Goal: Feedback & Contribution: Contribute content

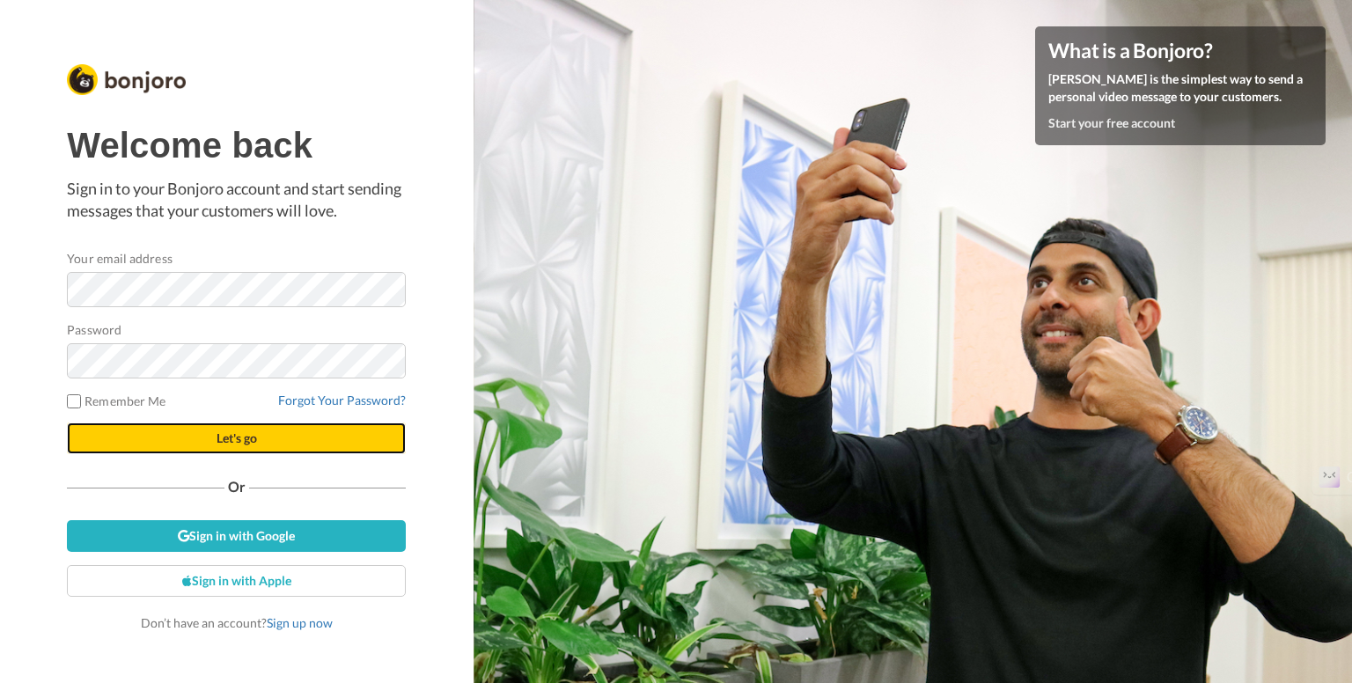
click at [238, 436] on span "Let's go" at bounding box center [237, 437] width 40 height 15
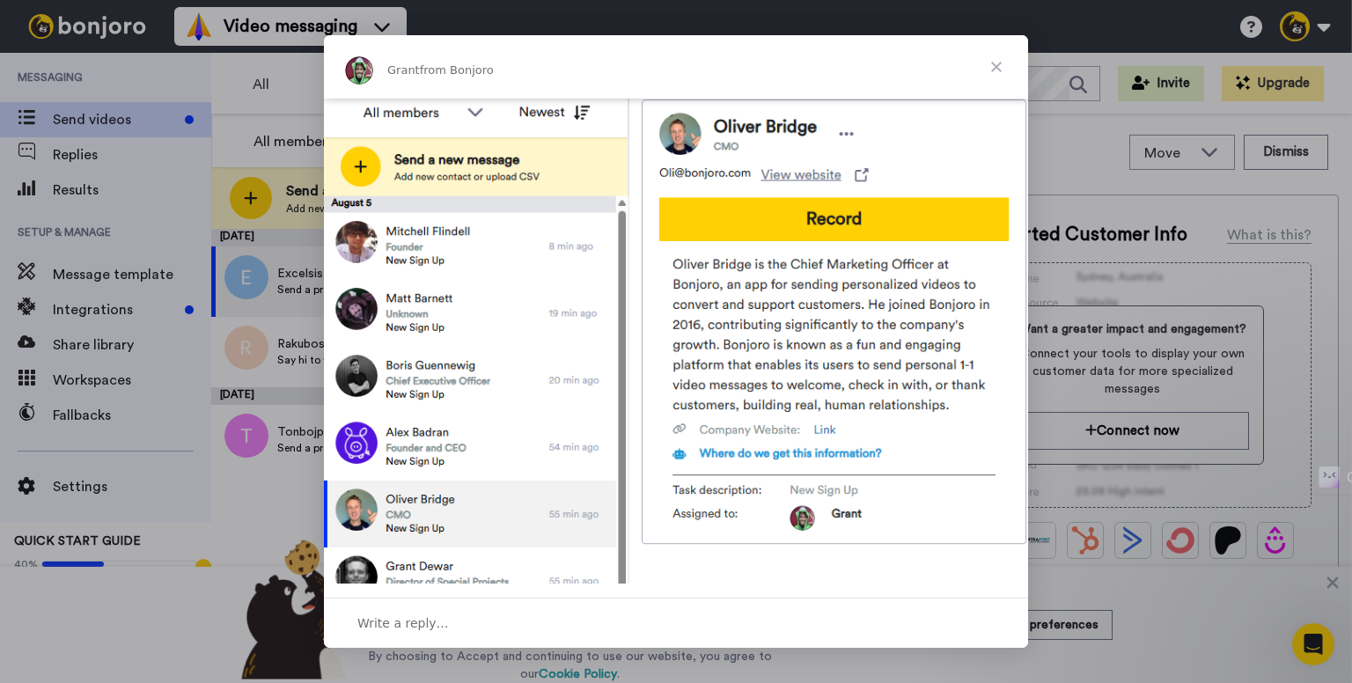
scroll to position [679, 0]
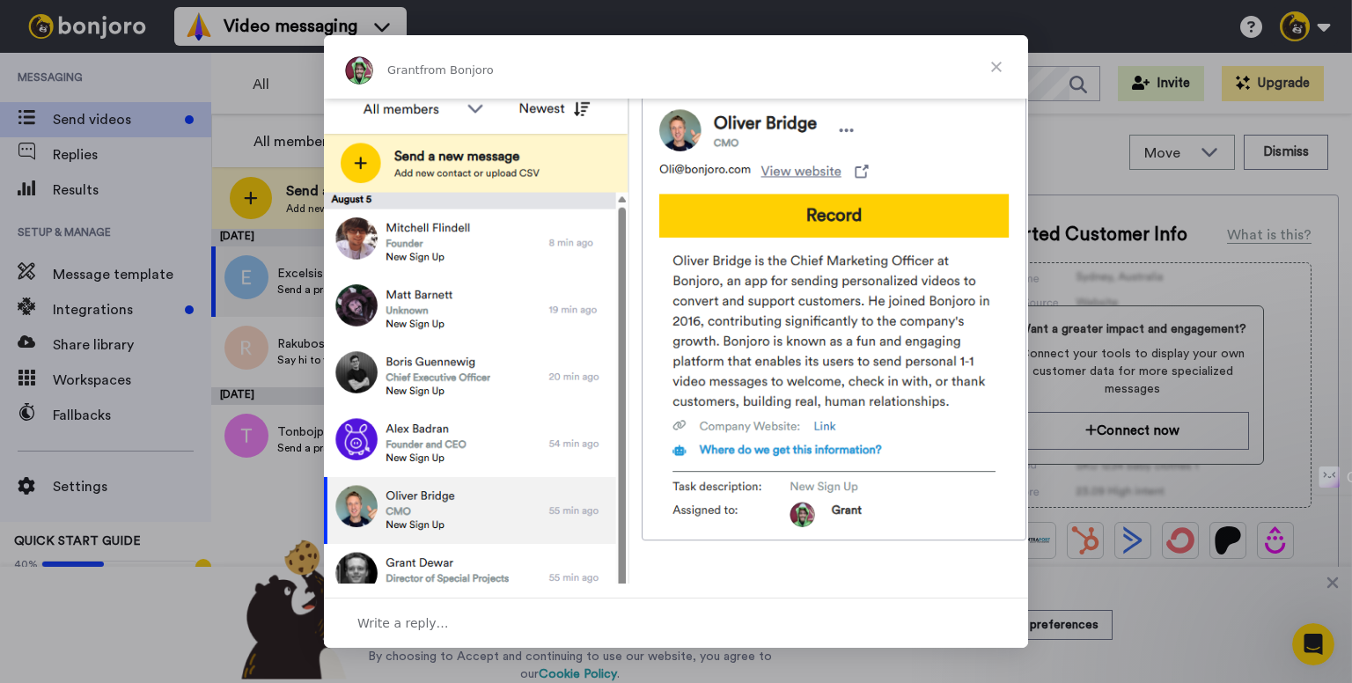
click at [1007, 68] on span "Close" at bounding box center [996, 66] width 63 height 63
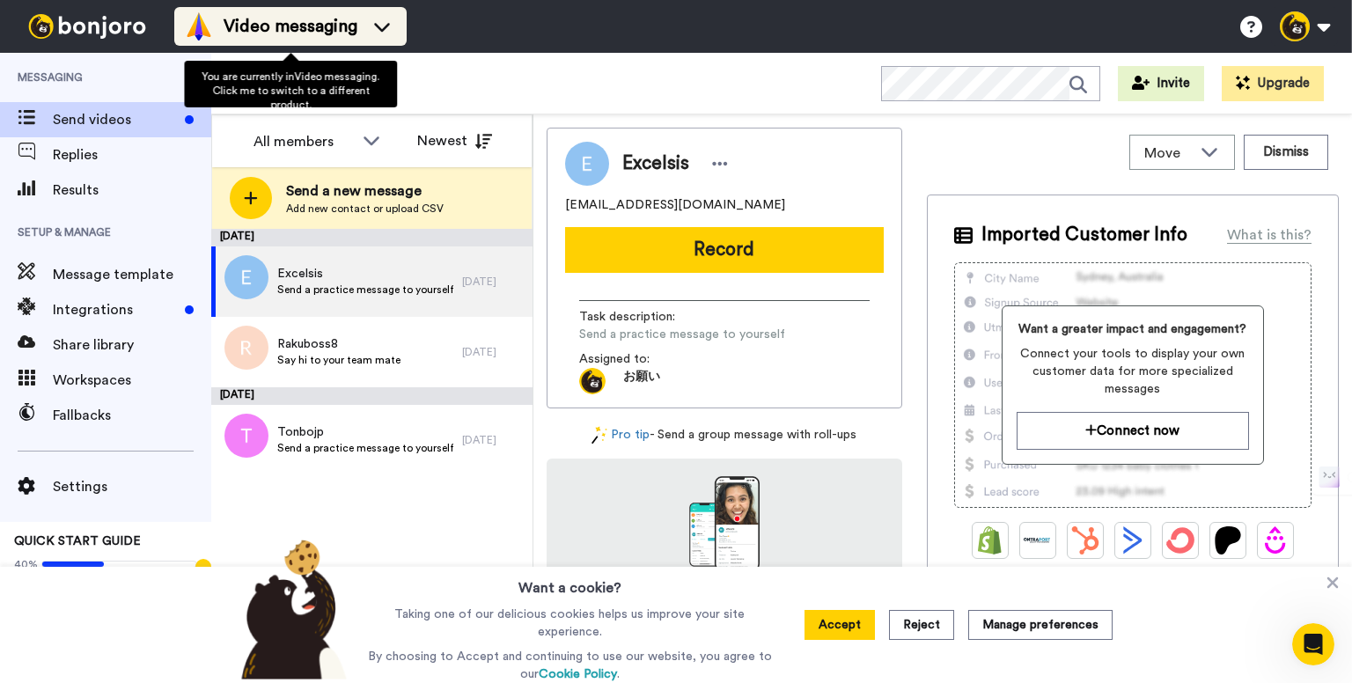
click at [380, 24] on icon at bounding box center [382, 27] width 28 height 18
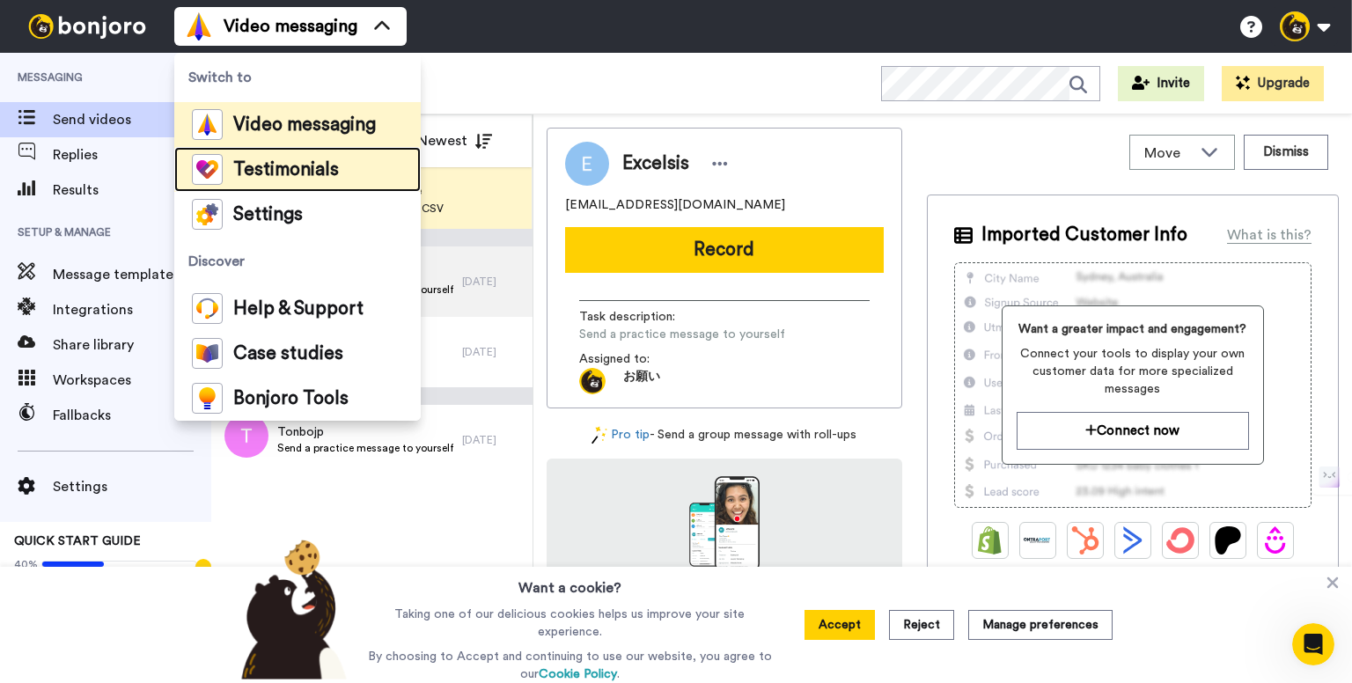
click at [262, 157] on div "Testimonials" at bounding box center [265, 169] width 147 height 31
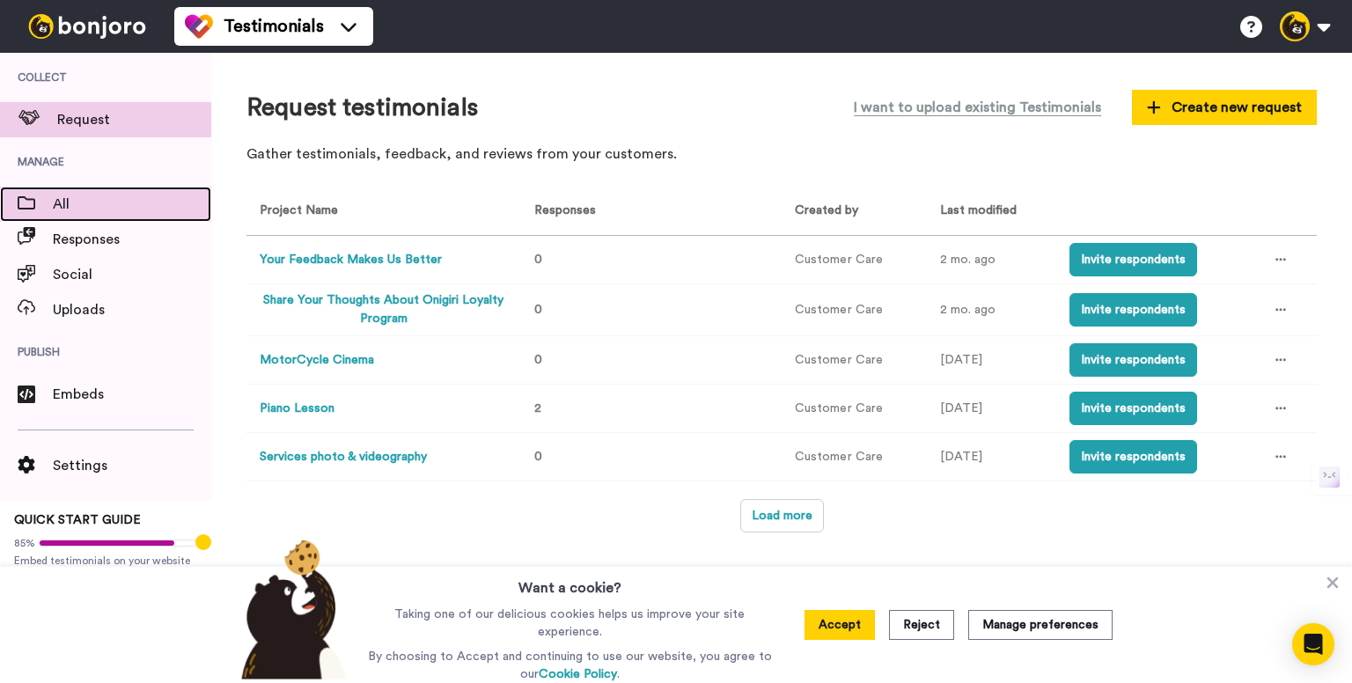
click at [89, 209] on span "All" at bounding box center [132, 204] width 158 height 21
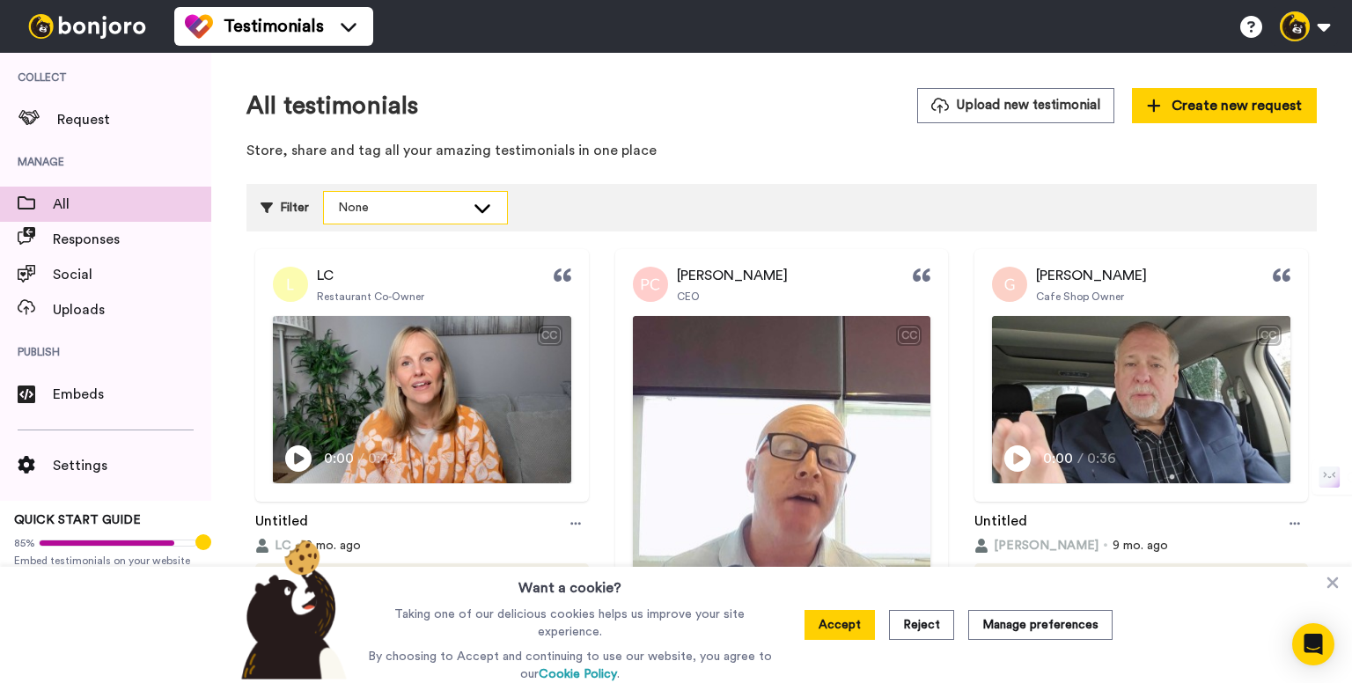
click at [473, 199] on icon at bounding box center [482, 208] width 21 height 18
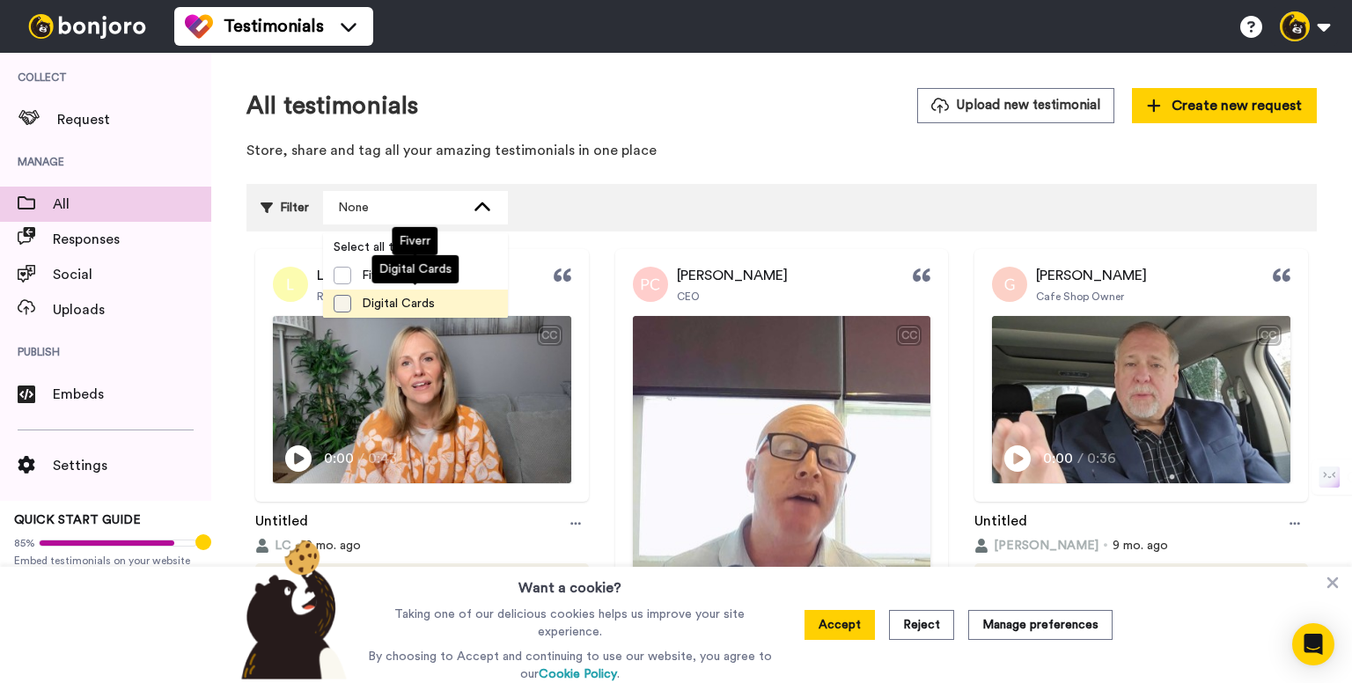
click at [343, 301] on span at bounding box center [343, 304] width 18 height 18
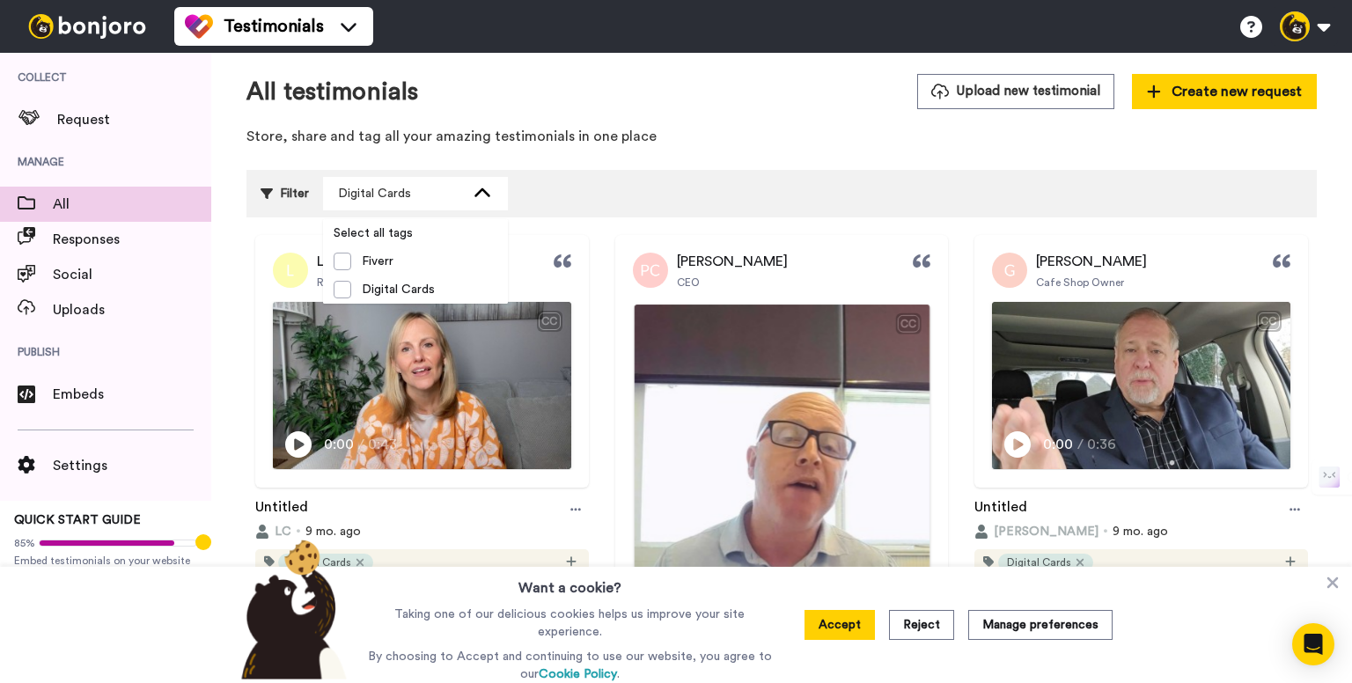
scroll to position [278, 0]
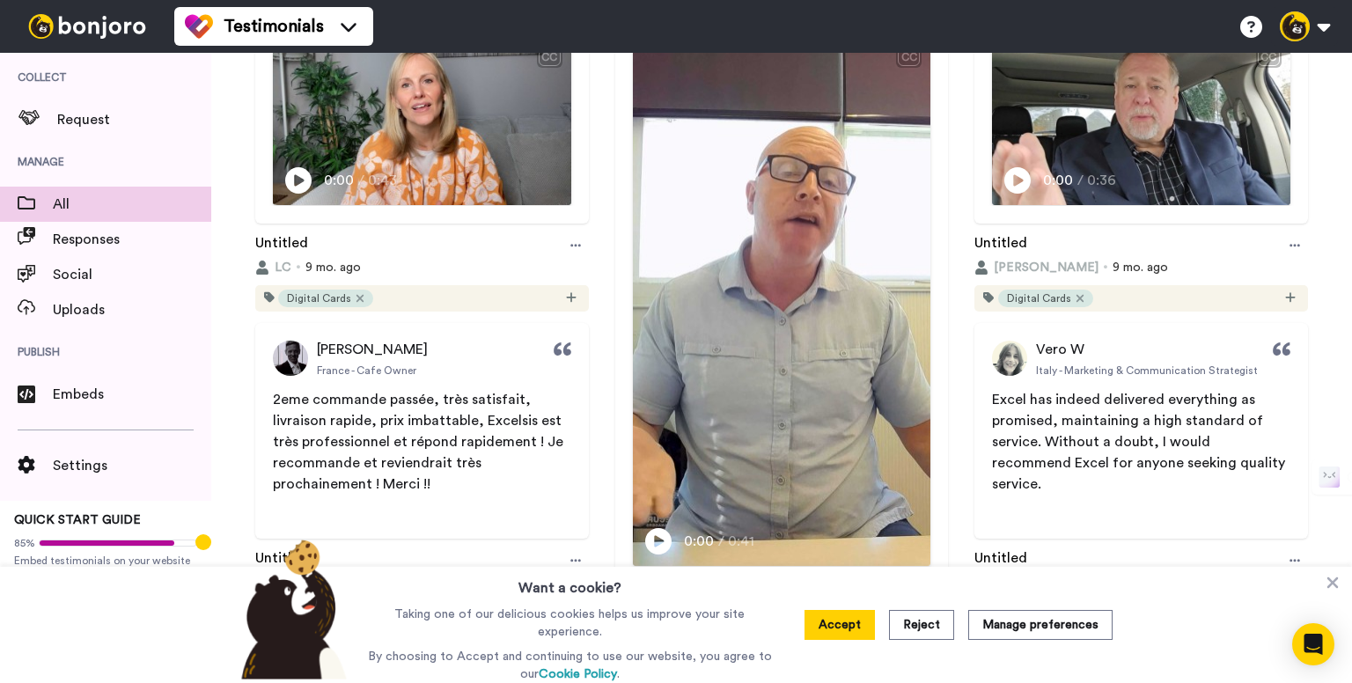
drag, startPoint x: 533, startPoint y: 356, endPoint x: 424, endPoint y: 397, distance: 116.7
click at [522, 356] on div "Pierre C France - Cafe Owner" at bounding box center [422, 358] width 334 height 35
click at [424, 397] on span "2eme commande passée, très satisfait, livraison rapide, prix imbattable, Excels…" at bounding box center [420, 442] width 294 height 99
click at [383, 442] on span "2eme commande passée, très satisfait, livraison rapide, prix imbattable, Excels…" at bounding box center [420, 442] width 294 height 99
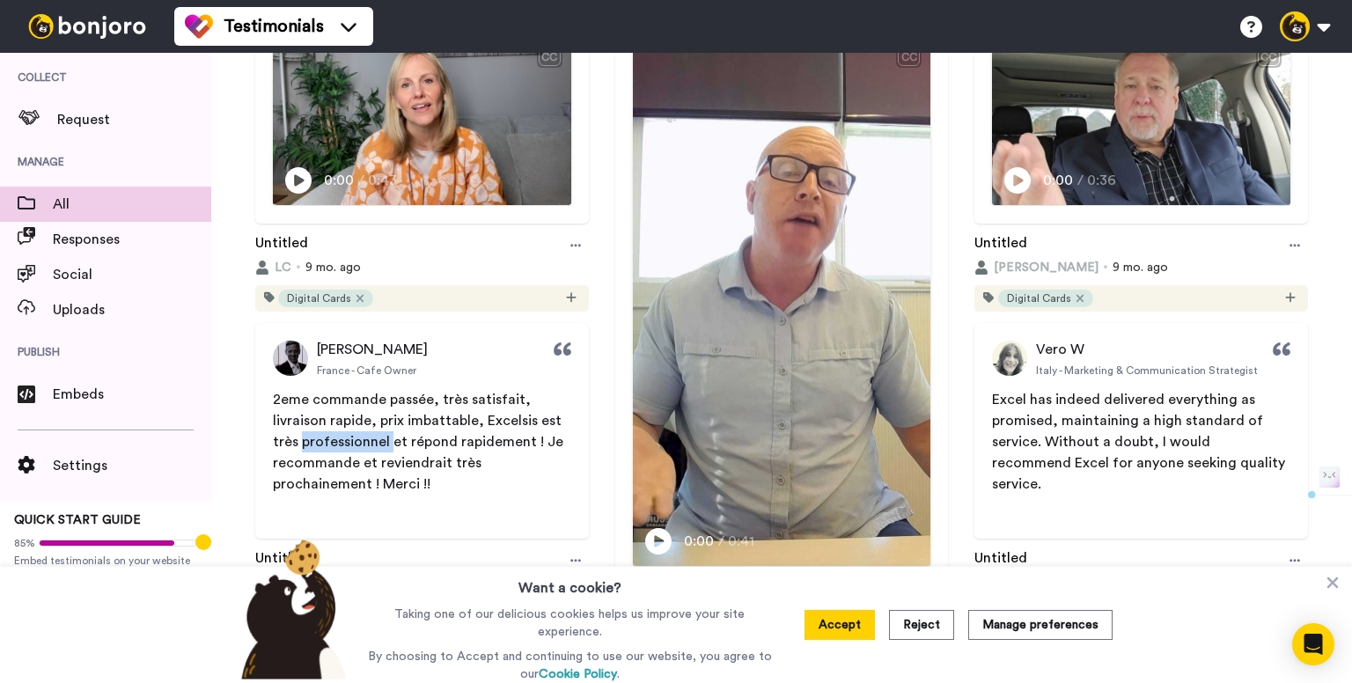
scroll to position [366, 0]
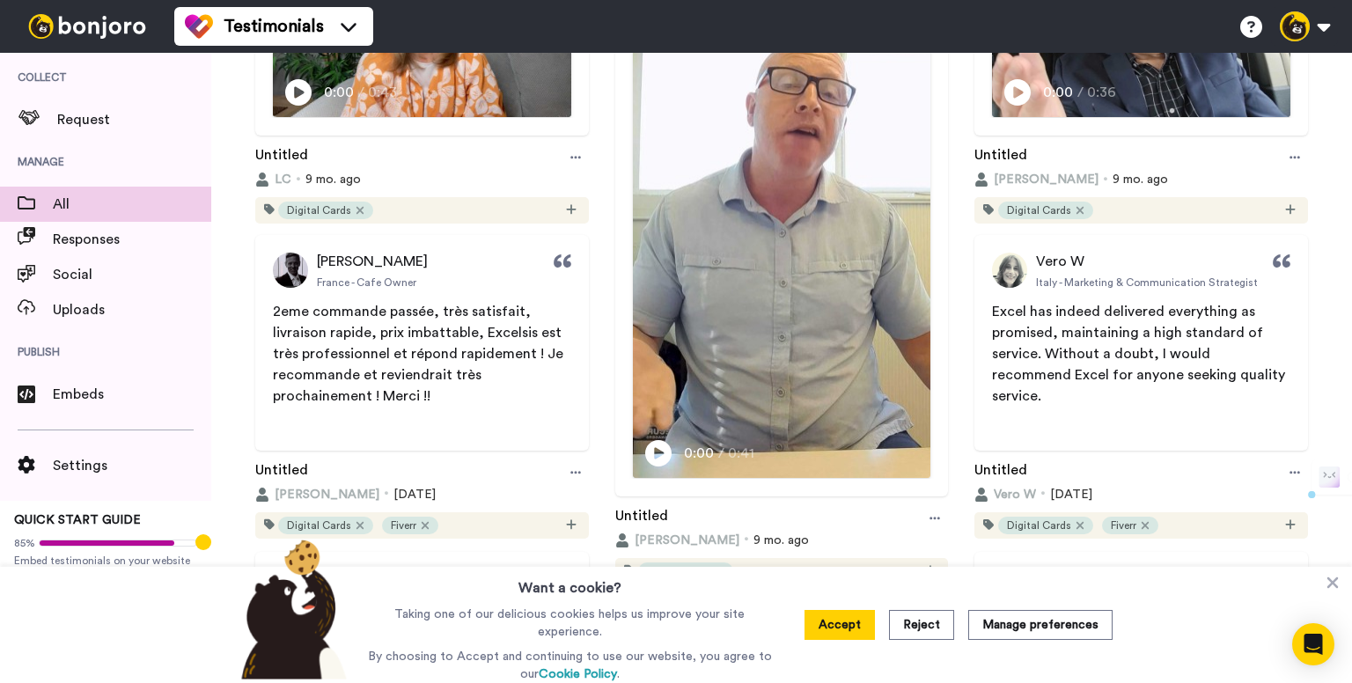
click at [584, 155] on div "LC Restaurant Co-Owner CC Play/Pause 0:00 / 0:43 Untitled LC 9 mo. ago Digital …" at bounding box center [421, 53] width 351 height 341
click at [562, 156] on div at bounding box center [575, 157] width 26 height 26
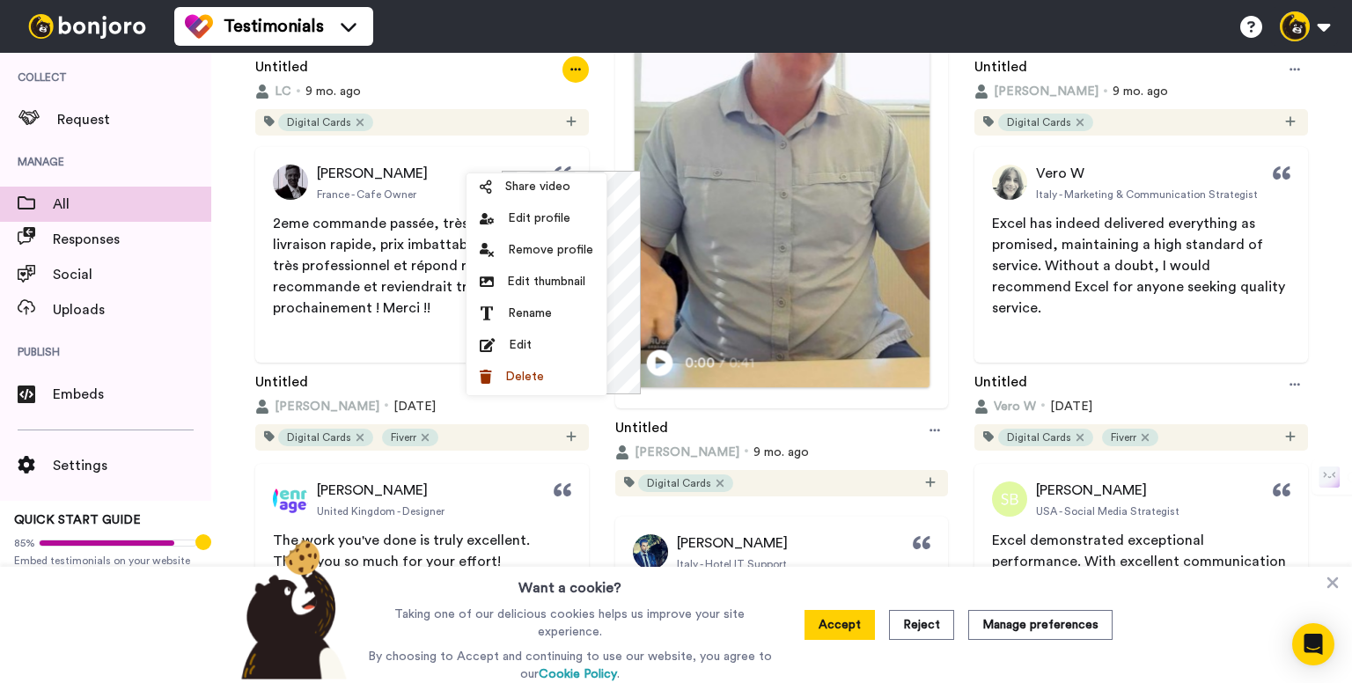
scroll to position [102, 0]
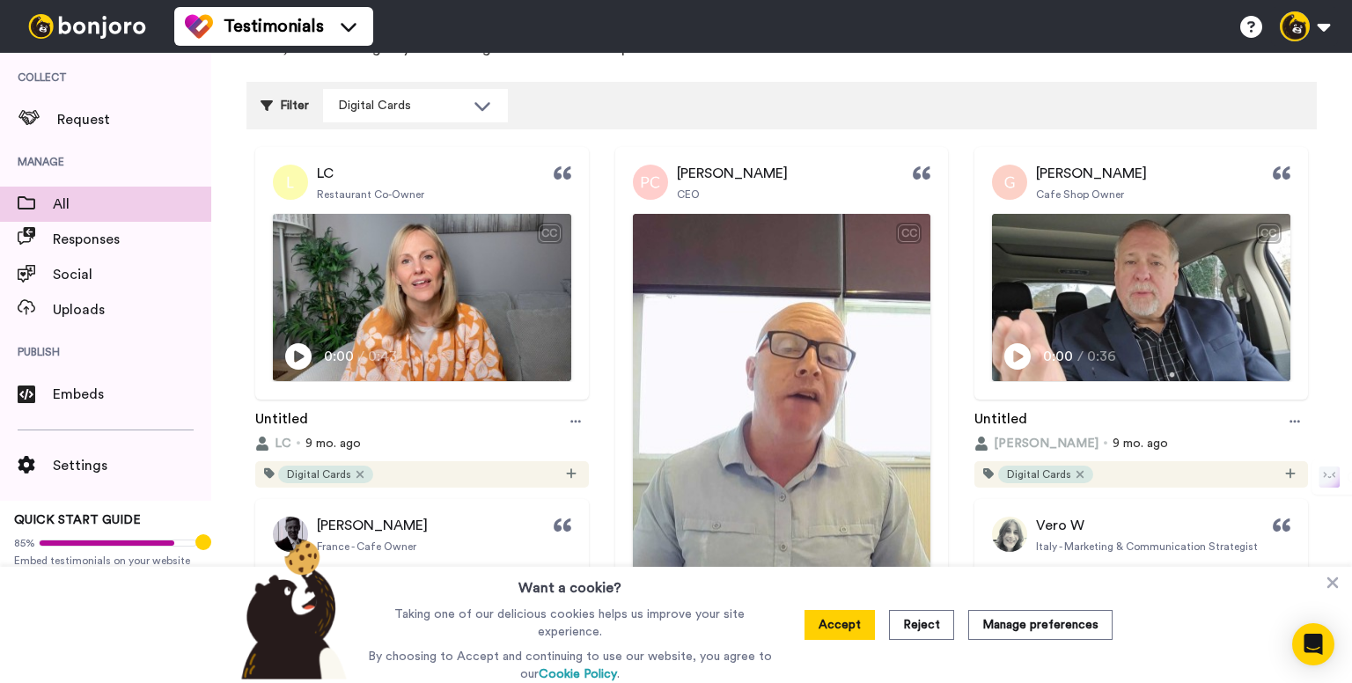
drag, startPoint x: 805, startPoint y: 199, endPoint x: 803, endPoint y: 183, distance: 16.1
click at [805, 198] on div "Philip C CEO CC Play/Pause 0:00 / 0:41" at bounding box center [782, 453] width 334 height 613
click at [803, 181] on div "Philip C CEO" at bounding box center [782, 182] width 334 height 35
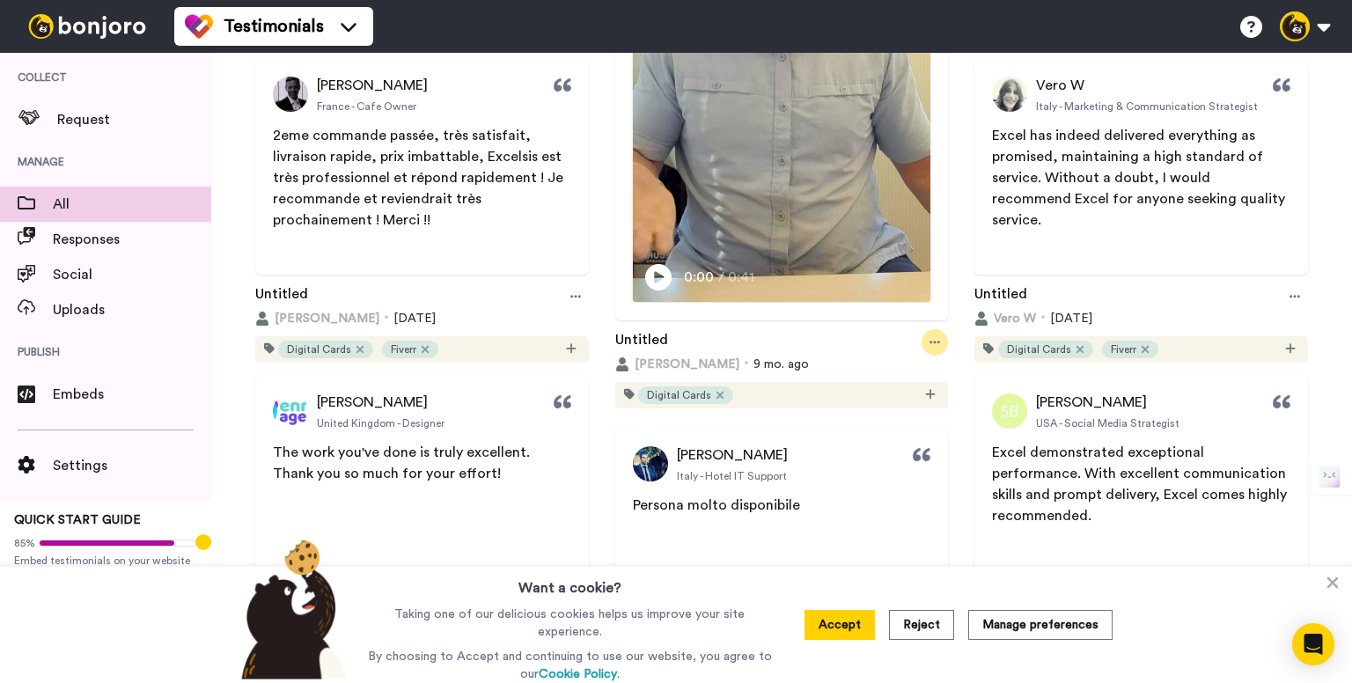
click at [929, 337] on icon at bounding box center [934, 342] width 11 height 12
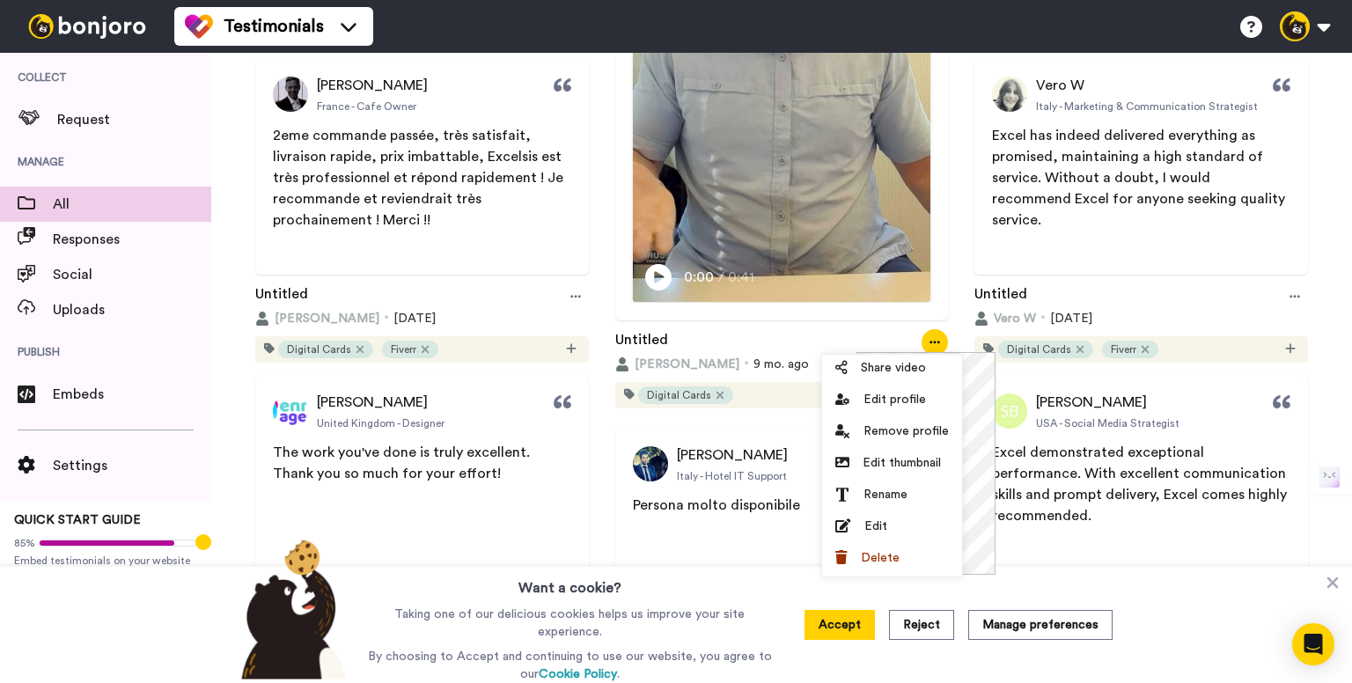
click at [448, 156] on span "2eme commande passée, très satisfait, livraison rapide, prix imbattable, Excels…" at bounding box center [420, 178] width 294 height 99
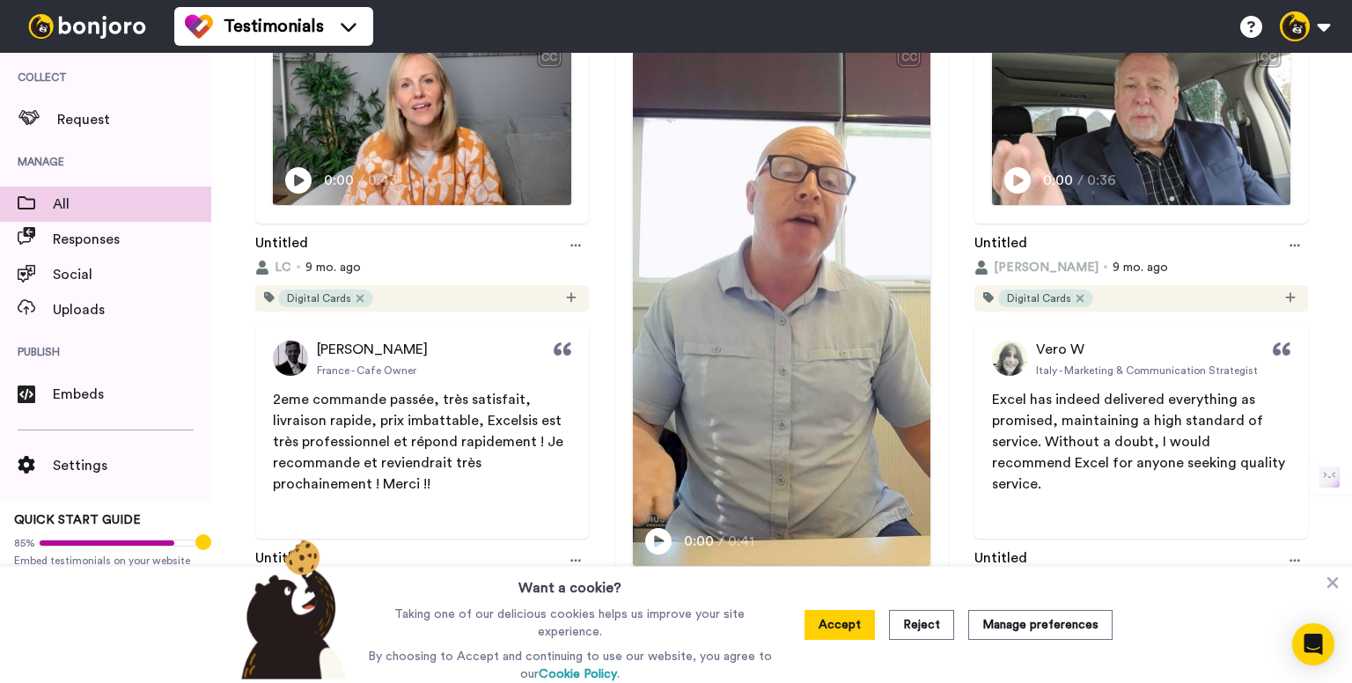
scroll to position [366, 0]
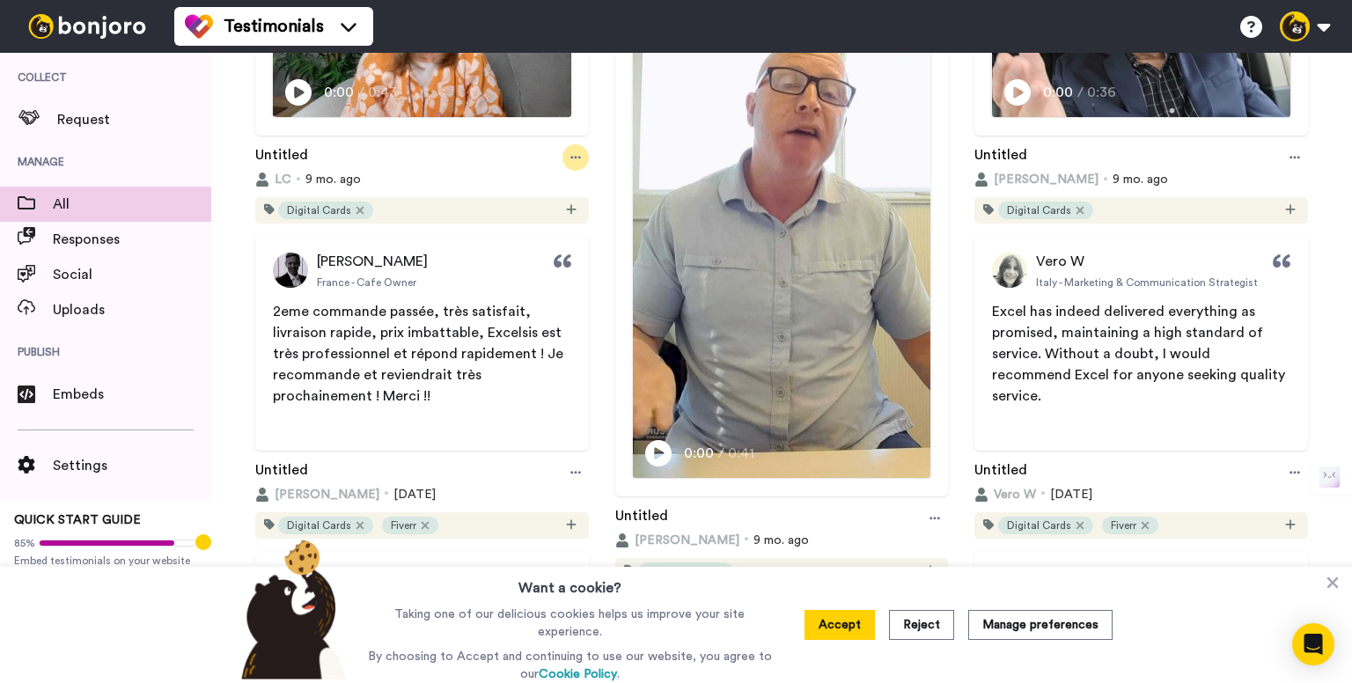
click at [565, 161] on div at bounding box center [575, 157] width 26 height 26
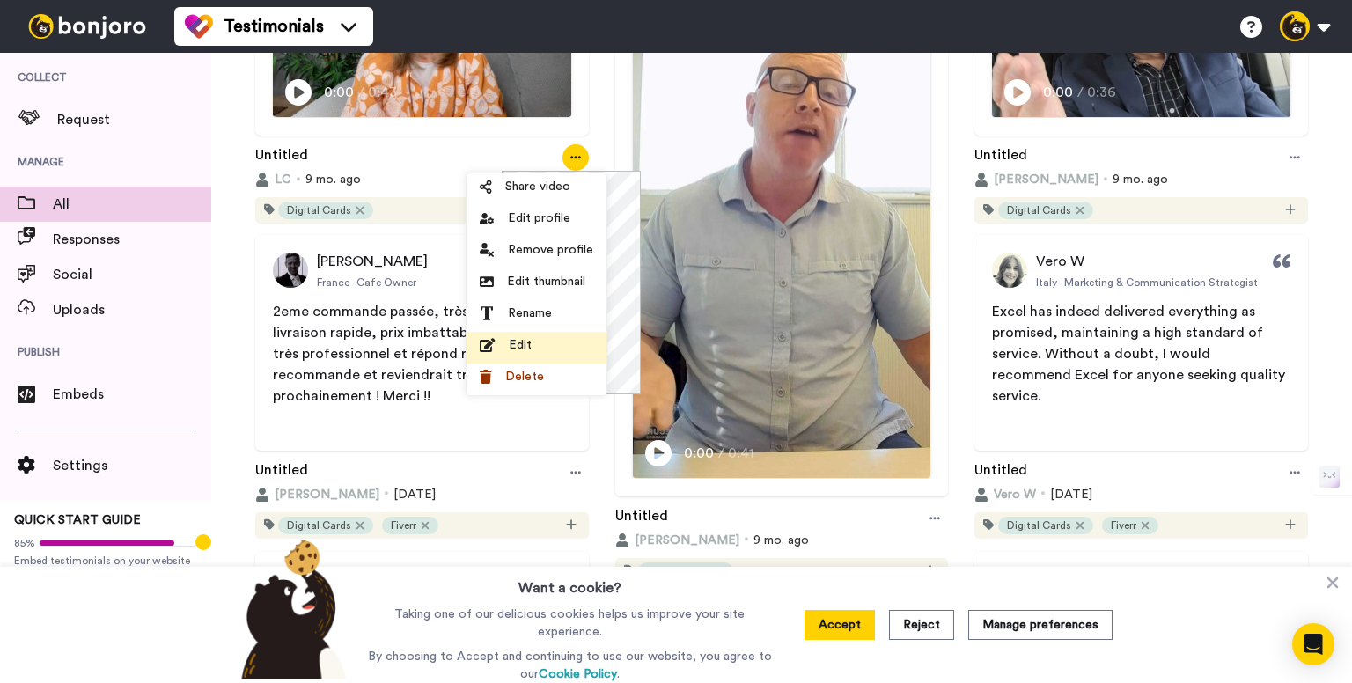
click at [499, 346] on div "Edit" at bounding box center [537, 345] width 114 height 18
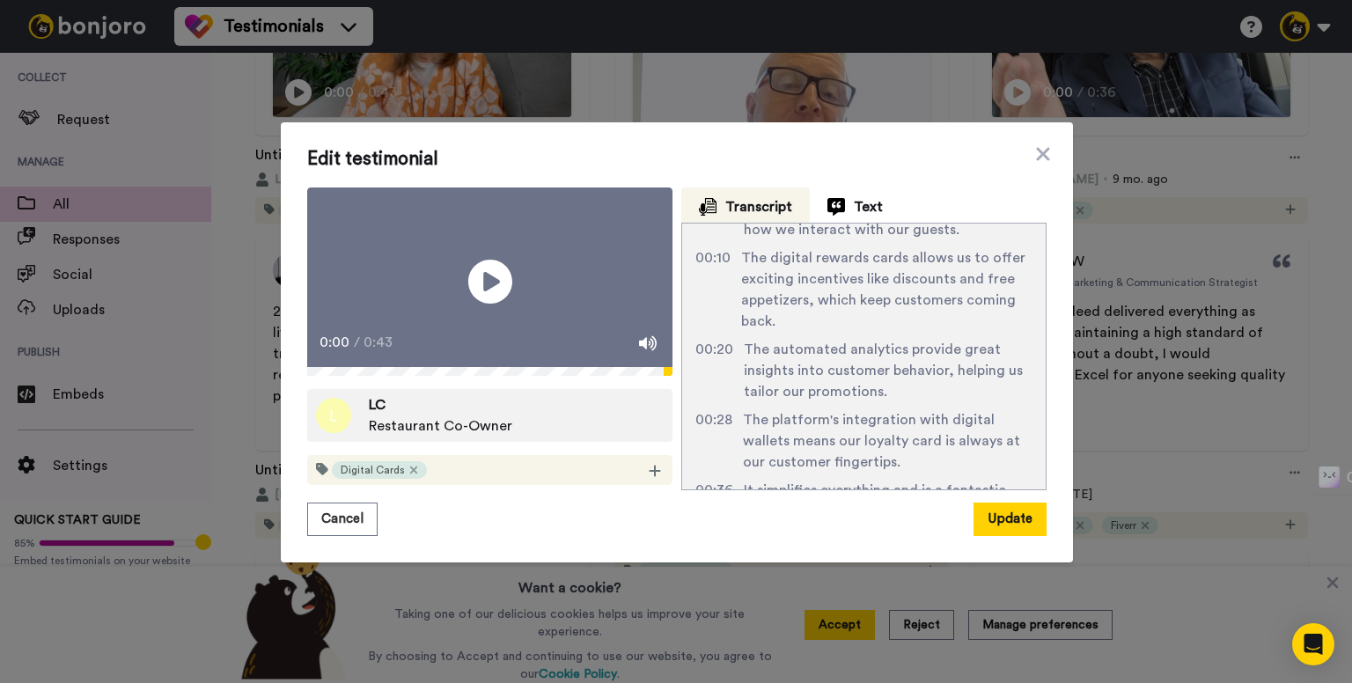
scroll to position [112, 0]
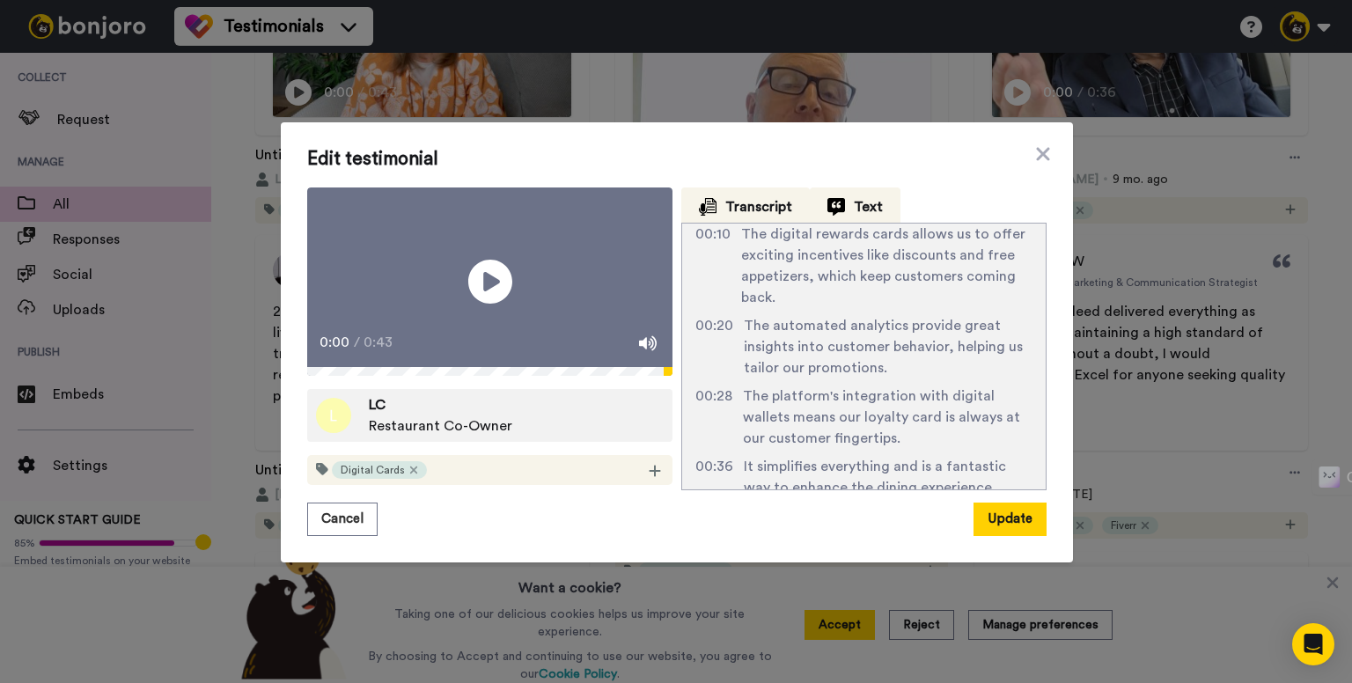
click at [857, 196] on span "Text" at bounding box center [868, 206] width 29 height 21
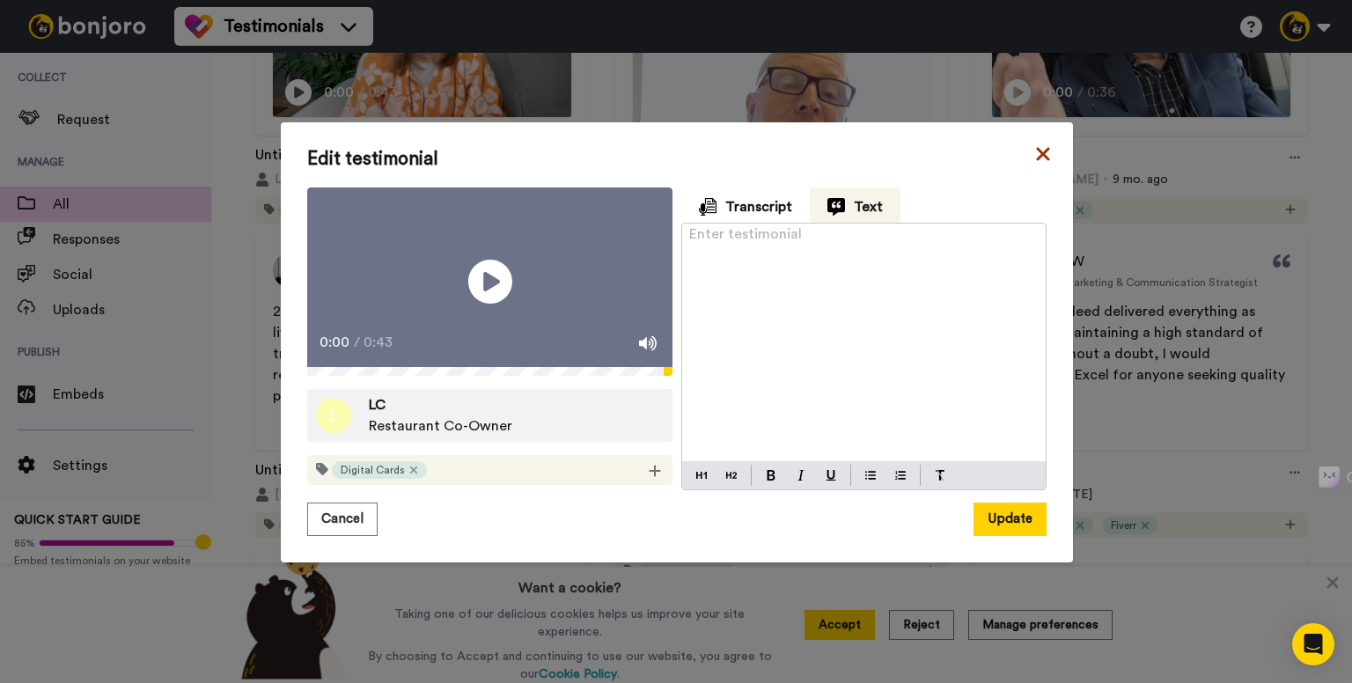
click at [1034, 147] on icon at bounding box center [1043, 153] width 18 height 21
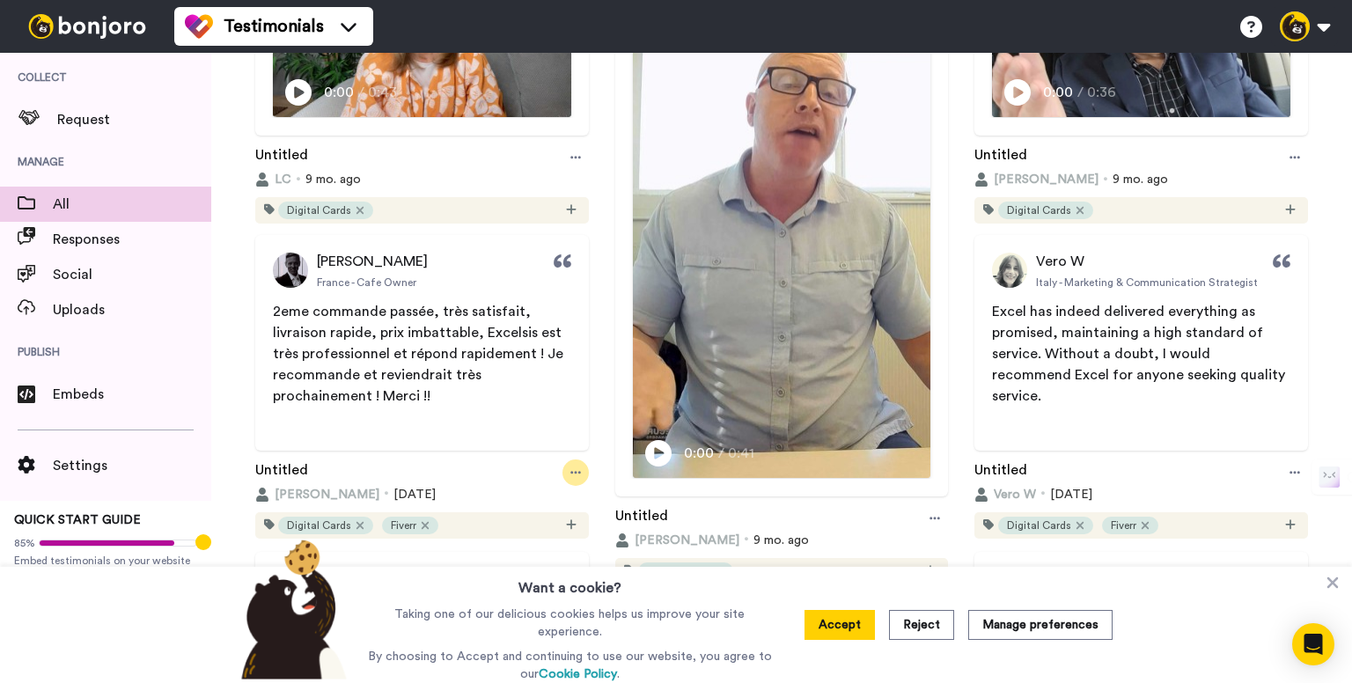
click at [570, 469] on icon at bounding box center [575, 472] width 11 height 12
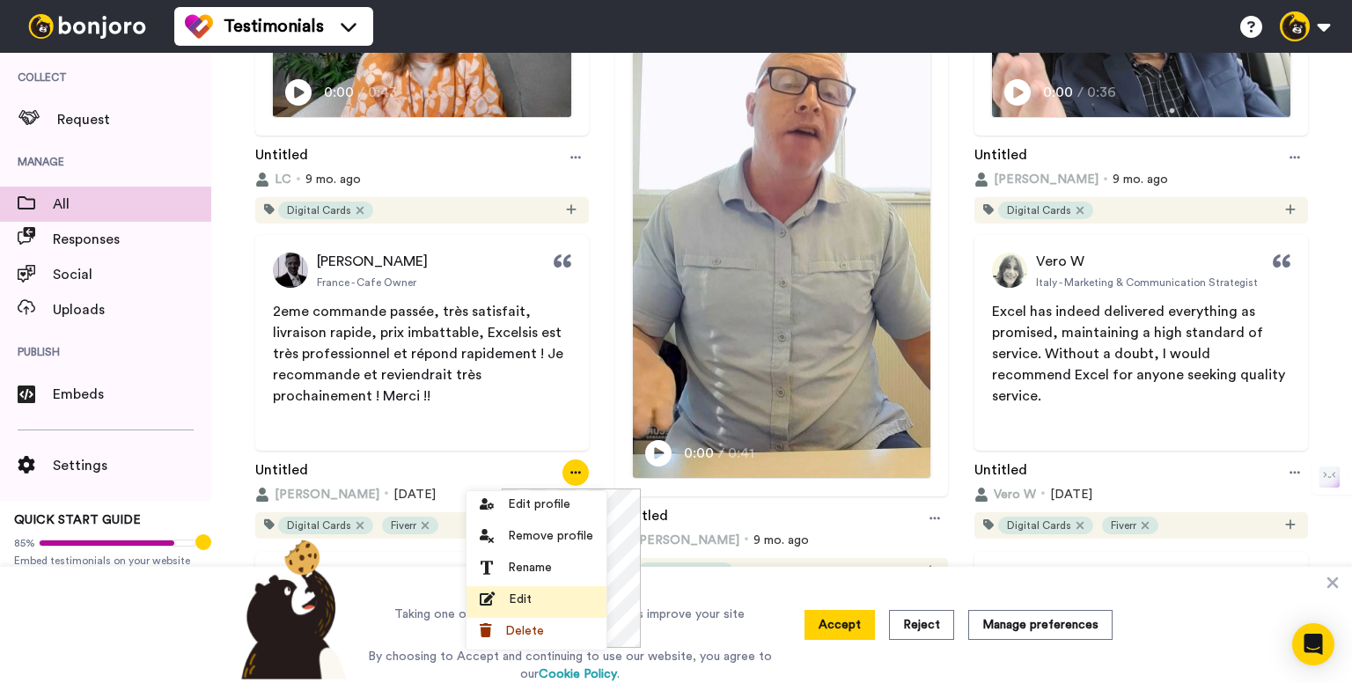
click at [532, 599] on div "Edit" at bounding box center [537, 600] width 114 height 18
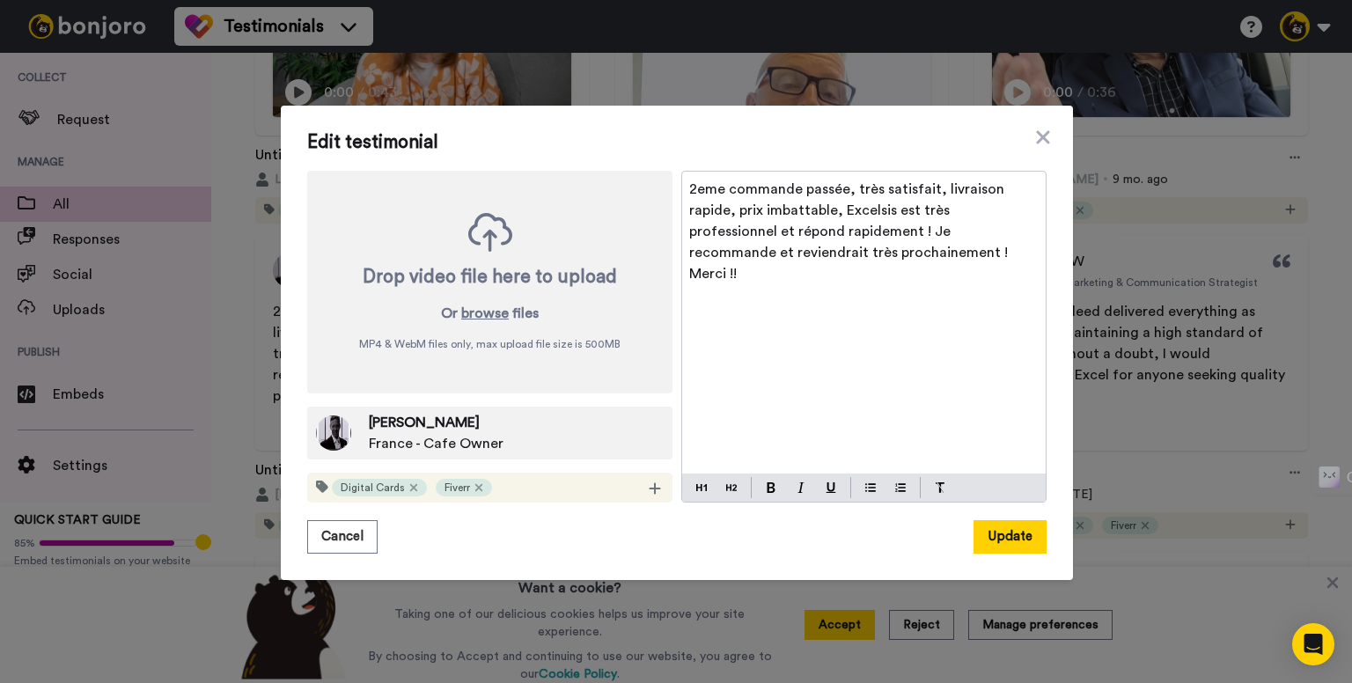
click at [774, 252] on span "2eme commande passée, très satisfait, livraison rapide, prix imbattable, Excels…" at bounding box center [850, 231] width 322 height 99
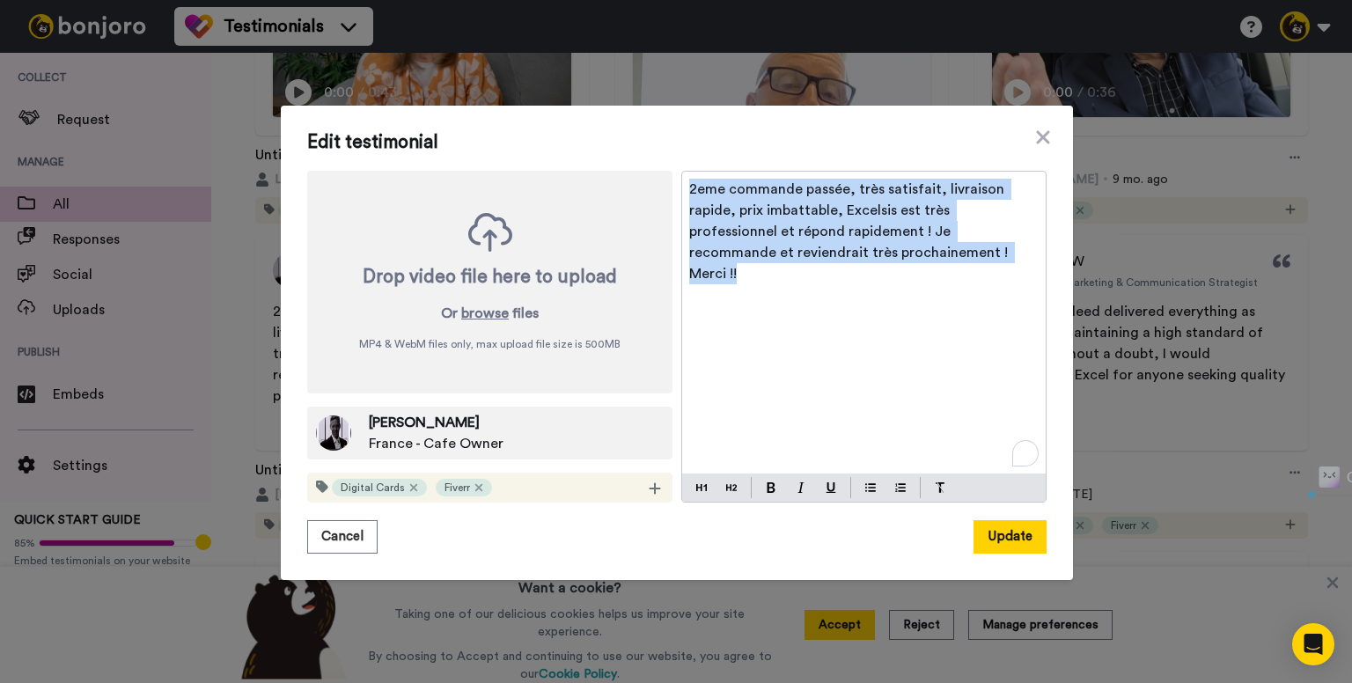
click at [774, 252] on span "2eme commande passée, très satisfait, livraison rapide, prix imbattable, Excels…" at bounding box center [850, 231] width 322 height 99
click at [437, 446] on span "France - Cafe Owner" at bounding box center [436, 443] width 135 height 21
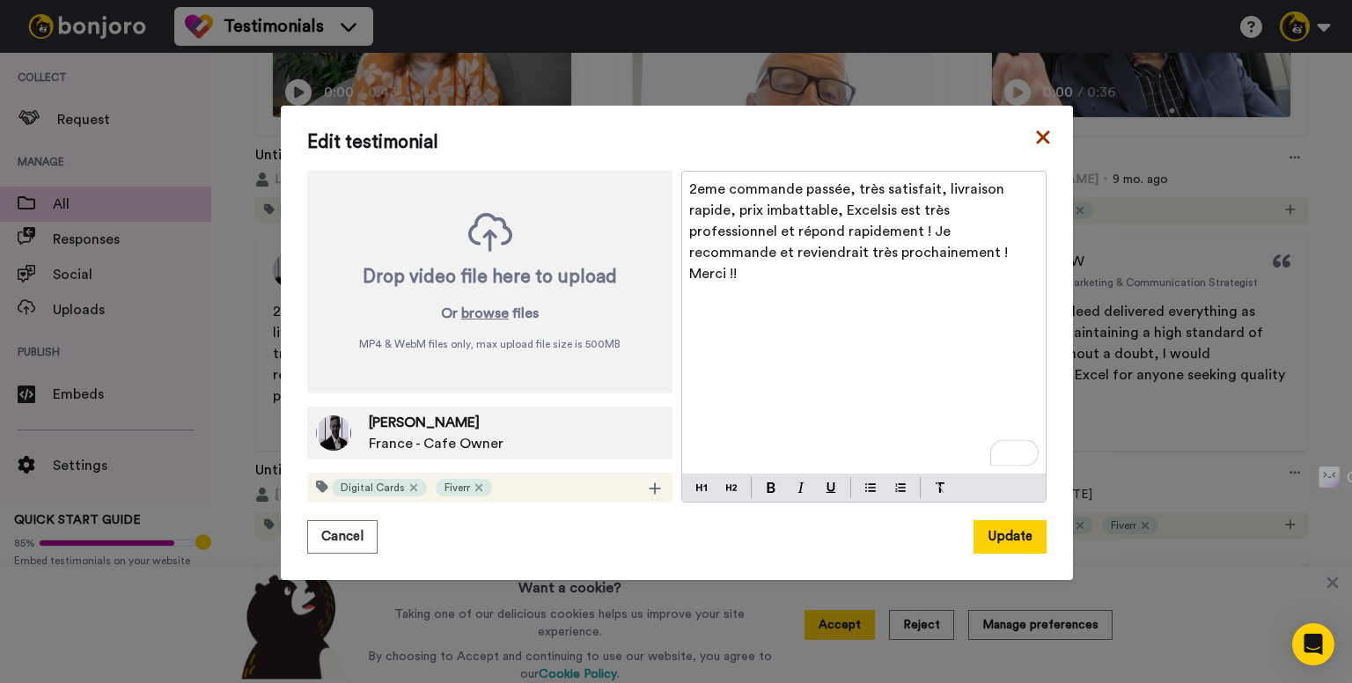
click at [1042, 138] on icon at bounding box center [1043, 137] width 18 height 21
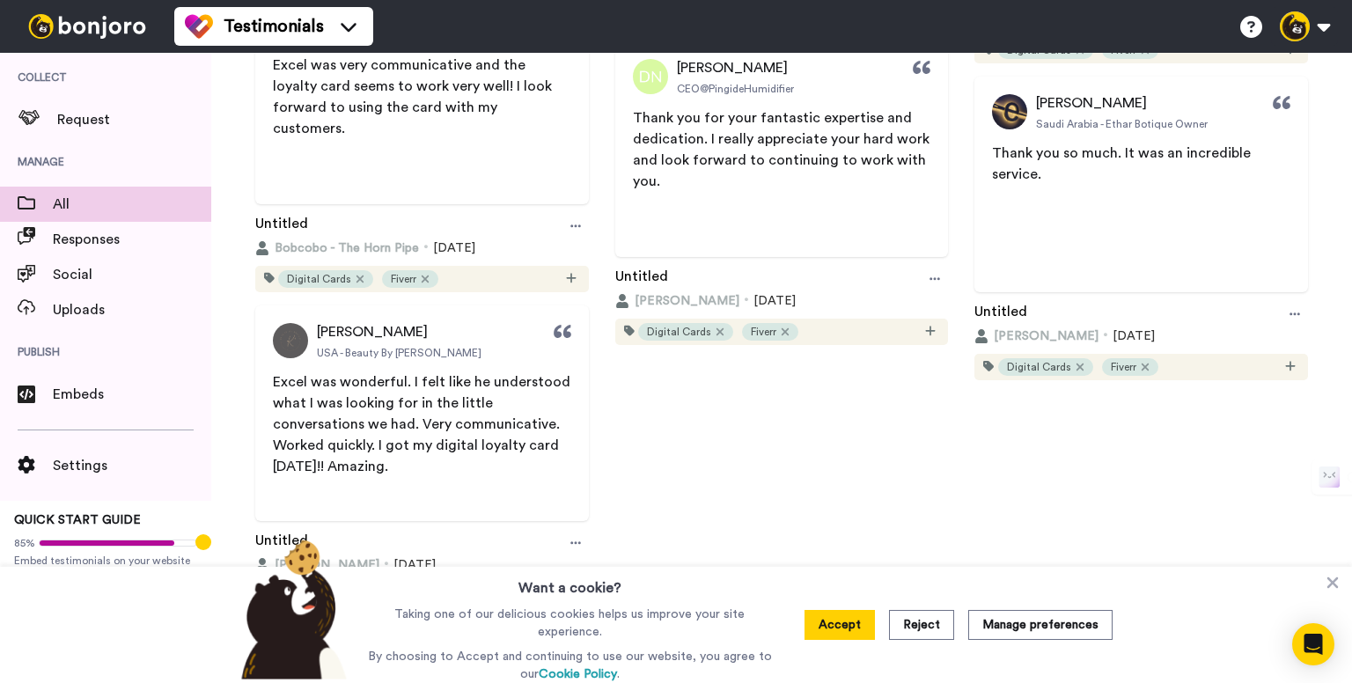
scroll to position [2743, 0]
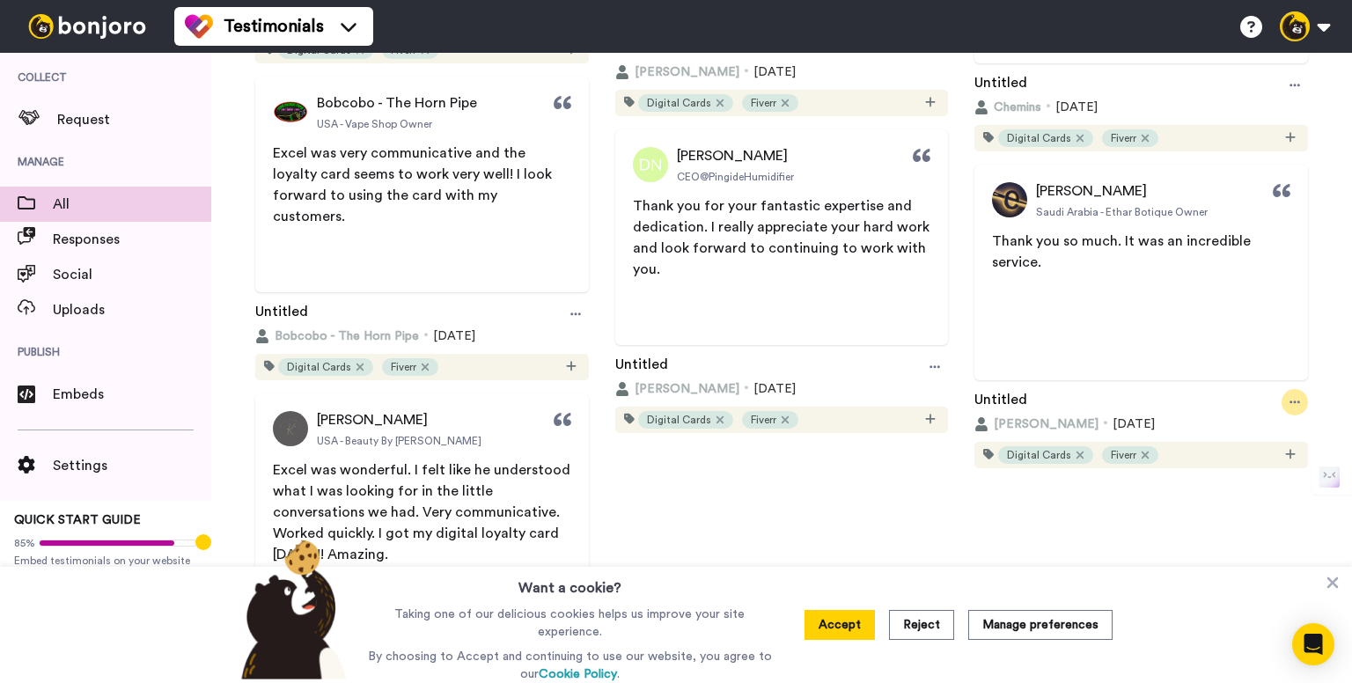
click at [1289, 402] on div at bounding box center [1295, 402] width 26 height 26
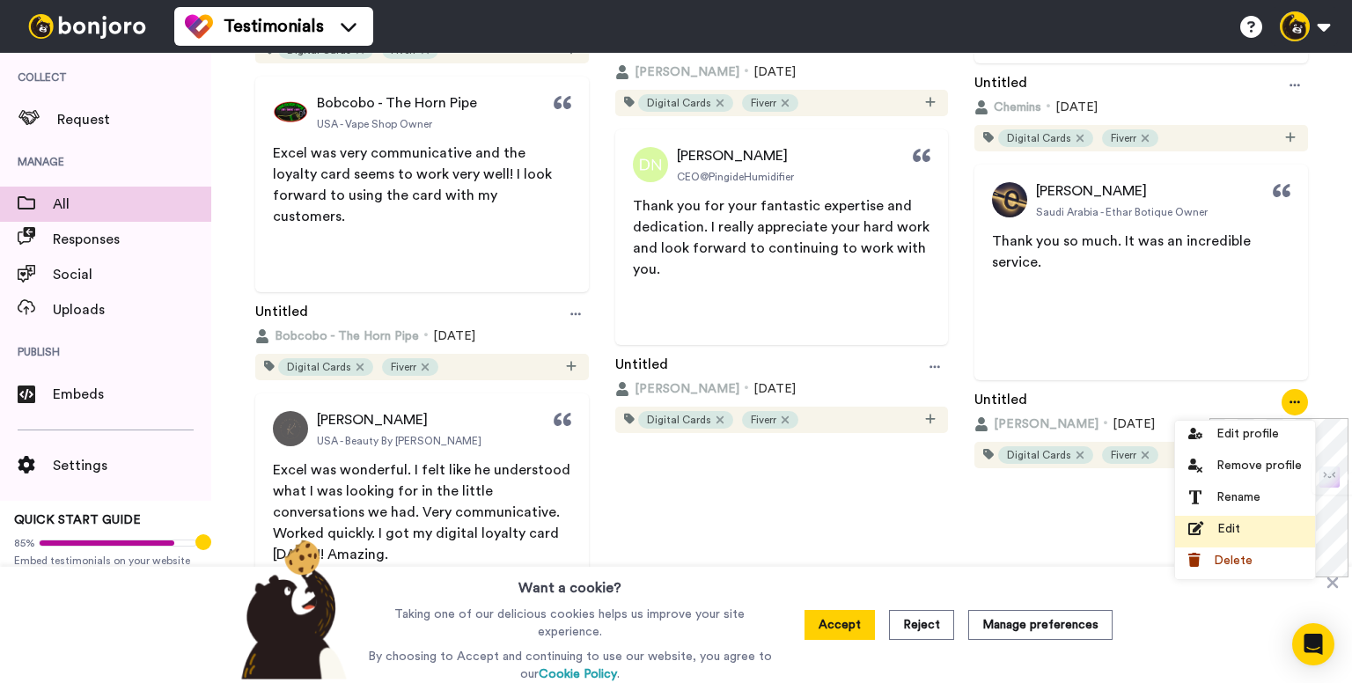
click at [1247, 523] on div "Edit" at bounding box center [1245, 529] width 114 height 18
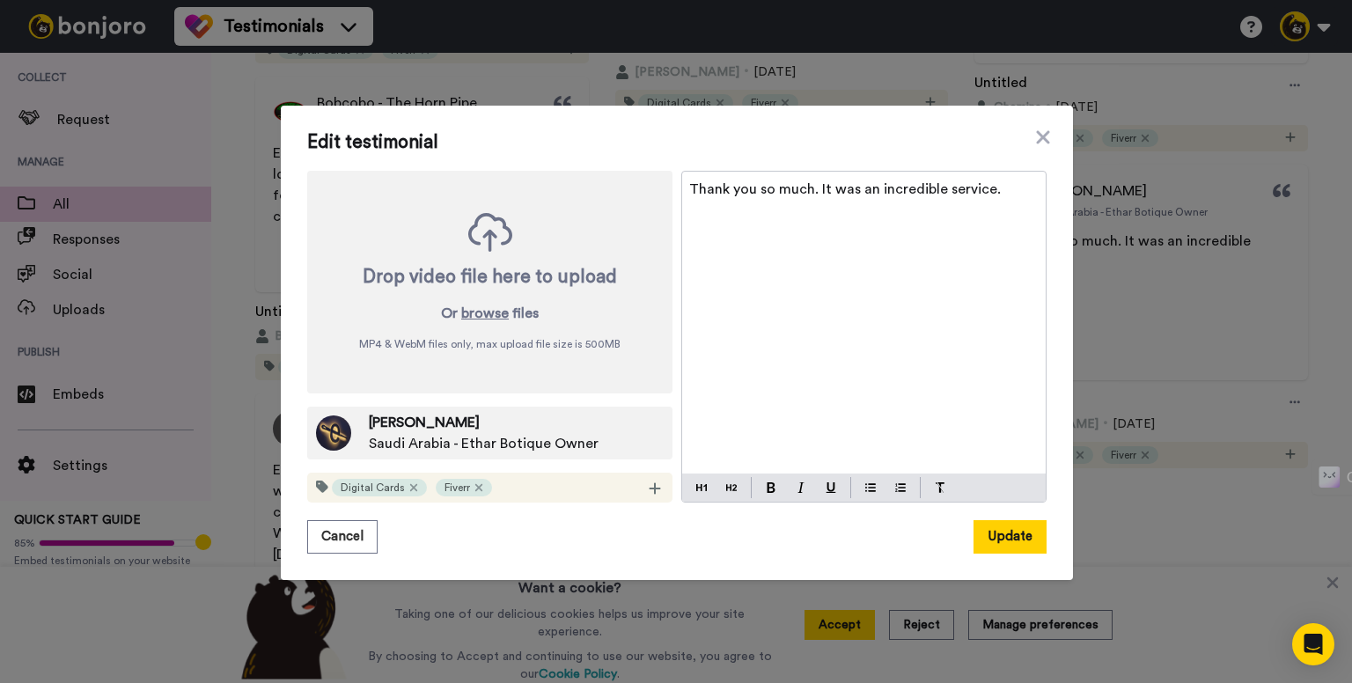
click at [771, 195] on span "Thank you so much. It was an incredible service." at bounding box center [845, 189] width 312 height 14
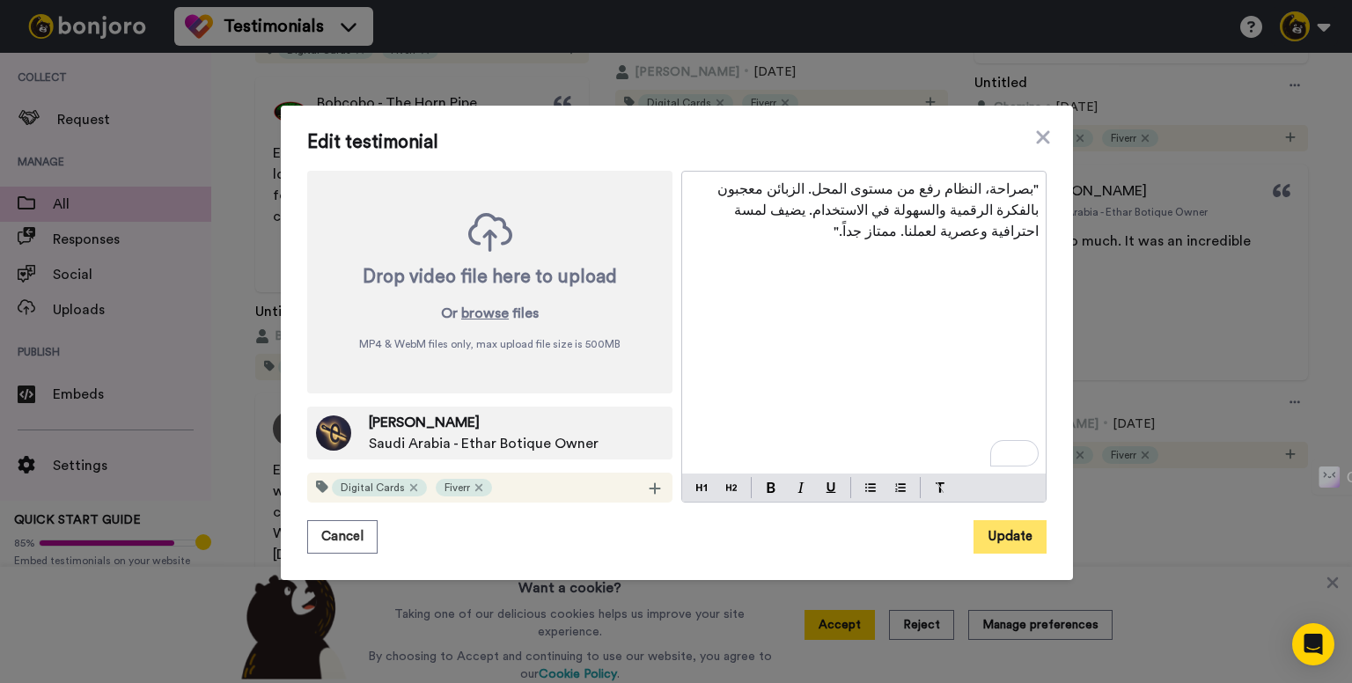
click at [1004, 537] on button "Update" at bounding box center [1009, 536] width 73 height 33
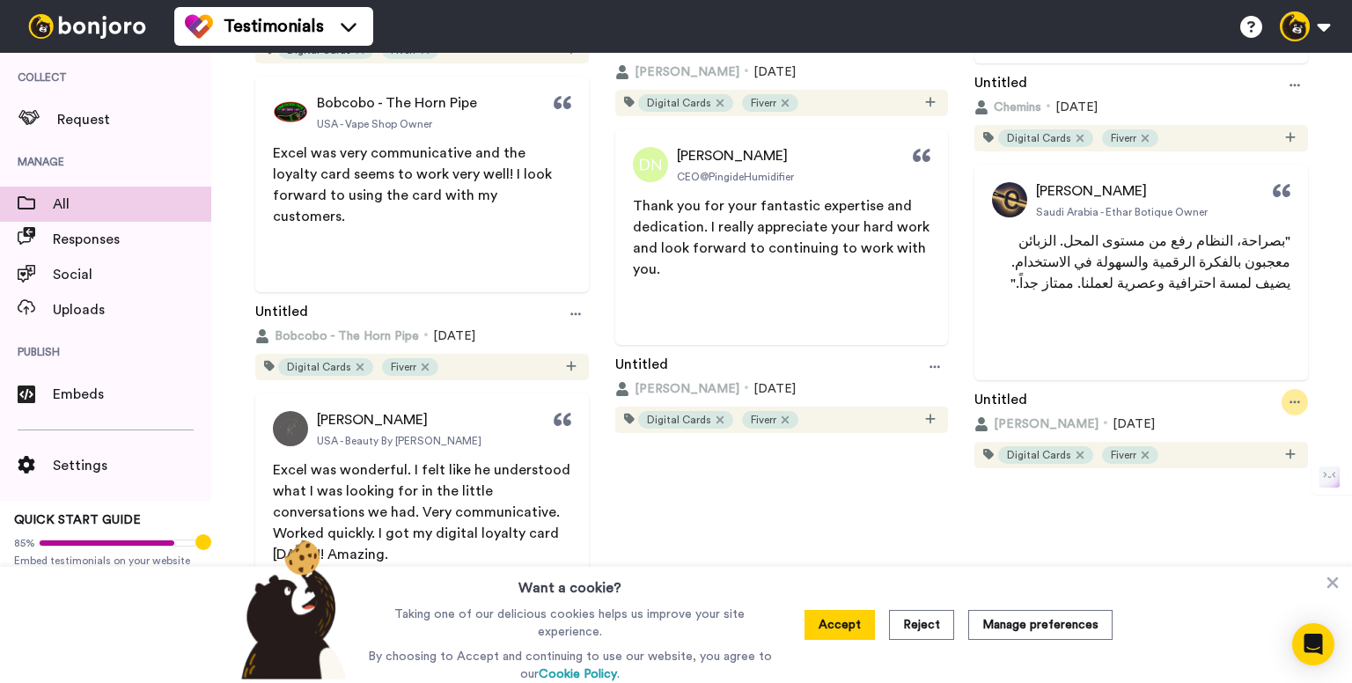
click at [1289, 403] on icon at bounding box center [1294, 402] width 11 height 12
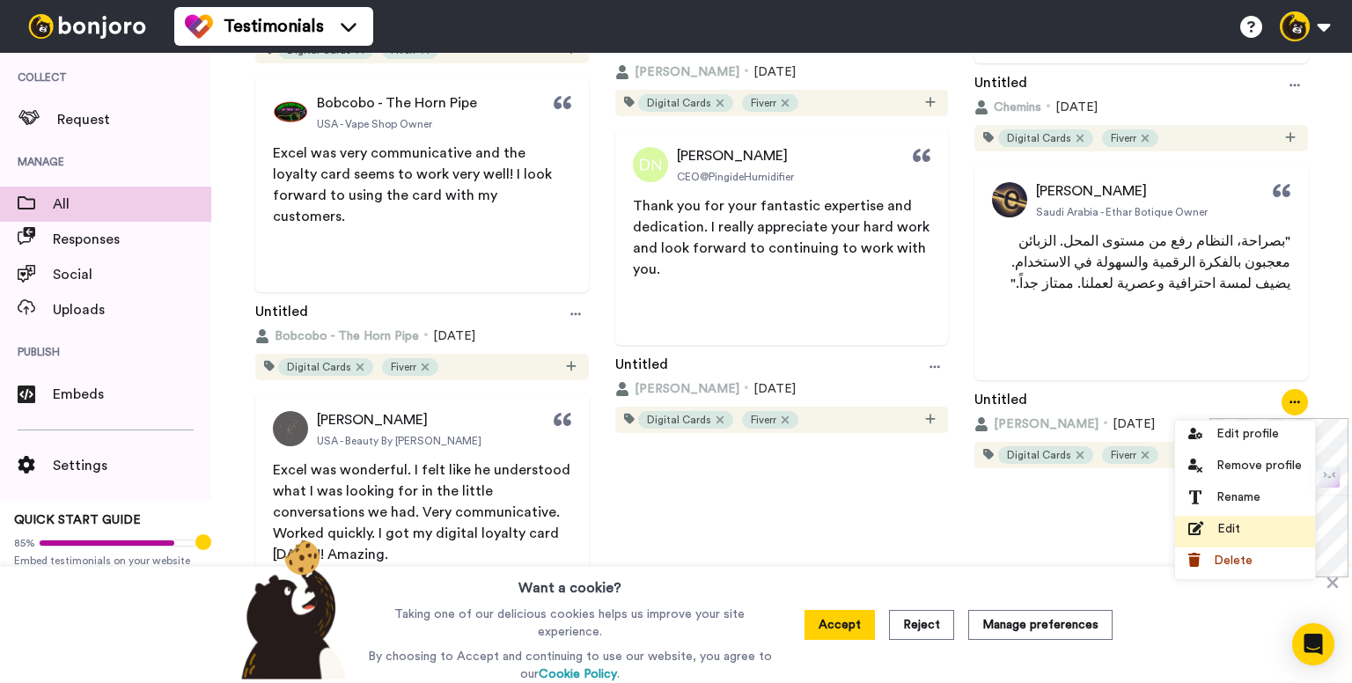
click at [1212, 536] on div "Edit" at bounding box center [1245, 529] width 114 height 18
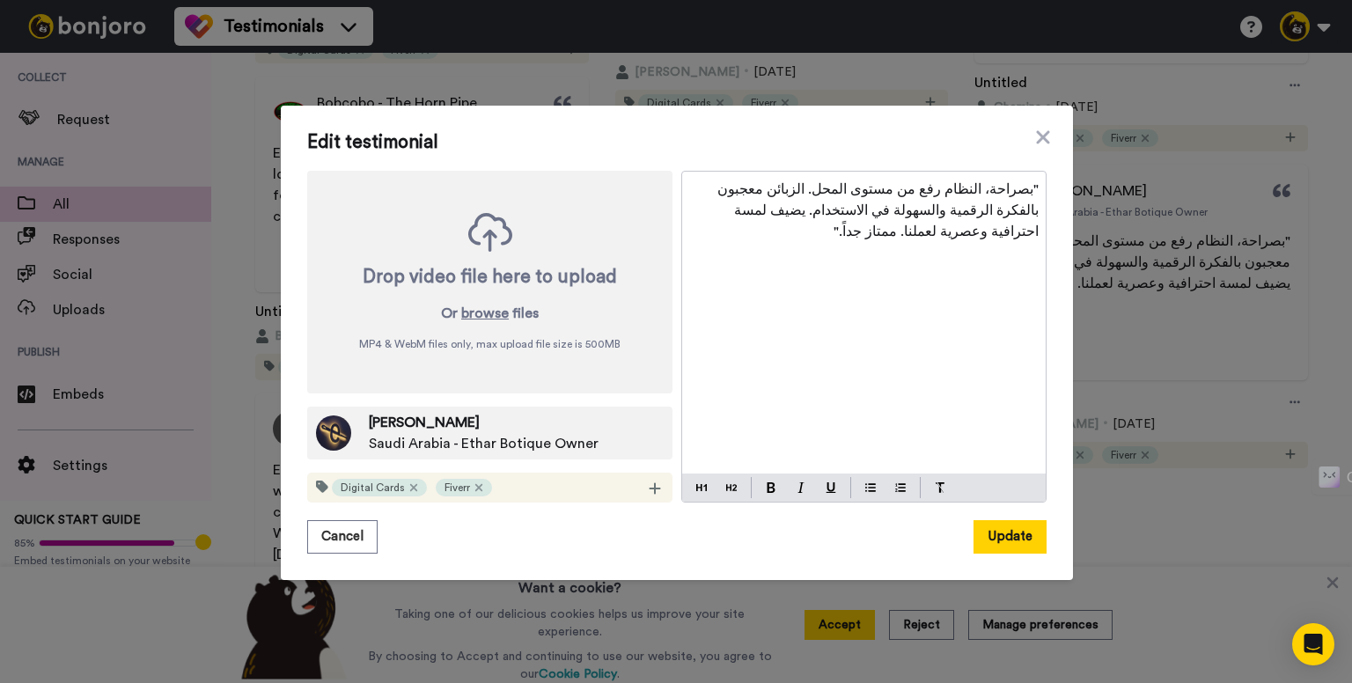
click at [782, 195] on span ""بصراحة، النظام رفع من مستوى المحل. الزبائن معجبون بالفكرة الرقمية والسهولة في …" at bounding box center [876, 210] width 325 height 56
click at [797, 197] on p ""بصراحة، النظام رفع من مستوى المحل. الزبائن معجبون بالفكرة الرقمية والسهولة في …" at bounding box center [863, 210] width 349 height 63
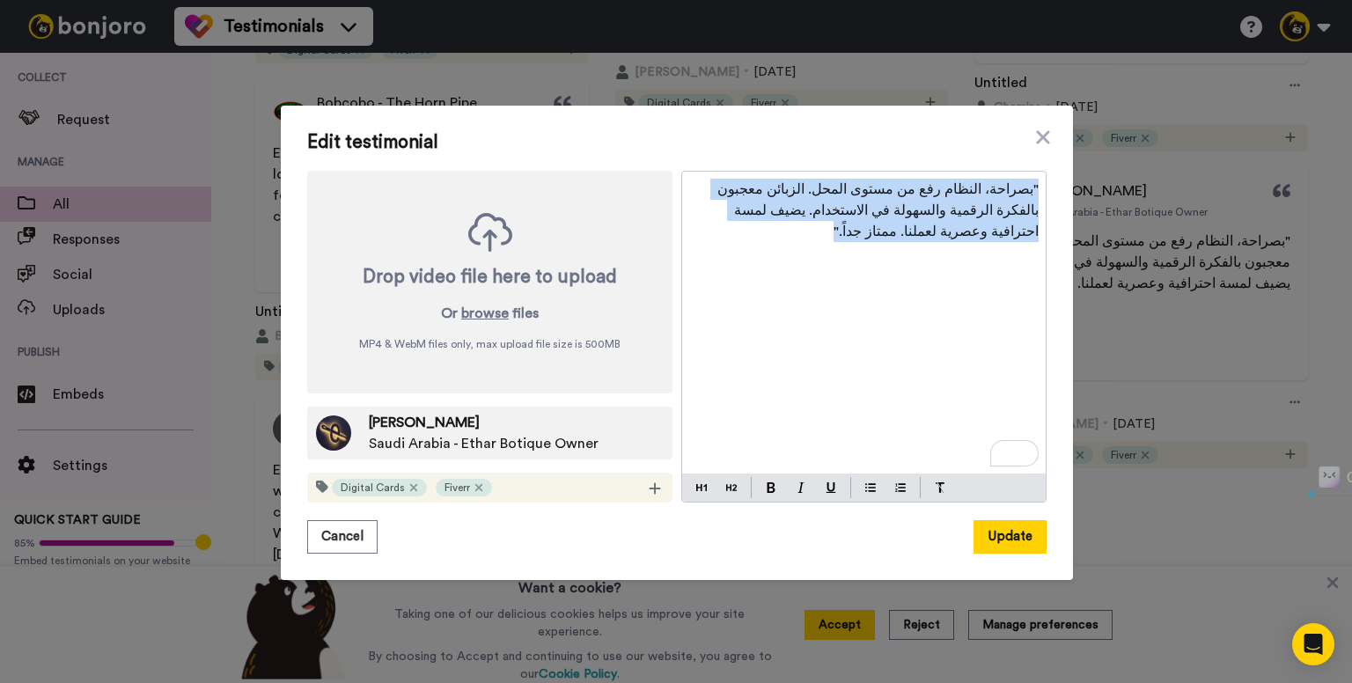
click at [797, 197] on p ""بصراحة، النظام رفع من مستوى المحل. الزبائن معجبون بالفكرة الرقمية والسهولة في …" at bounding box center [863, 210] width 349 height 63
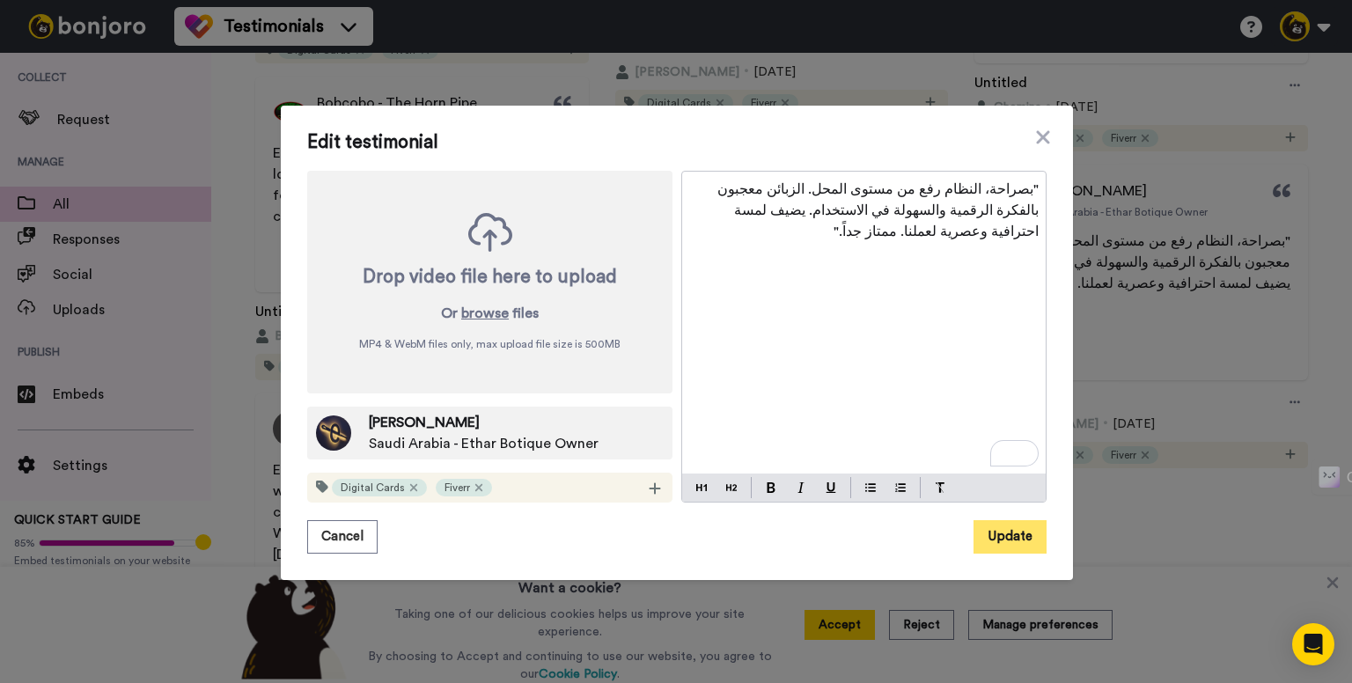
click at [993, 549] on button "Update" at bounding box center [1009, 536] width 73 height 33
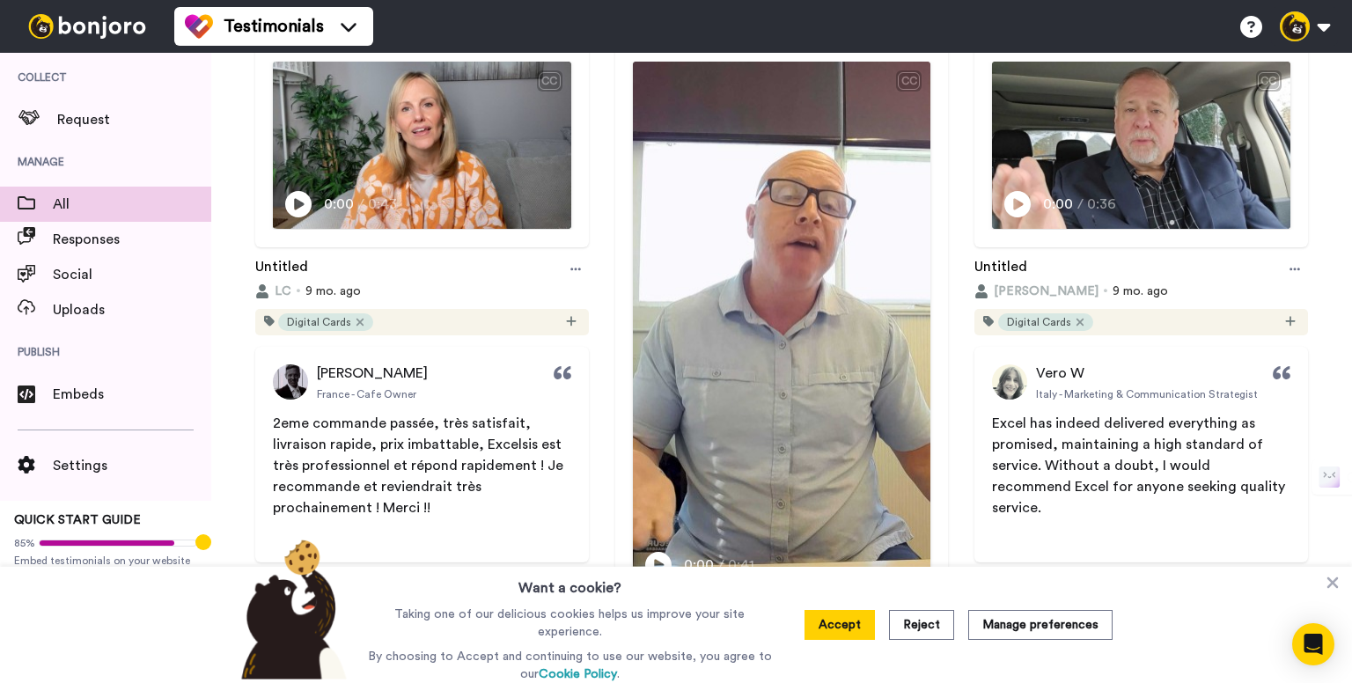
scroll to position [352, 0]
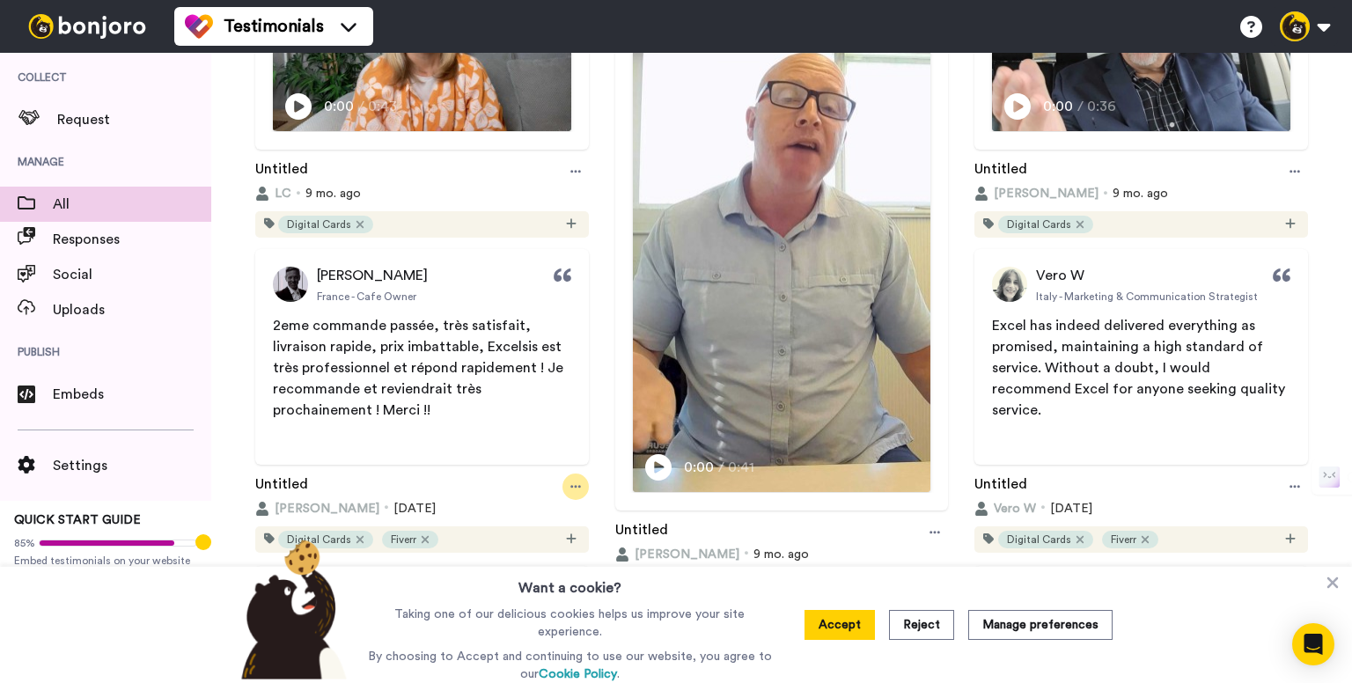
click at [572, 483] on icon at bounding box center [575, 487] width 11 height 12
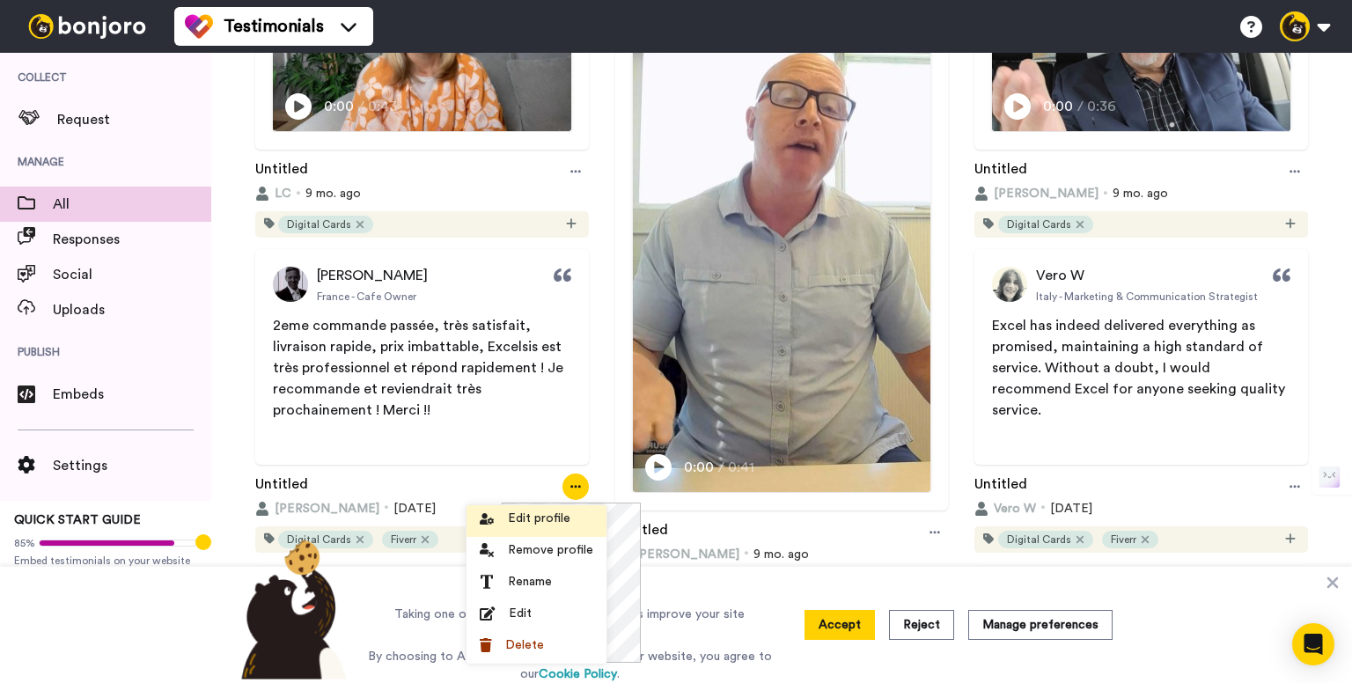
click at [554, 525] on span "Edit profile" at bounding box center [539, 519] width 62 height 18
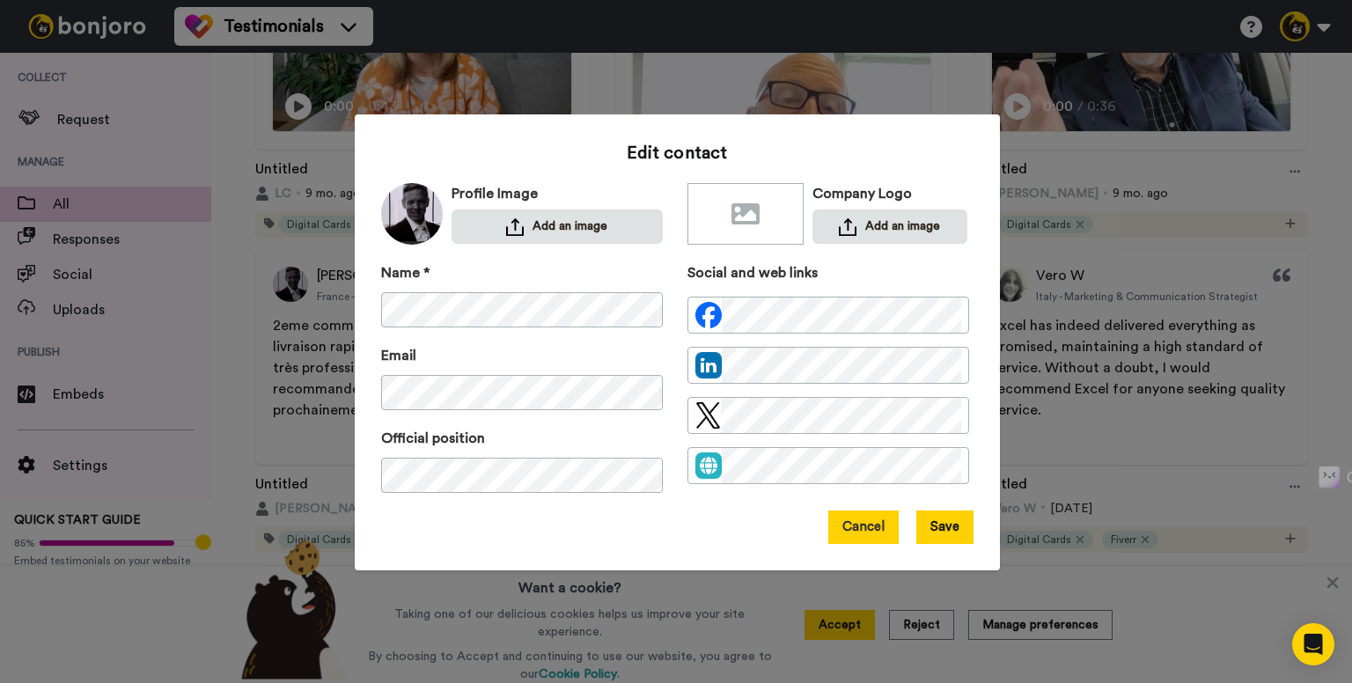
click at [845, 536] on button "Cancel" at bounding box center [863, 526] width 70 height 33
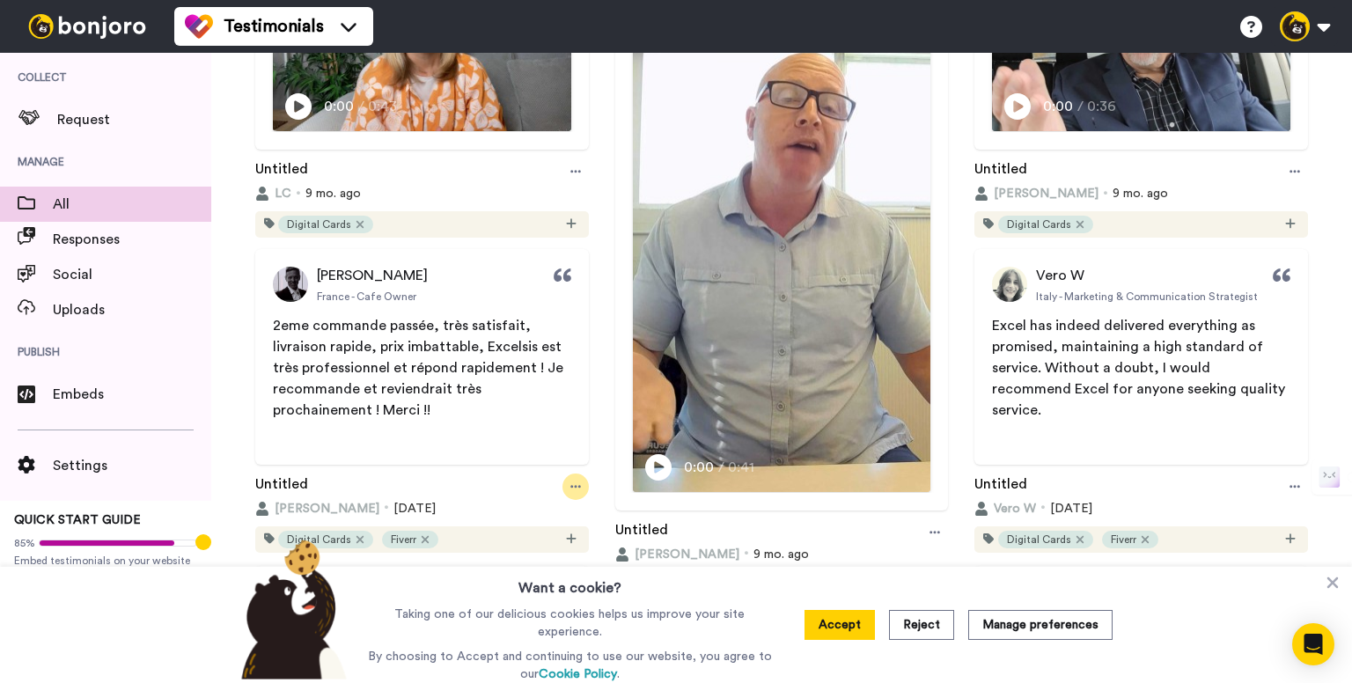
click at [577, 481] on div at bounding box center [575, 487] width 26 height 26
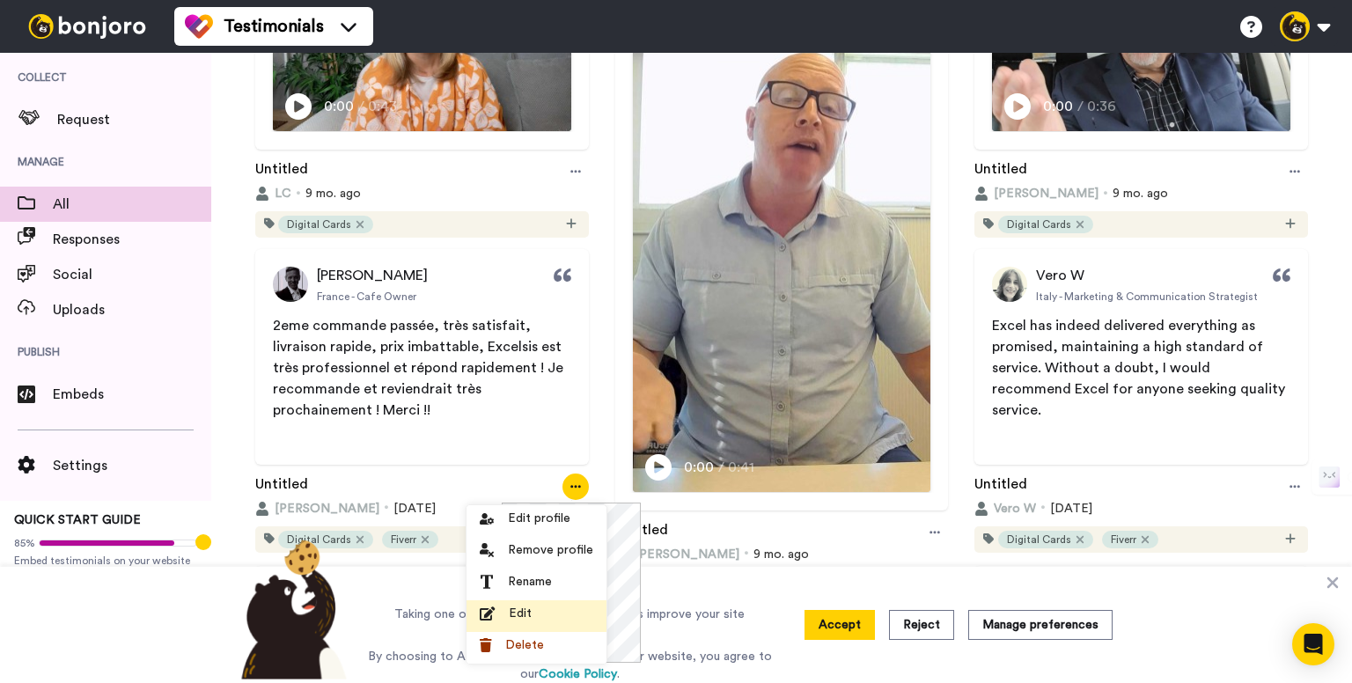
click at [534, 613] on div "Edit" at bounding box center [537, 614] width 114 height 18
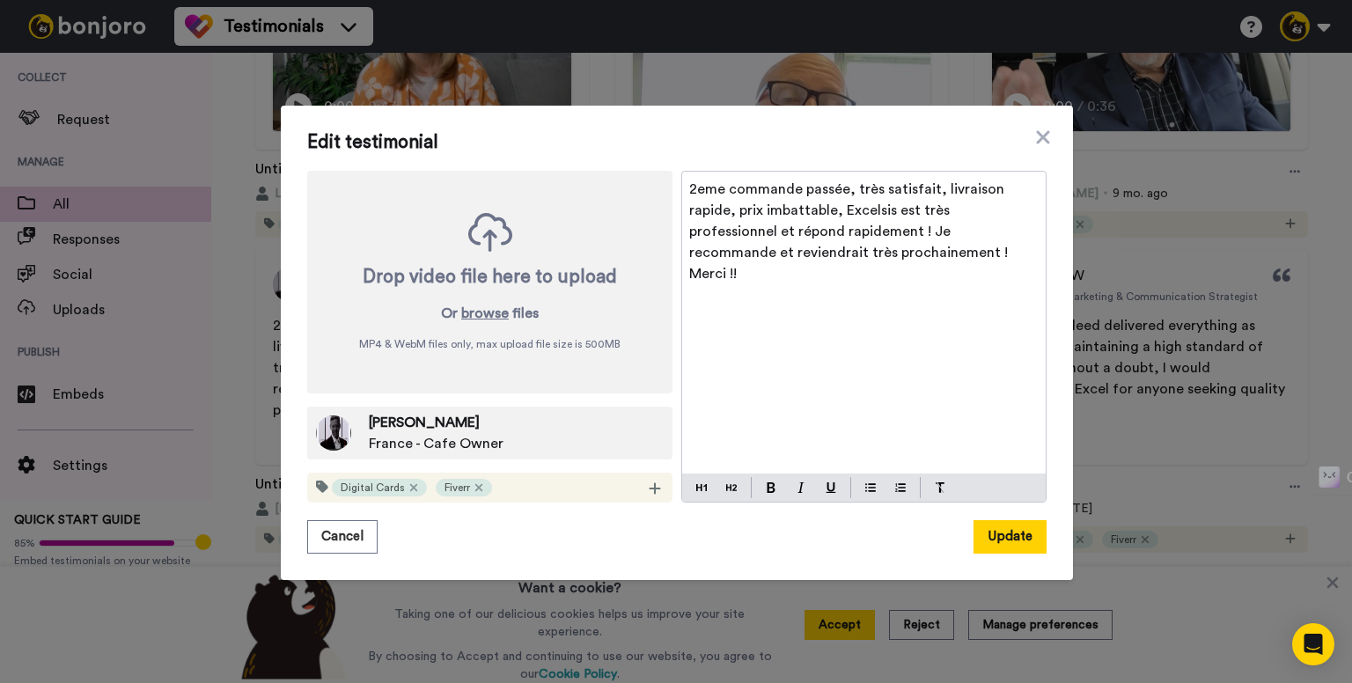
click at [865, 189] on span "2eme commande passée, très satisfait, livraison rapide, prix imbattable, Excels…" at bounding box center [850, 231] width 322 height 99
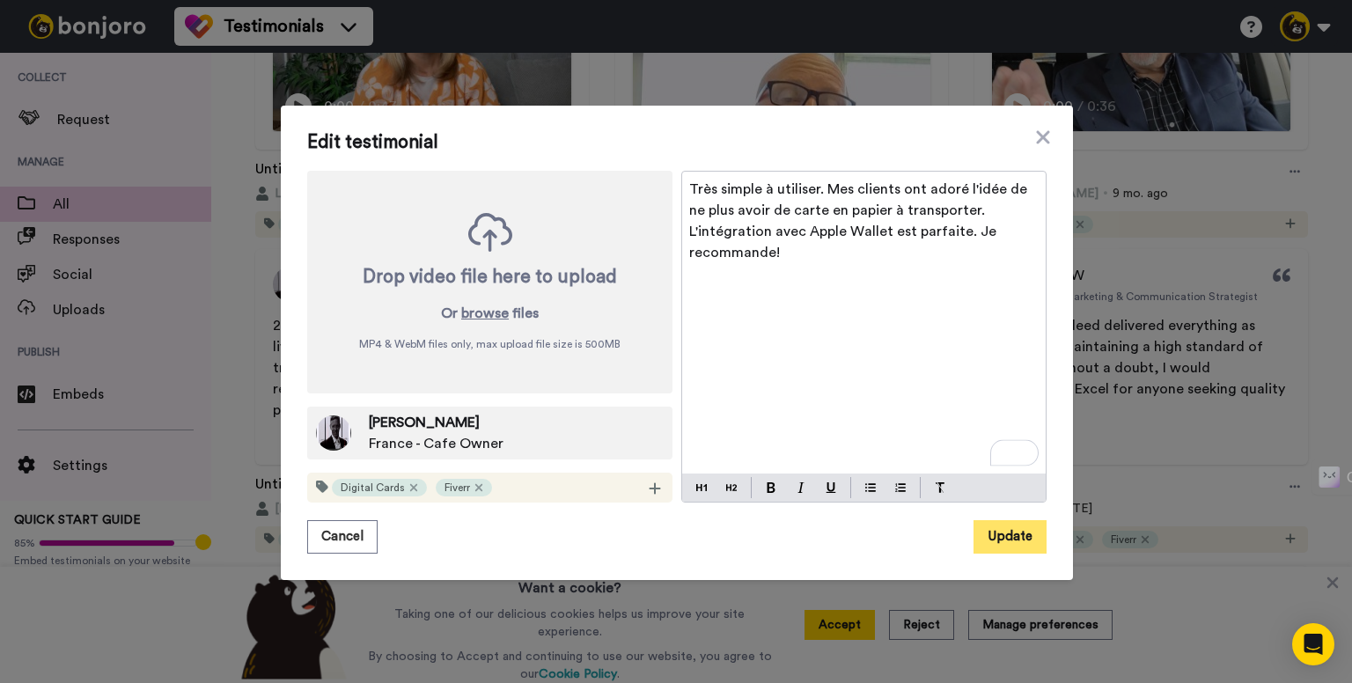
click at [994, 547] on button "Update" at bounding box center [1009, 536] width 73 height 33
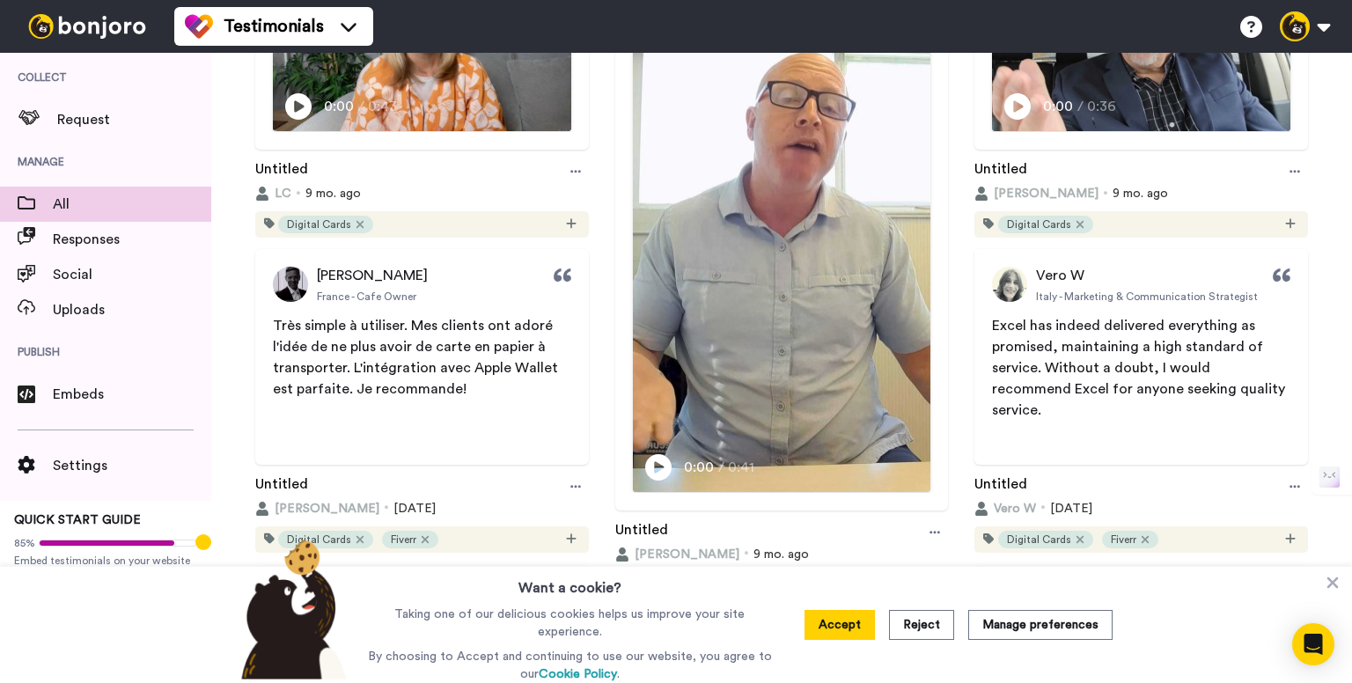
scroll to position [440, 0]
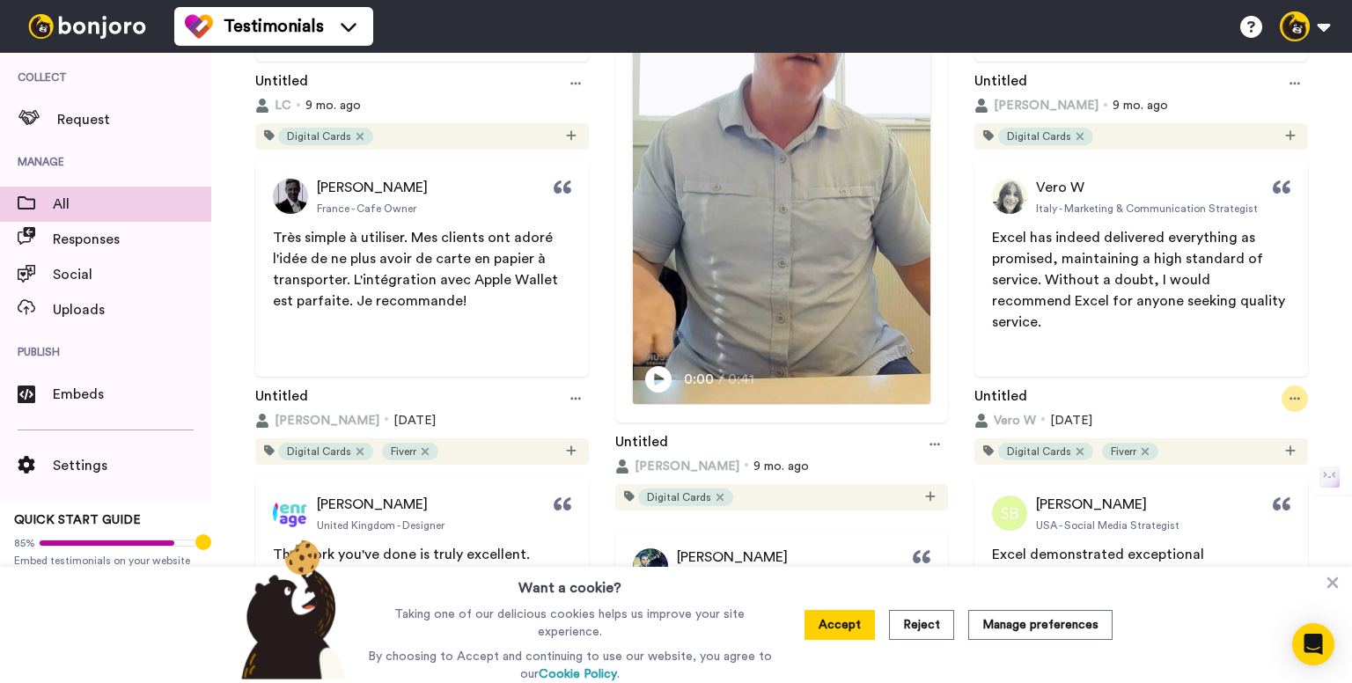
click at [1289, 403] on icon at bounding box center [1294, 399] width 11 height 12
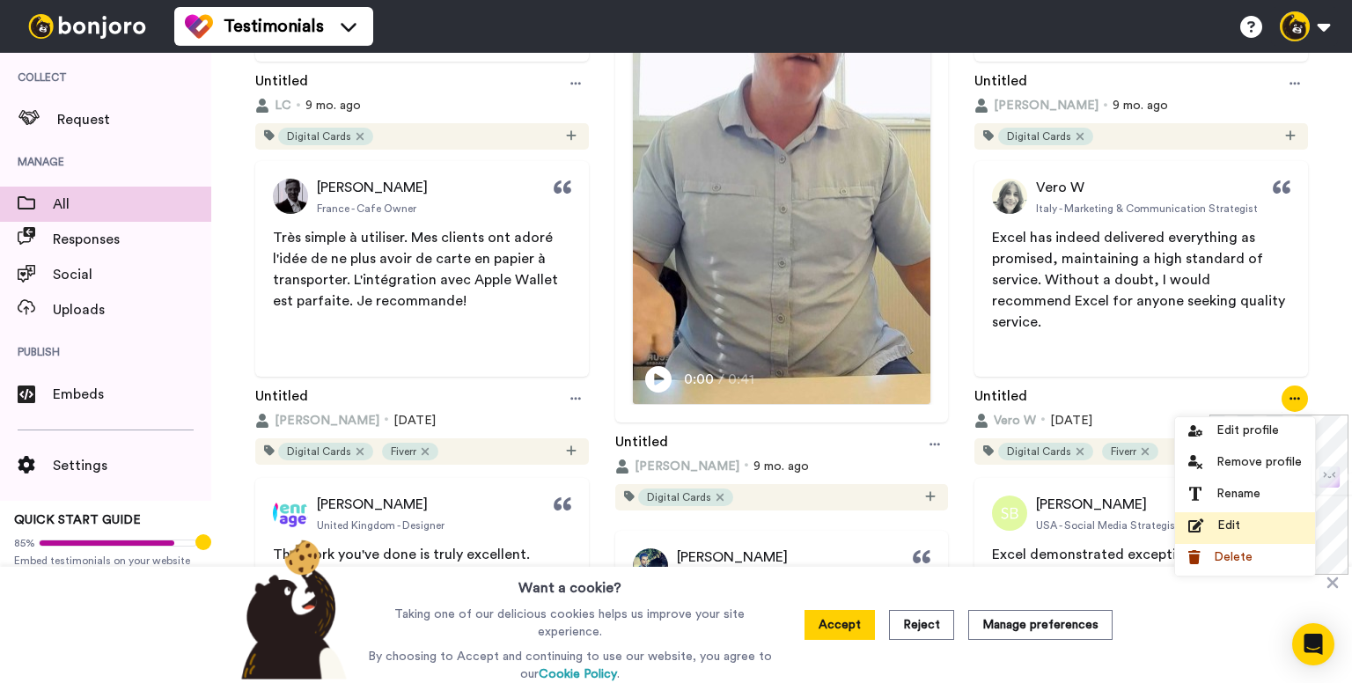
click at [1245, 521] on div "Edit" at bounding box center [1245, 526] width 114 height 18
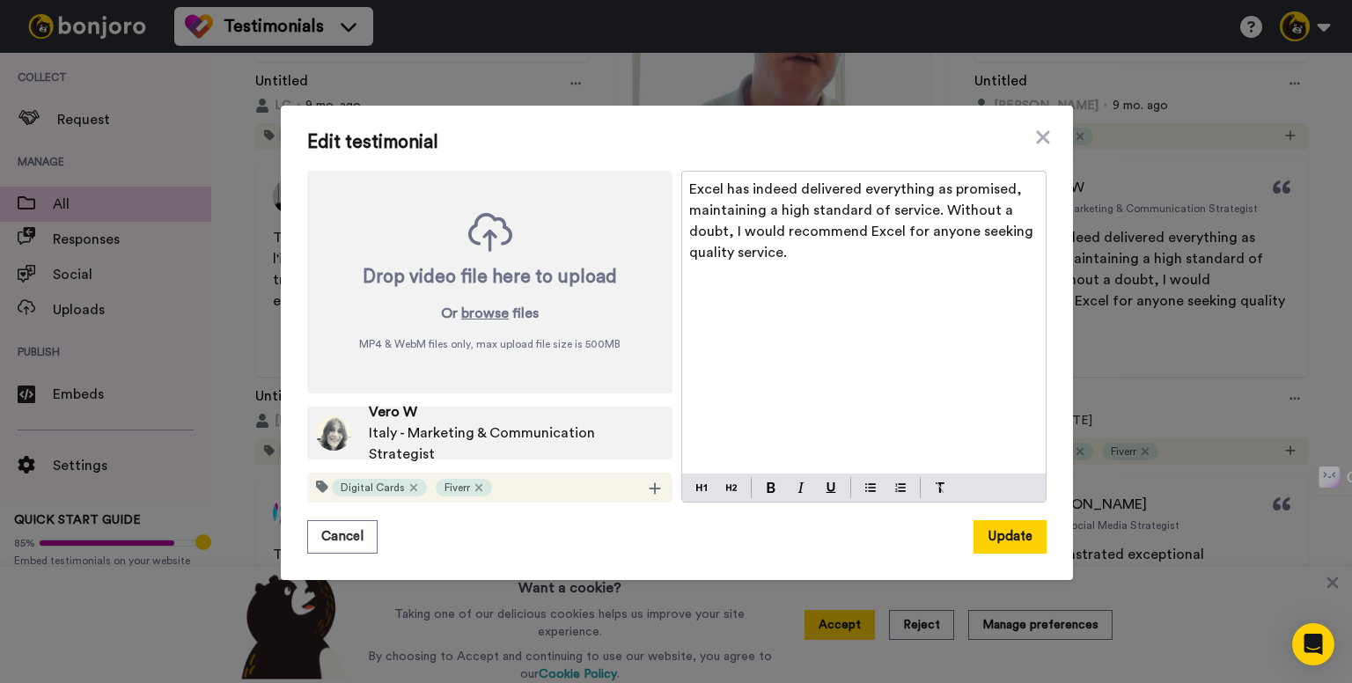
click at [854, 209] on span "Excel has indeed delivered everything as promised, maintaining a high standard …" at bounding box center [863, 220] width 348 height 77
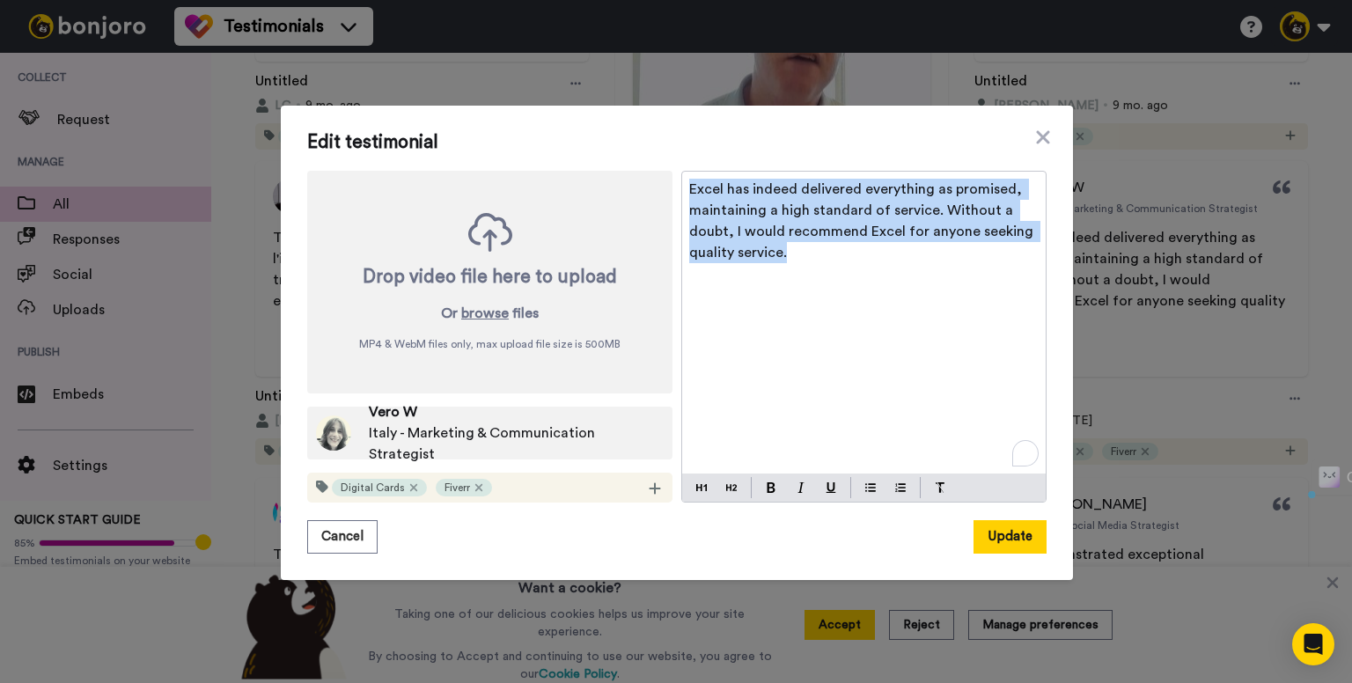
click at [854, 209] on span "Excel has indeed delivered everything as promised, maintaining a high standard …" at bounding box center [863, 220] width 348 height 77
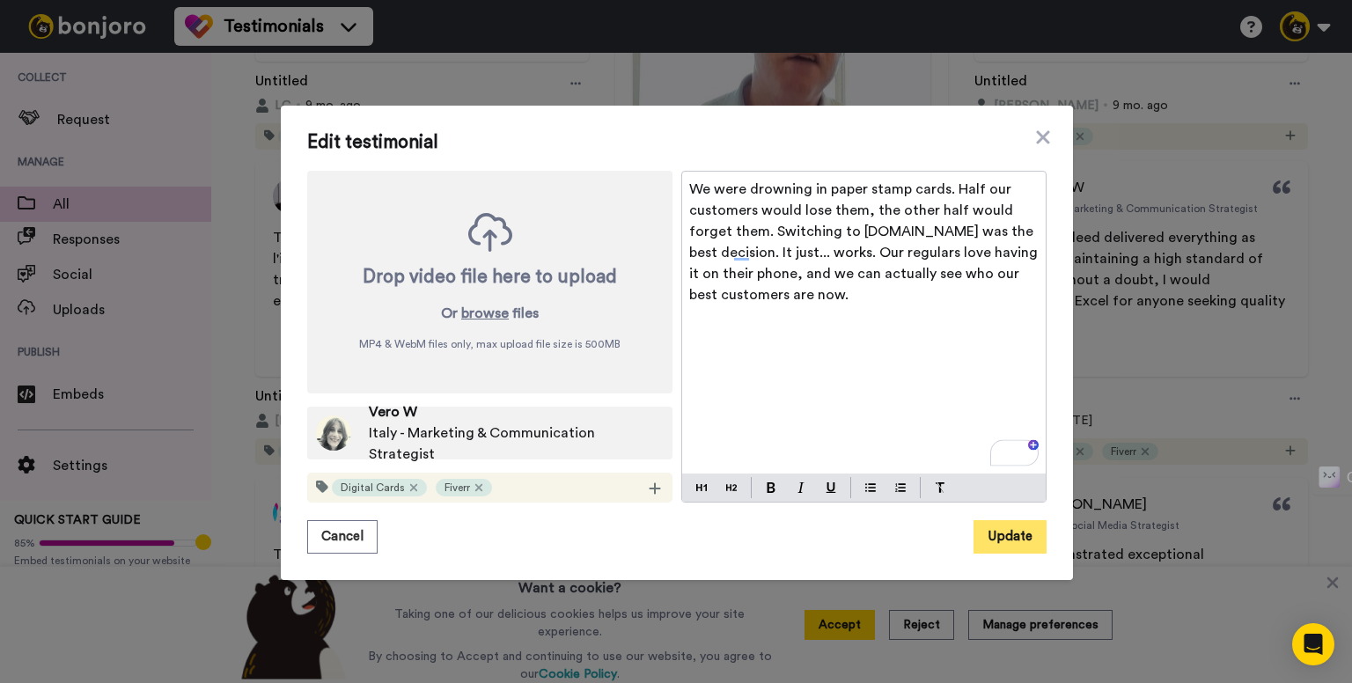
click at [977, 536] on button "Update" at bounding box center [1009, 536] width 73 height 33
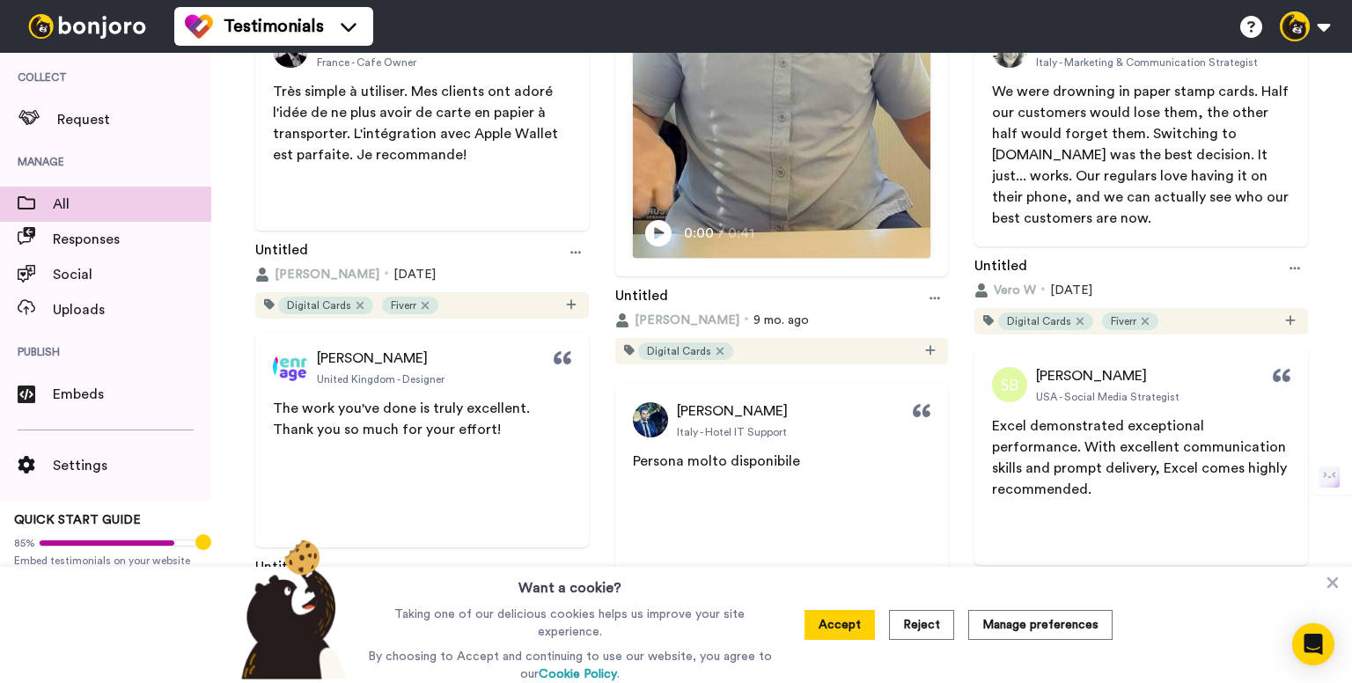
scroll to position [616, 0]
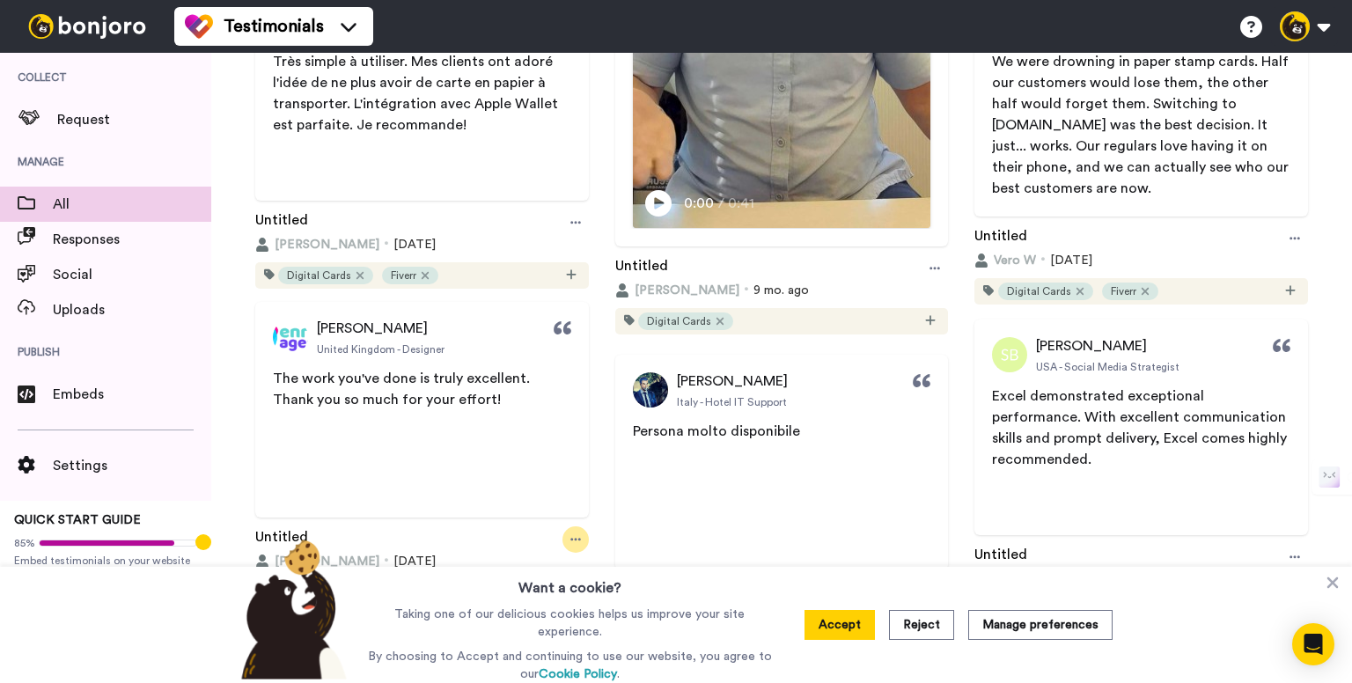
click at [578, 537] on div at bounding box center [575, 539] width 26 height 26
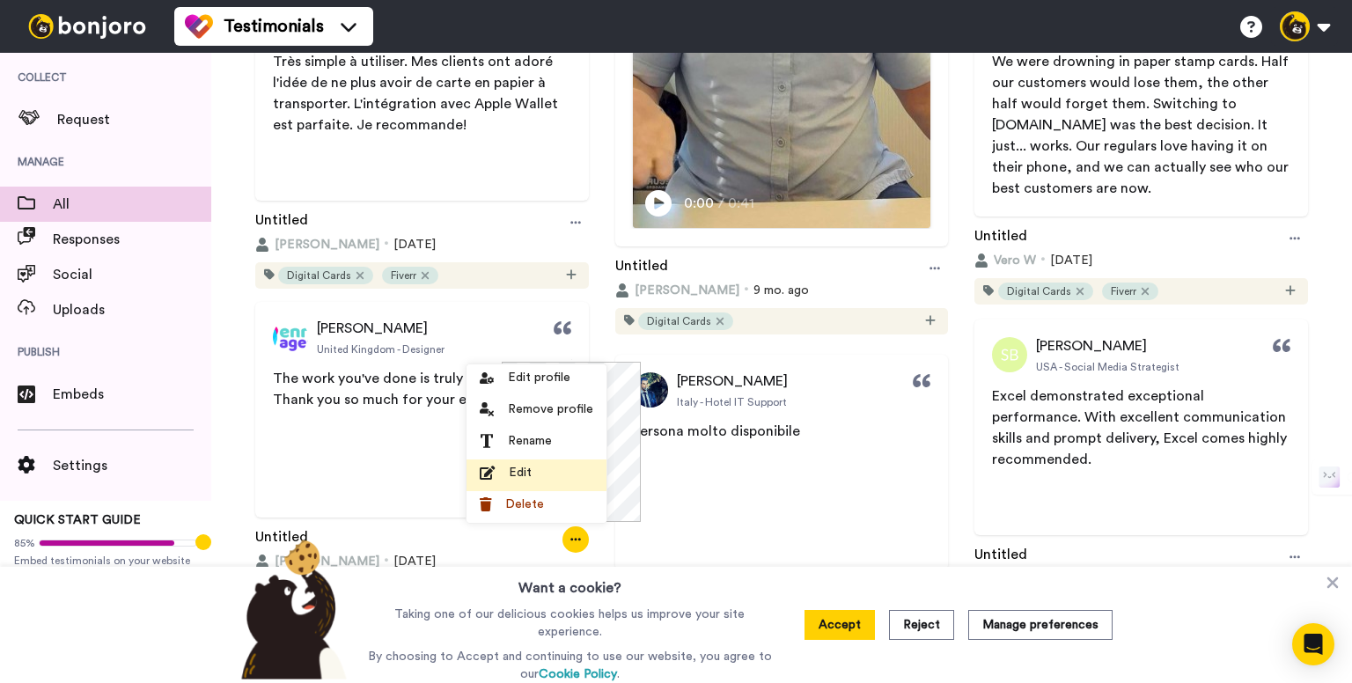
click at [519, 471] on span "Edit" at bounding box center [520, 473] width 23 height 18
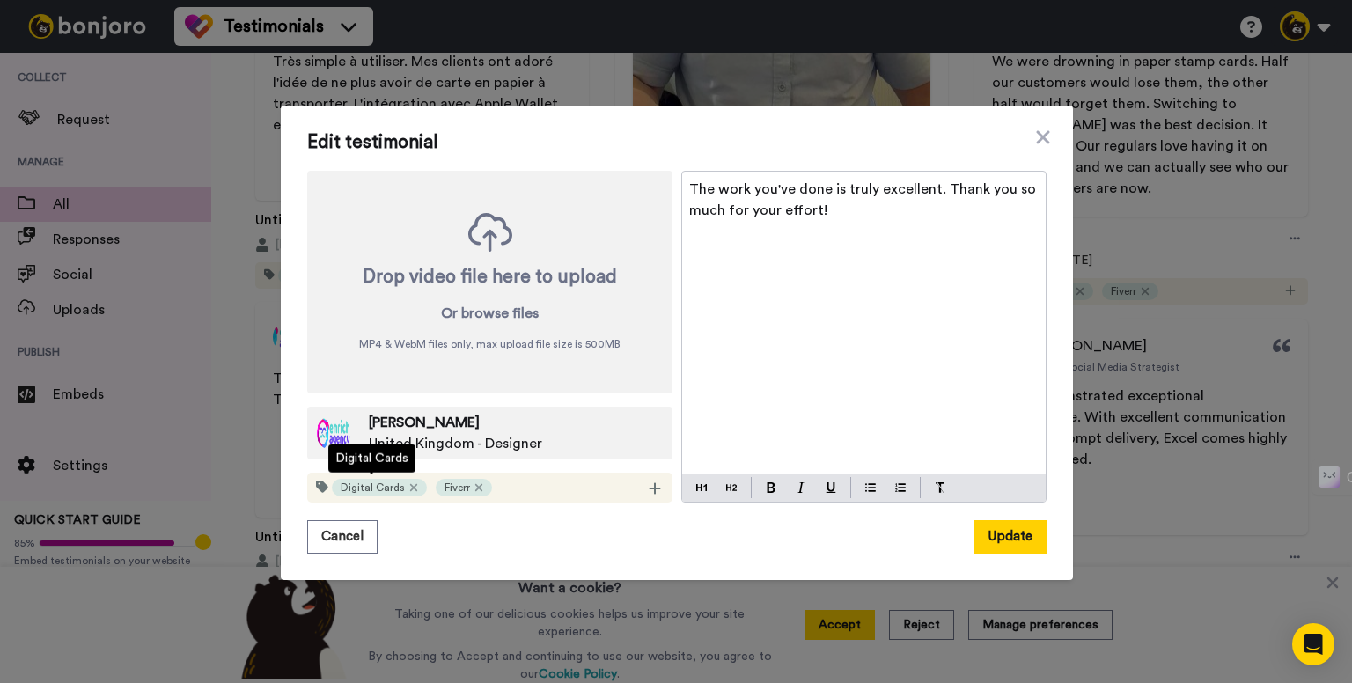
click at [452, 444] on span "United Kingdom - Designer" at bounding box center [455, 443] width 173 height 21
click at [697, 190] on span "The work you've done is truly excellent. Thank you so much for your effort!" at bounding box center [864, 199] width 350 height 35
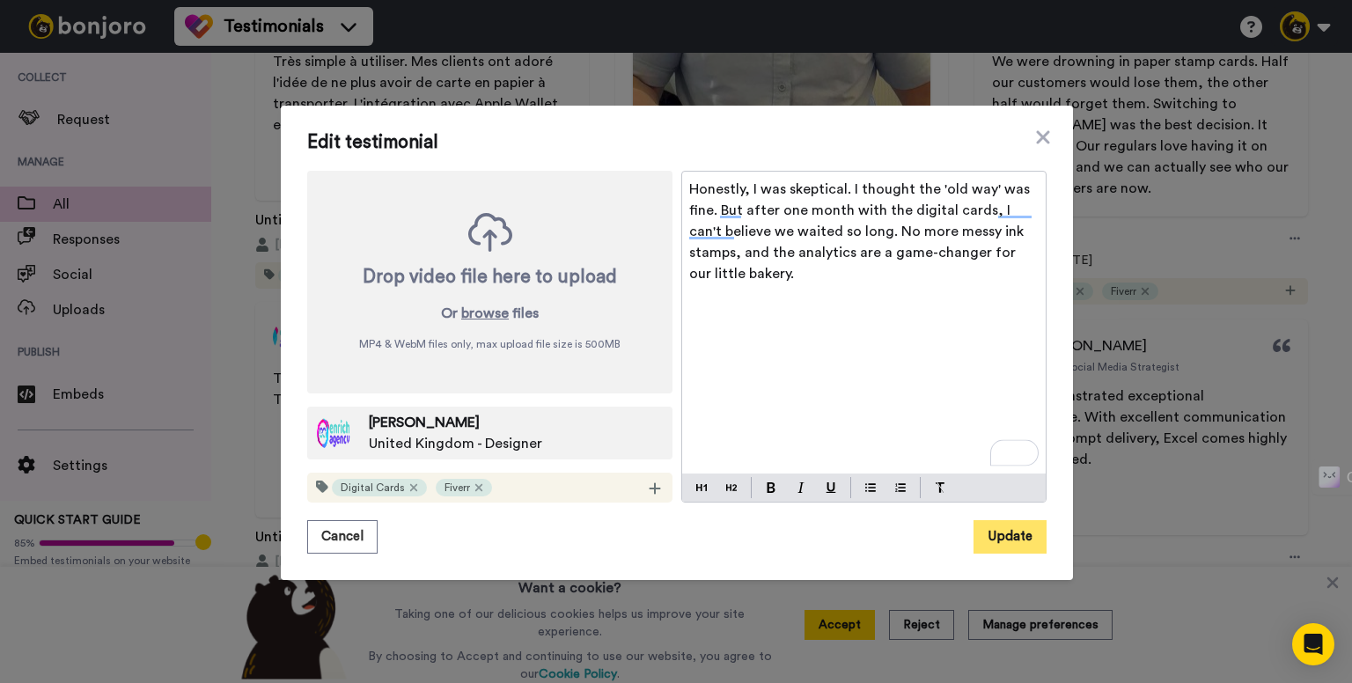
click at [1029, 537] on button "Update" at bounding box center [1009, 536] width 73 height 33
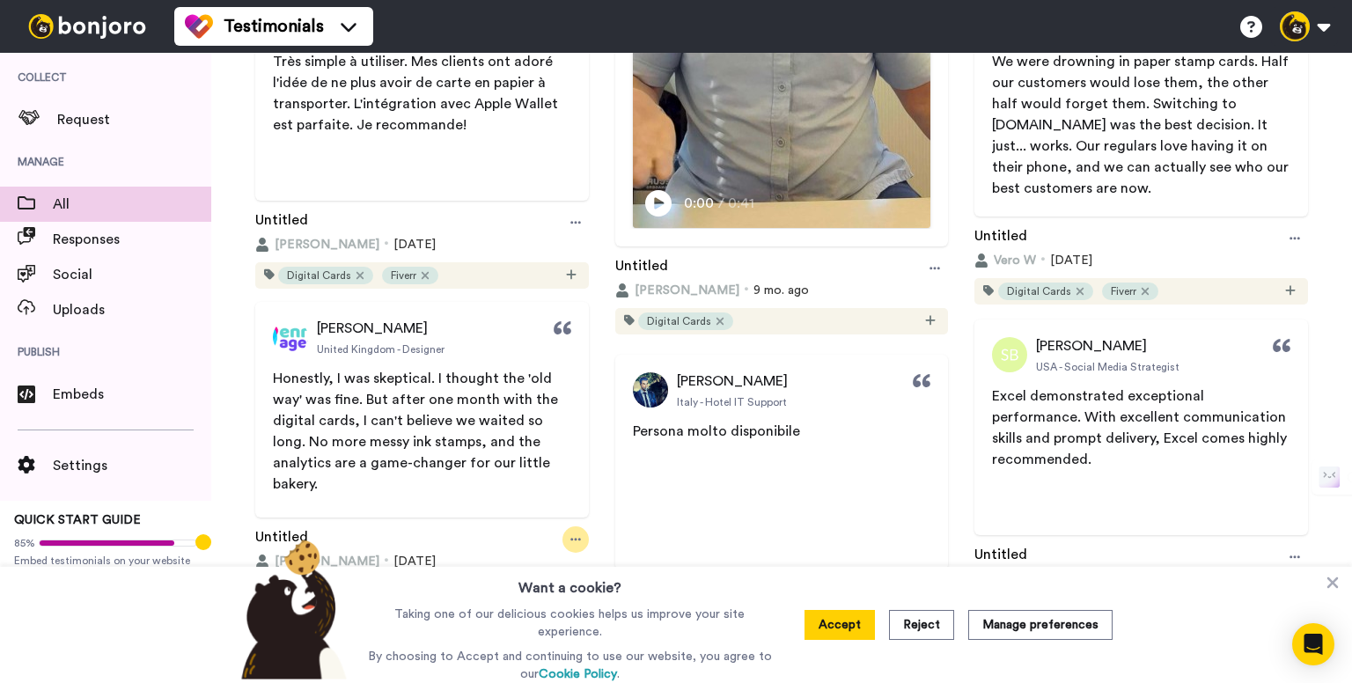
click at [567, 530] on div at bounding box center [575, 539] width 26 height 26
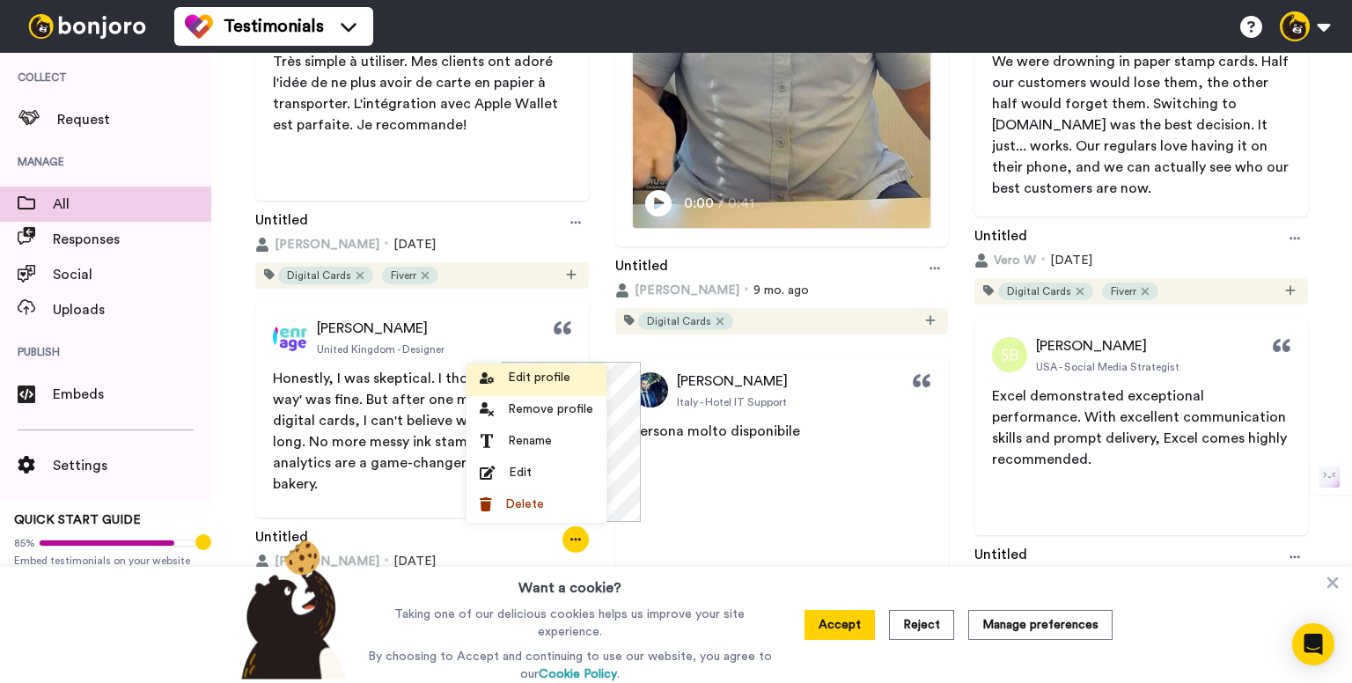
click at [538, 378] on span "Edit profile" at bounding box center [539, 378] width 62 height 18
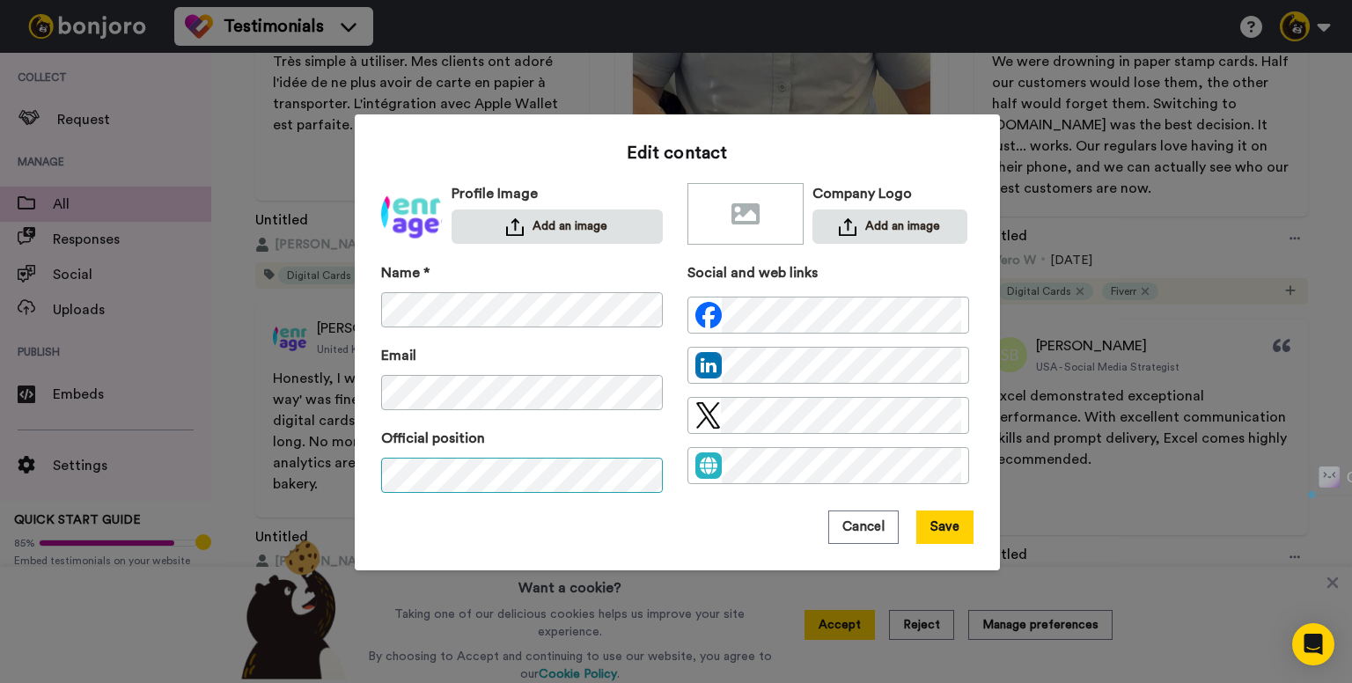
click at [665, 474] on div "Name * Email Official position Social and web links" at bounding box center [677, 386] width 592 height 248
click at [312, 482] on div "Edit contact Profile Image Add an image Company Logo Add an image Name * Email …" at bounding box center [676, 341] width 1352 height 683
click at [678, 311] on div "Name * Email Official position Social and web links" at bounding box center [677, 386] width 592 height 248
click at [957, 527] on button "Save" at bounding box center [944, 526] width 57 height 33
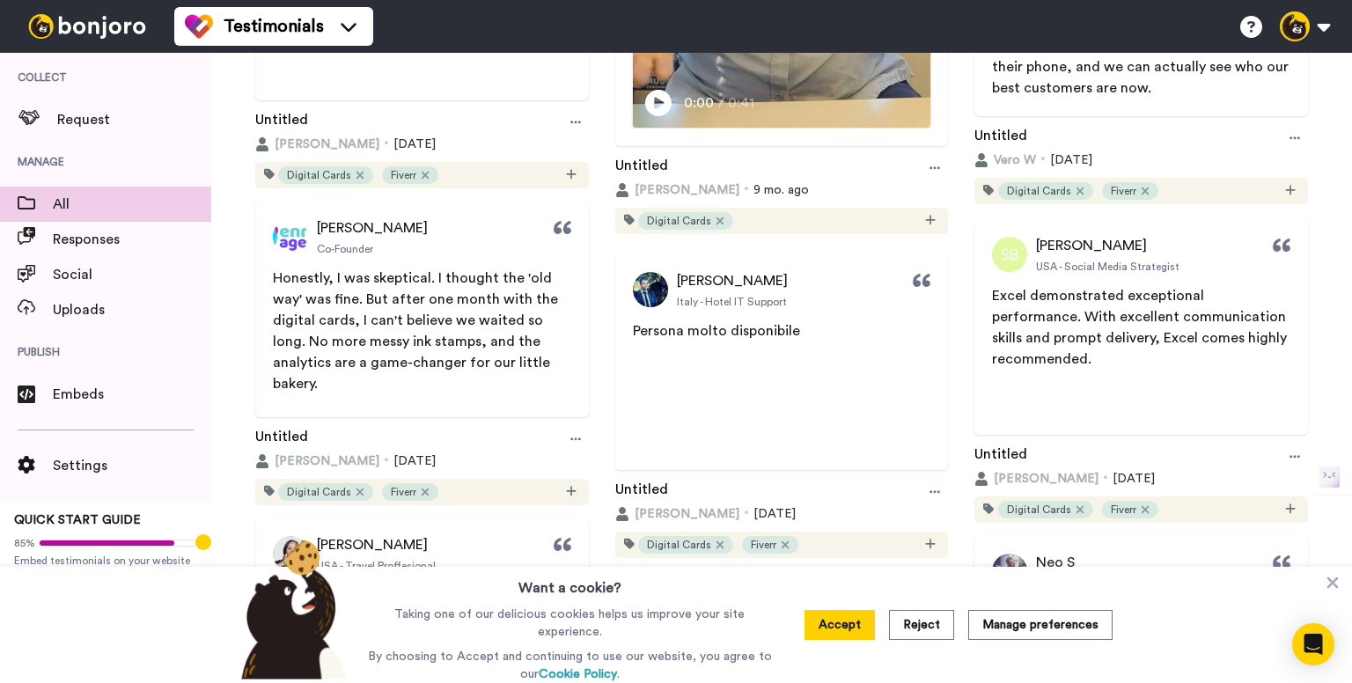
scroll to position [792, 0]
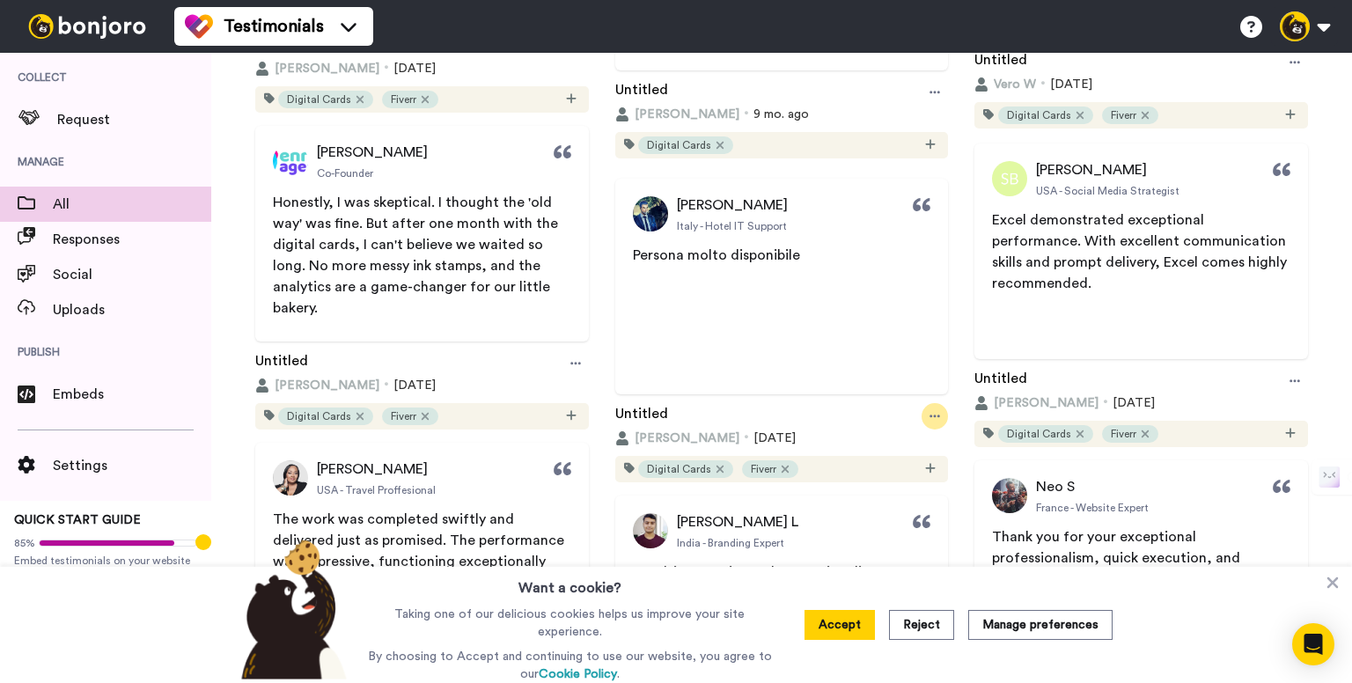
click at [930, 413] on icon at bounding box center [934, 416] width 11 height 12
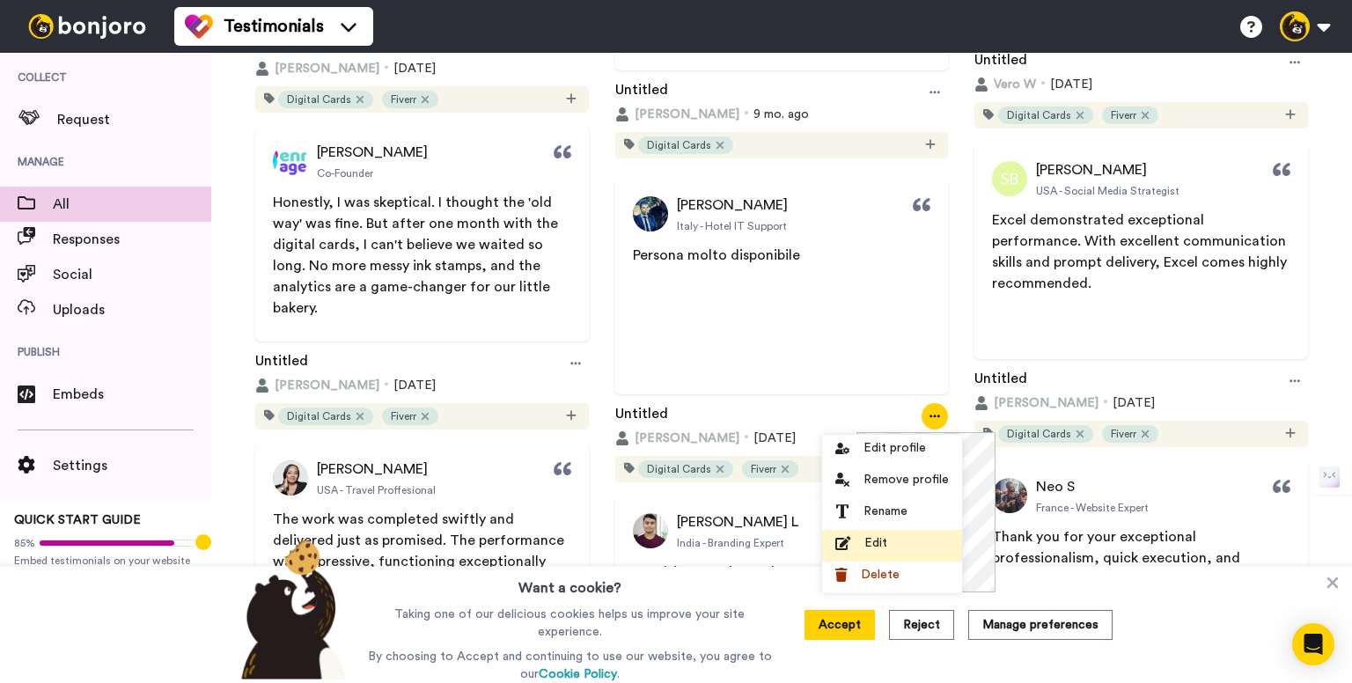
click at [904, 543] on div "Edit" at bounding box center [892, 543] width 114 height 18
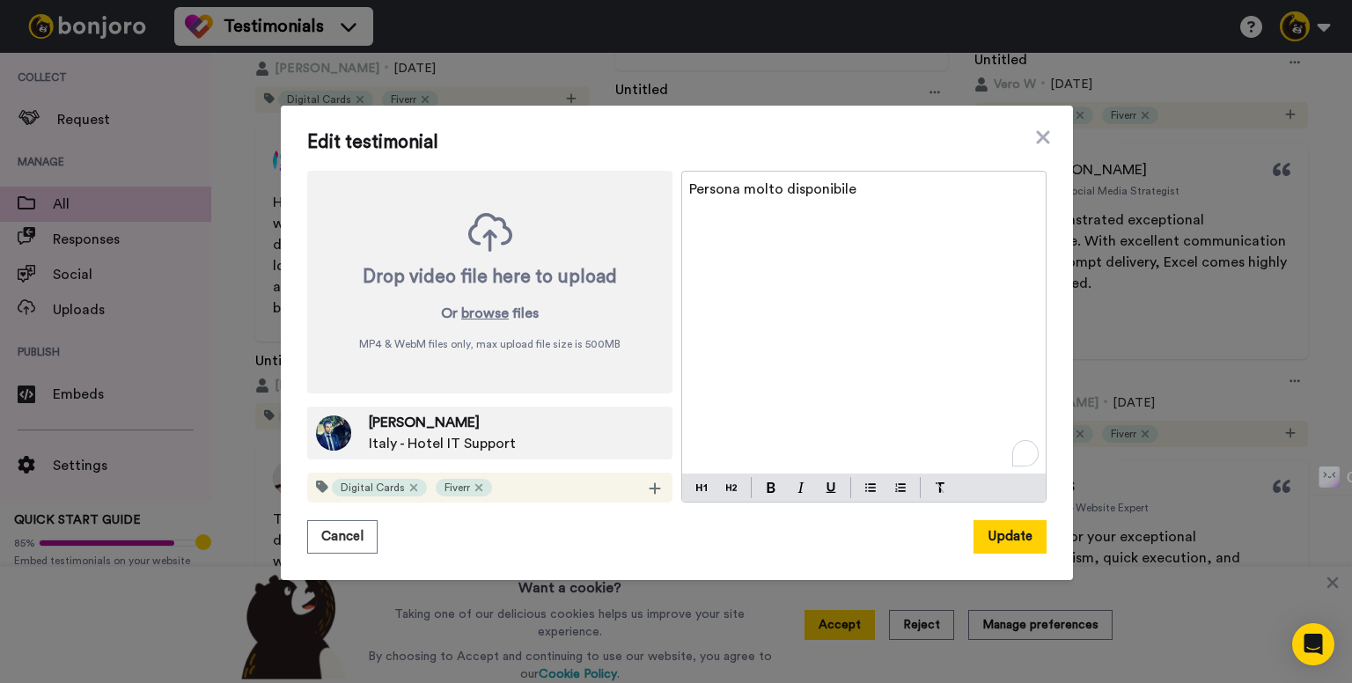
click at [743, 191] on span "Persona molto disponibile" at bounding box center [772, 189] width 167 height 14
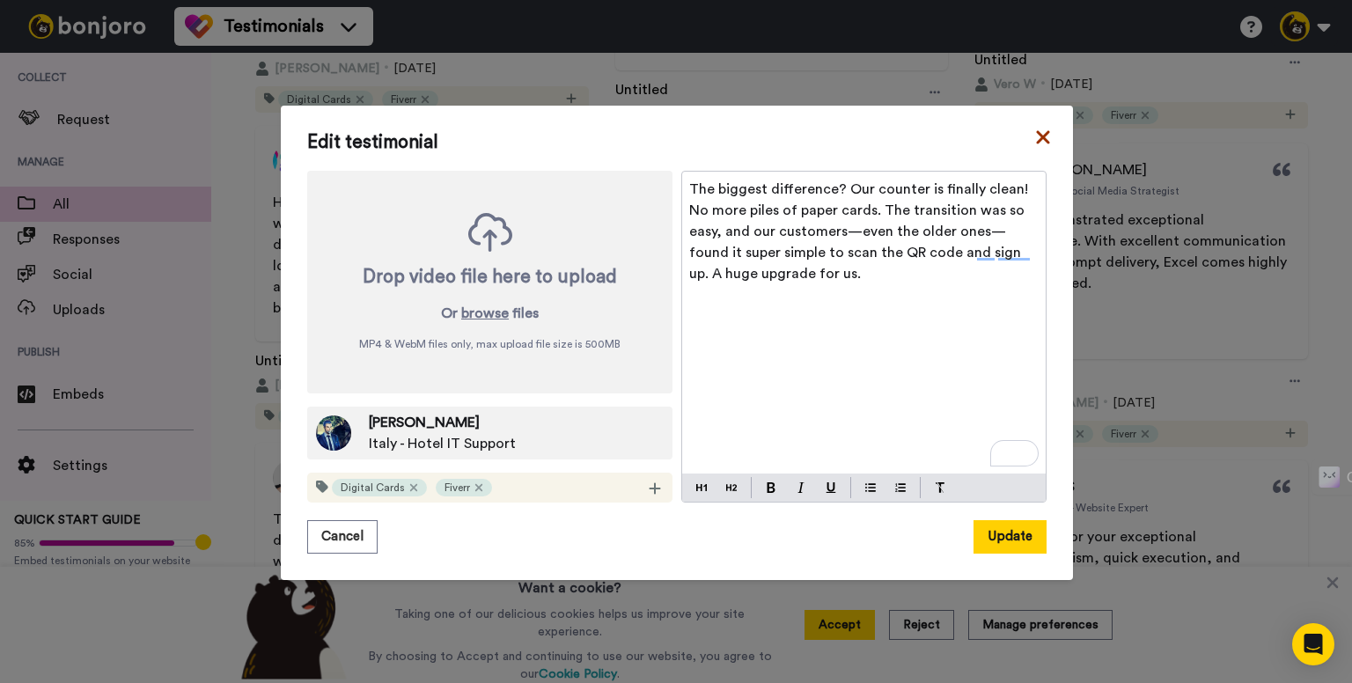
click at [1036, 138] on icon at bounding box center [1042, 136] width 13 height 13
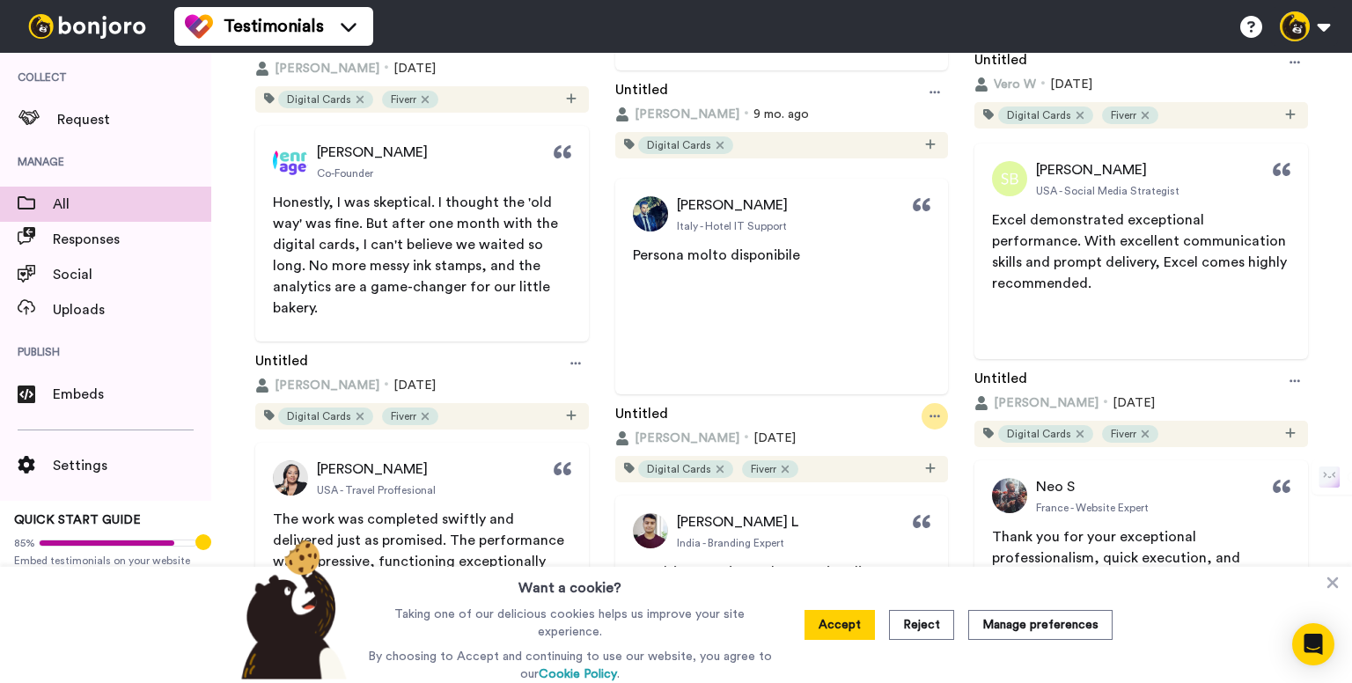
click at [922, 416] on div at bounding box center [935, 416] width 26 height 26
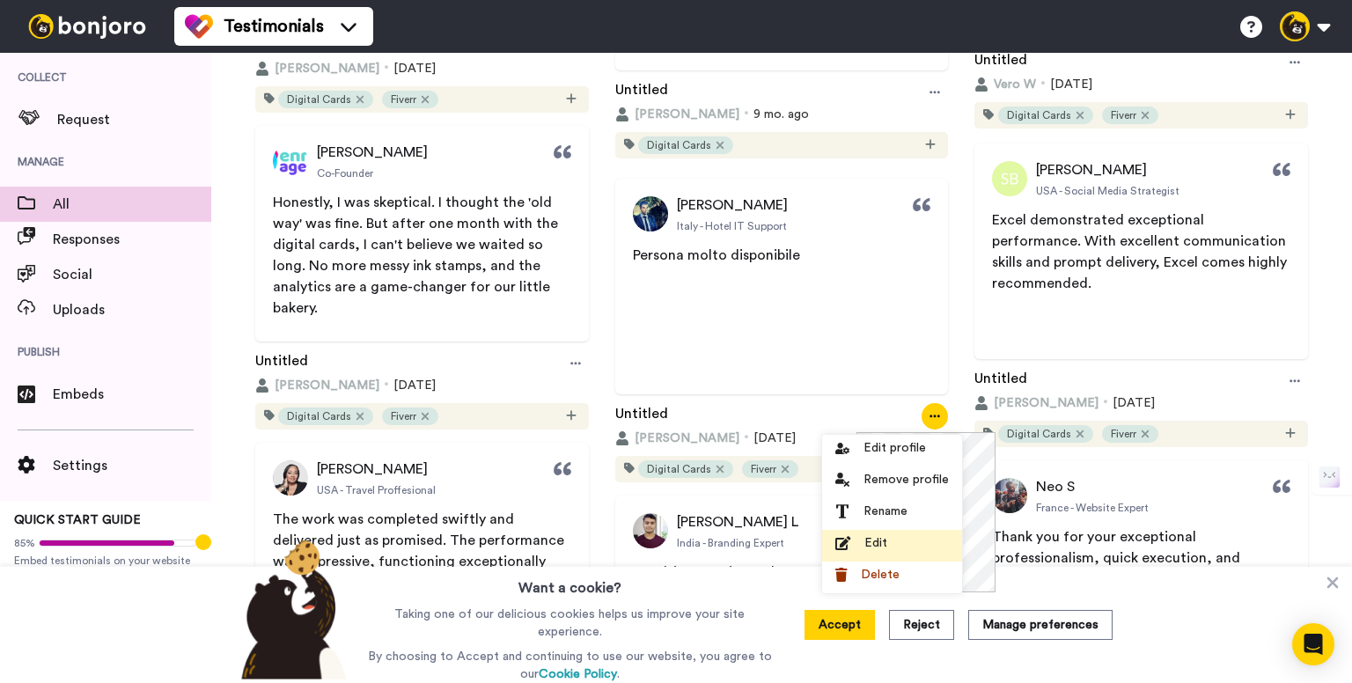
click at [878, 545] on span "Edit" at bounding box center [875, 543] width 23 height 18
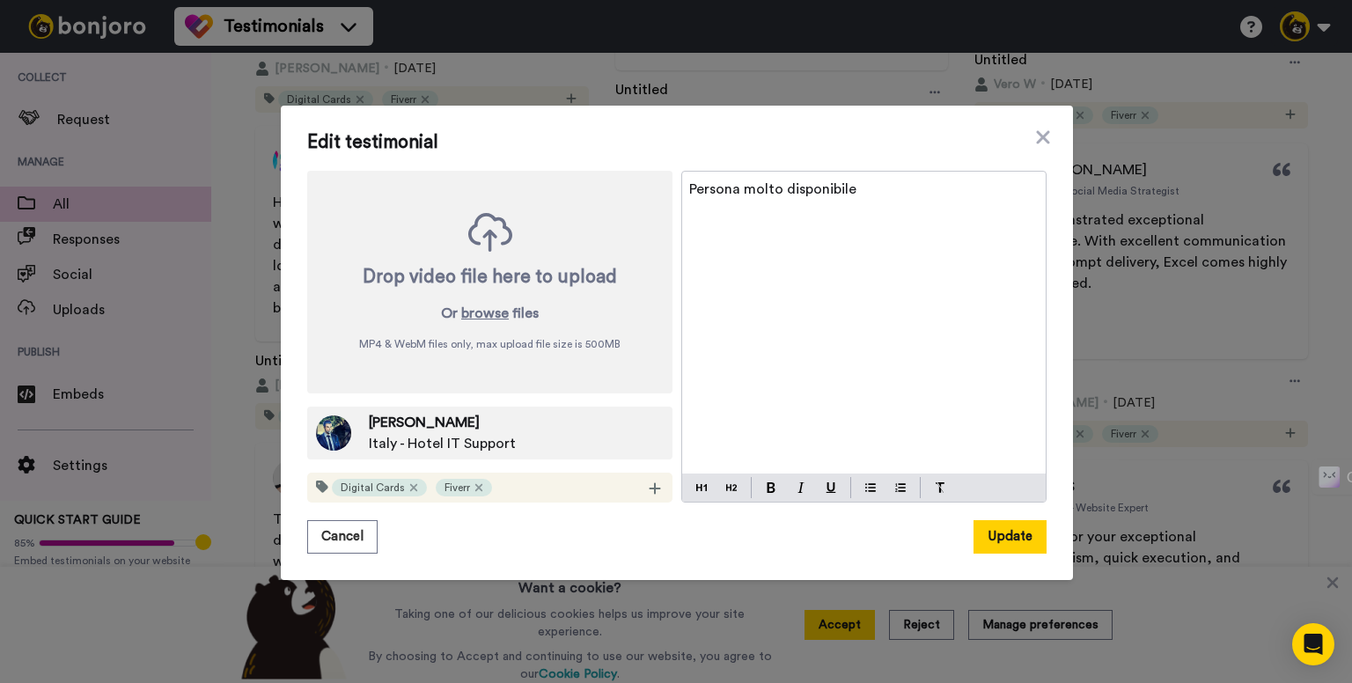
click at [734, 193] on span "Persona molto disponibile" at bounding box center [772, 189] width 167 height 14
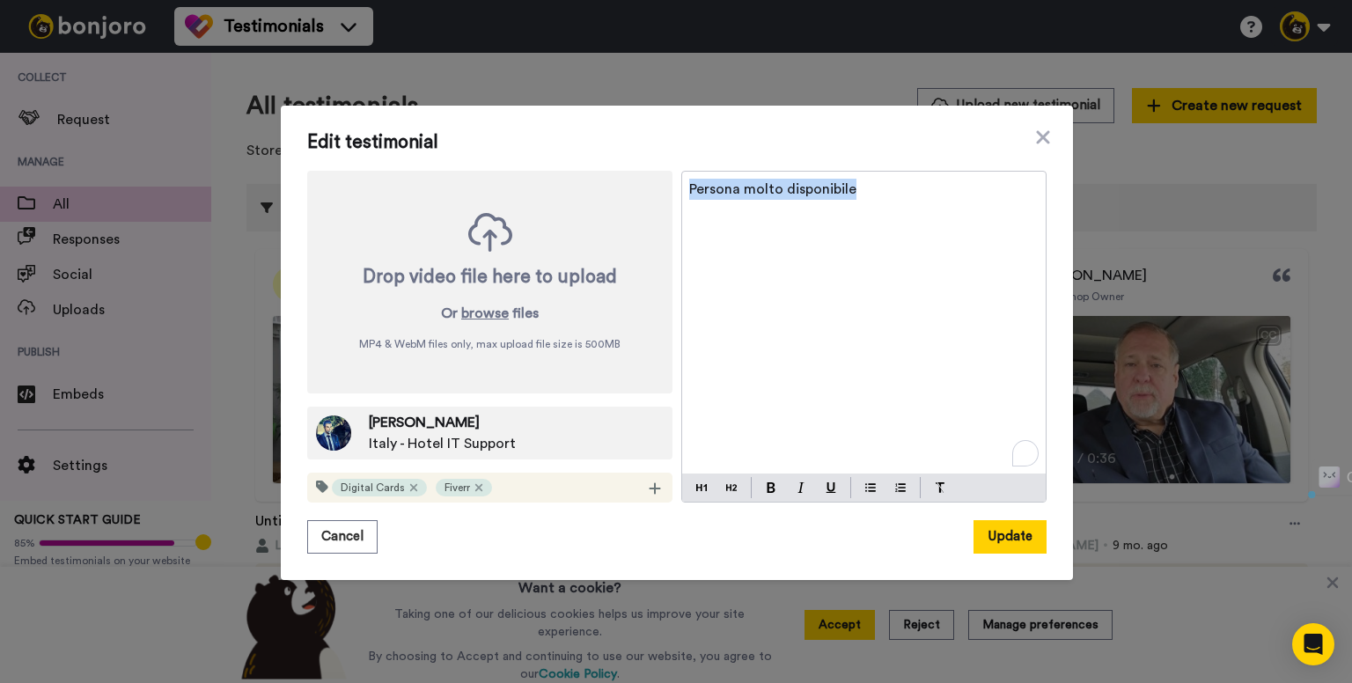
scroll to position [792, 0]
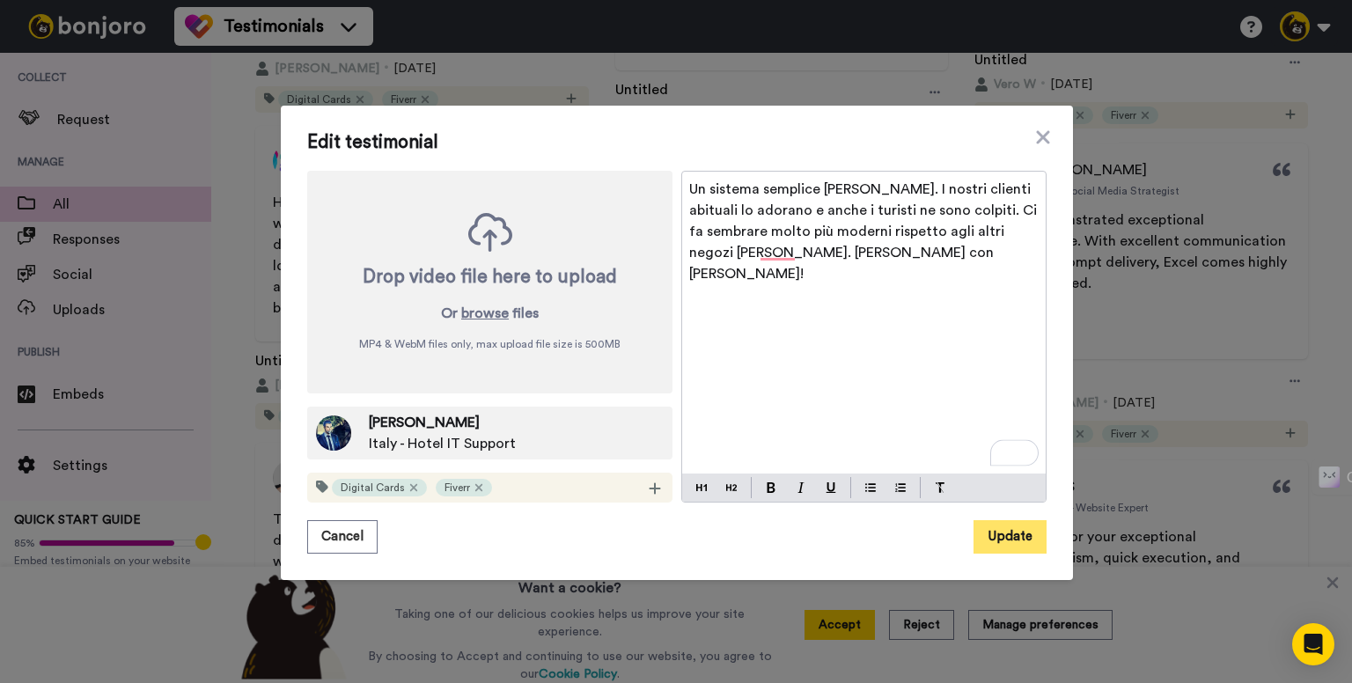
click at [1000, 544] on button "Update" at bounding box center [1009, 536] width 73 height 33
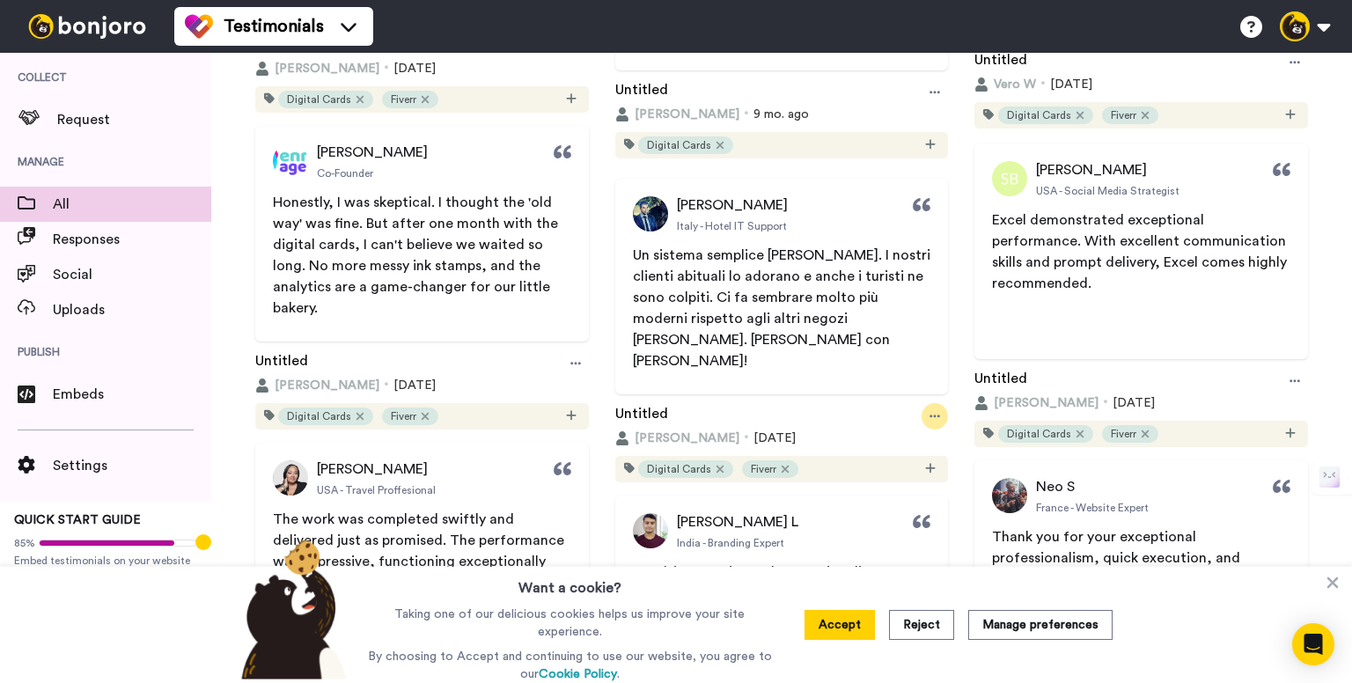
click at [929, 413] on icon at bounding box center [934, 416] width 11 height 12
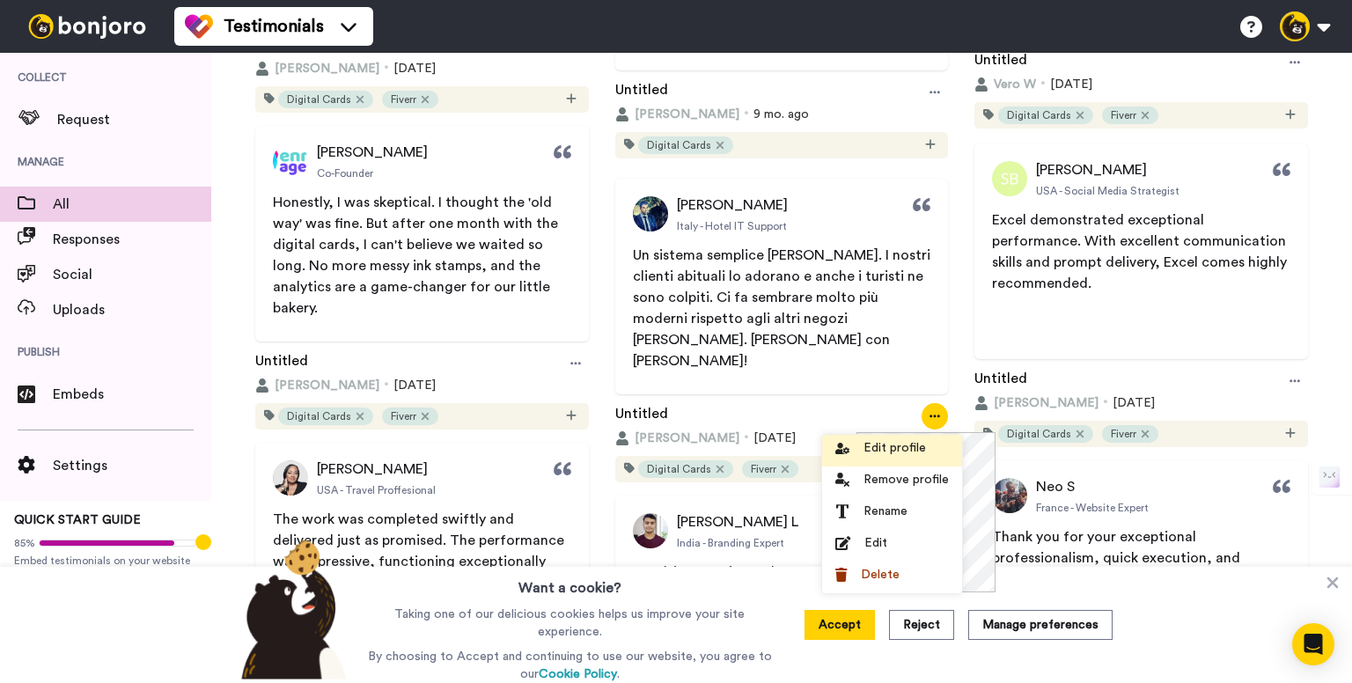
click at [900, 459] on li "Edit profile" at bounding box center [892, 451] width 140 height 32
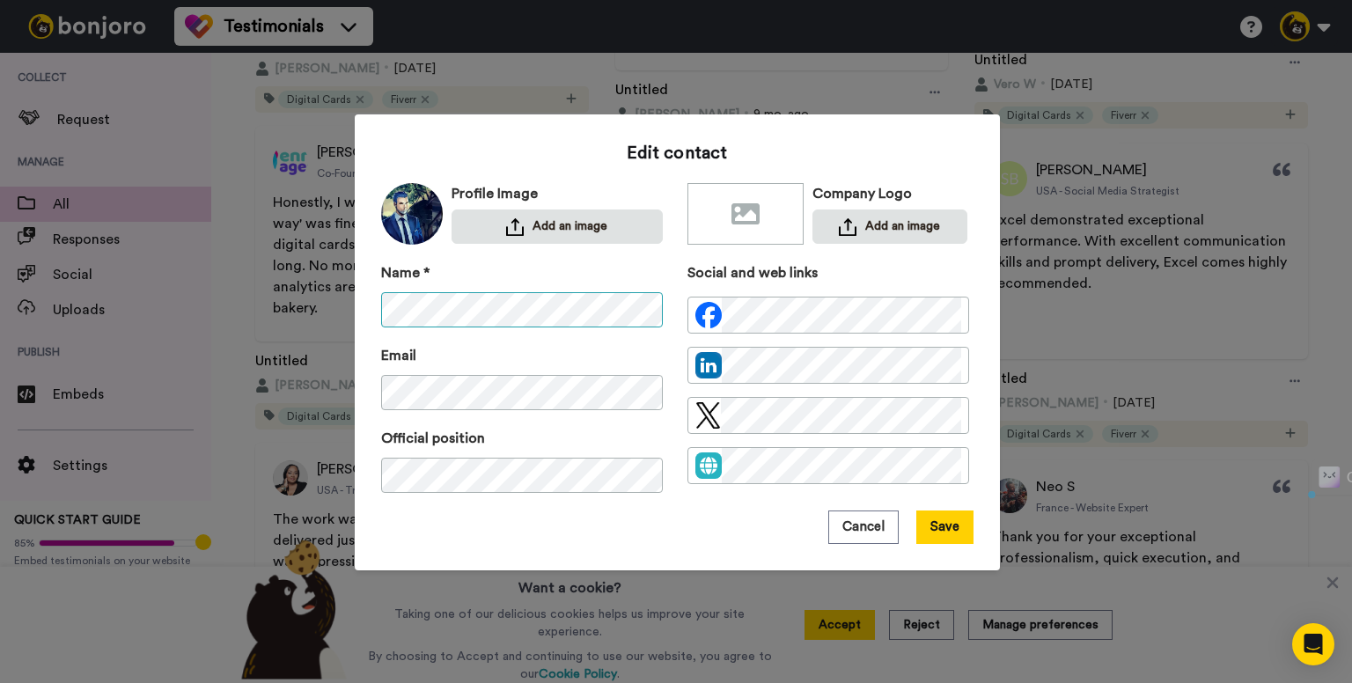
click at [680, 311] on div "Name * Email Official position Social and web links" at bounding box center [677, 386] width 592 height 248
click at [958, 522] on button "Save" at bounding box center [944, 526] width 57 height 33
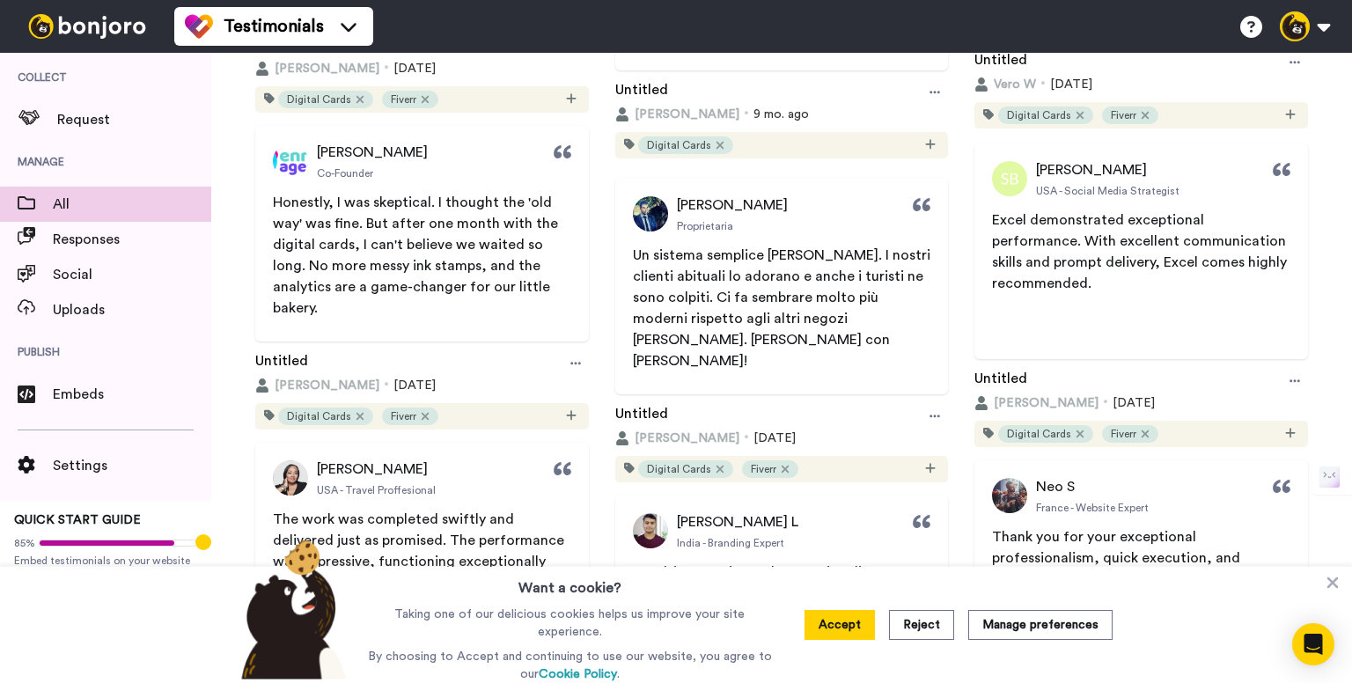
click at [1296, 378] on div "Sheila B USA - Social Media Strategist Excel demonstrated exceptional performan…" at bounding box center [1141, 295] width 351 height 304
click at [1297, 378] on div "Sheila B USA - Social Media Strategist Excel demonstrated exceptional performan…" at bounding box center [1141, 295] width 351 height 304
click at [1282, 381] on div at bounding box center [1295, 381] width 26 height 26
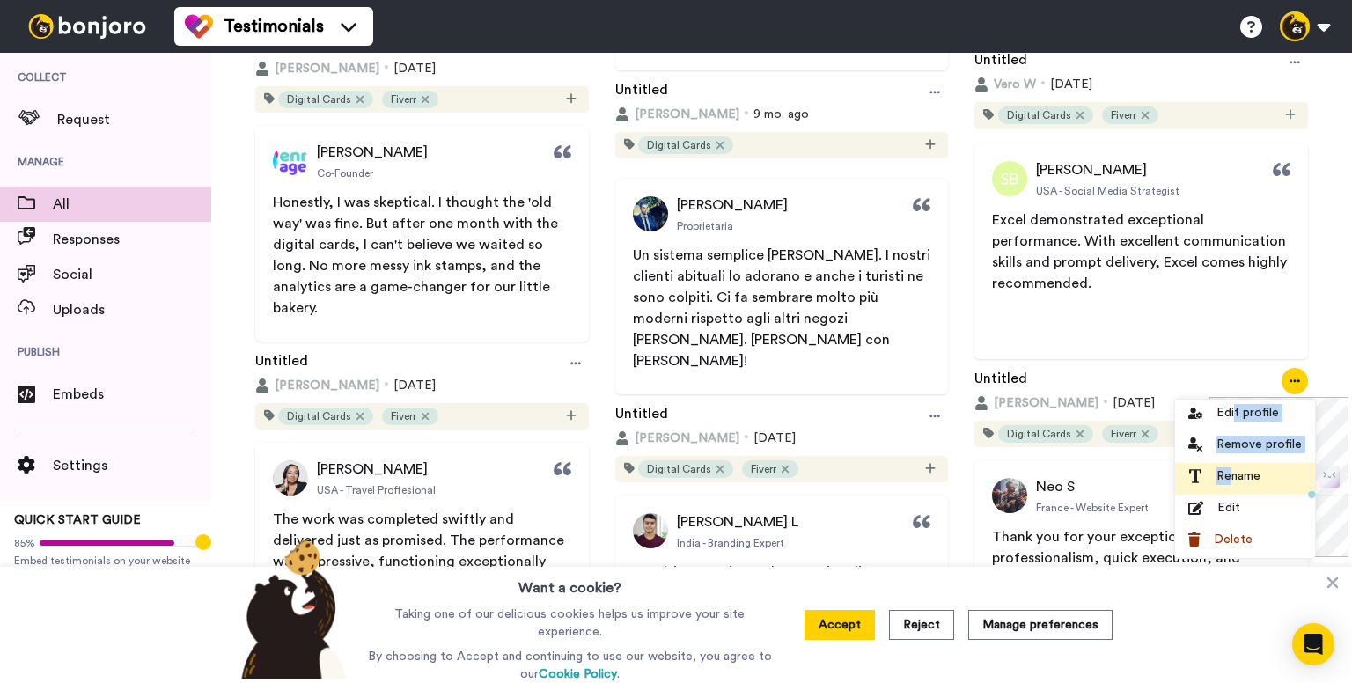
drag, startPoint x: 1232, startPoint y: 420, endPoint x: 1232, endPoint y: 476, distance: 56.3
click at [1232, 476] on ul "Edit profile Remove profile Rename Edit Delete" at bounding box center [1245, 479] width 140 height 158
click at [1215, 507] on div "Edit" at bounding box center [1245, 508] width 114 height 18
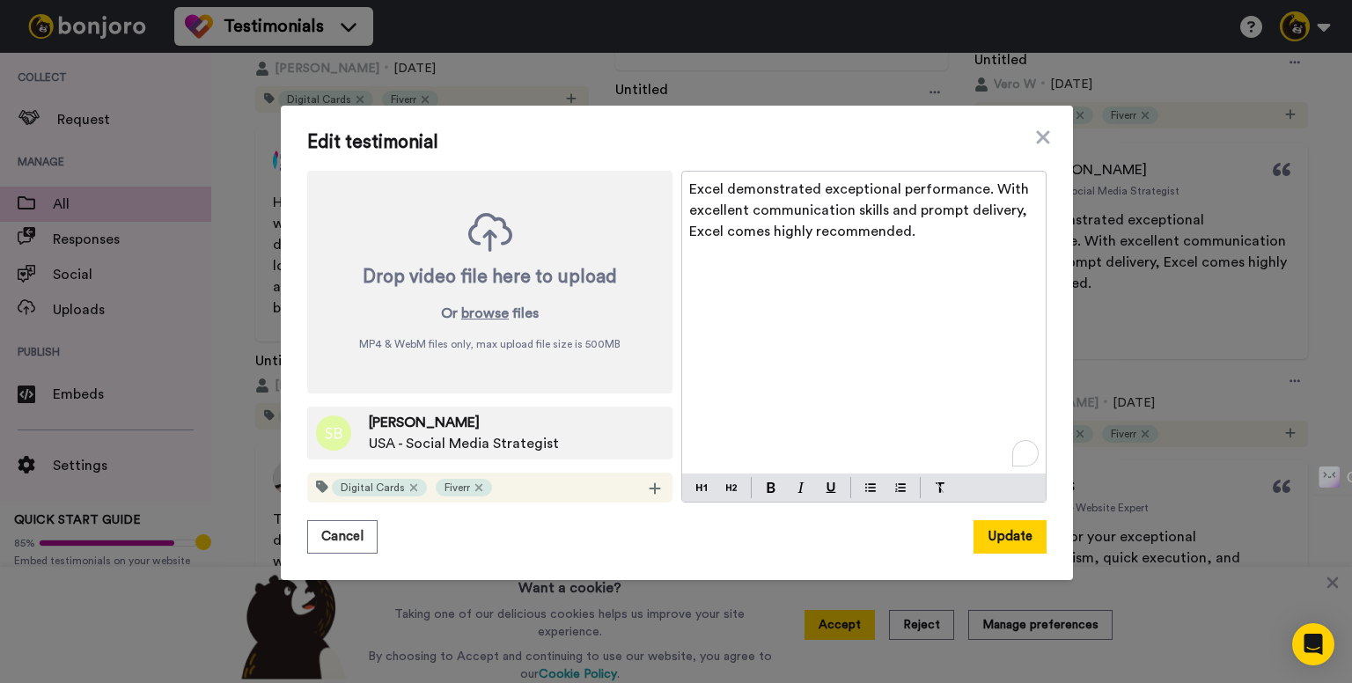
drag, startPoint x: 709, startPoint y: 184, endPoint x: 709, endPoint y: 202, distance: 17.6
click at [709, 188] on span "Excel demonstrated exceptional performance. With excellent communication skills…" at bounding box center [860, 210] width 343 height 56
click at [709, 202] on span "Excel demonstrated exceptional performance. With excellent communication skills…" at bounding box center [860, 210] width 343 height 56
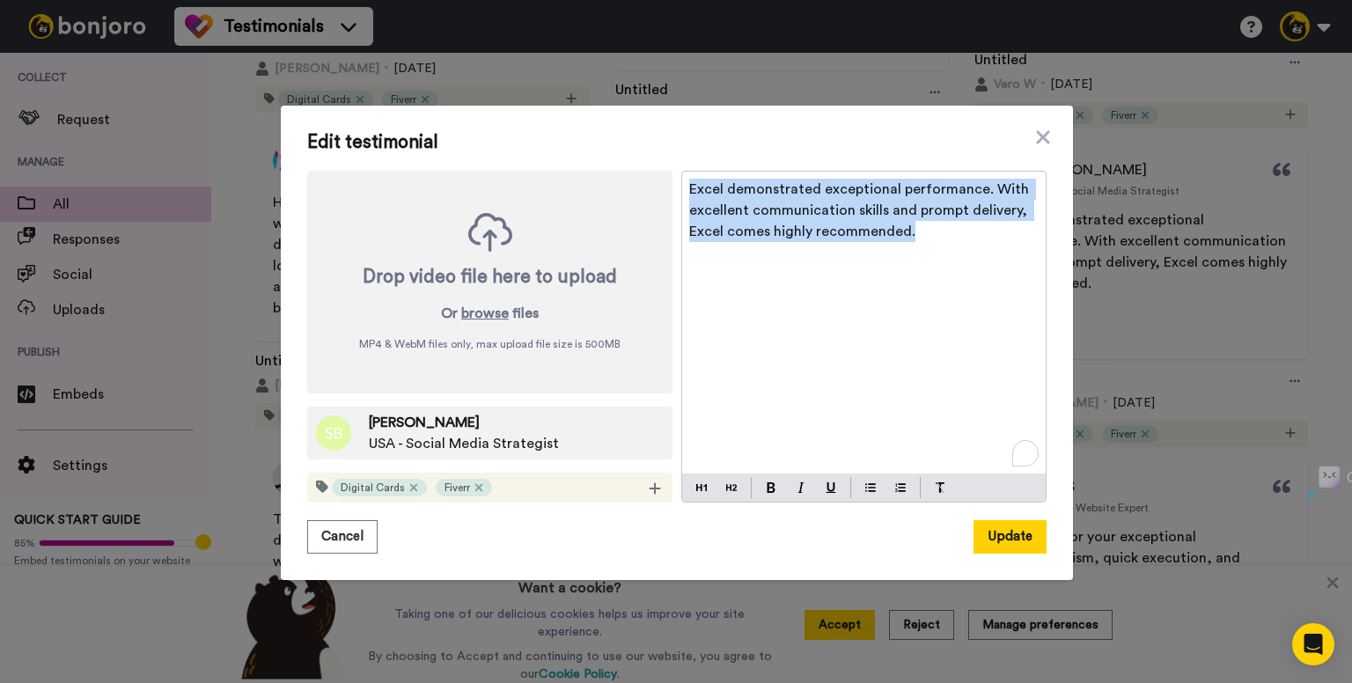
click at [709, 202] on span "Excel demonstrated exceptional performance. With excellent communication skills…" at bounding box center [860, 210] width 343 height 56
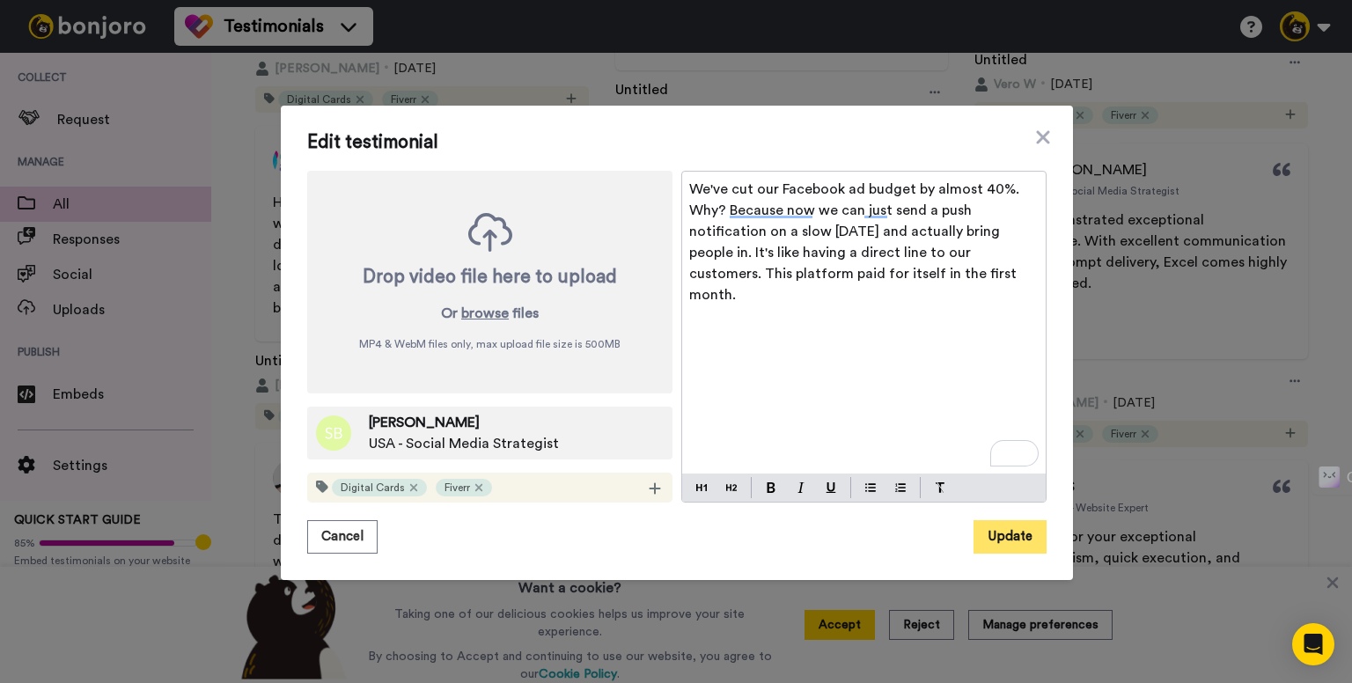
click at [1011, 534] on button "Update" at bounding box center [1009, 536] width 73 height 33
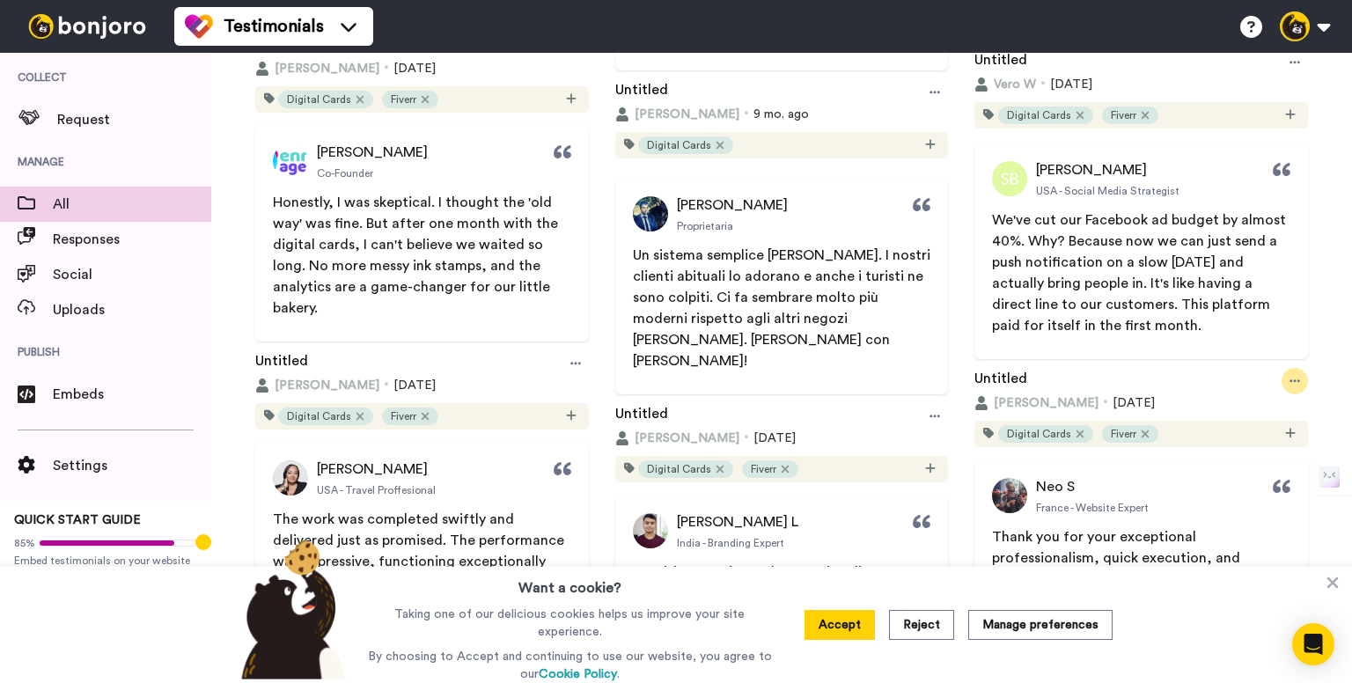
click at [1282, 385] on div at bounding box center [1295, 381] width 26 height 26
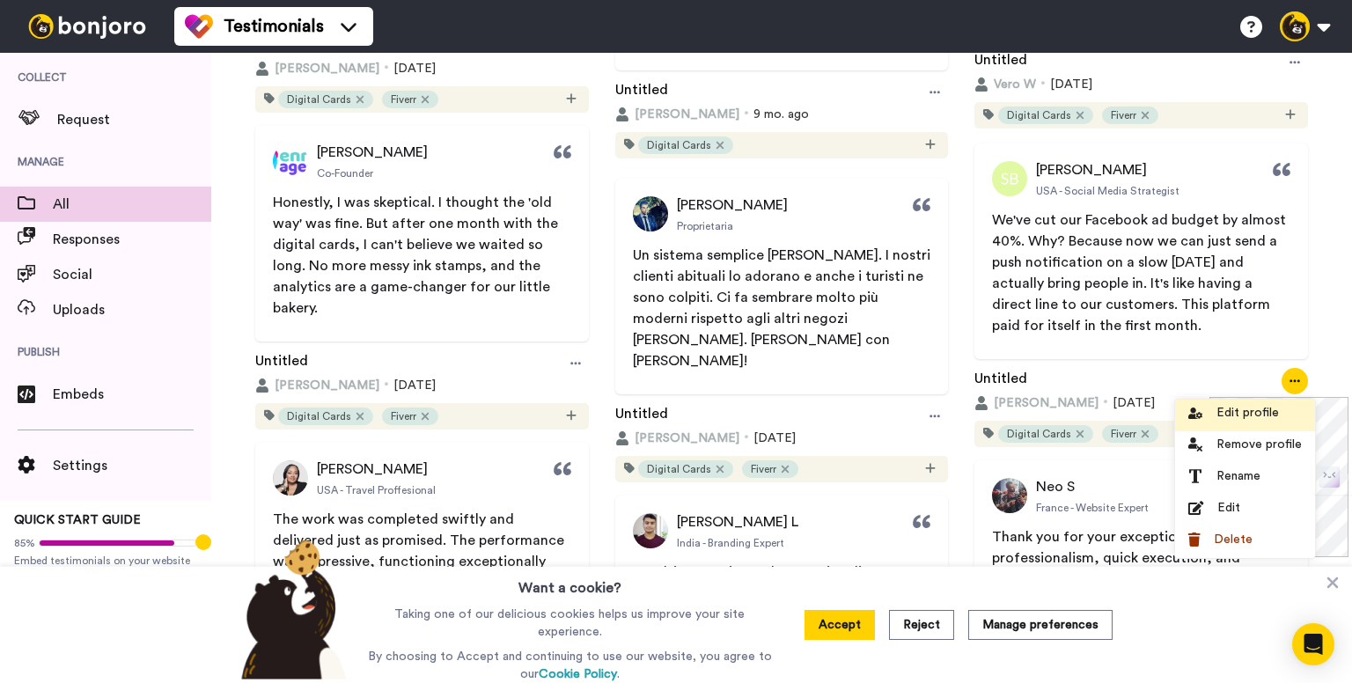
click at [1244, 413] on span "Edit profile" at bounding box center [1247, 413] width 62 height 18
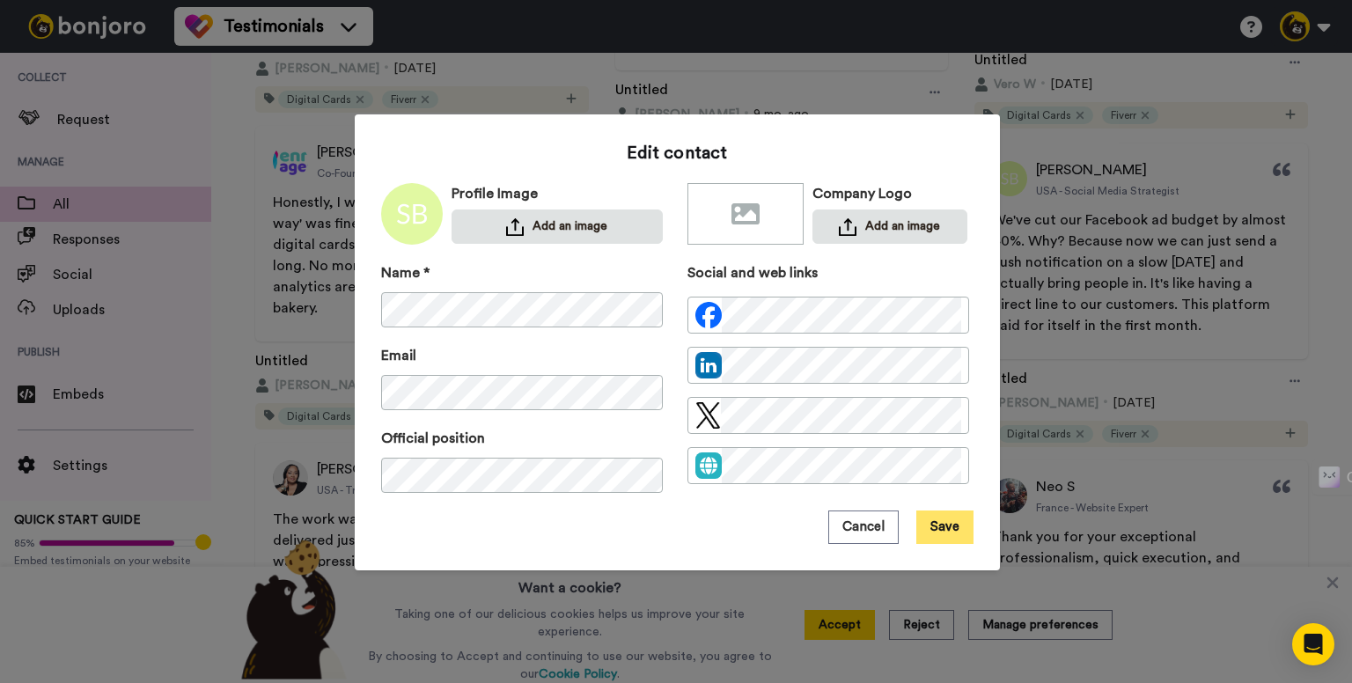
click at [936, 540] on button "Save" at bounding box center [944, 526] width 57 height 33
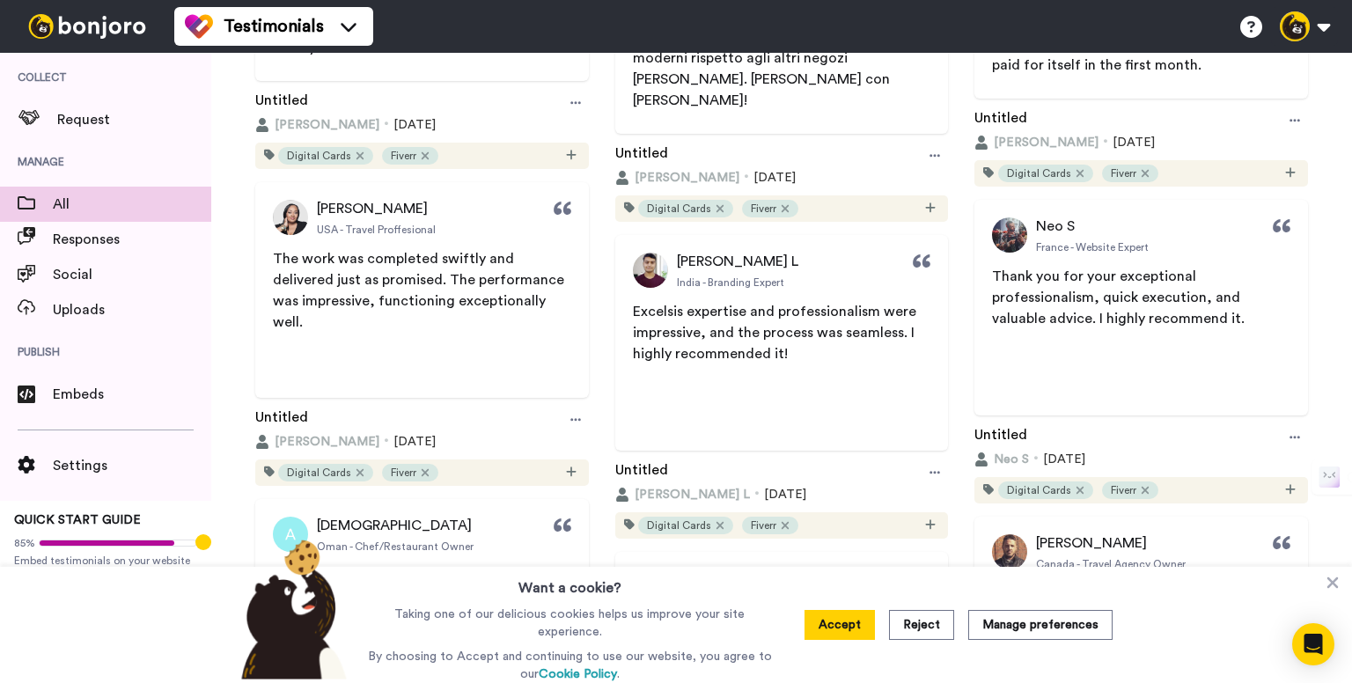
scroll to position [1056, 0]
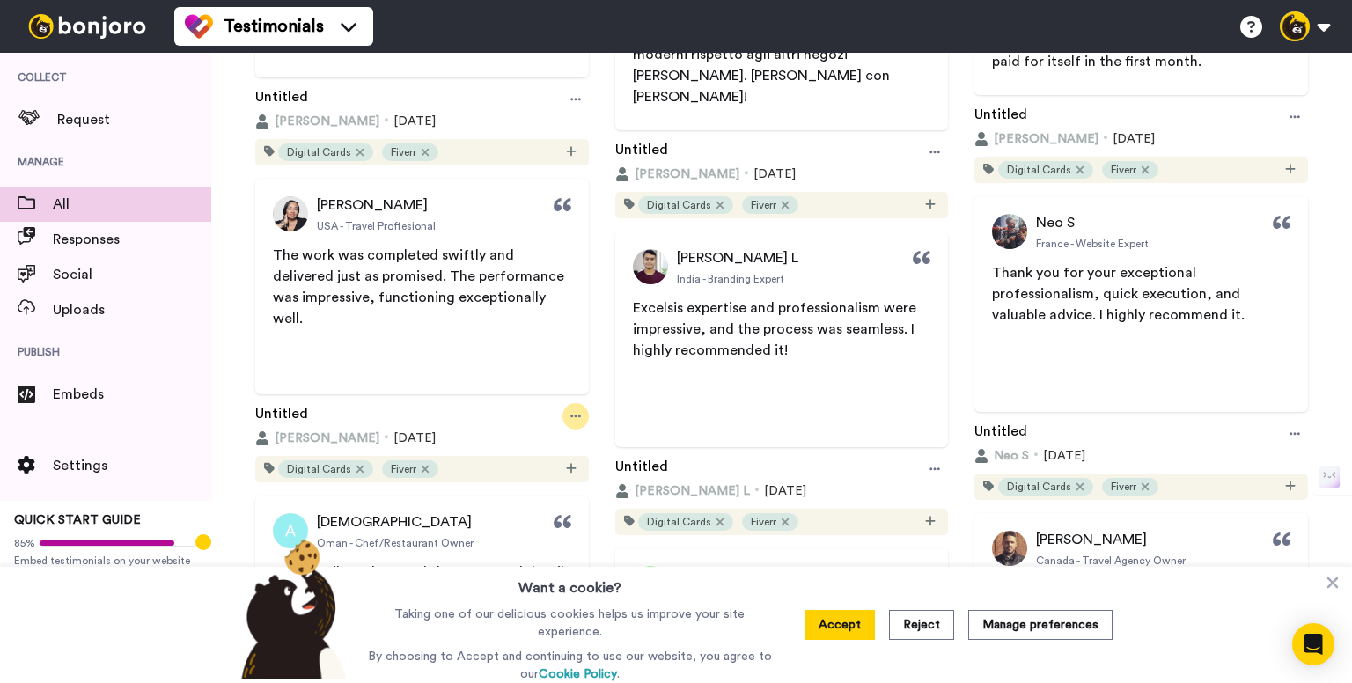
click at [570, 415] on icon at bounding box center [575, 416] width 11 height 12
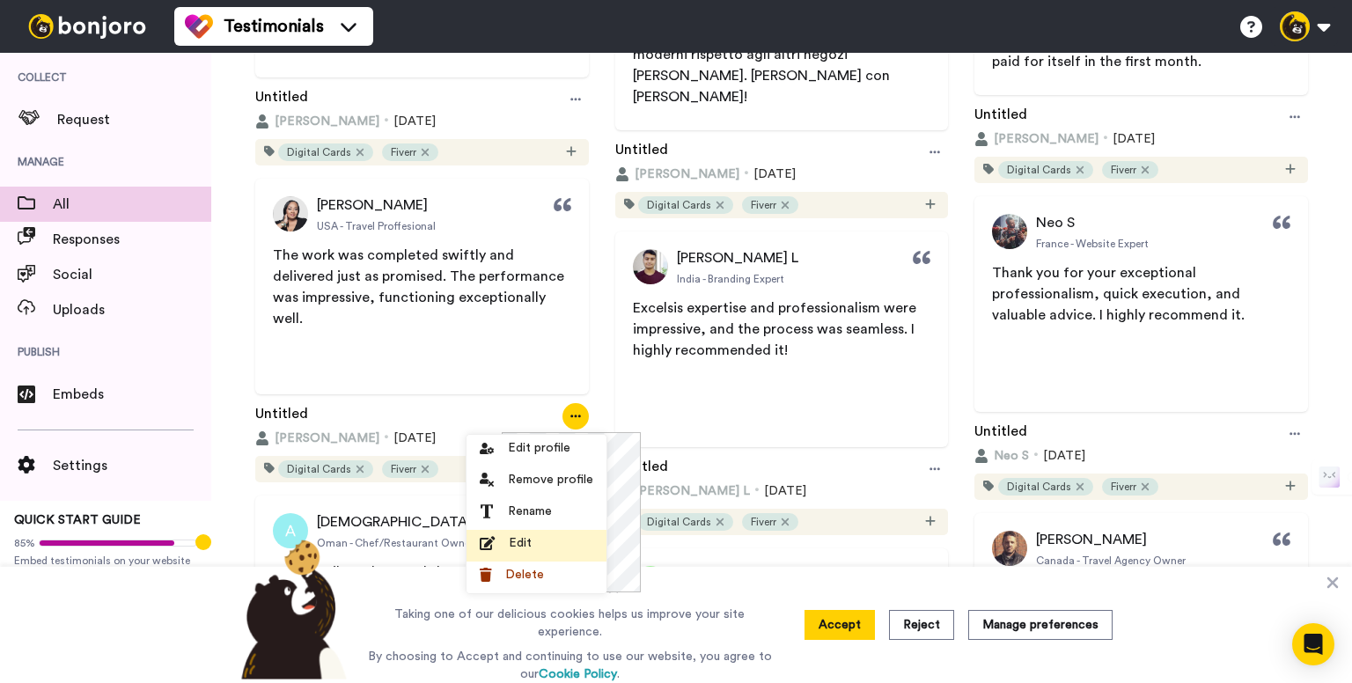
click at [535, 539] on div "Edit" at bounding box center [537, 543] width 114 height 18
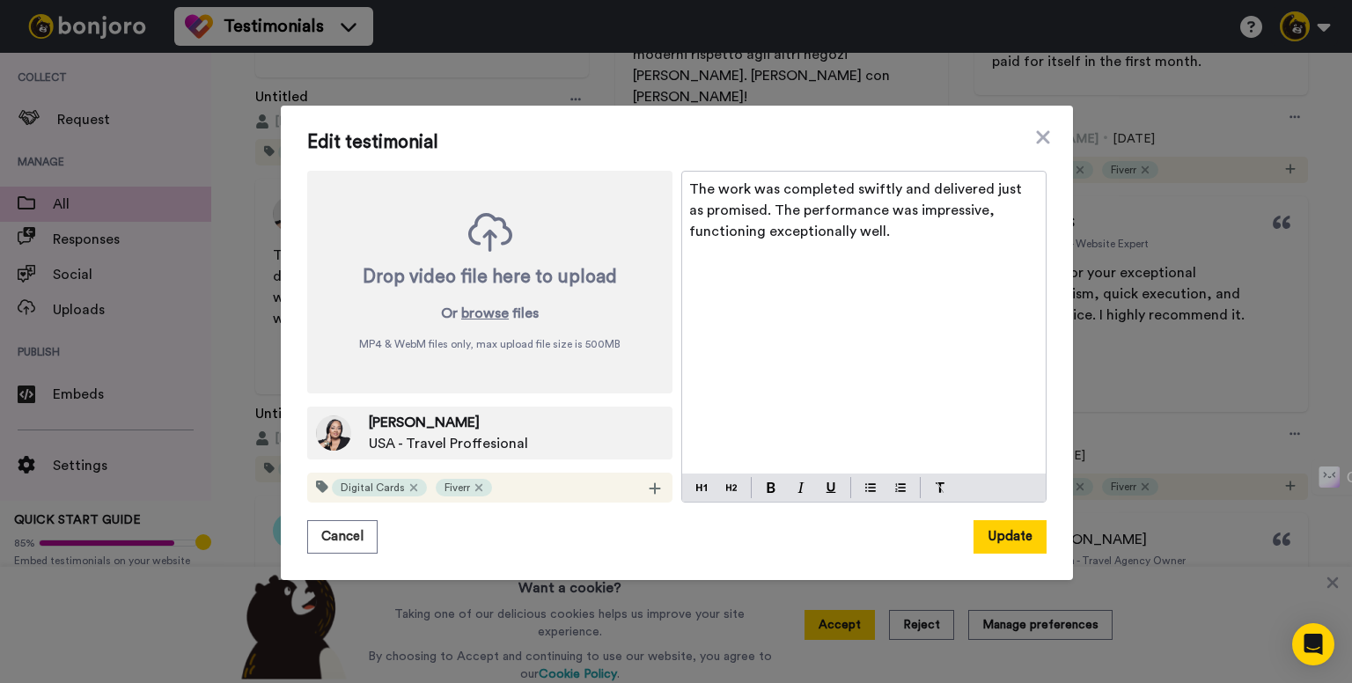
click at [856, 190] on span "The work was completed swiftly and delivered just as promised. The performance …" at bounding box center [857, 210] width 336 height 56
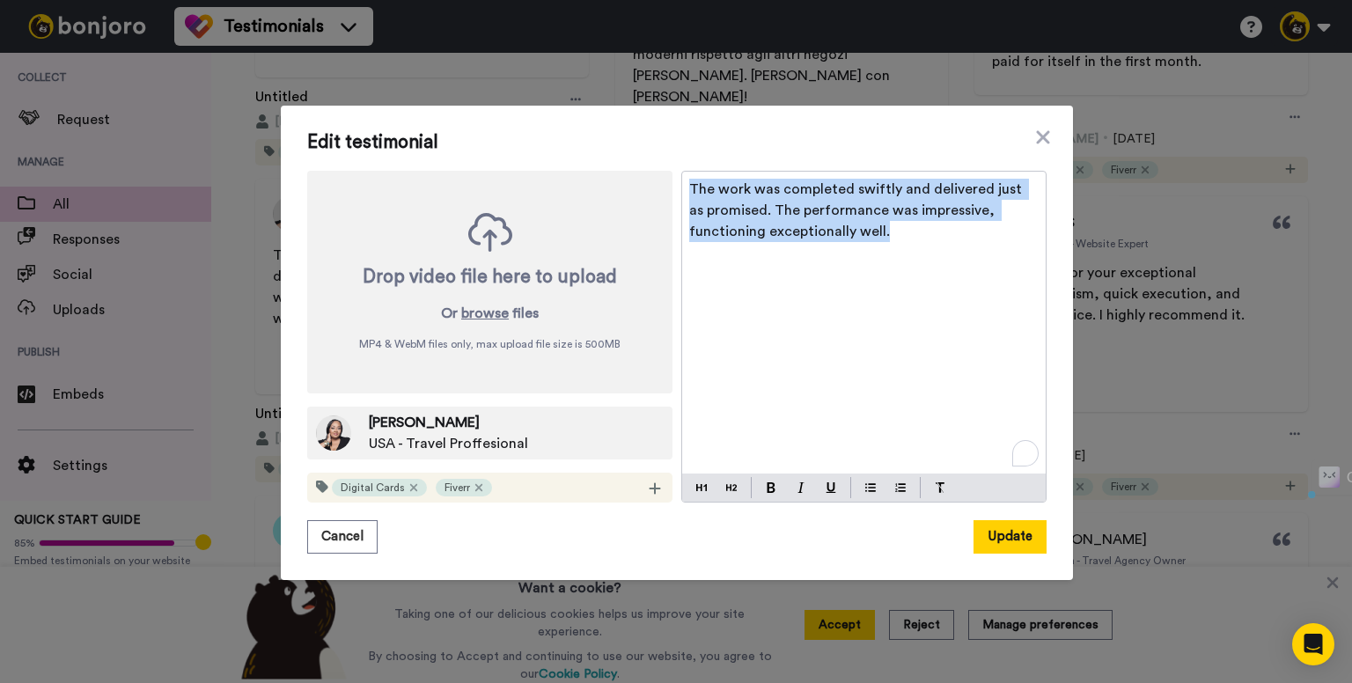
click at [856, 190] on span "The work was completed swiftly and delivered just as promised. The performance …" at bounding box center [857, 210] width 336 height 56
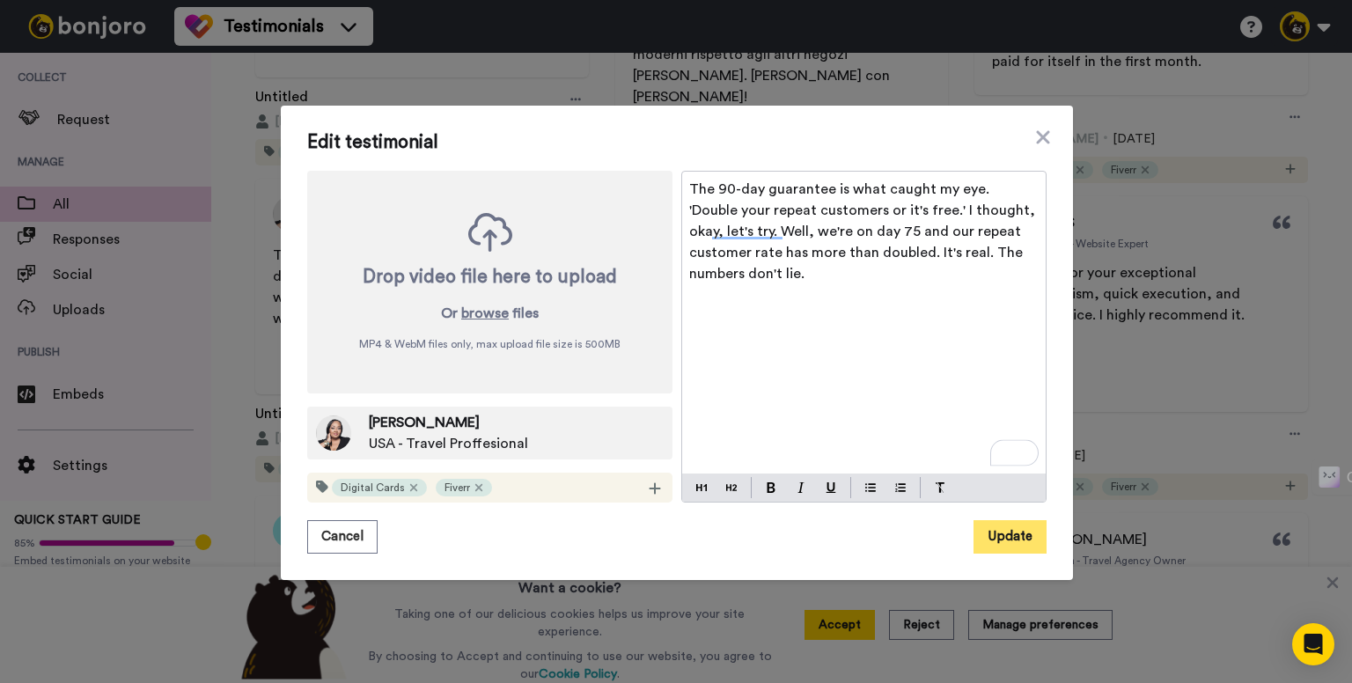
click at [991, 536] on button "Update" at bounding box center [1009, 536] width 73 height 33
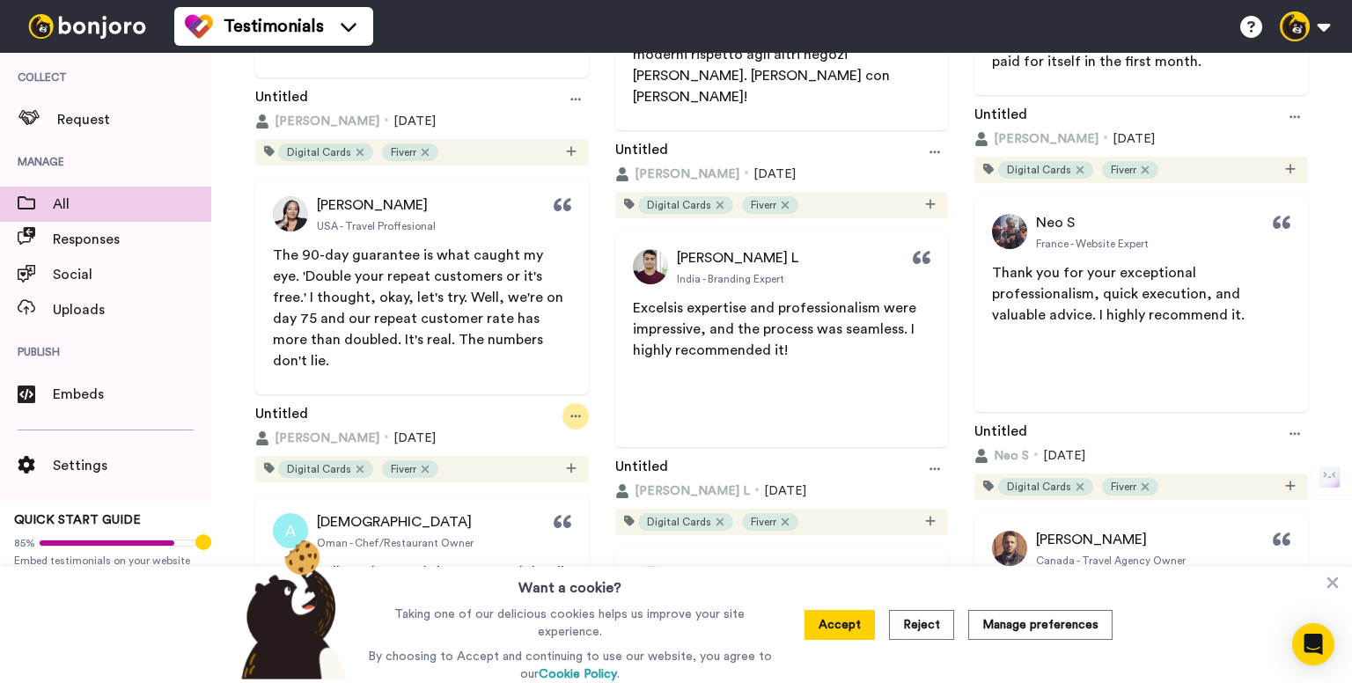
click at [577, 416] on div at bounding box center [575, 416] width 26 height 26
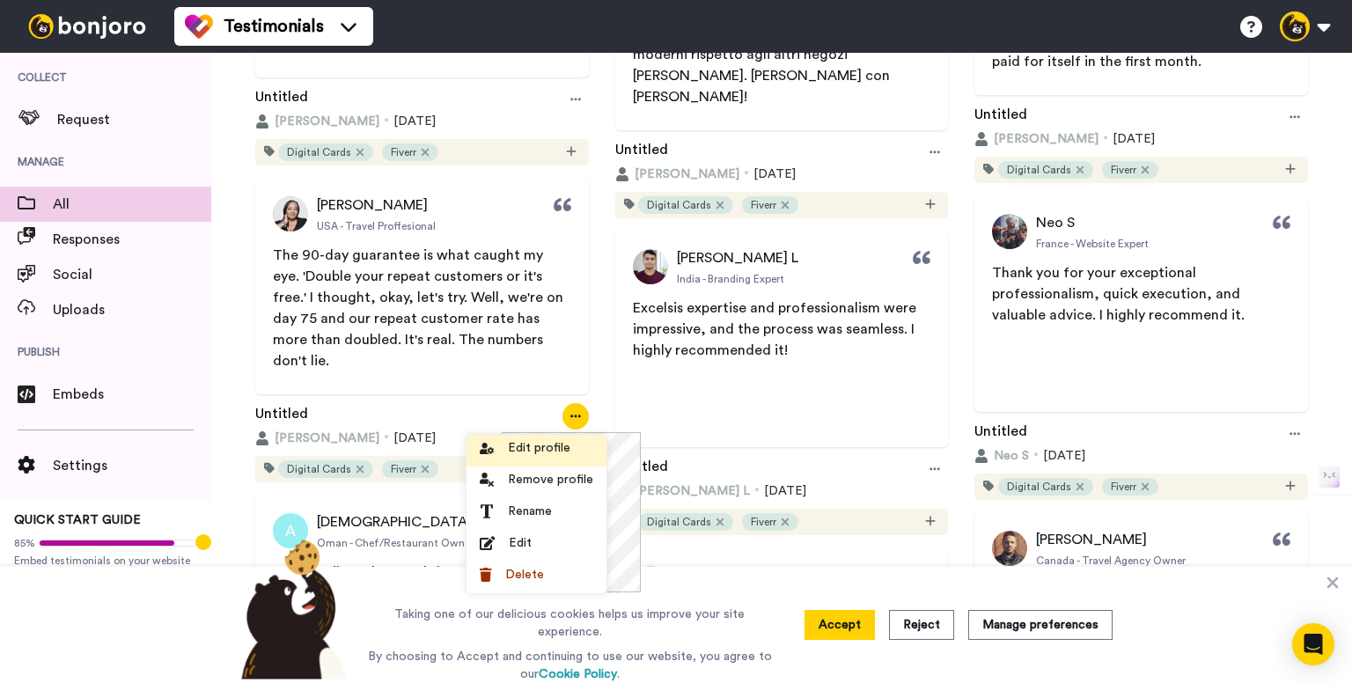
click at [535, 448] on span "Edit profile" at bounding box center [539, 448] width 62 height 18
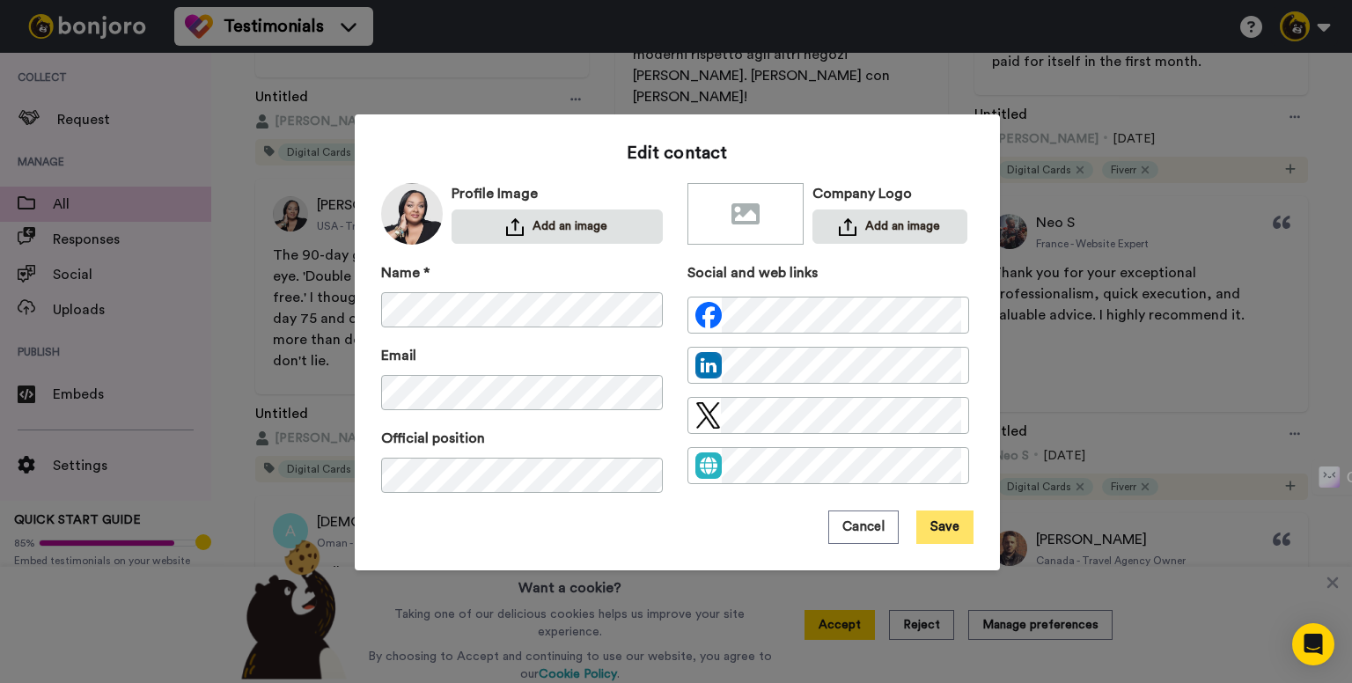
click at [948, 525] on button "Save" at bounding box center [944, 526] width 57 height 33
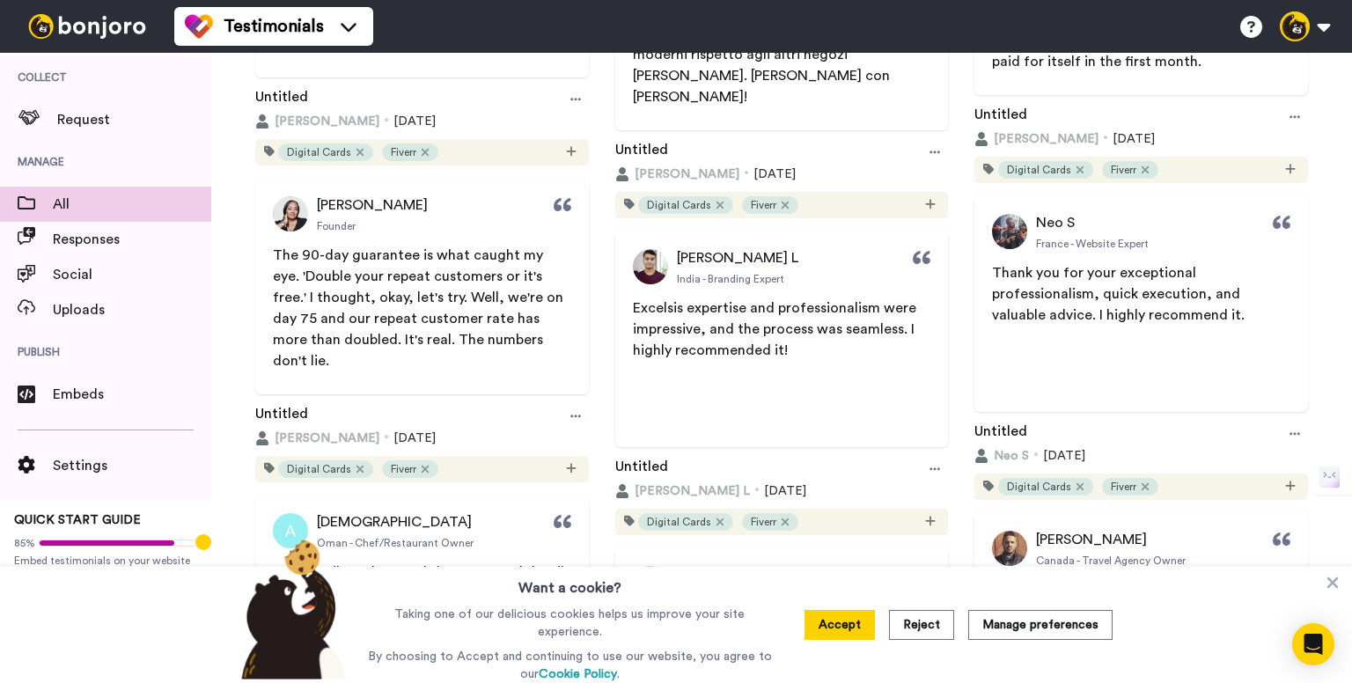
scroll to position [1144, 0]
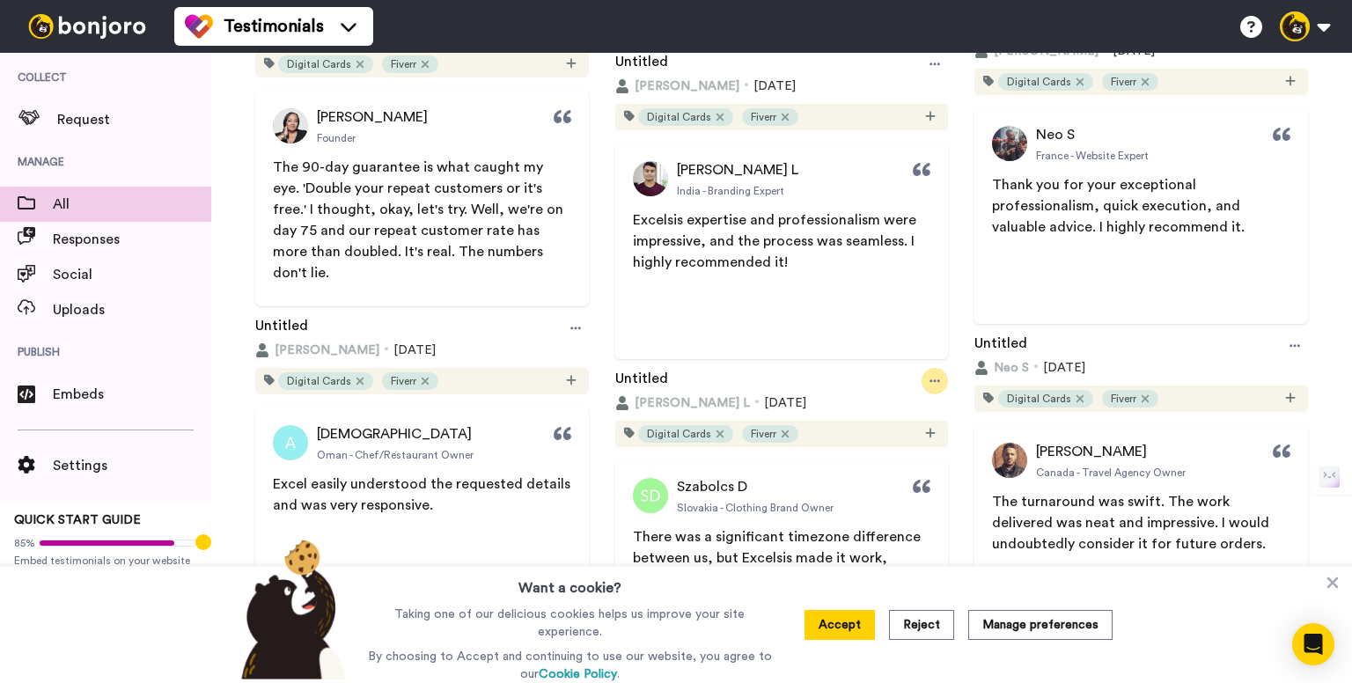
click at [936, 386] on div at bounding box center [935, 381] width 26 height 26
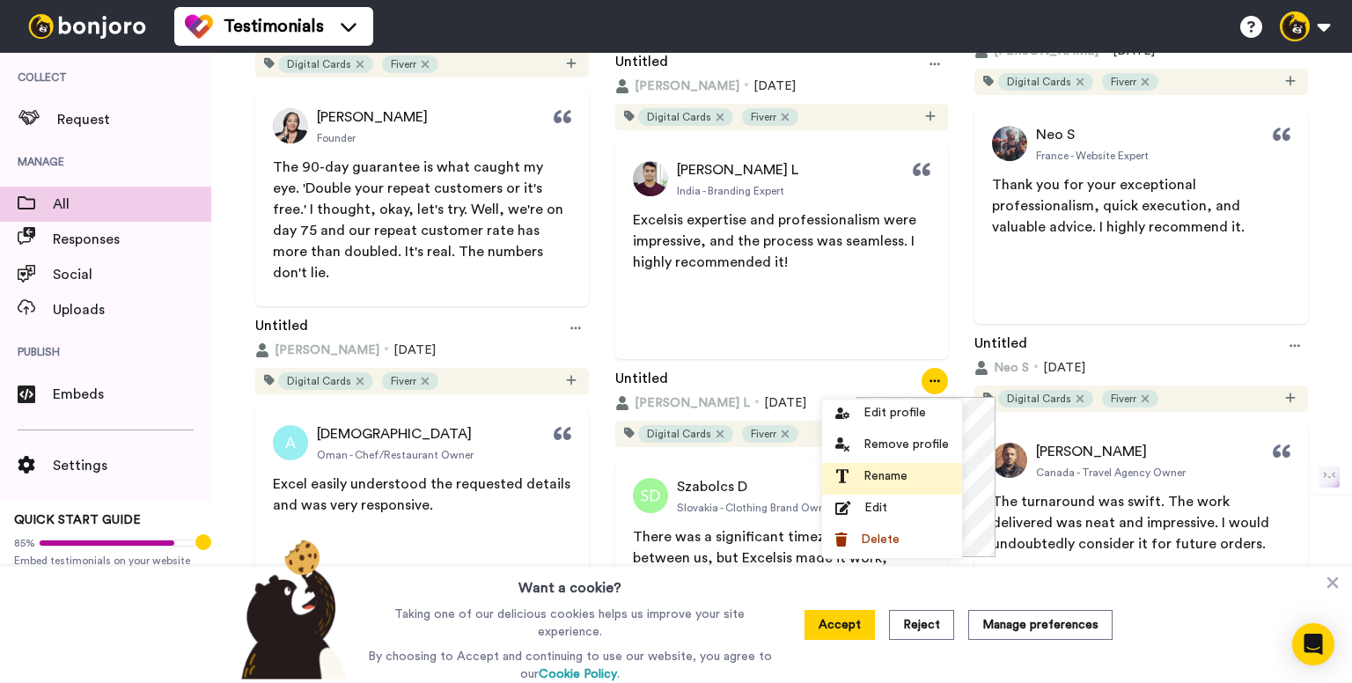
click at [870, 483] on span "Rename" at bounding box center [885, 476] width 44 height 18
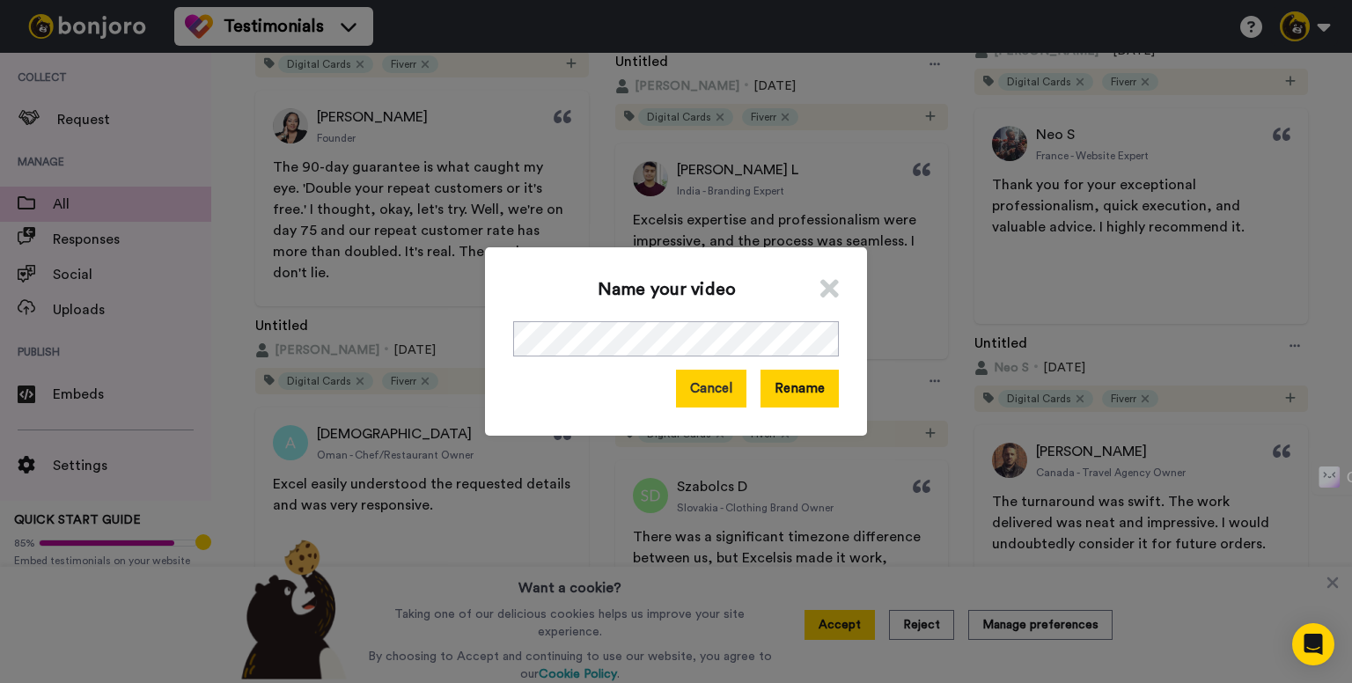
click at [696, 392] on button "Cancel" at bounding box center [711, 389] width 70 height 38
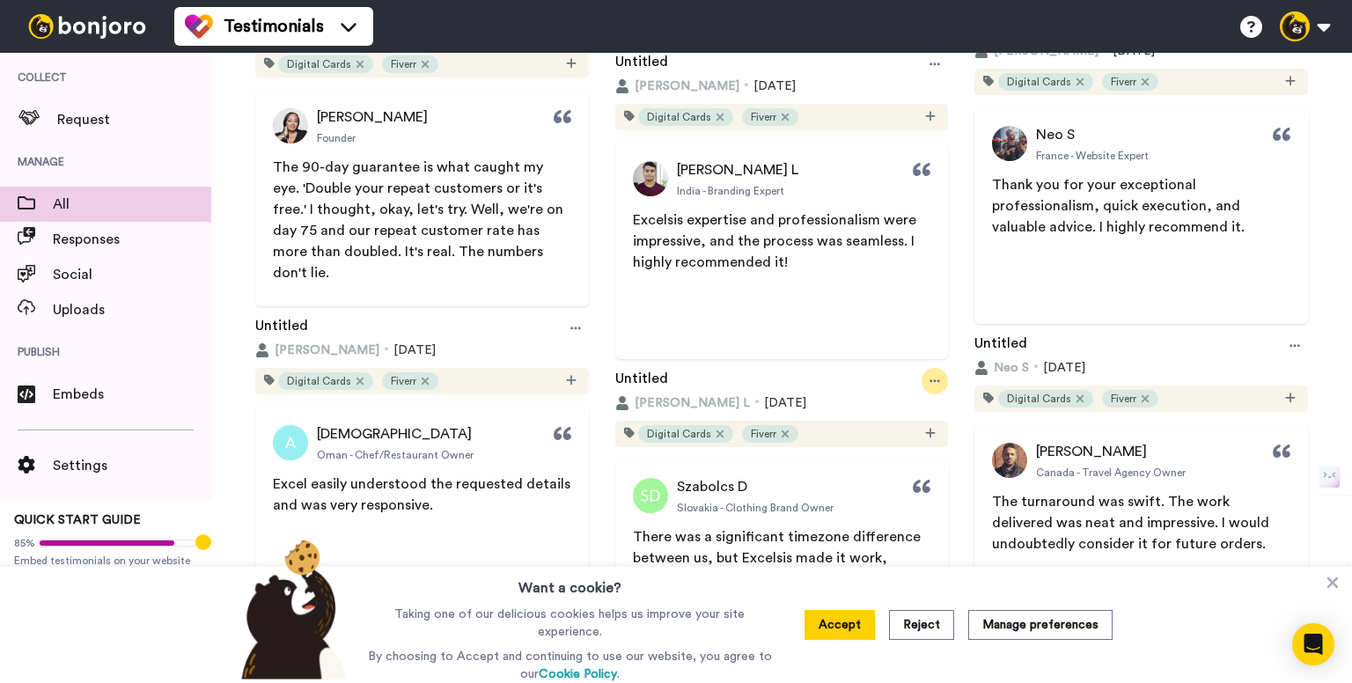
click at [934, 386] on div at bounding box center [935, 381] width 26 height 26
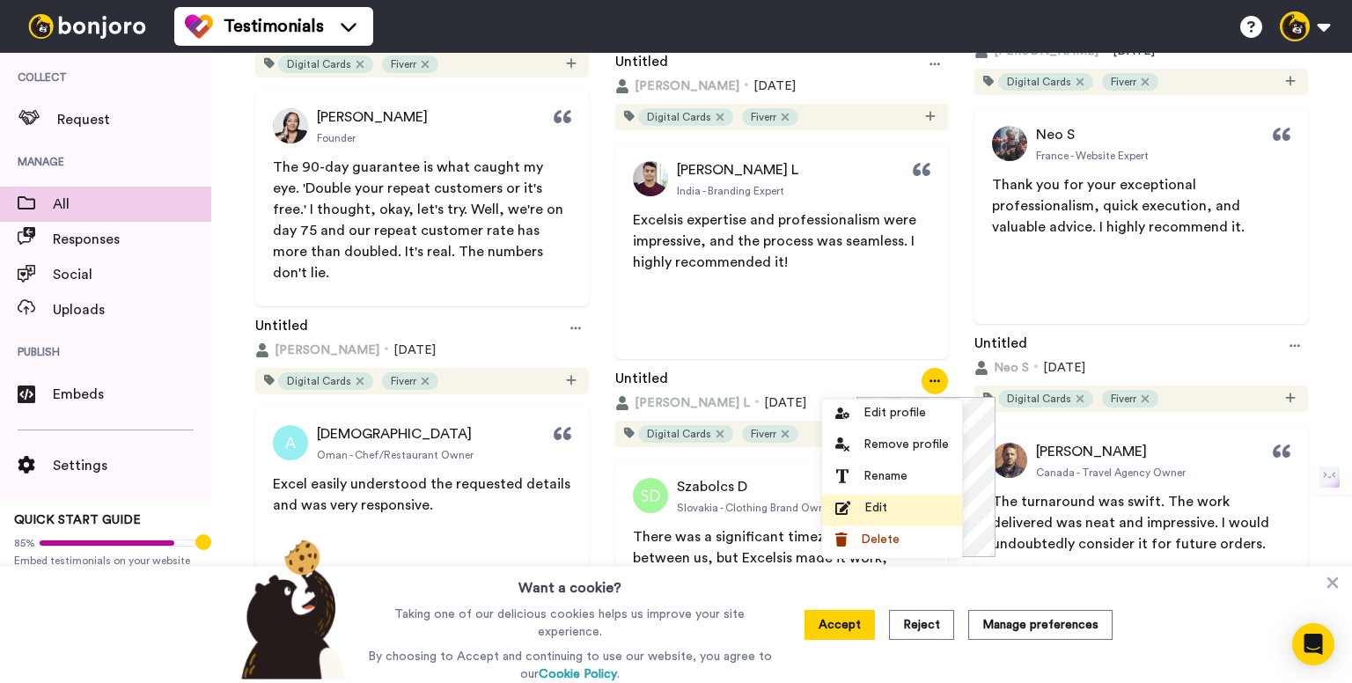
click at [914, 503] on div "Edit" at bounding box center [892, 508] width 114 height 18
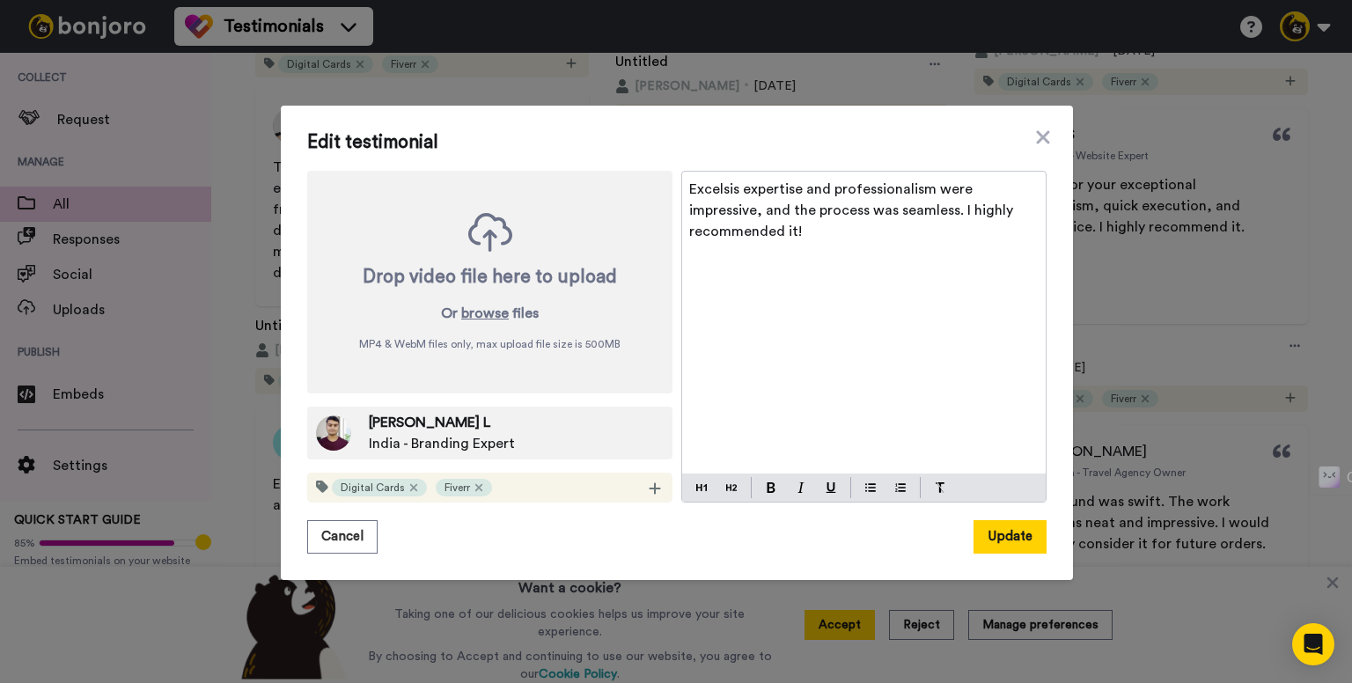
click at [753, 192] on span "Excelsis expertise and professionalism were impressive, and the process was sea…" at bounding box center [852, 210] width 327 height 56
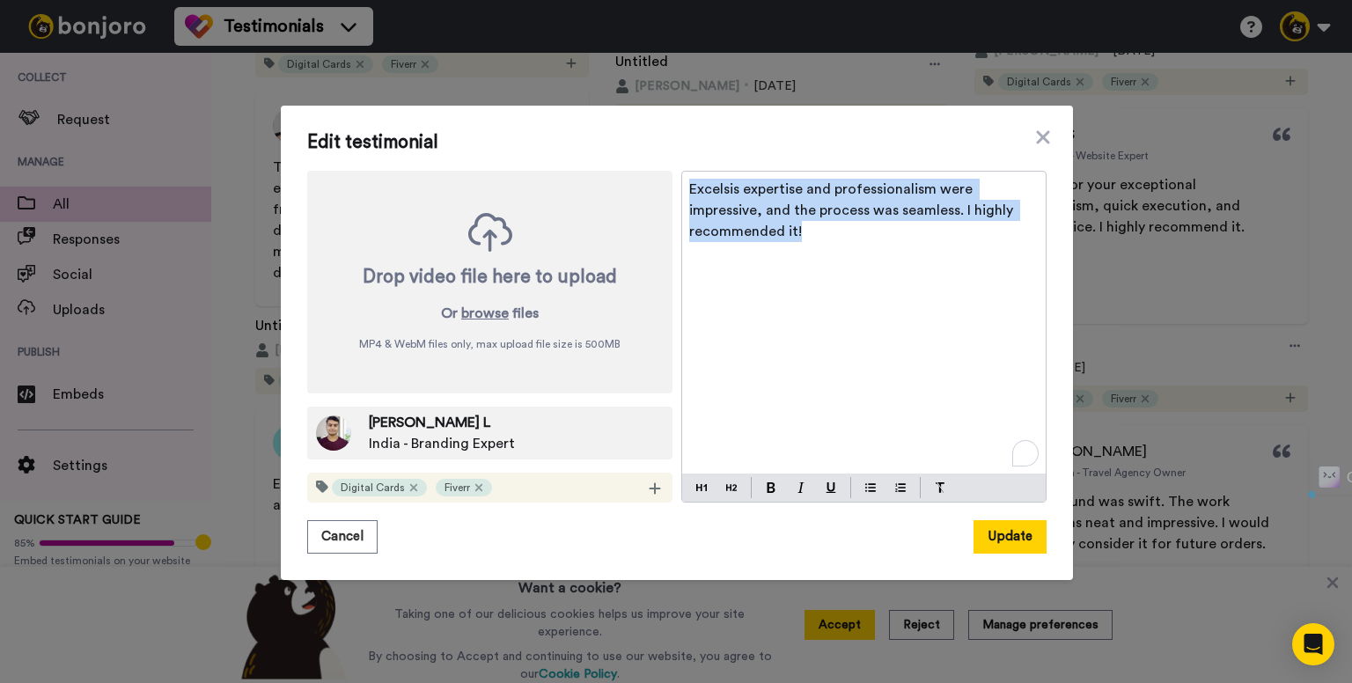
click at [753, 192] on span "Excelsis expertise and professionalism were impressive, and the process was sea…" at bounding box center [852, 210] width 327 height 56
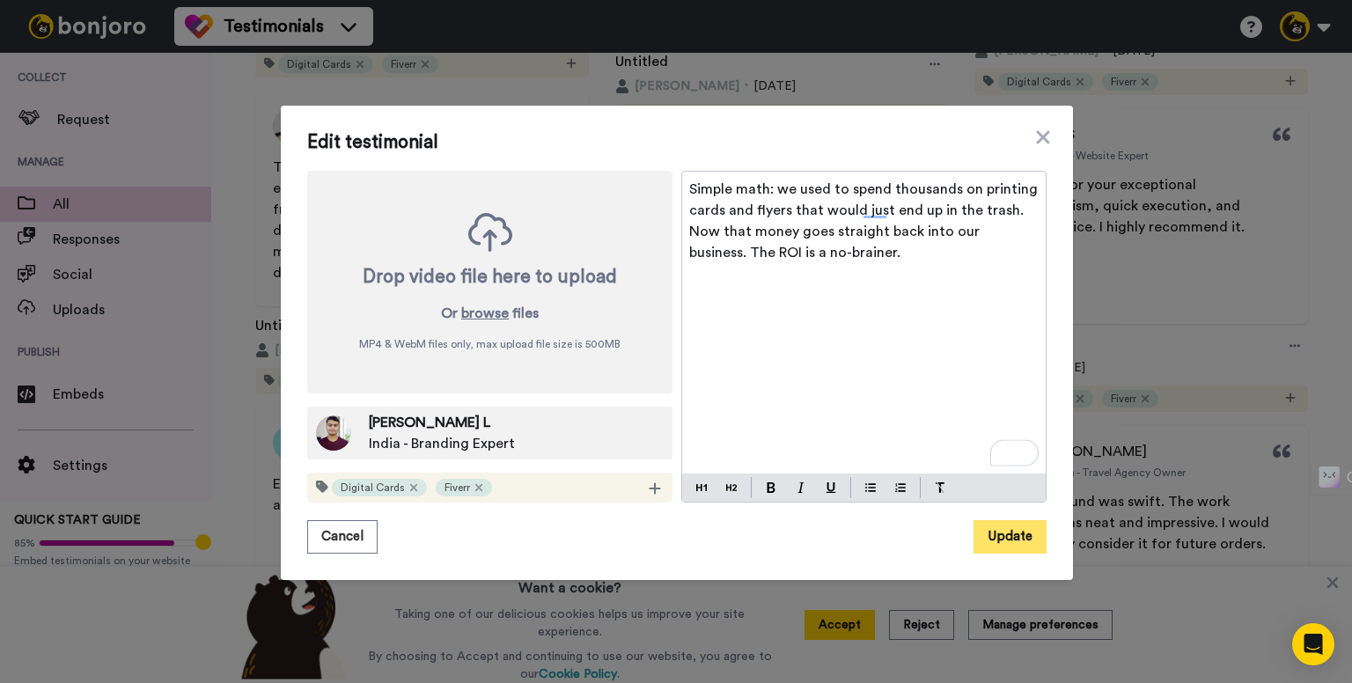
click at [1010, 540] on button "Update" at bounding box center [1009, 536] width 73 height 33
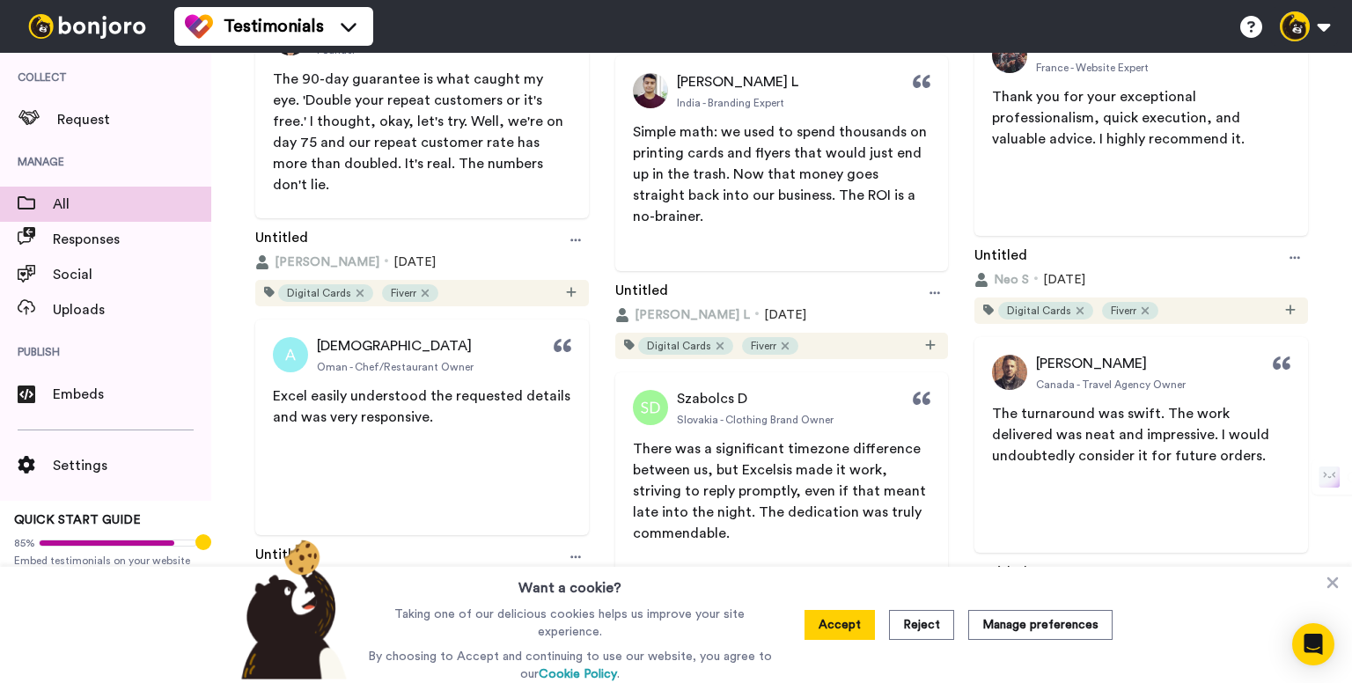
scroll to position [1408, 0]
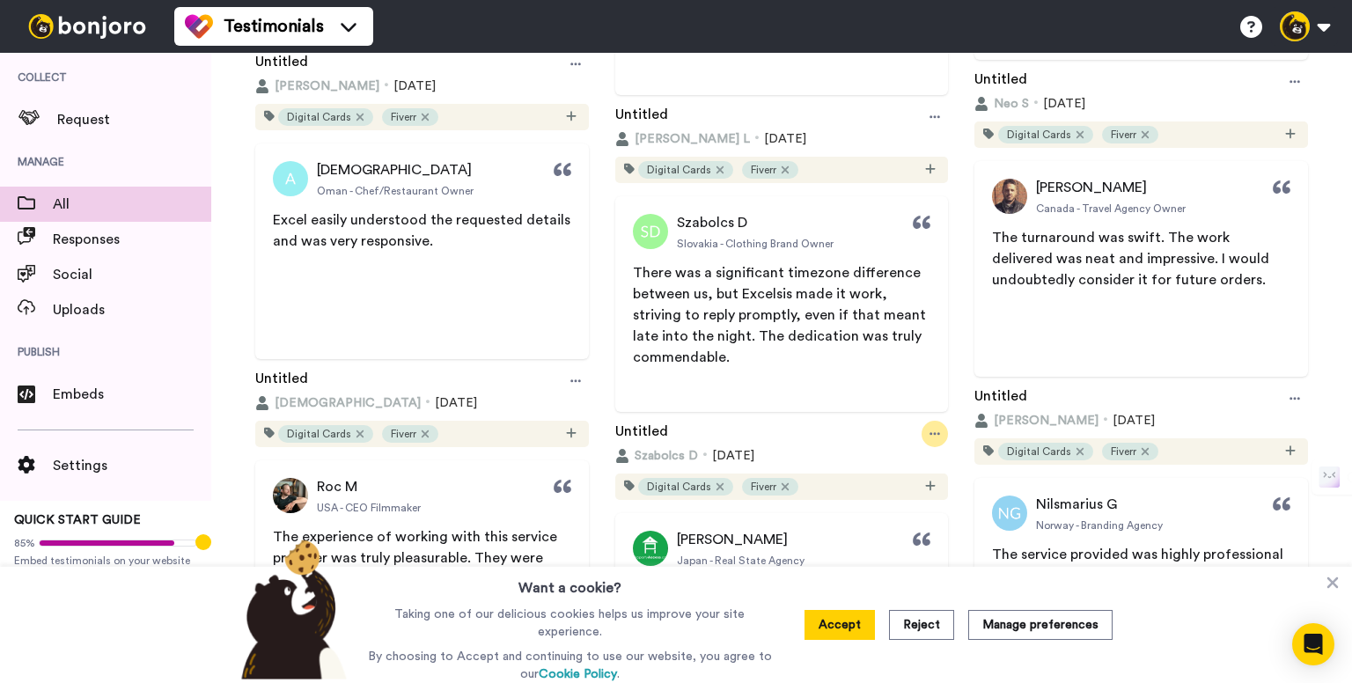
click at [936, 437] on div at bounding box center [935, 434] width 26 height 26
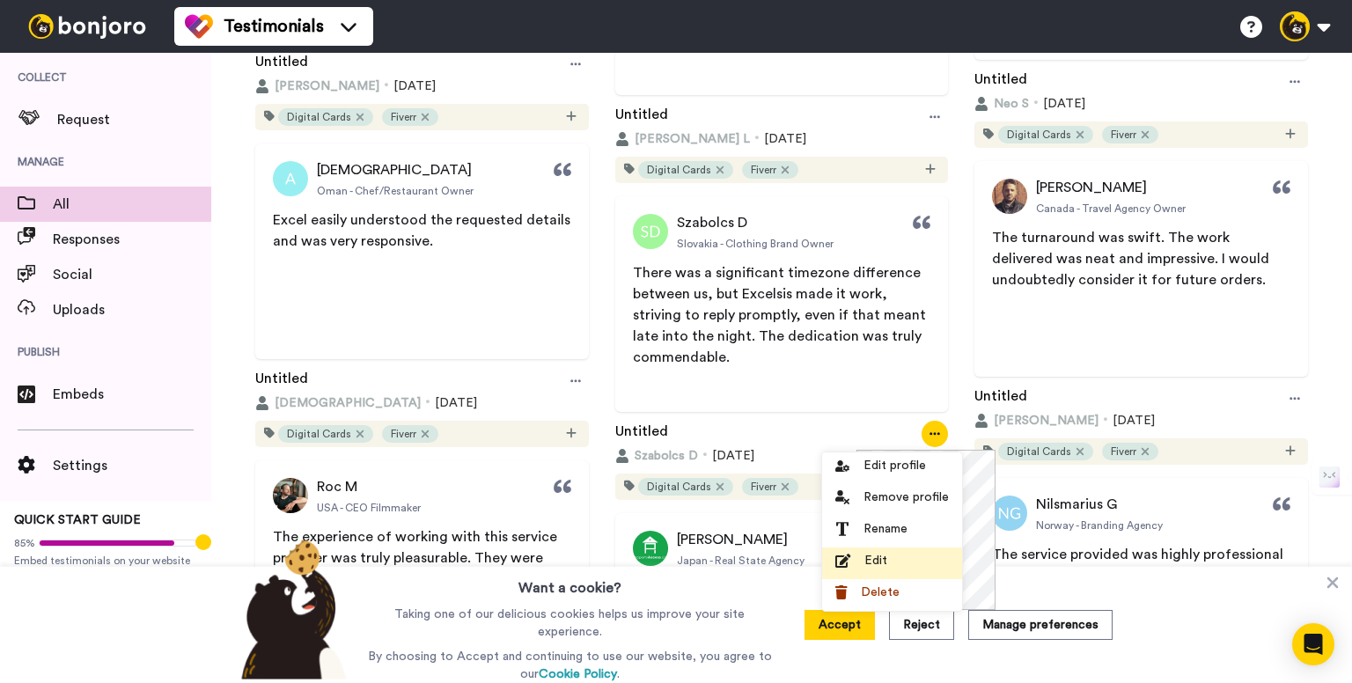
click at [879, 555] on span "Edit" at bounding box center [875, 561] width 23 height 18
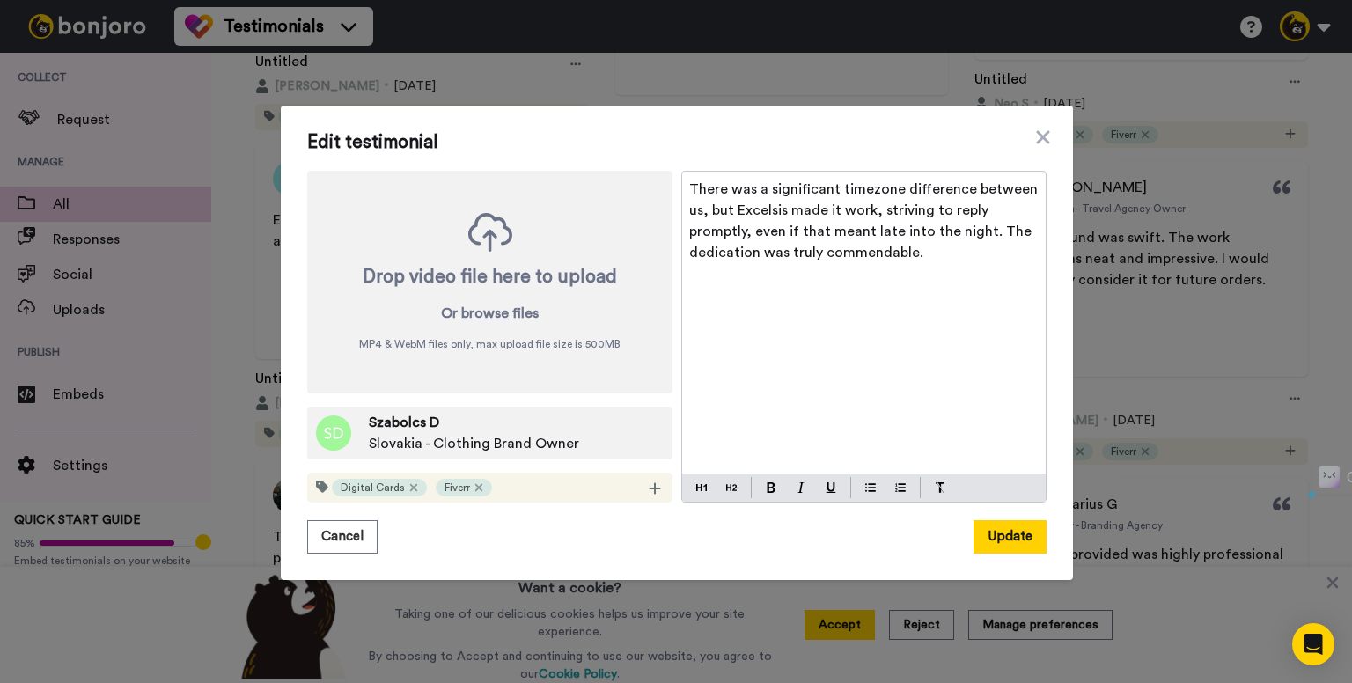
click at [879, 555] on ul "Edit profile Remove profile Rename Edit Delete" at bounding box center [892, 575] width 140 height 158
click at [912, 209] on span "There was a significant timezone difference between us, but Excelsis made it wo…" at bounding box center [865, 220] width 352 height 77
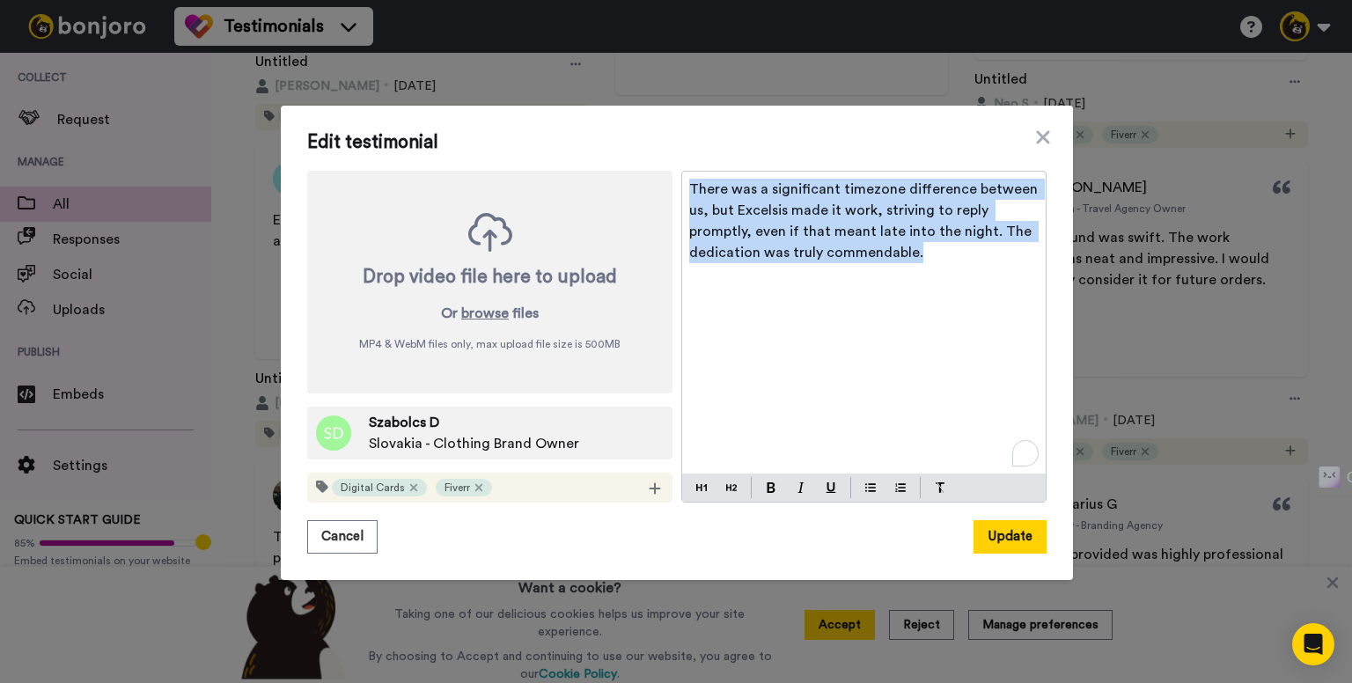
click at [912, 209] on span "There was a significant timezone difference between us, but Excelsis made it wo…" at bounding box center [865, 220] width 352 height 77
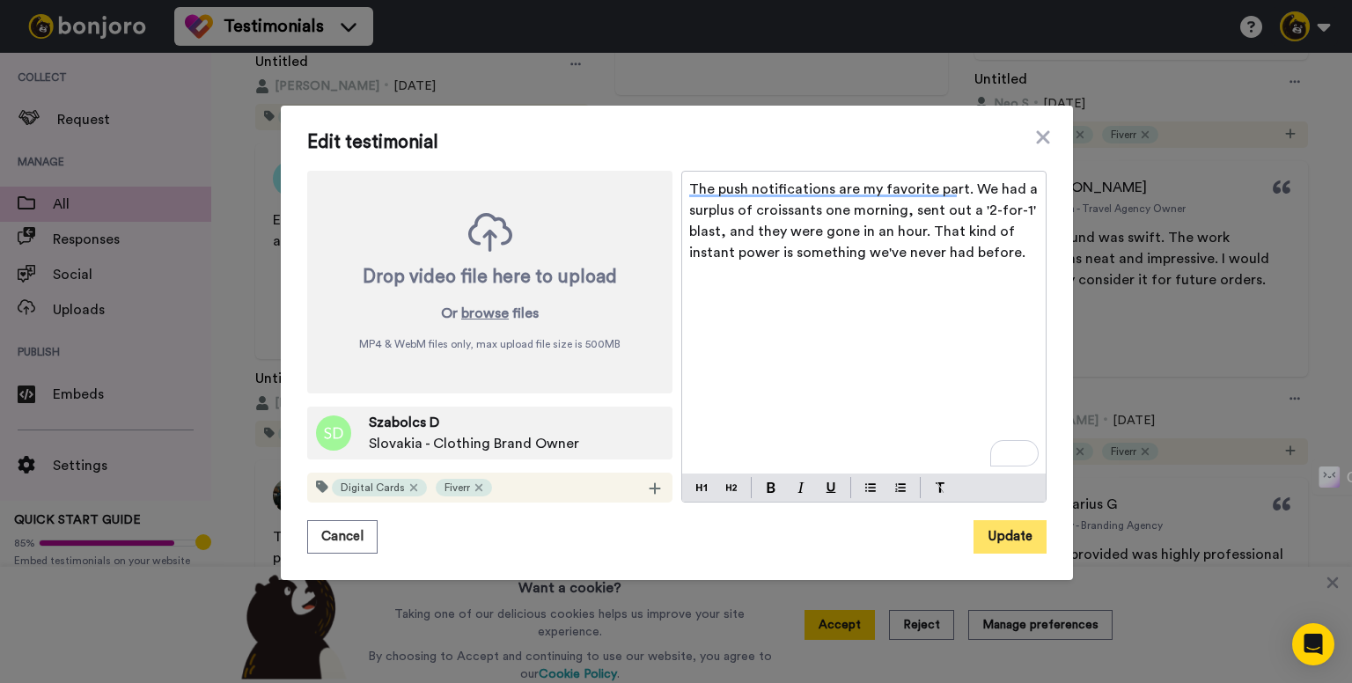
click at [1003, 542] on button "Update" at bounding box center [1009, 536] width 73 height 33
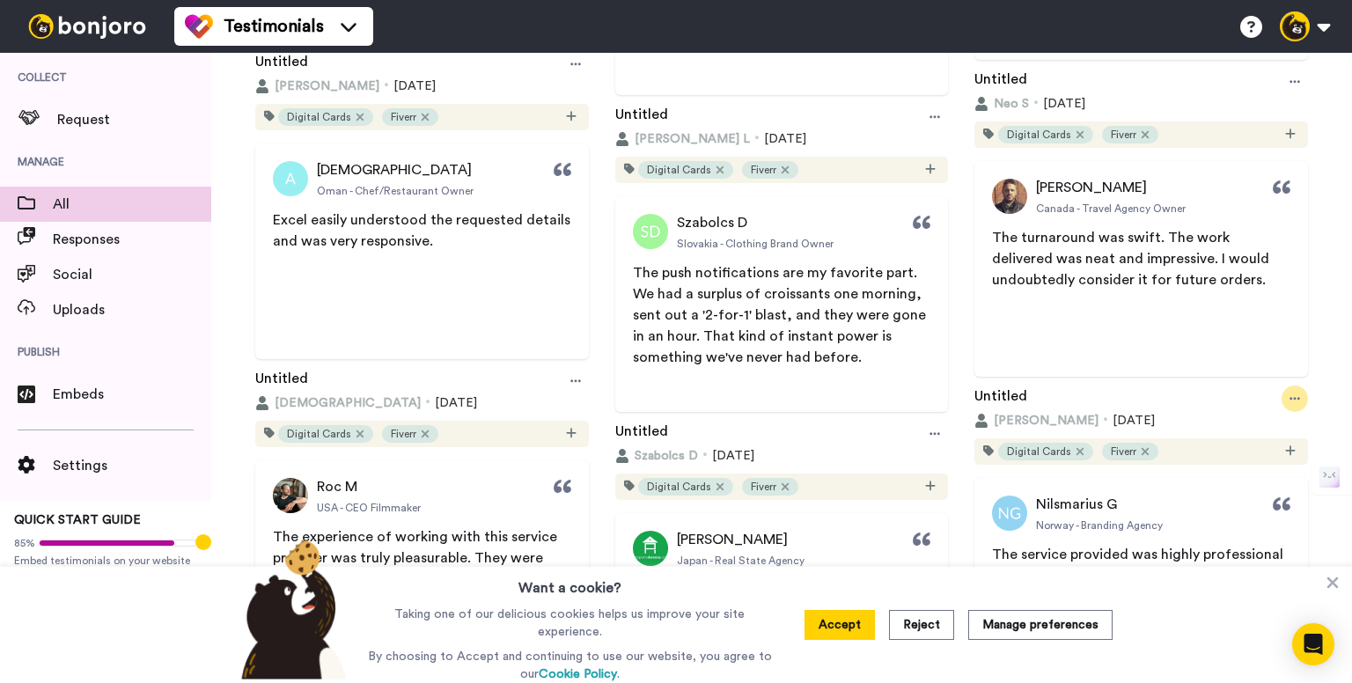
click at [1289, 401] on icon at bounding box center [1294, 399] width 11 height 12
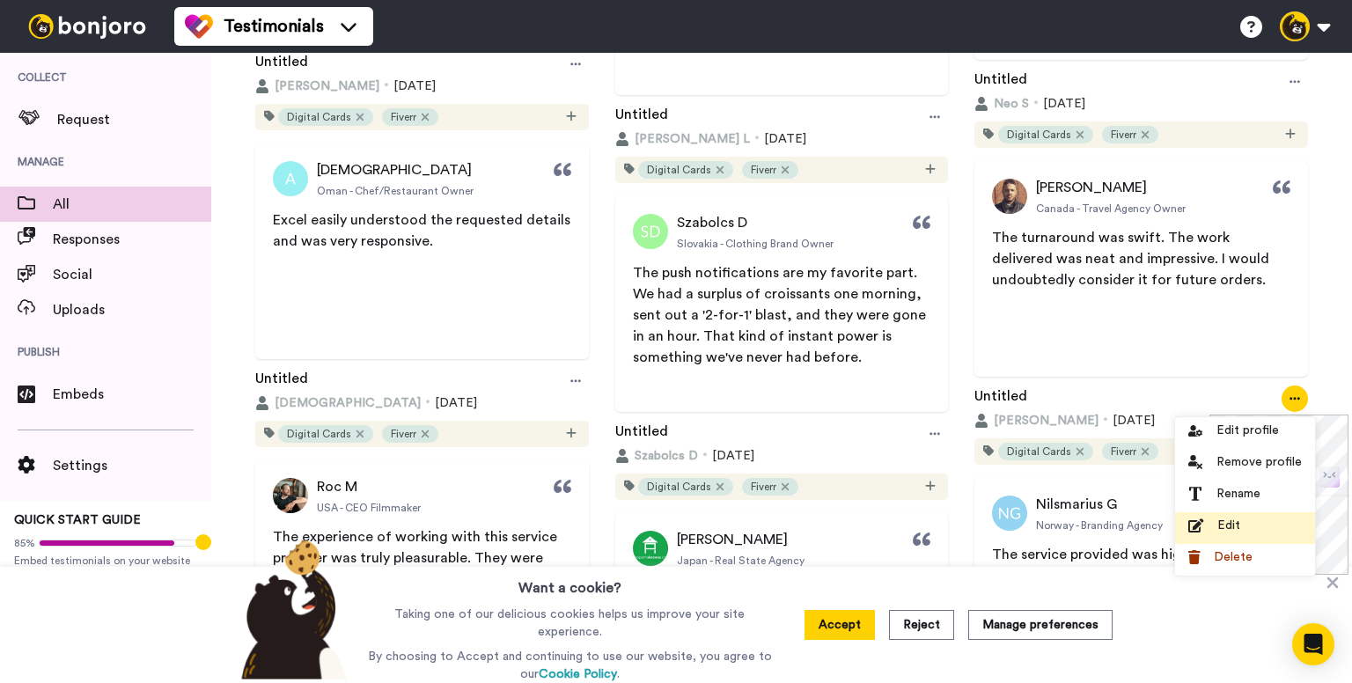
click at [1246, 529] on div "Edit" at bounding box center [1245, 526] width 114 height 18
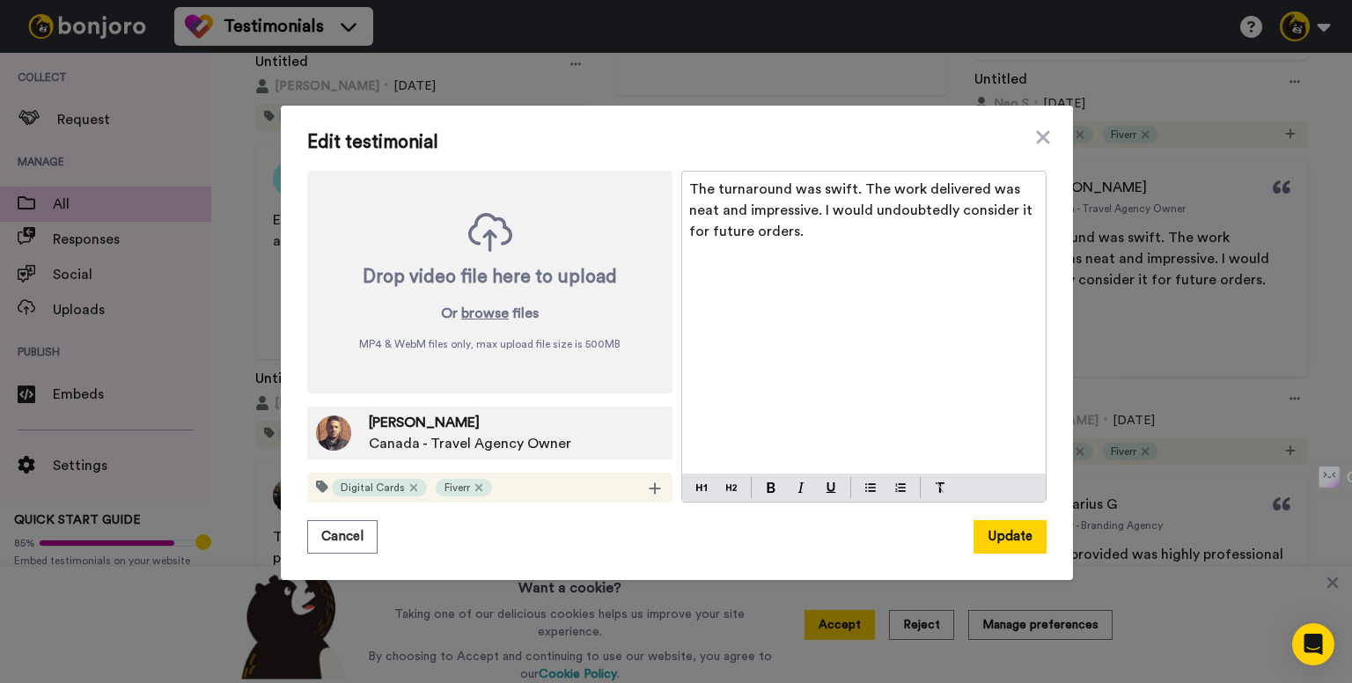
click at [862, 174] on div "The turnaround was swift. The work delivered was neat and impressive. I would u…" at bounding box center [864, 323] width 364 height 302
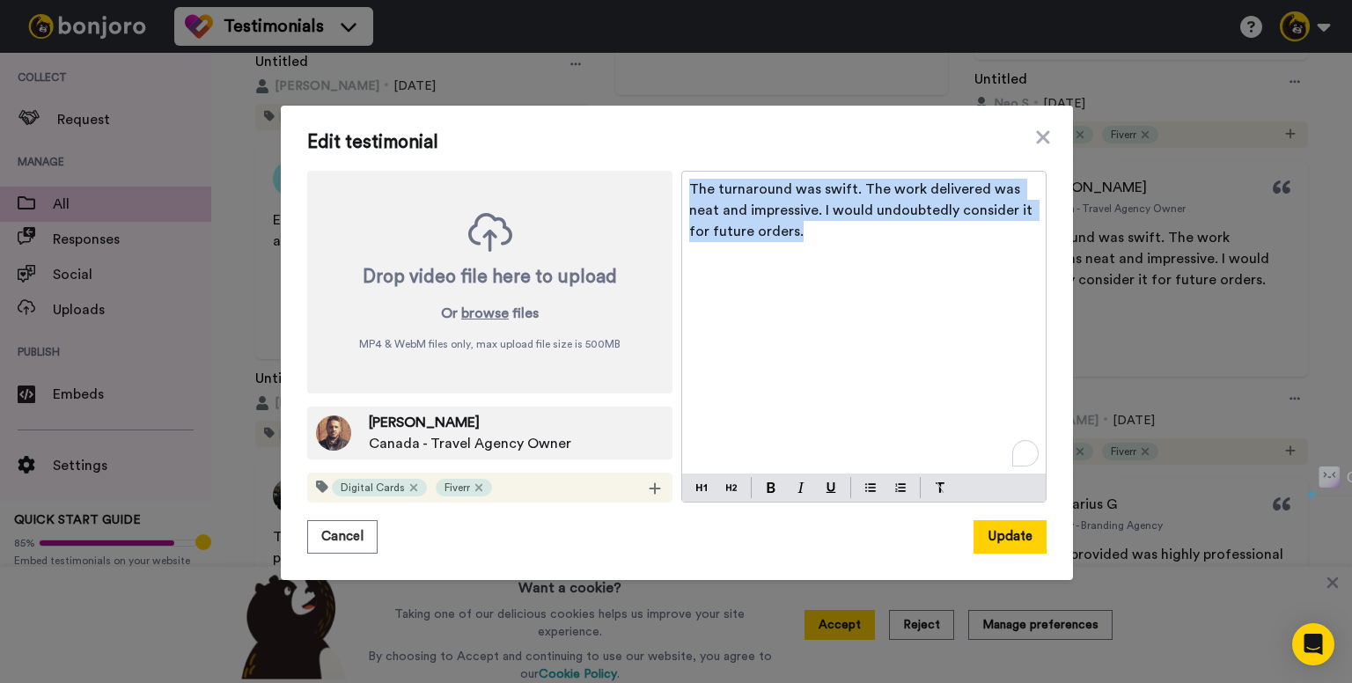
click at [862, 174] on div "The turnaround was swift. The work delivered was neat and impressive. I would u…" at bounding box center [864, 323] width 364 height 302
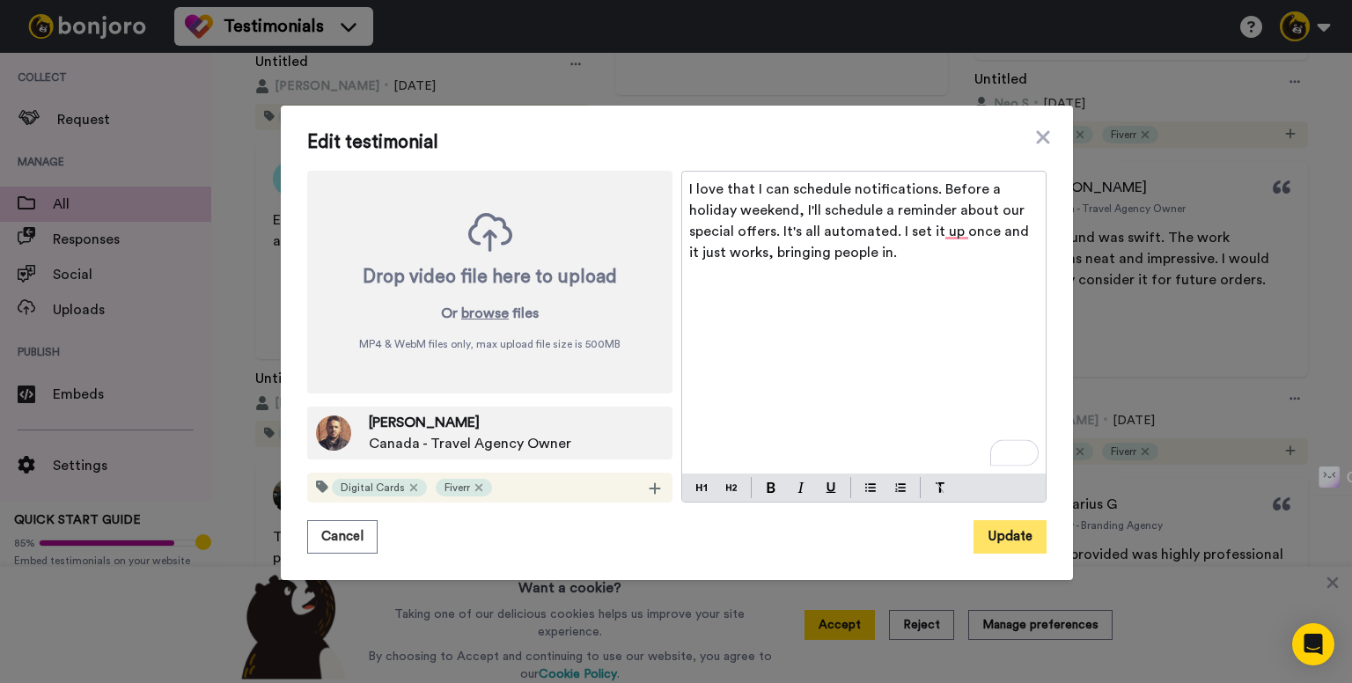
click at [993, 536] on button "Update" at bounding box center [1009, 536] width 73 height 33
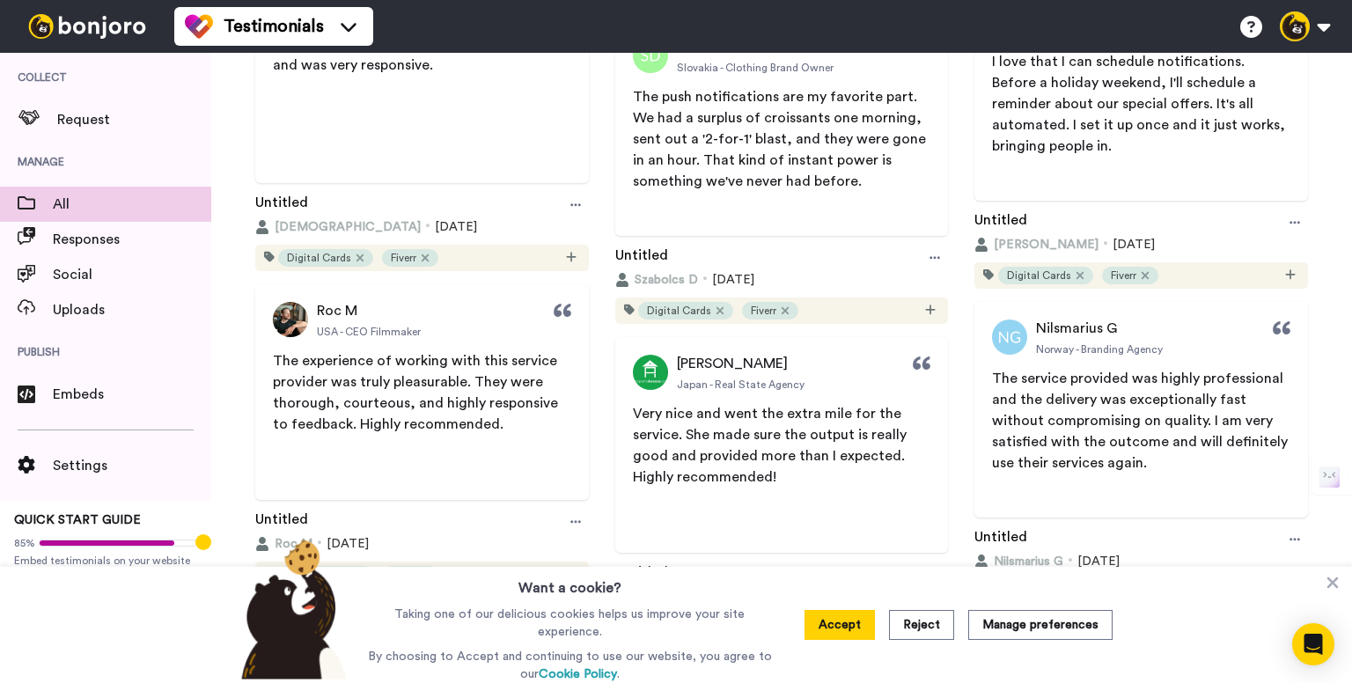
scroll to position [1760, 0]
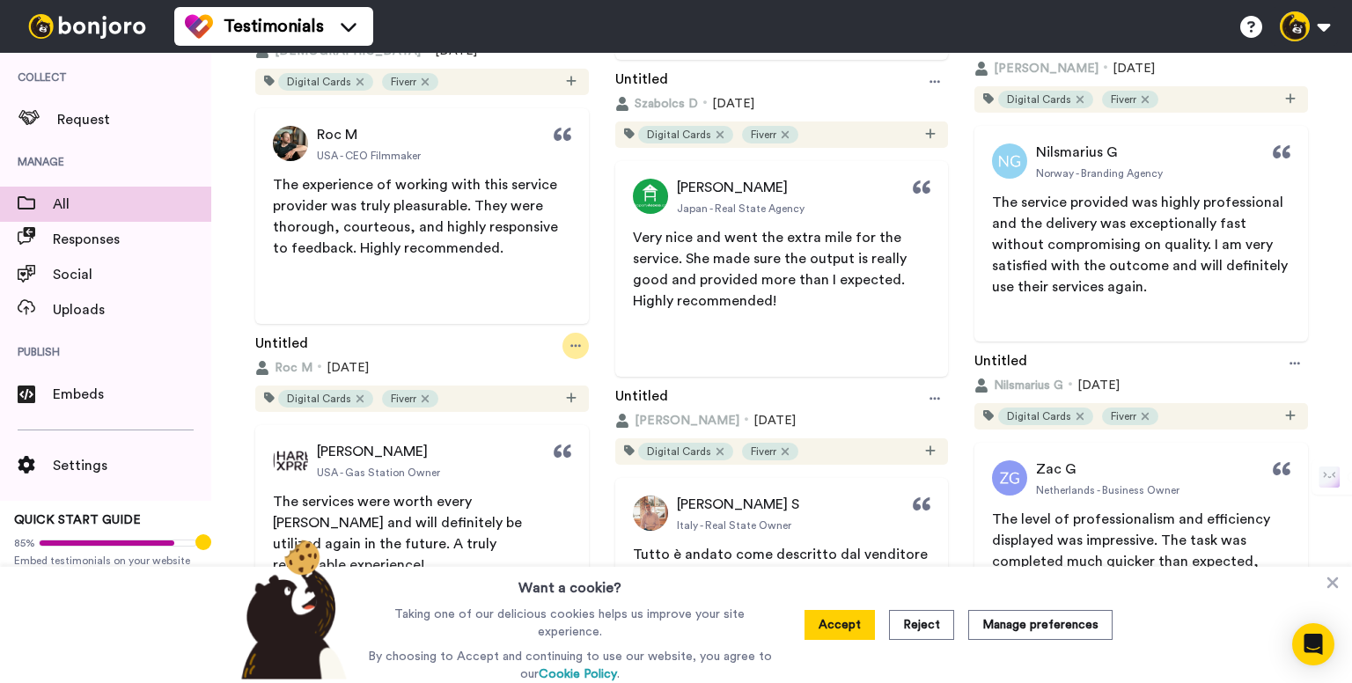
click at [570, 344] on icon at bounding box center [575, 346] width 11 height 12
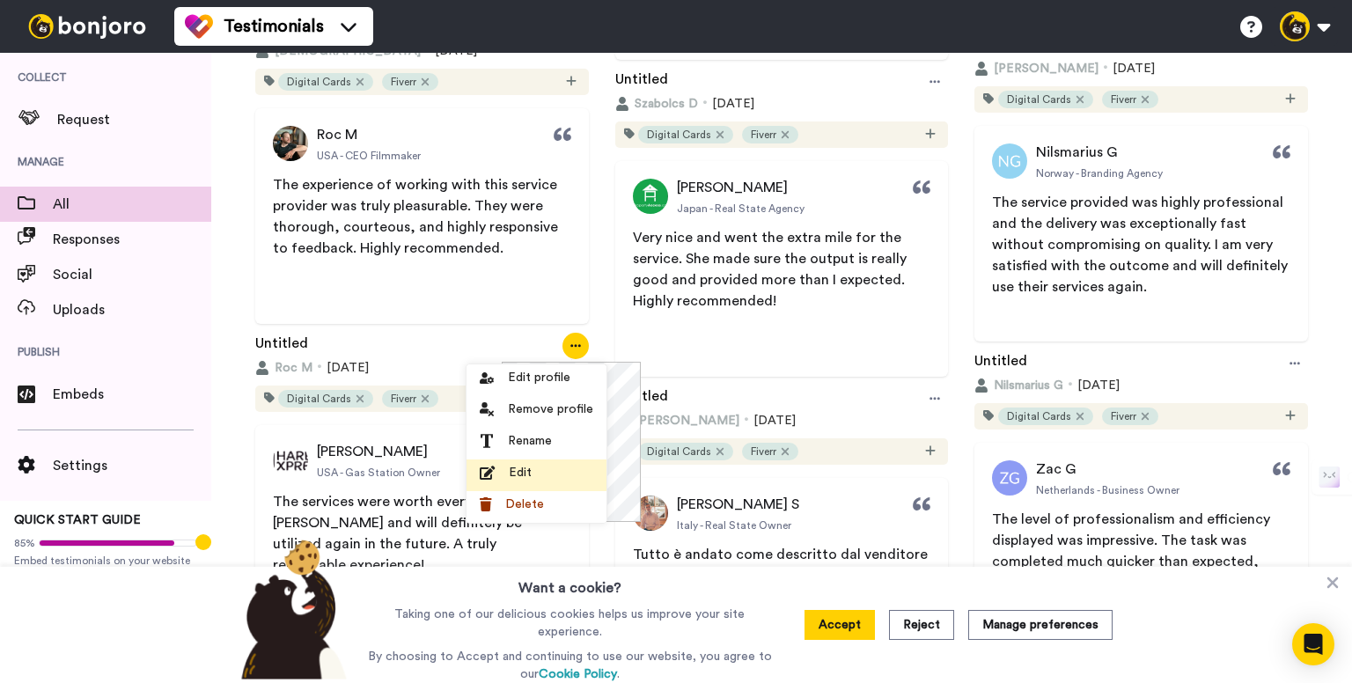
click at [527, 478] on span "Edit" at bounding box center [520, 473] width 23 height 18
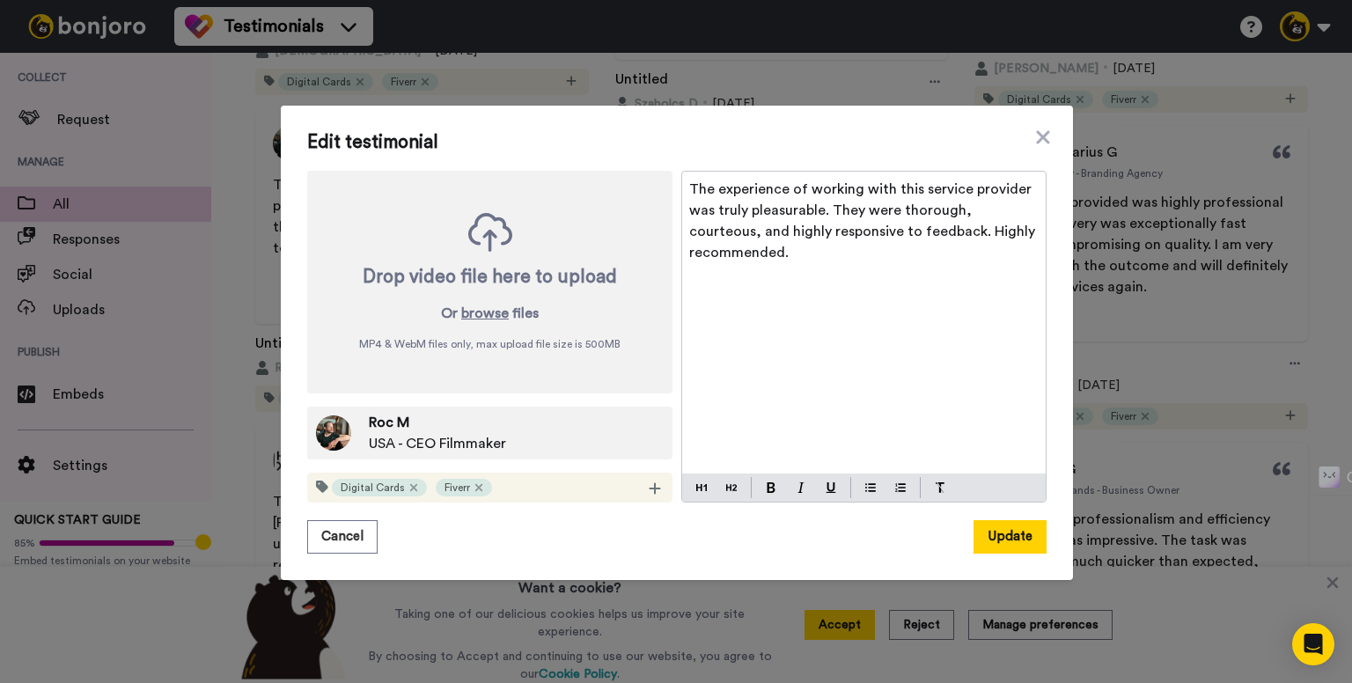
click at [936, 202] on p "The experience of working with this service provider was truly pleasurable. The…" at bounding box center [863, 221] width 349 height 84
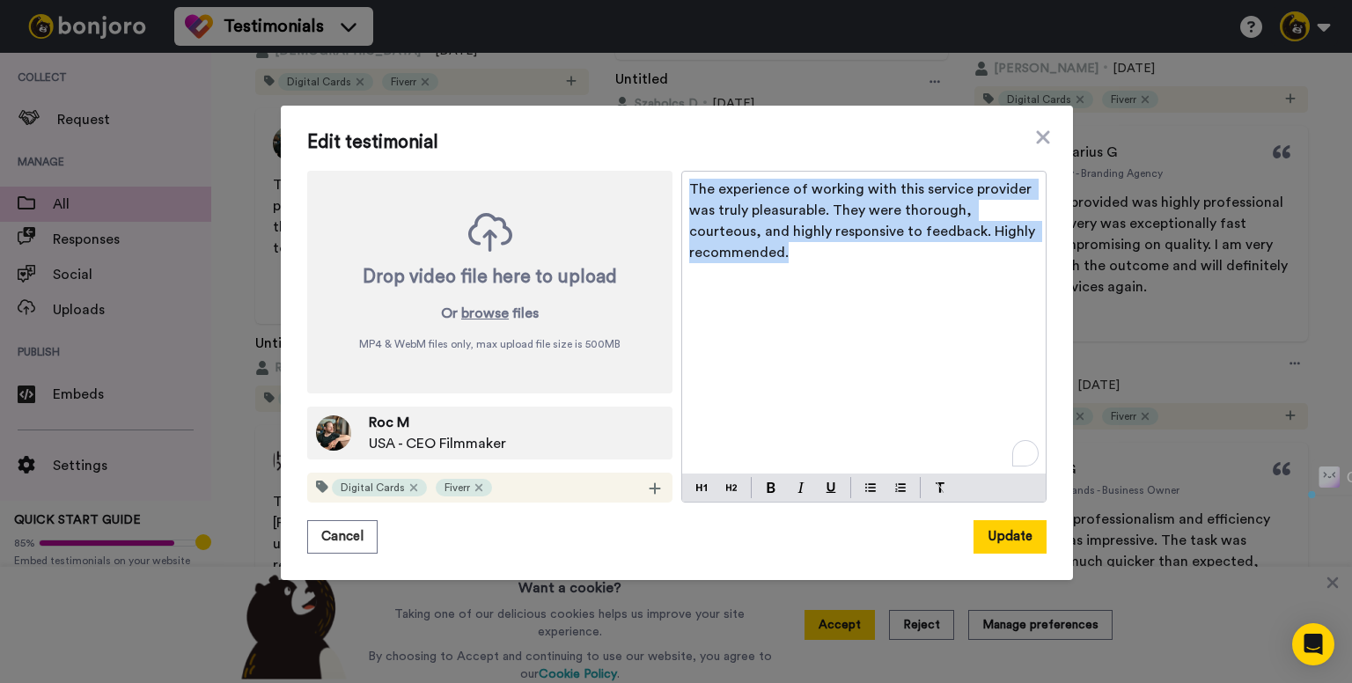
click at [936, 202] on p "The experience of working with this service provider was truly pleasurable. The…" at bounding box center [863, 221] width 349 height 84
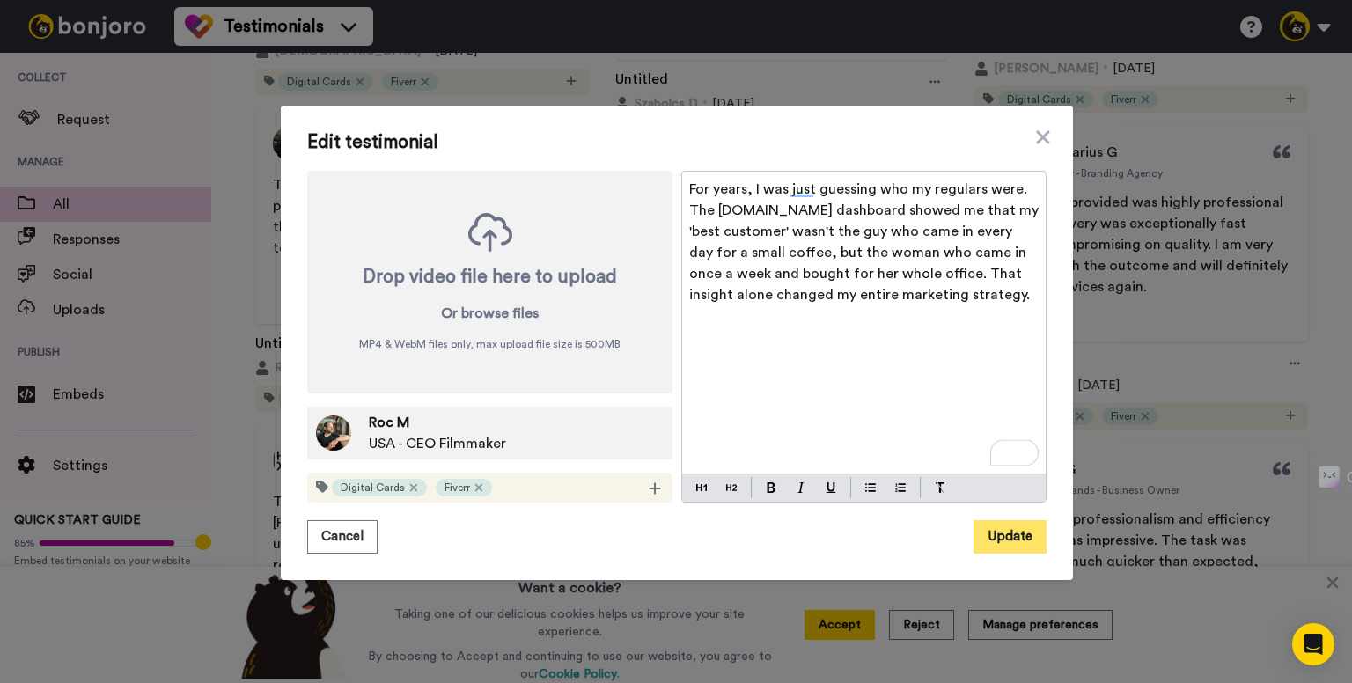
click at [991, 546] on button "Update" at bounding box center [1009, 536] width 73 height 33
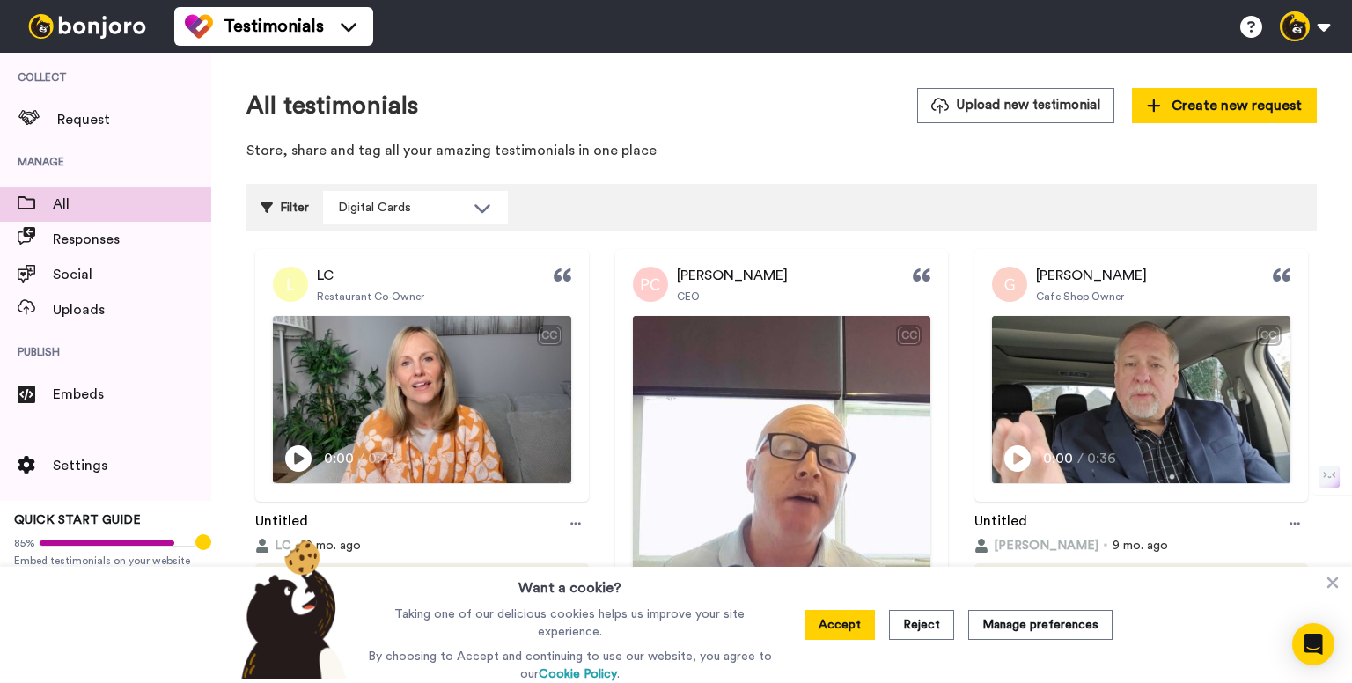
scroll to position [1760, 0]
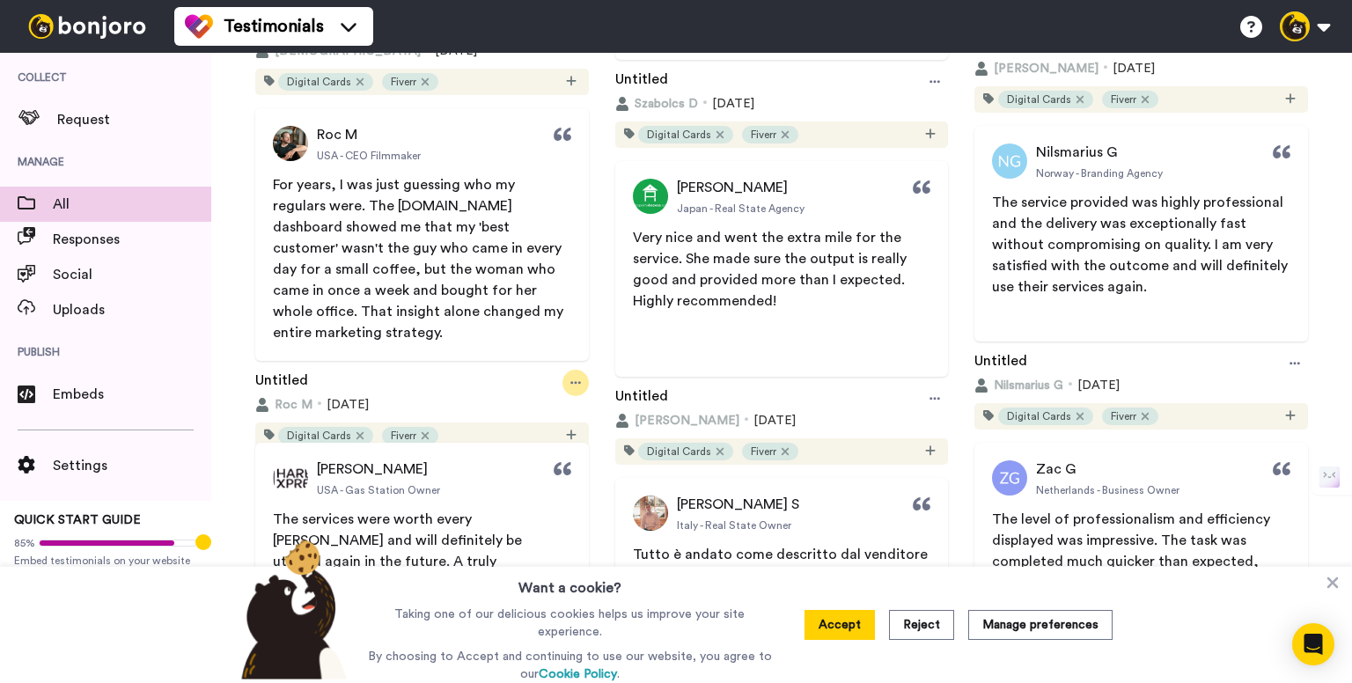
click at [570, 377] on icon at bounding box center [575, 383] width 11 height 12
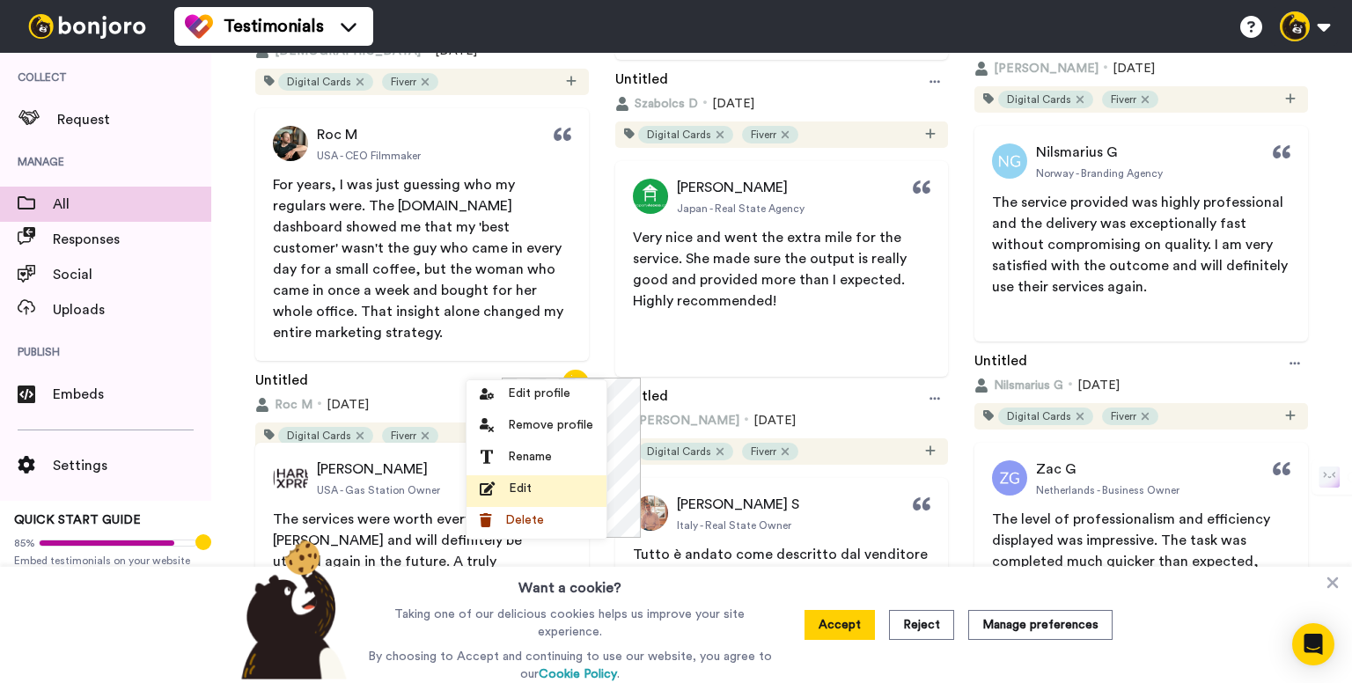
click at [507, 496] on div "Edit" at bounding box center [537, 489] width 114 height 18
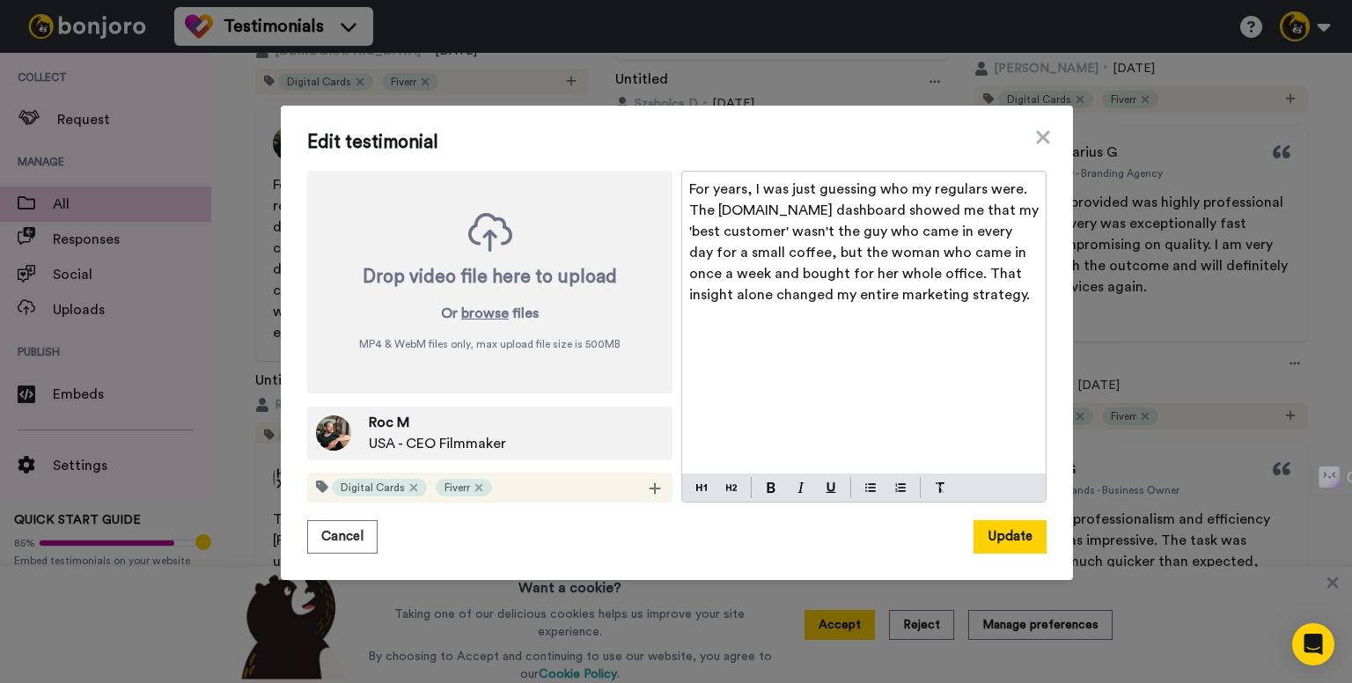
click at [394, 447] on span "USA - CEO Filmmaker" at bounding box center [437, 443] width 137 height 21
click at [1185, 290] on div "Edit testimonial Drop video file here to upload Or browse files MP4 & WebM file…" at bounding box center [676, 341] width 1352 height 683
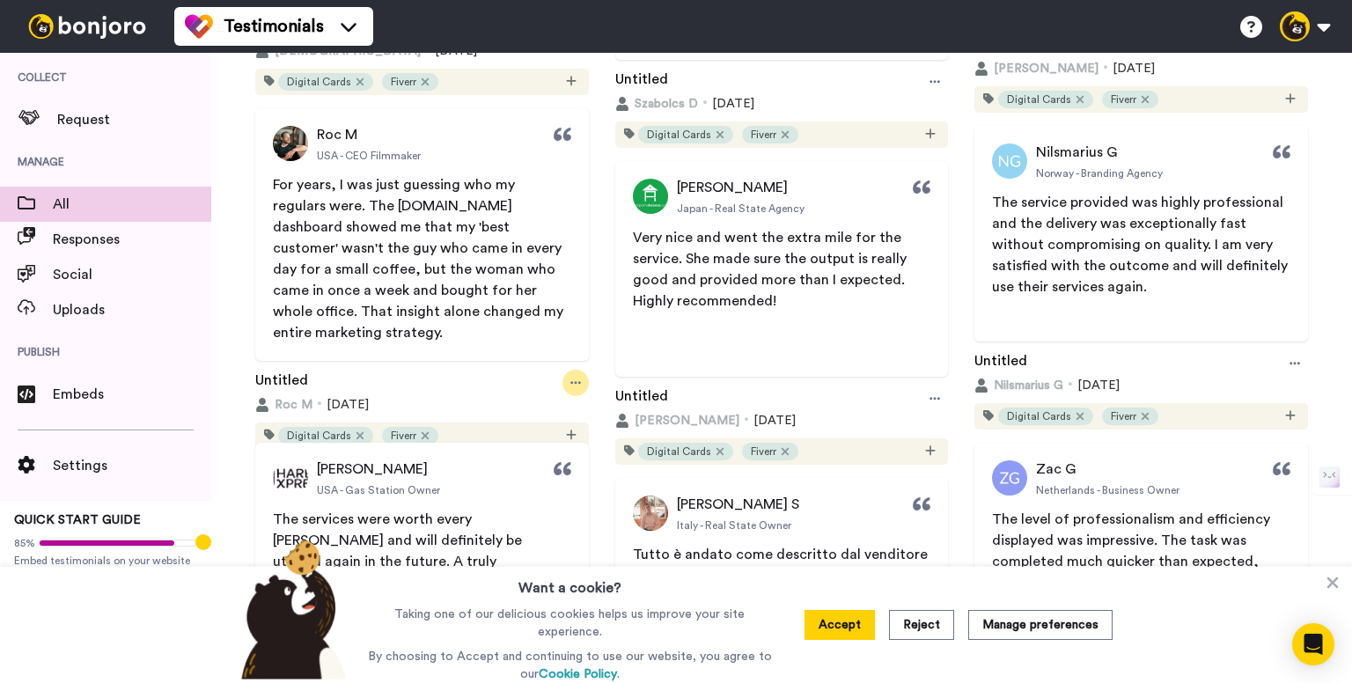
click at [566, 370] on div at bounding box center [575, 383] width 26 height 26
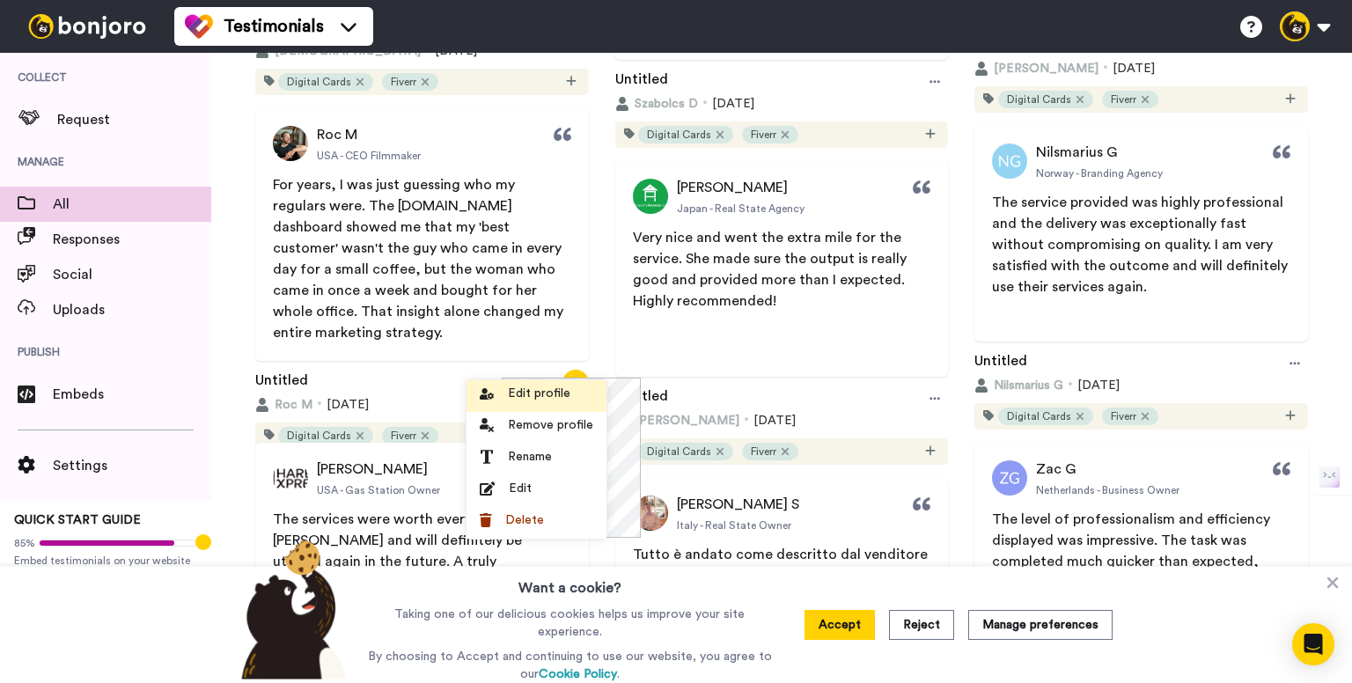
click at [518, 406] on li "Edit profile" at bounding box center [536, 396] width 140 height 32
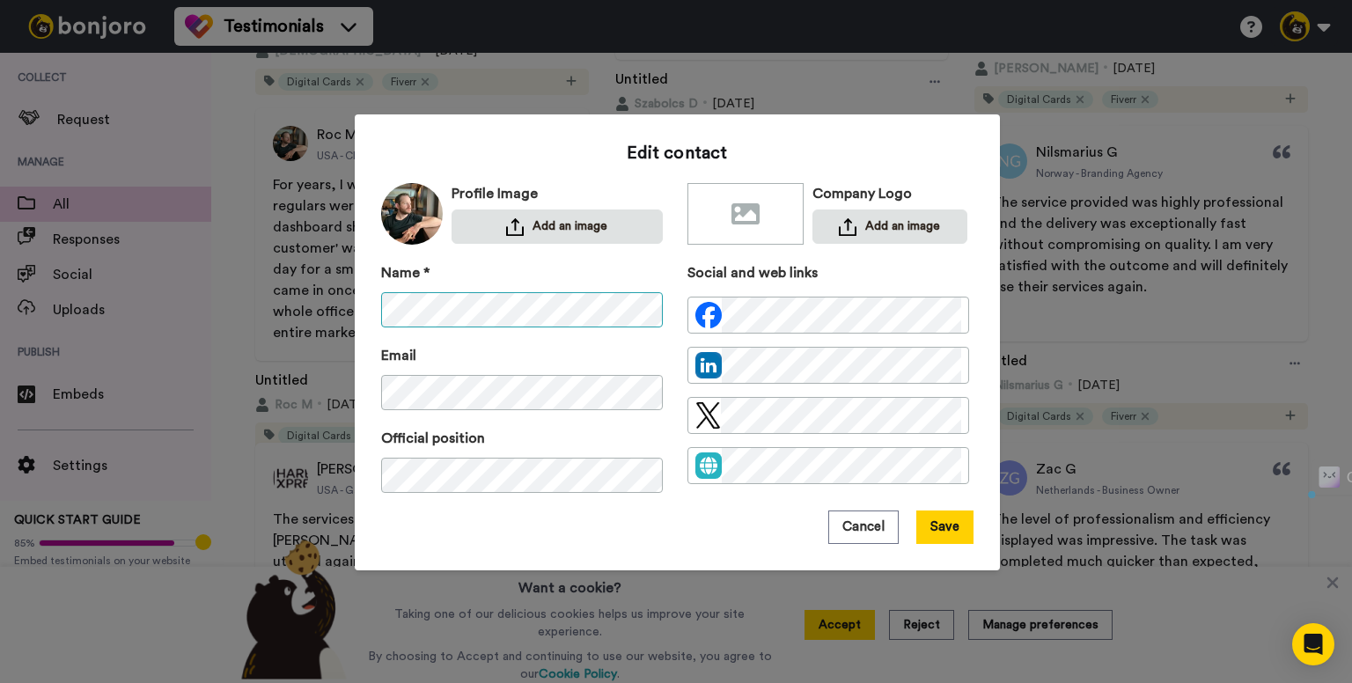
click at [628, 315] on div "Name *" at bounding box center [522, 294] width 282 height 65
click at [936, 539] on button "Save" at bounding box center [944, 526] width 57 height 33
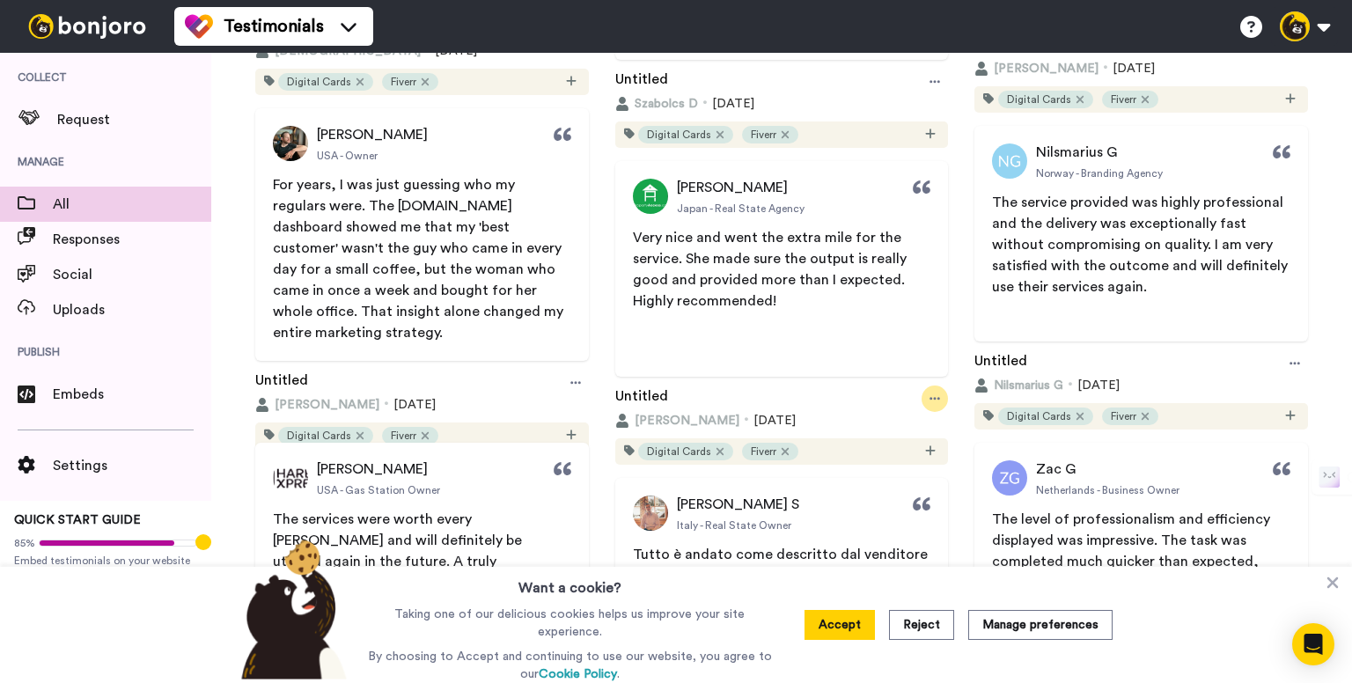
click at [933, 399] on div at bounding box center [935, 399] width 26 height 26
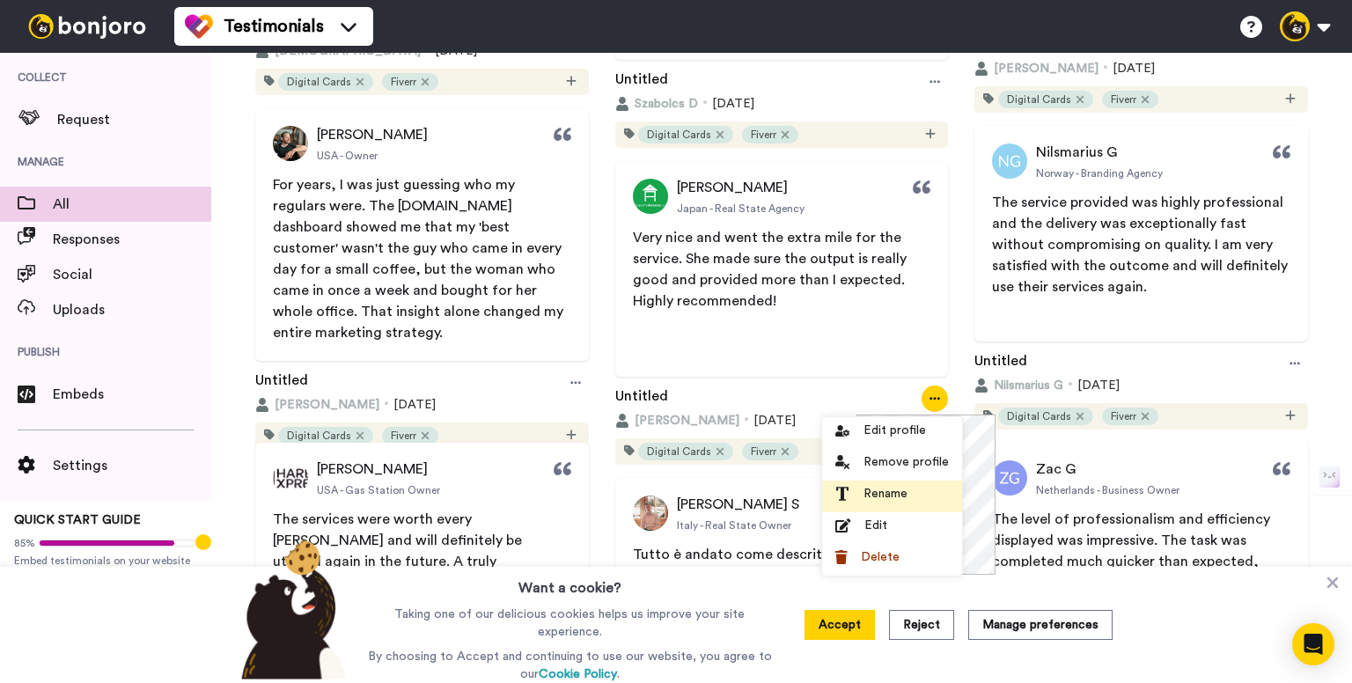
click at [895, 495] on span "Rename" at bounding box center [885, 494] width 44 height 18
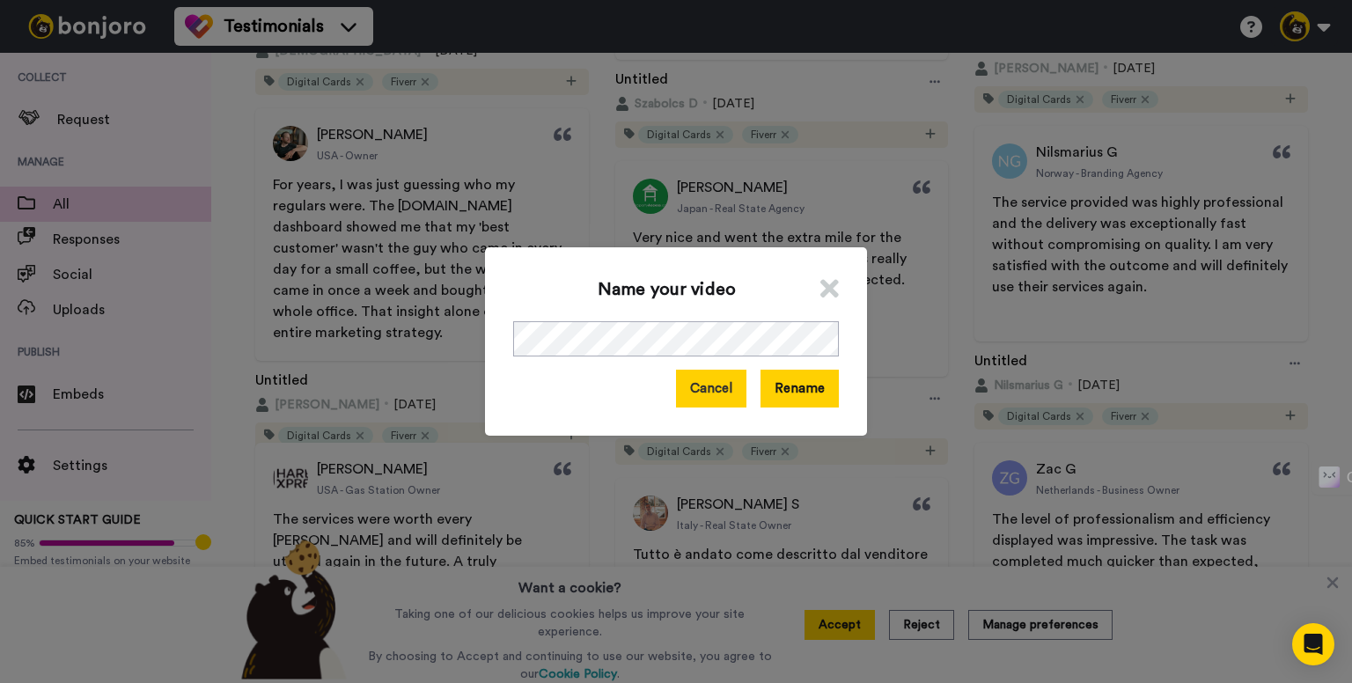
click at [694, 391] on button "Cancel" at bounding box center [711, 389] width 70 height 38
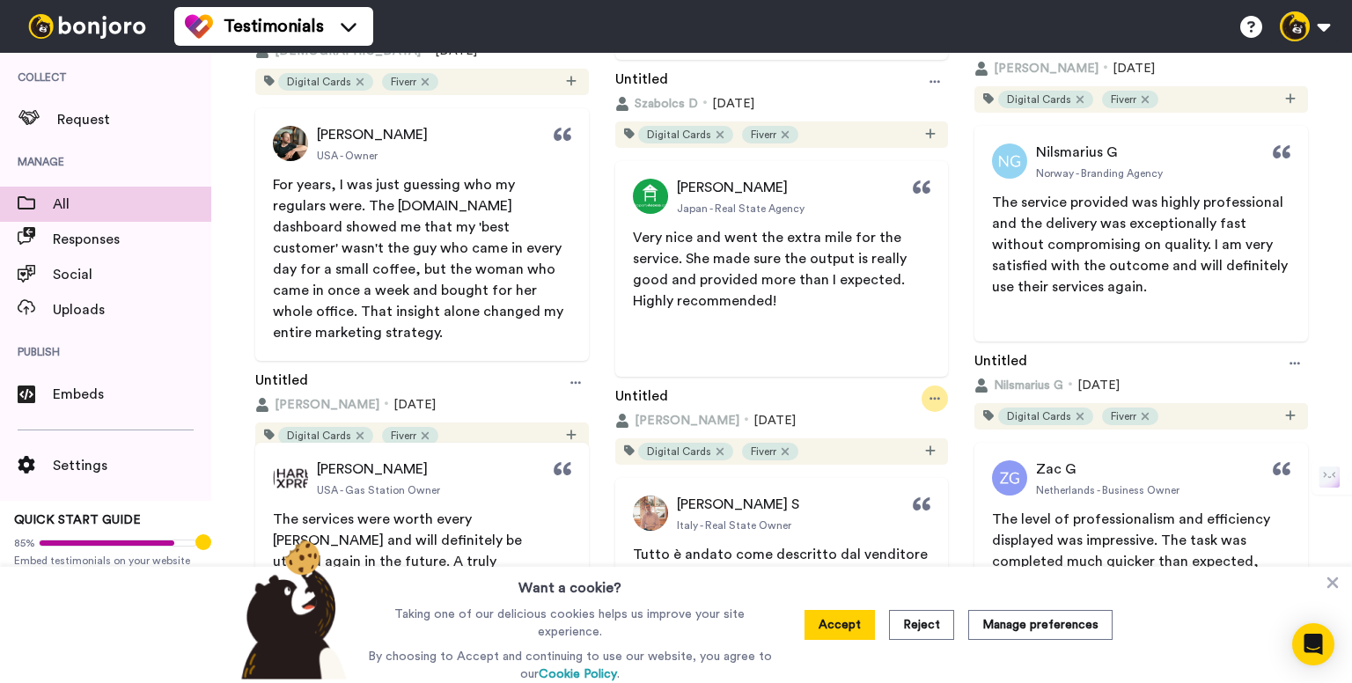
click at [922, 398] on div at bounding box center [935, 399] width 26 height 26
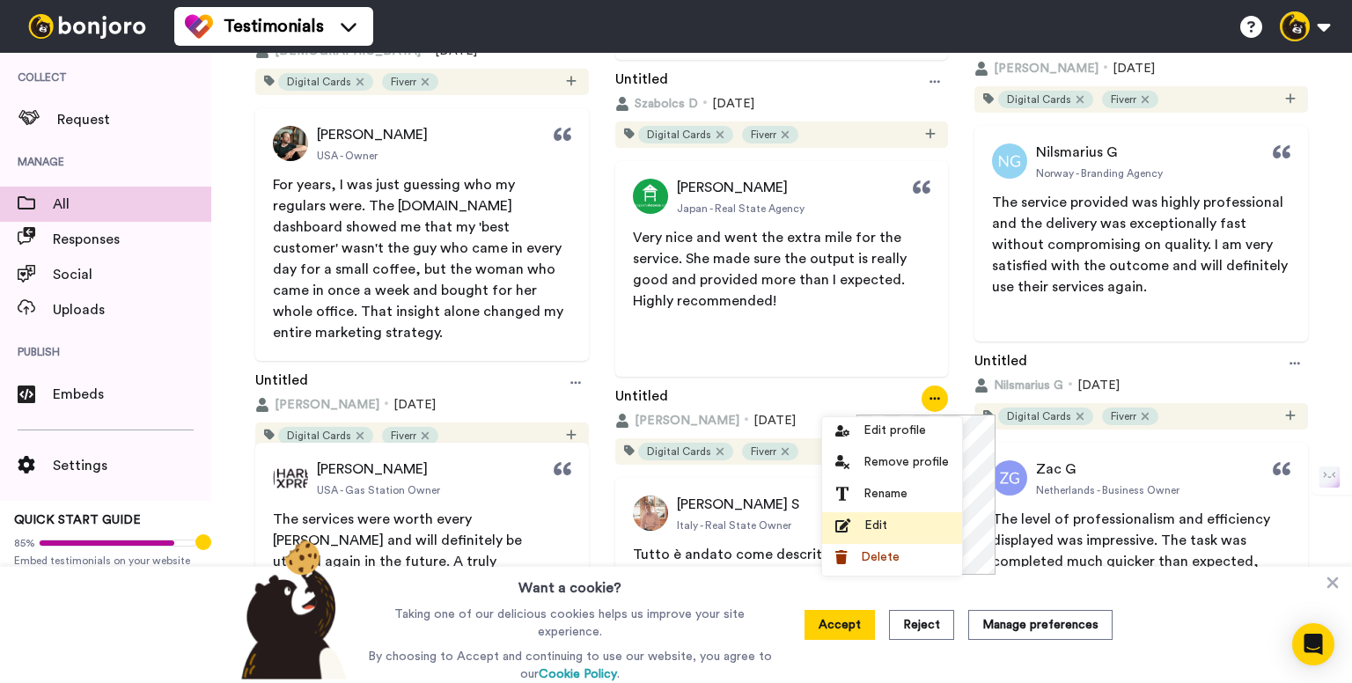
click at [884, 526] on span "Edit" at bounding box center [875, 526] width 23 height 18
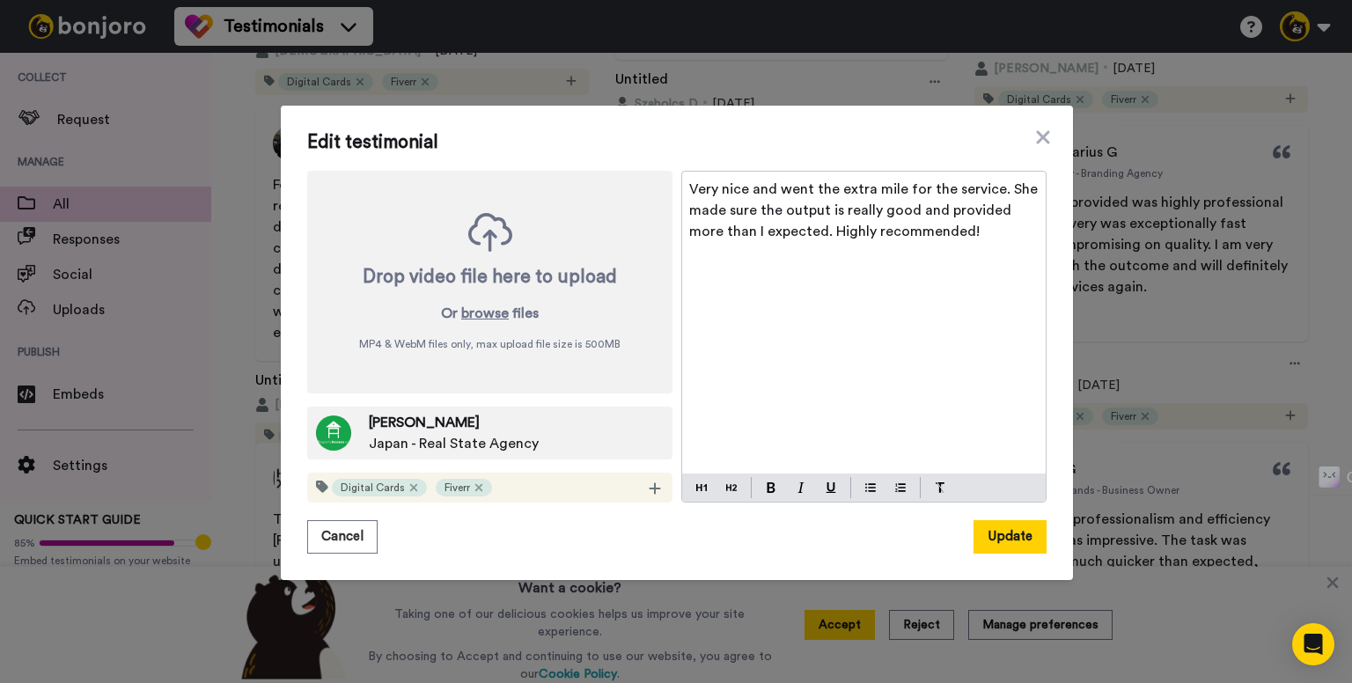
click at [845, 209] on span "Very nice and went the extra mile for the service. She made sure the output is …" at bounding box center [865, 210] width 352 height 56
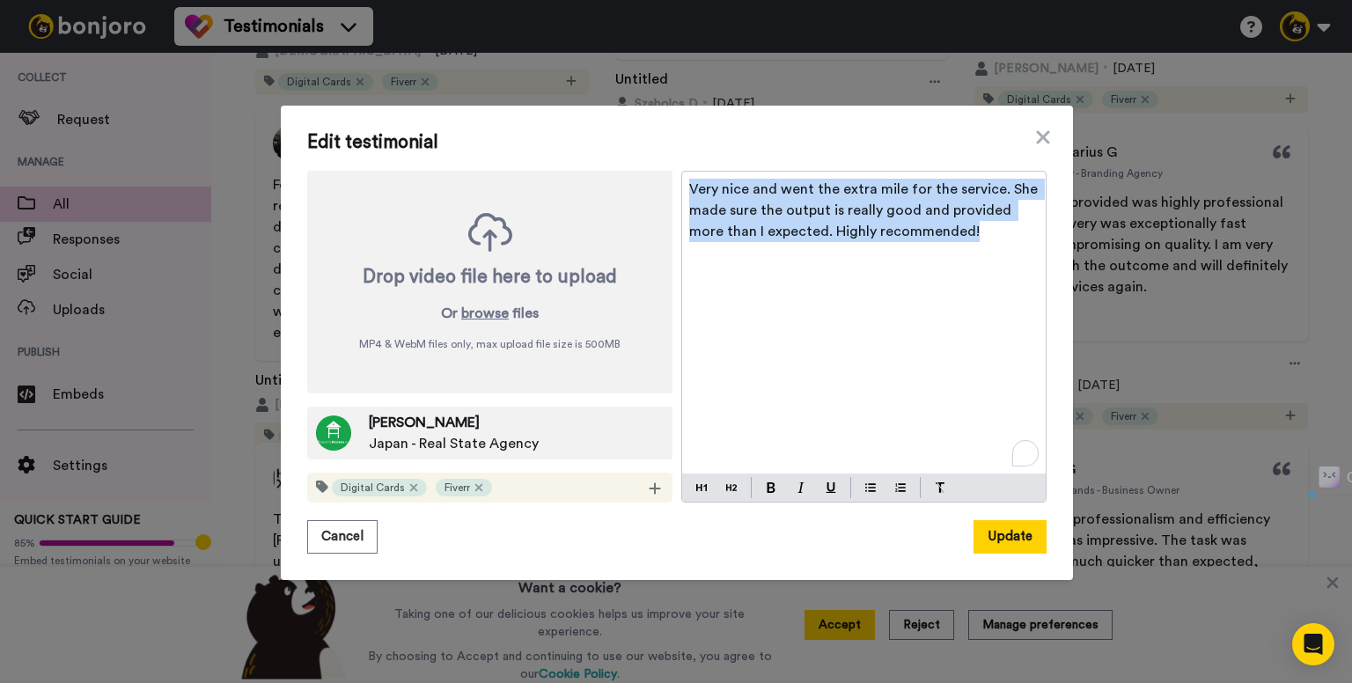
click at [845, 209] on span "Very nice and went the extra mile for the service. She made sure the output is …" at bounding box center [865, 210] width 352 height 56
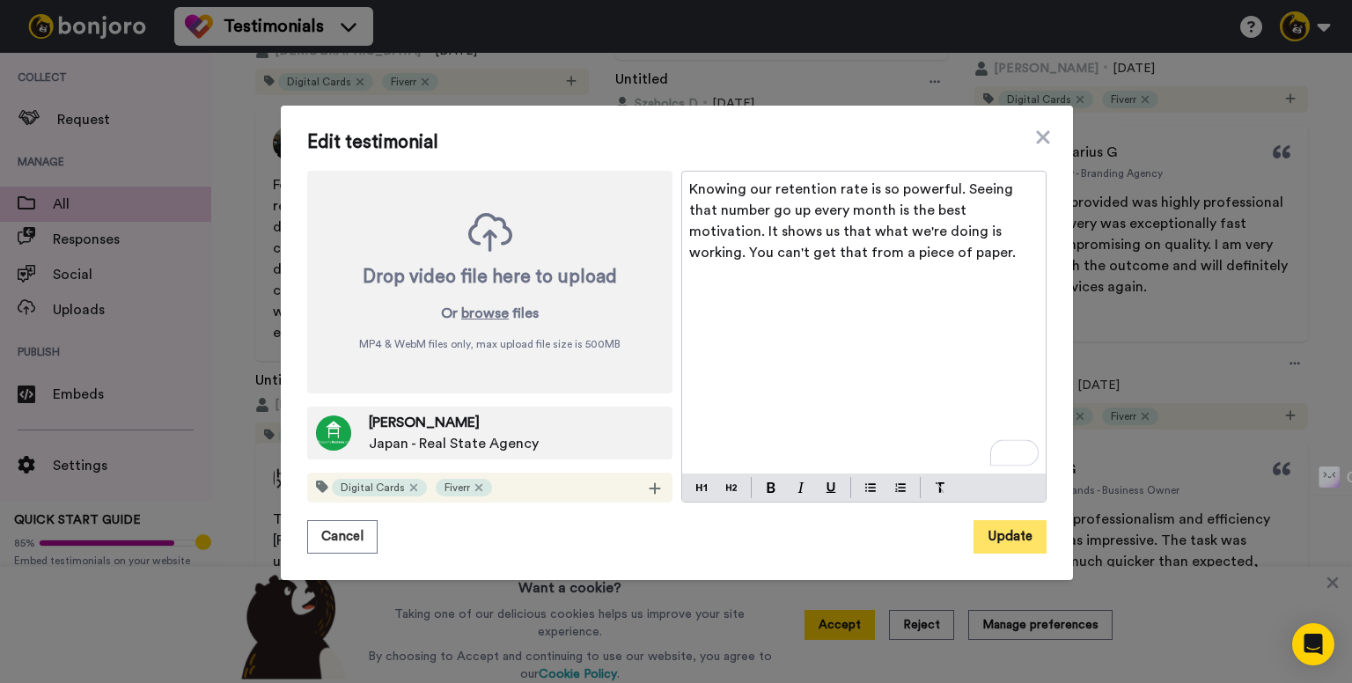
click at [1021, 532] on button "Update" at bounding box center [1009, 536] width 73 height 33
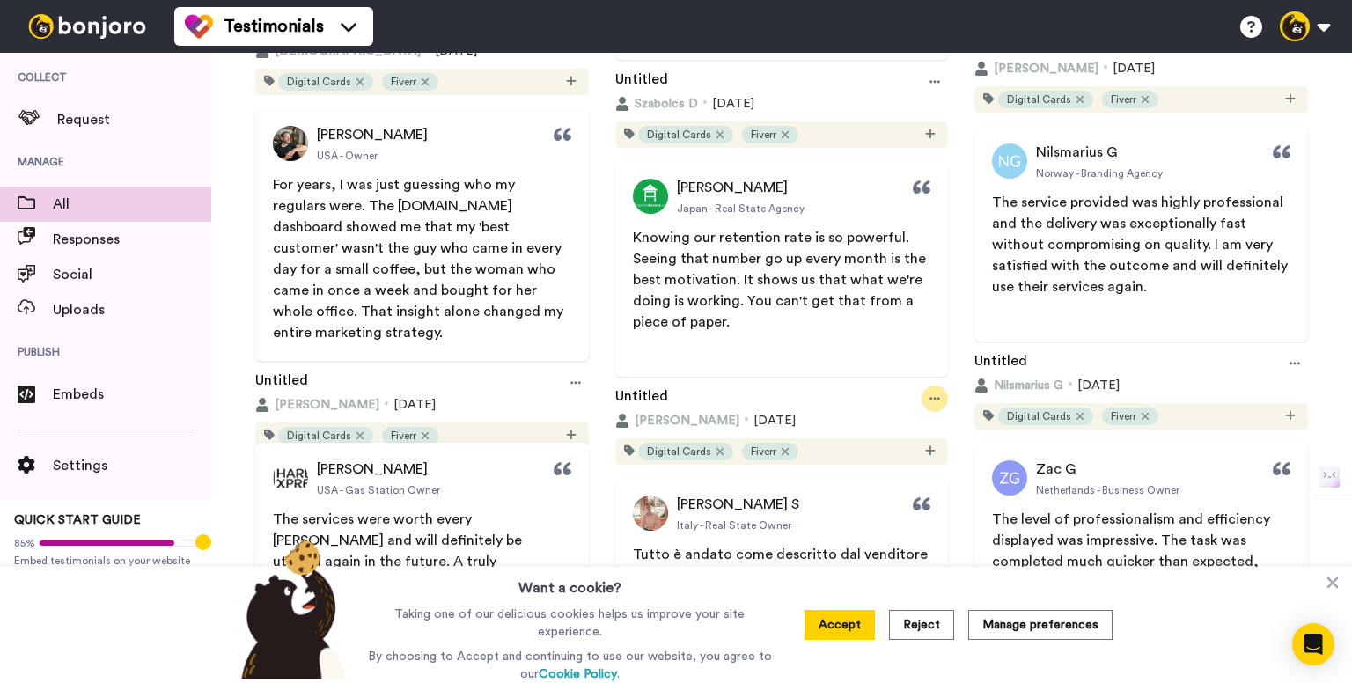
click at [922, 400] on div at bounding box center [935, 399] width 26 height 26
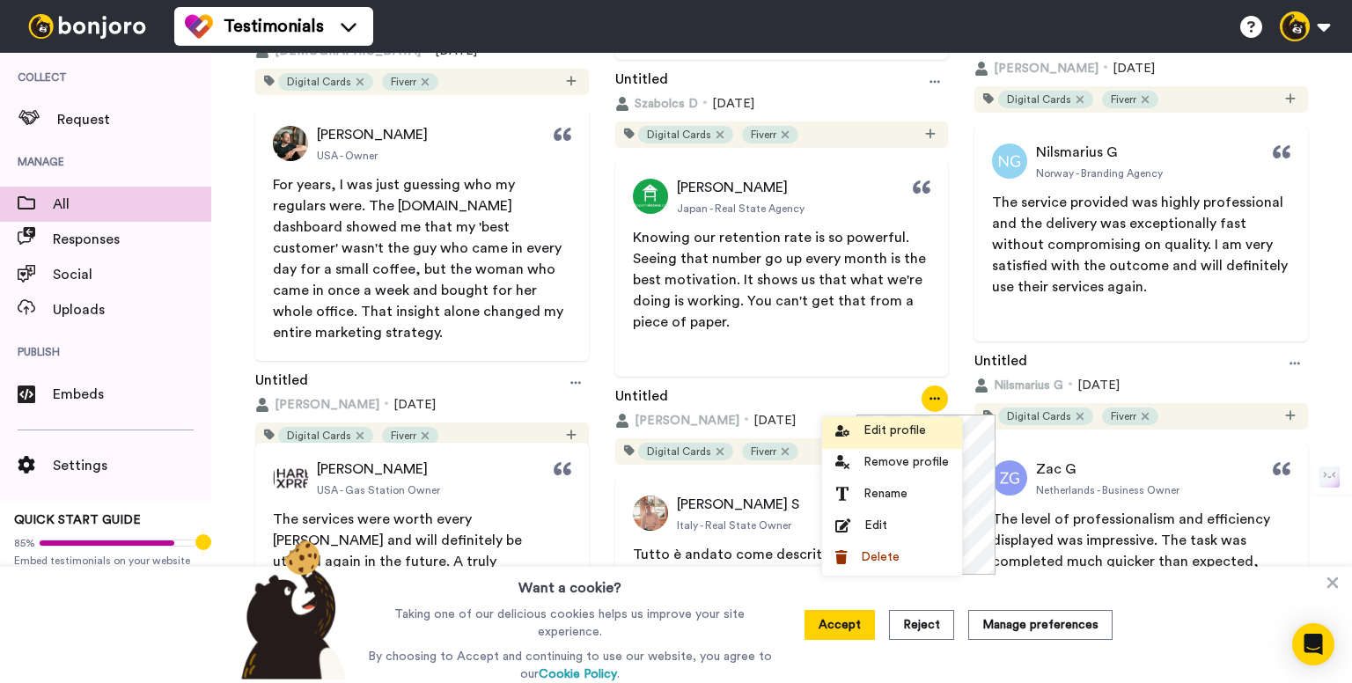
click at [894, 428] on span "Edit profile" at bounding box center [894, 431] width 62 height 18
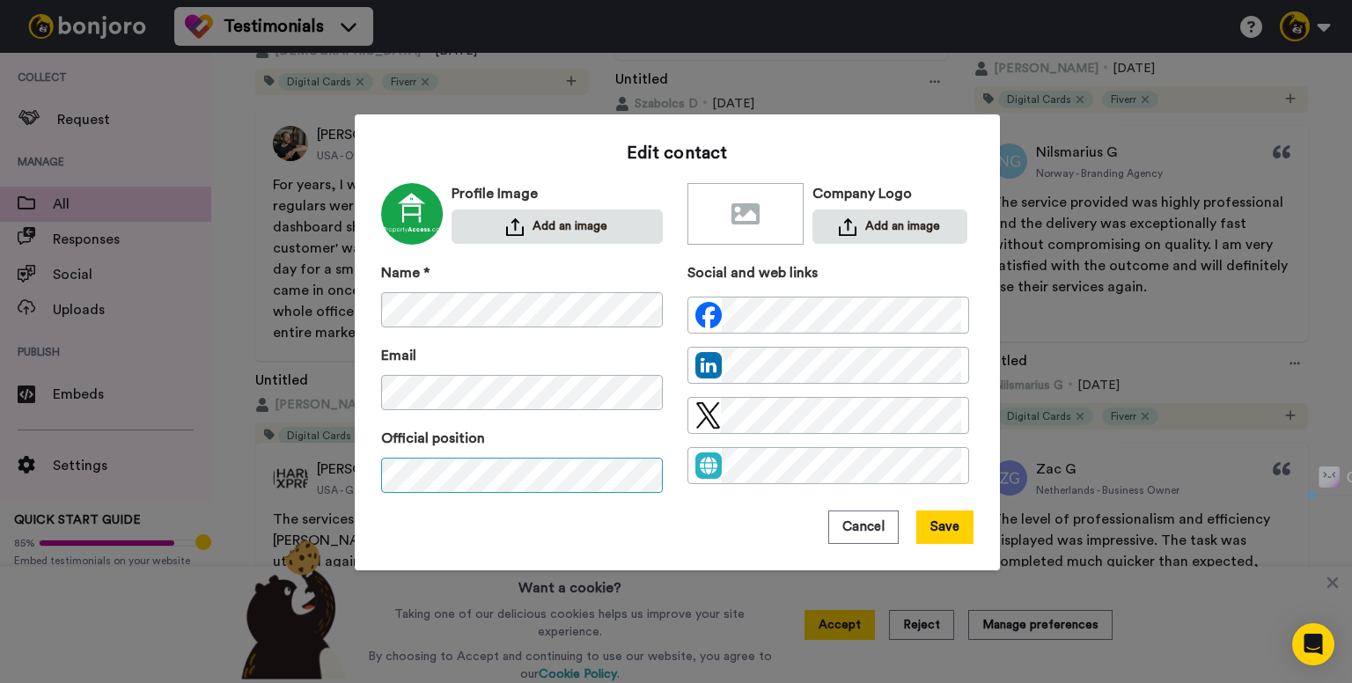
click at [854, 466] on div "Name * Email Official position Social and web links" at bounding box center [677, 386] width 592 height 248
click at [937, 536] on button "Save" at bounding box center [944, 526] width 57 height 33
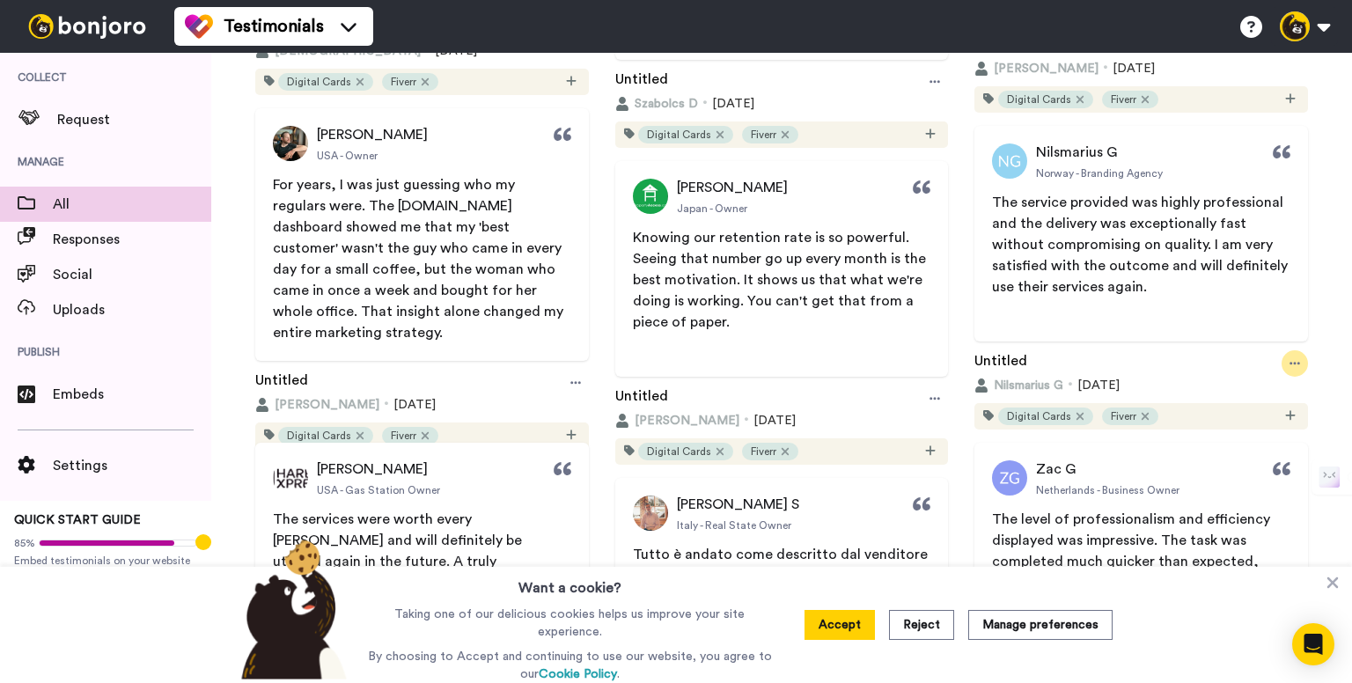
click at [1282, 371] on div at bounding box center [1295, 363] width 26 height 26
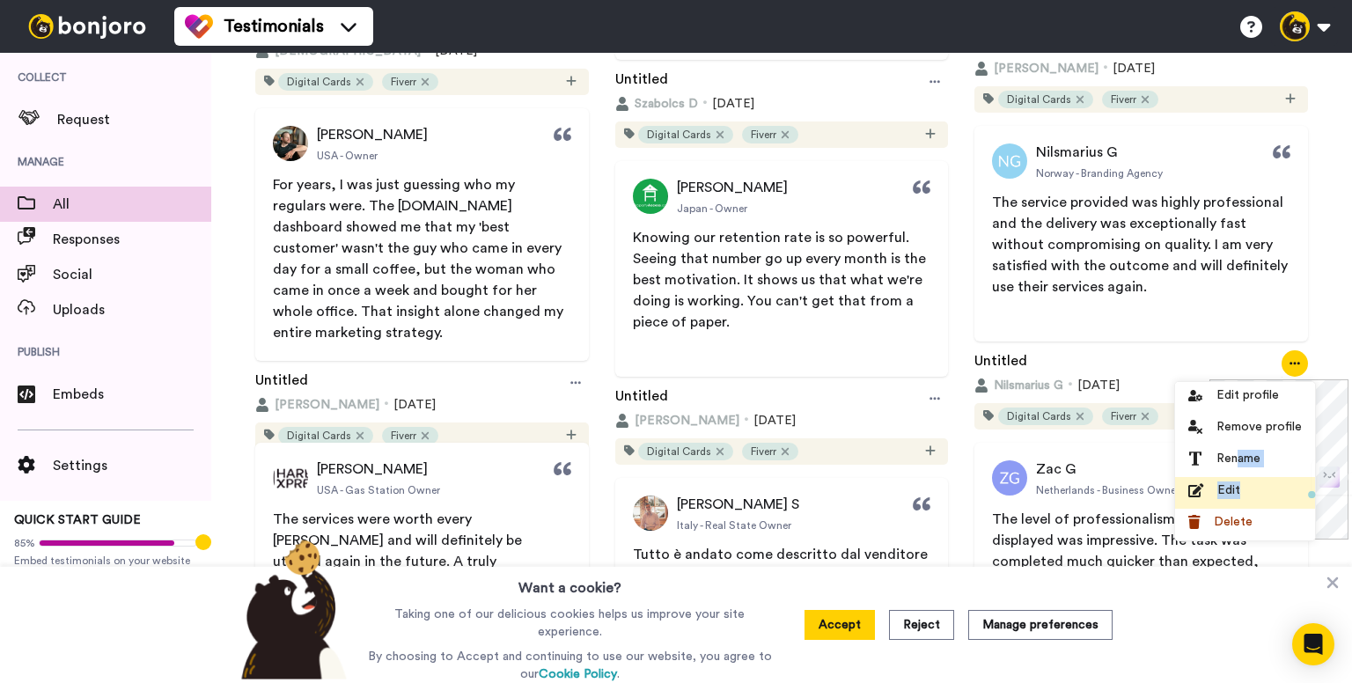
drag, startPoint x: 1240, startPoint y: 473, endPoint x: 1240, endPoint y: 488, distance: 15.8
click at [1240, 488] on ul "Edit profile Remove profile Rename Edit Delete" at bounding box center [1245, 461] width 140 height 158
click at [1247, 490] on div "Edit" at bounding box center [1245, 490] width 114 height 18
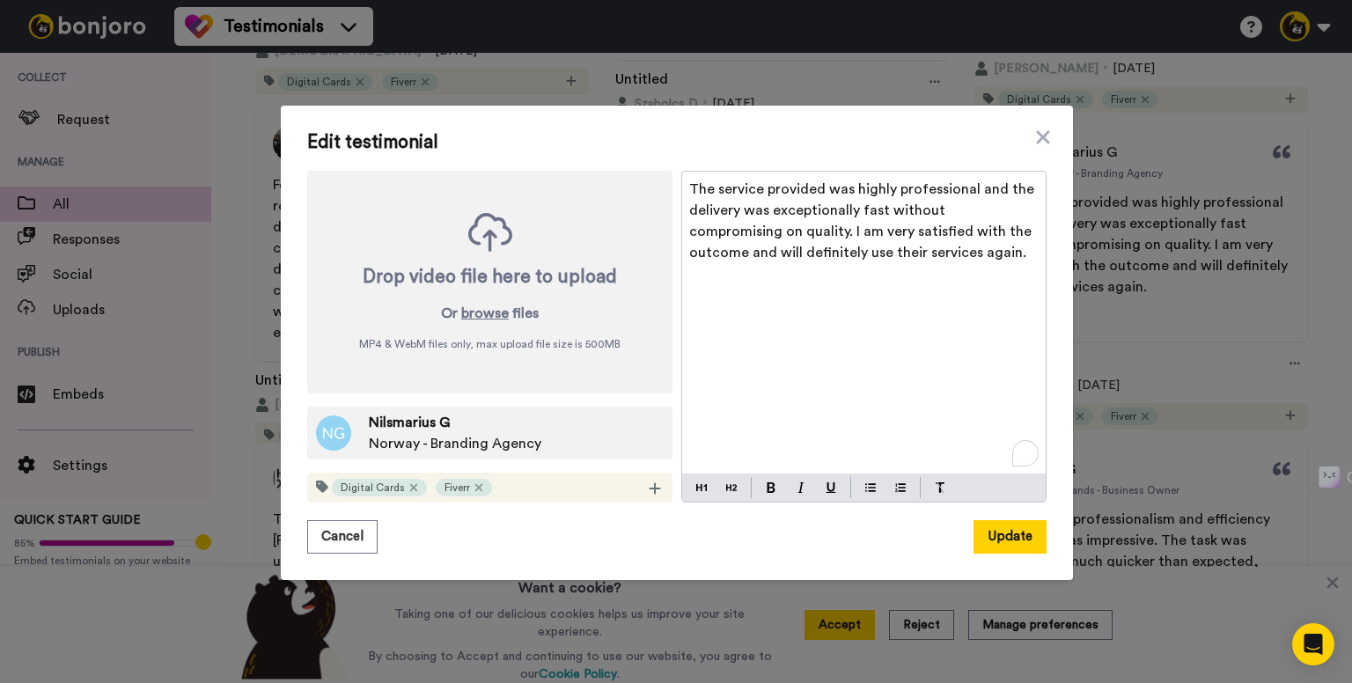
click at [715, 195] on p "The service provided was highly professional and the delivery was exceptionally…" at bounding box center [863, 221] width 349 height 84
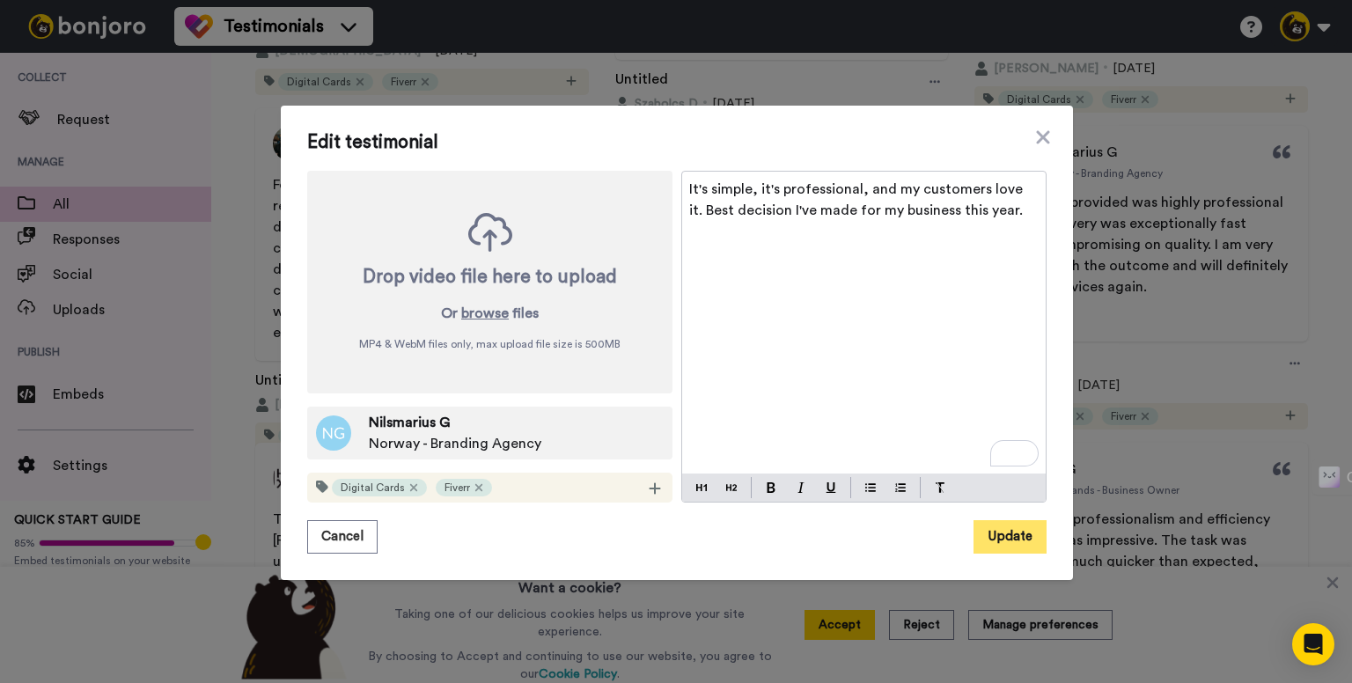
click at [1017, 545] on button "Update" at bounding box center [1009, 536] width 73 height 33
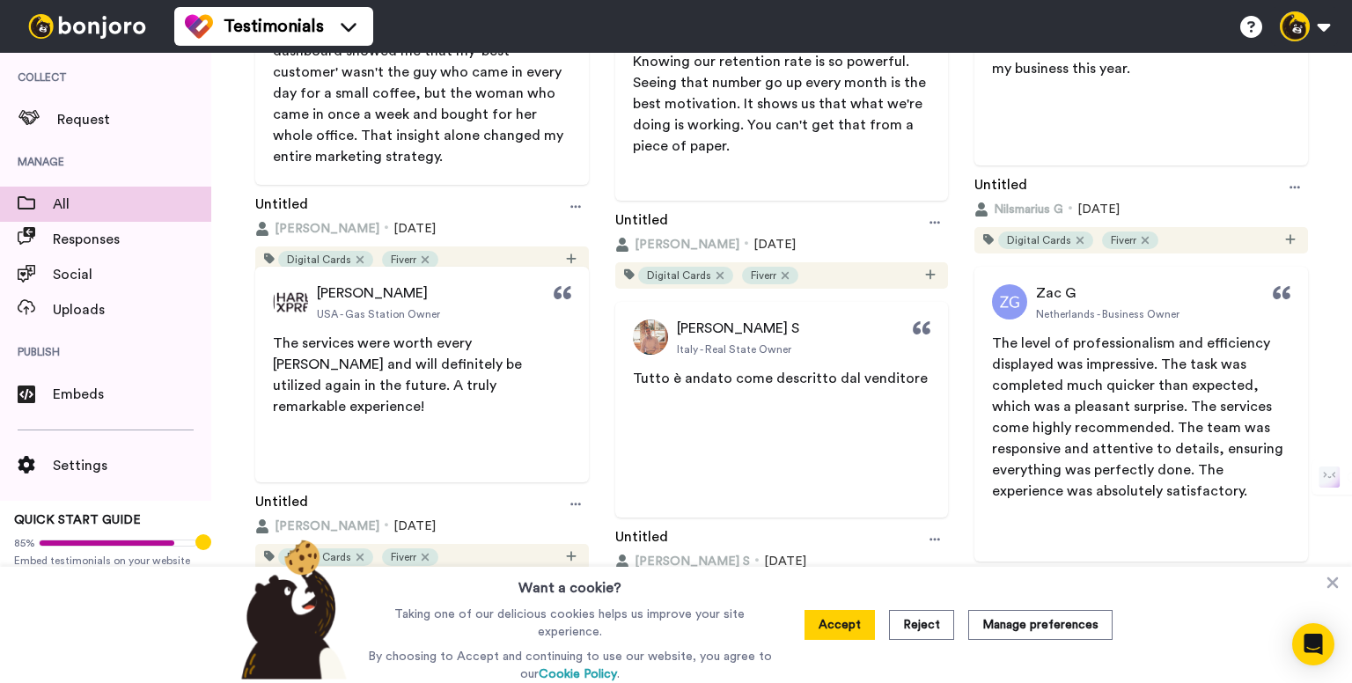
scroll to position [2024, 0]
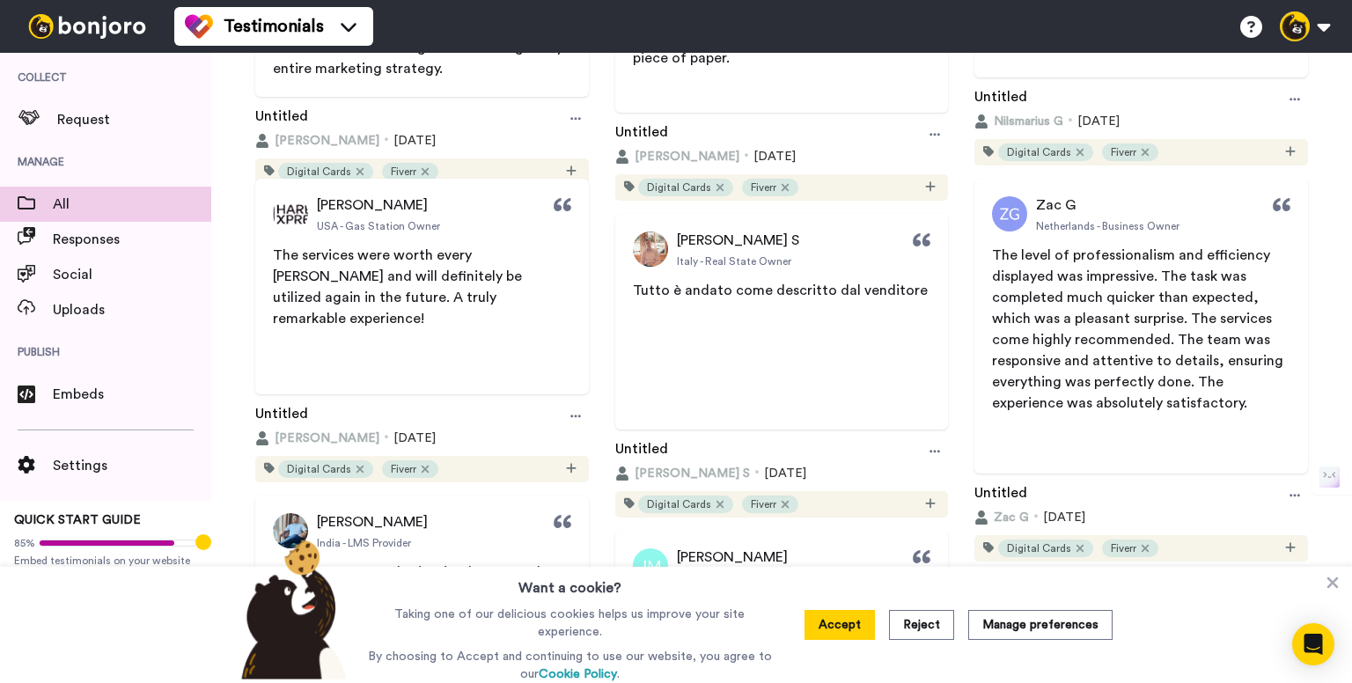
click at [584, 409] on div "Untitled" at bounding box center [422, 416] width 334 height 26
click at [563, 419] on div at bounding box center [575, 416] width 26 height 26
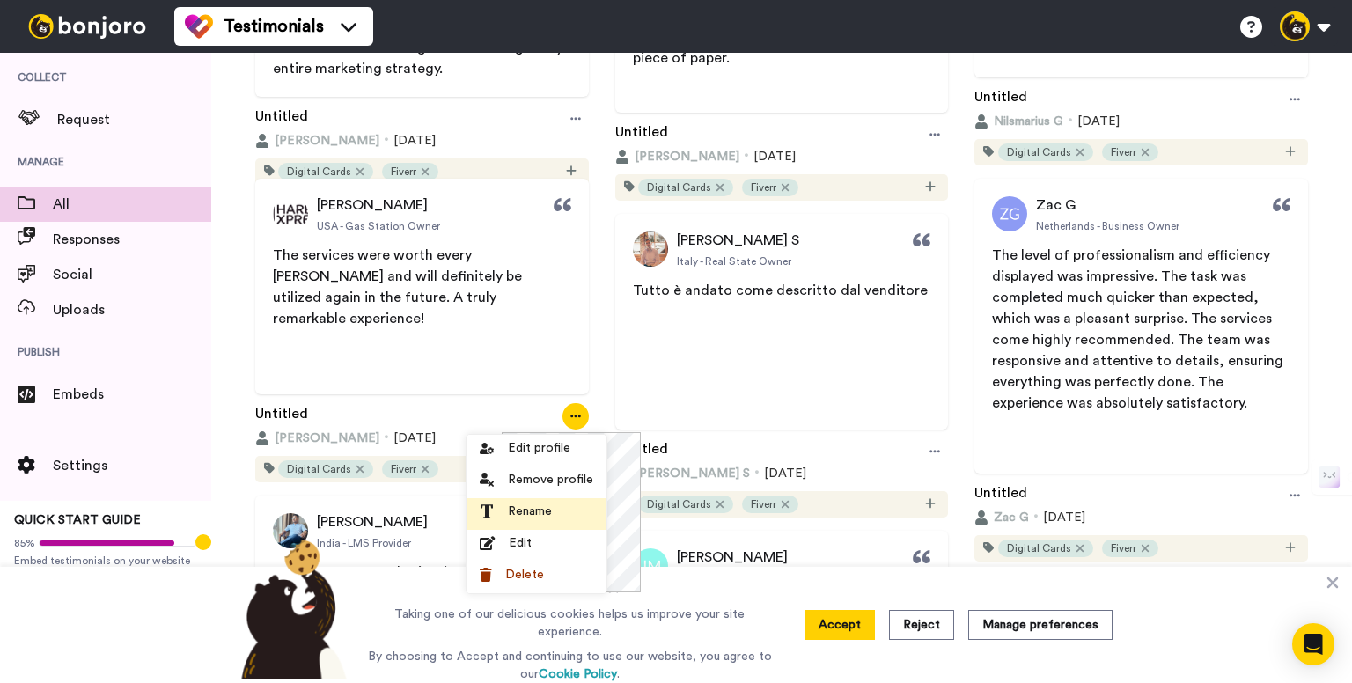
click at [535, 524] on li "Rename" at bounding box center [536, 514] width 140 height 32
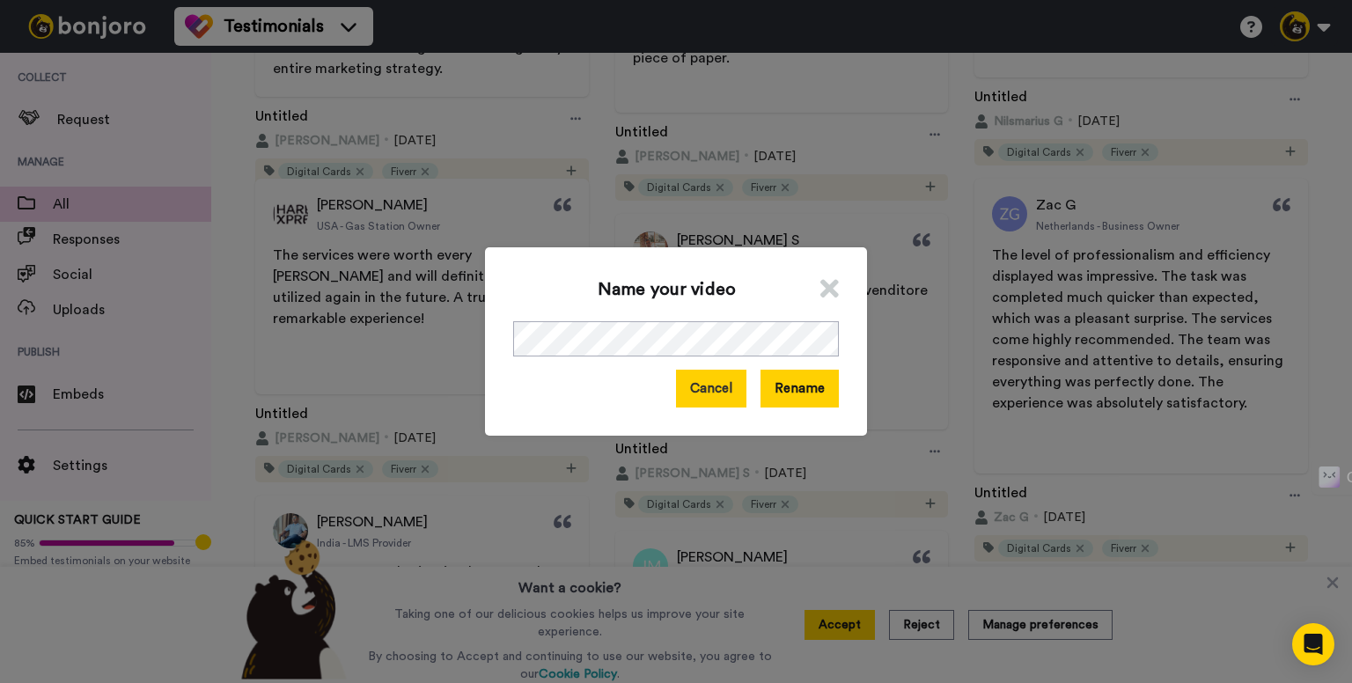
click at [704, 378] on button "Cancel" at bounding box center [711, 389] width 70 height 38
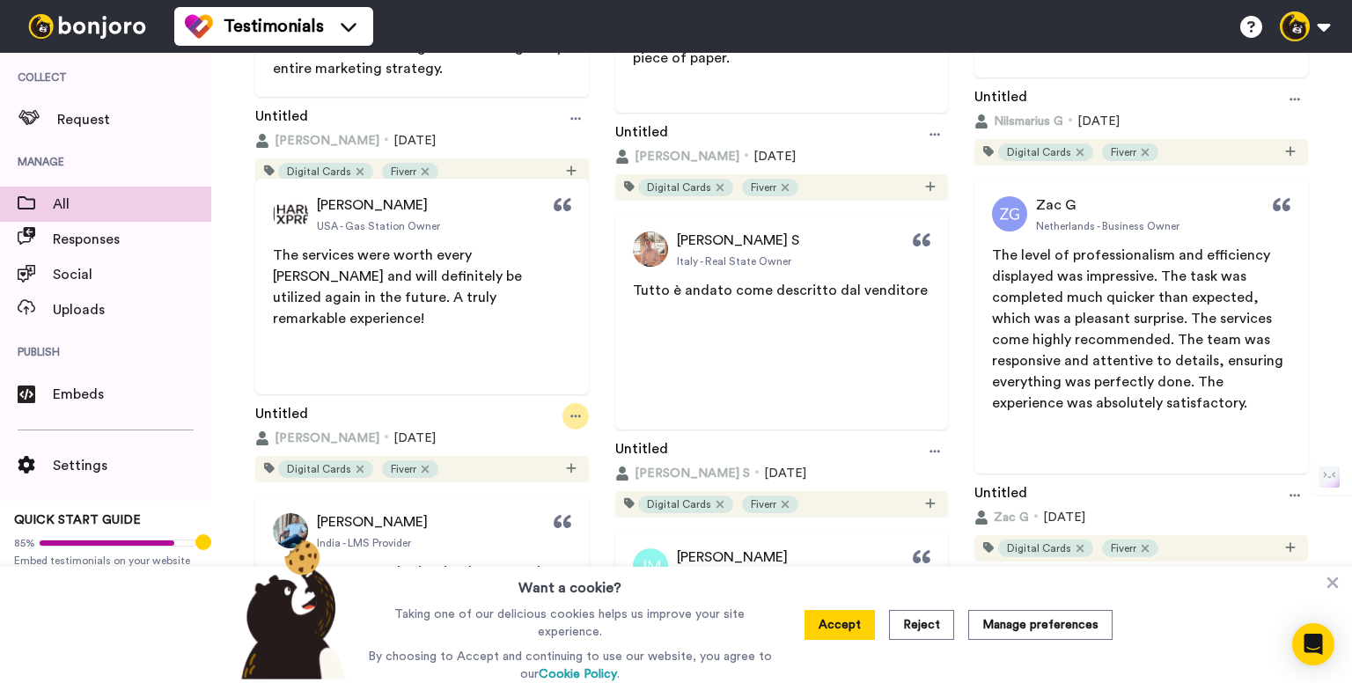
click at [562, 411] on div at bounding box center [575, 416] width 26 height 26
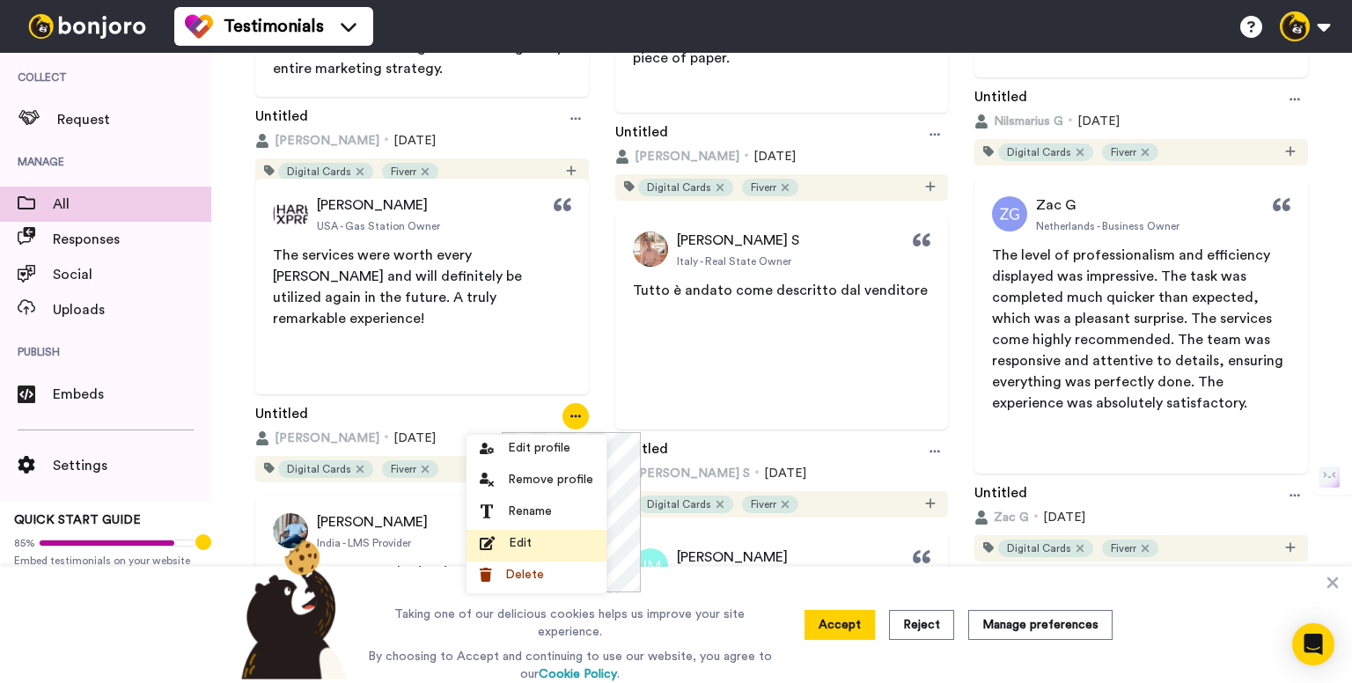
click at [542, 553] on li "Edit" at bounding box center [536, 546] width 140 height 32
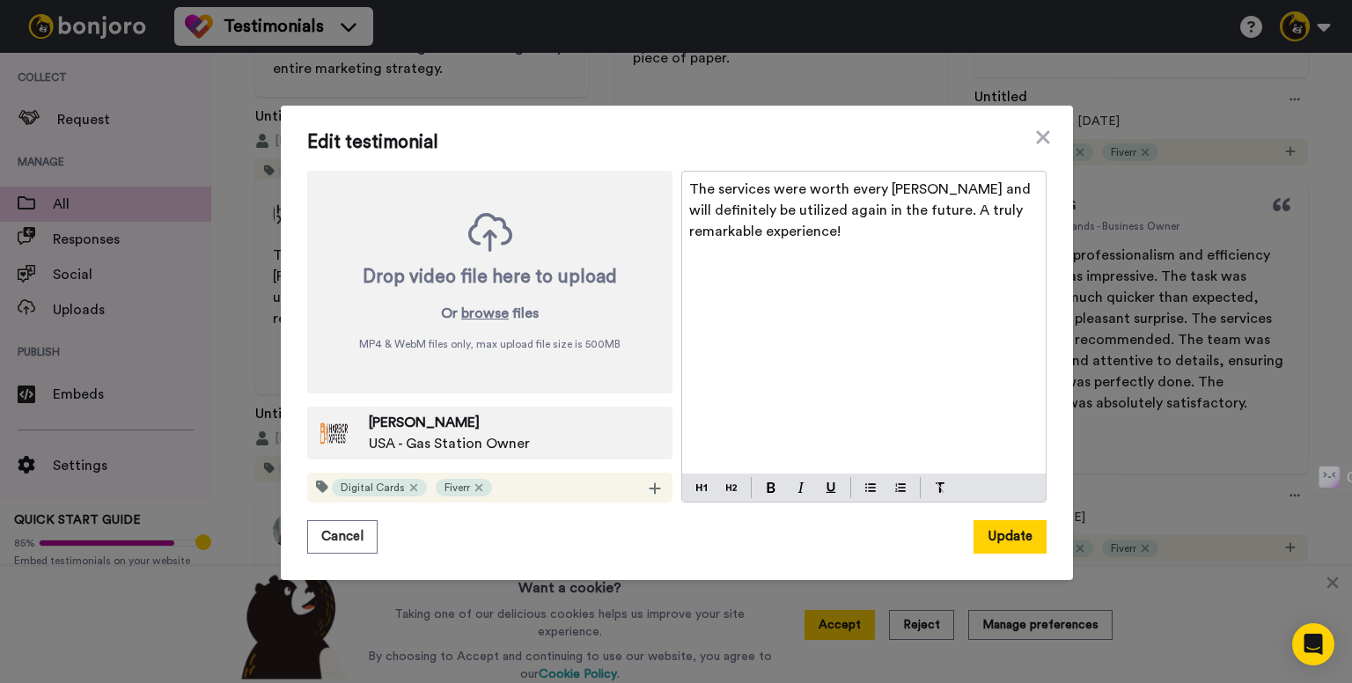
click at [746, 209] on span "The services were worth every [PERSON_NAME] and will definitely be utilized aga…" at bounding box center [861, 210] width 345 height 56
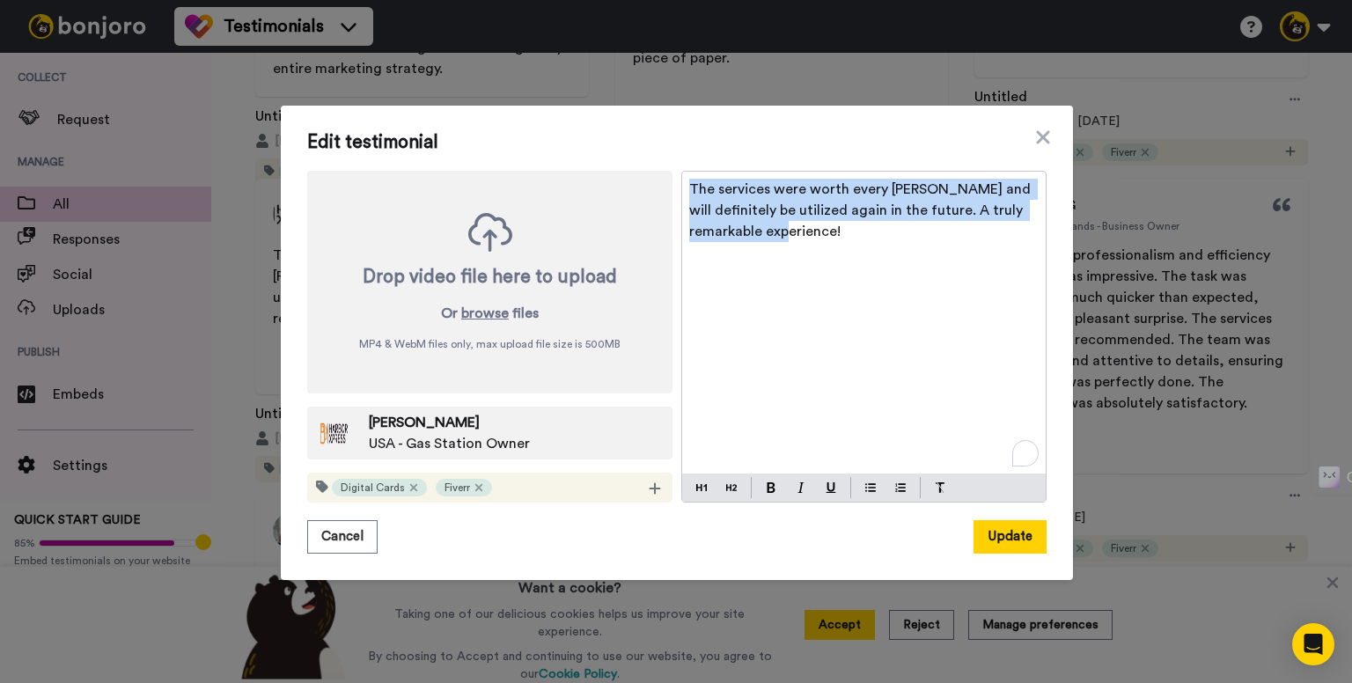
click at [746, 209] on span "The services were worth every [PERSON_NAME] and will definitely be utilized aga…" at bounding box center [861, 210] width 345 height 56
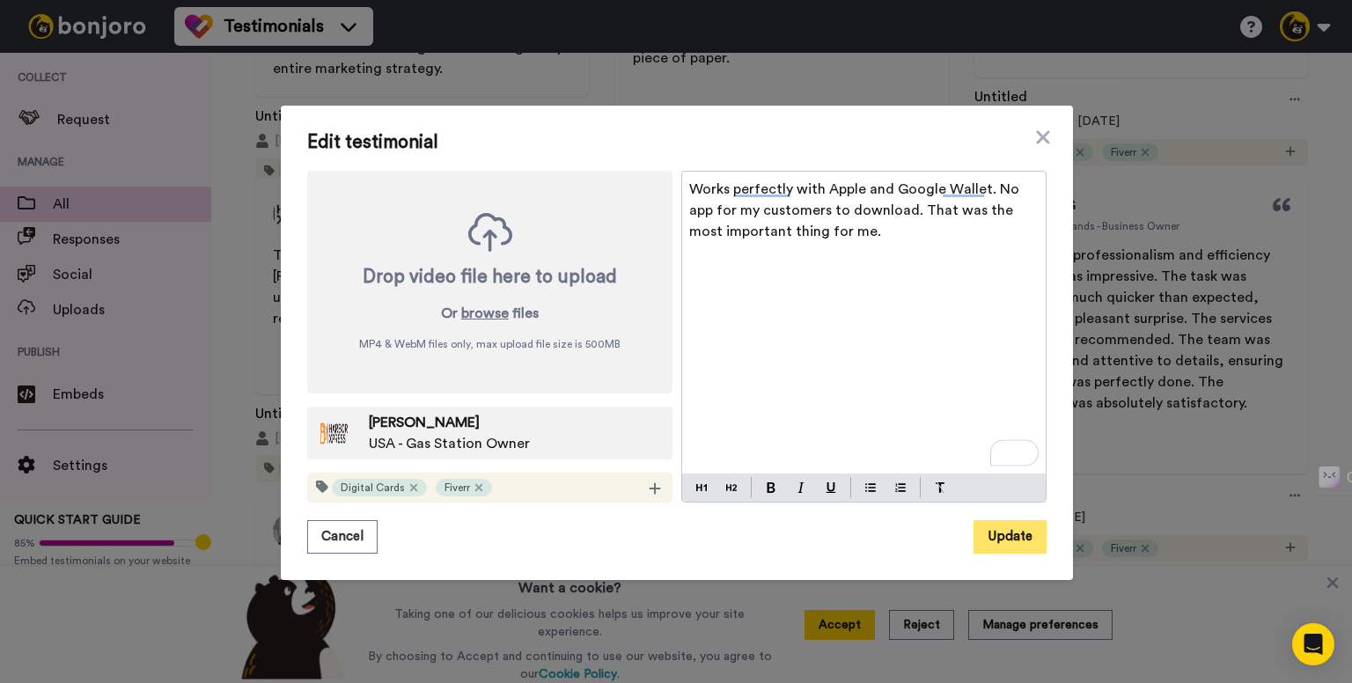
click at [1000, 530] on button "Update" at bounding box center [1009, 536] width 73 height 33
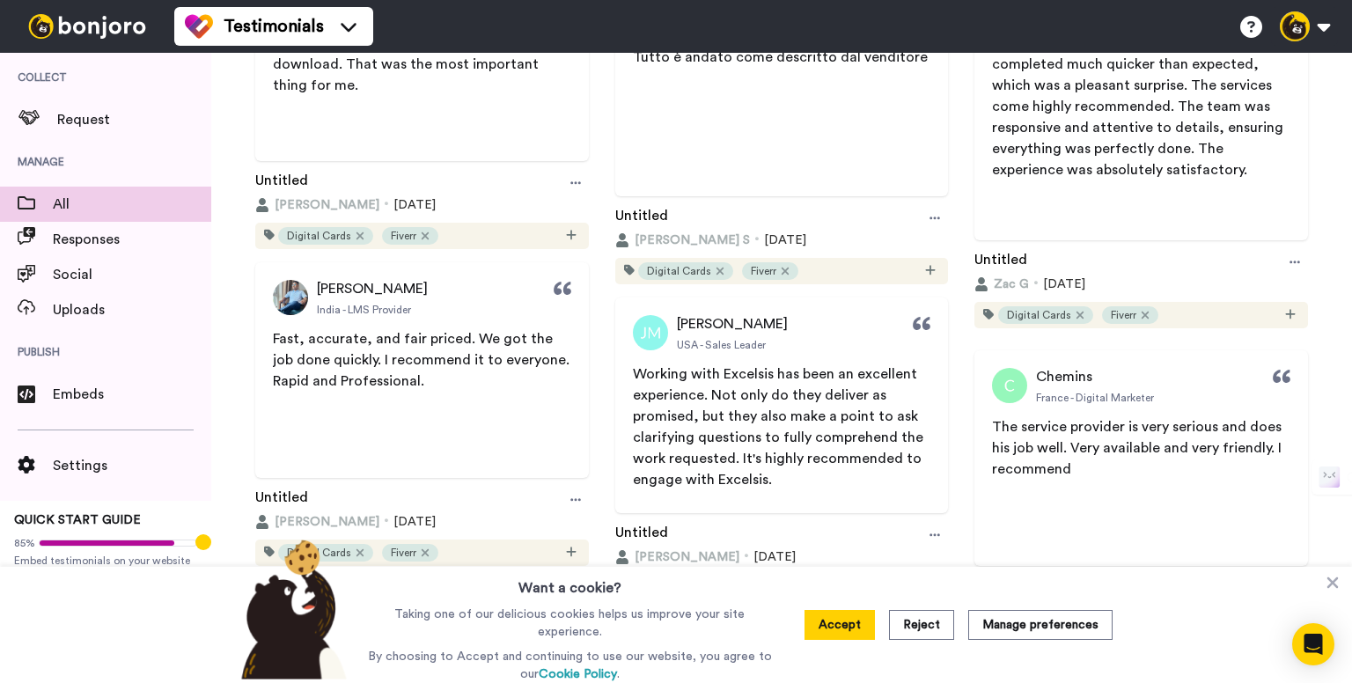
scroll to position [2288, 0]
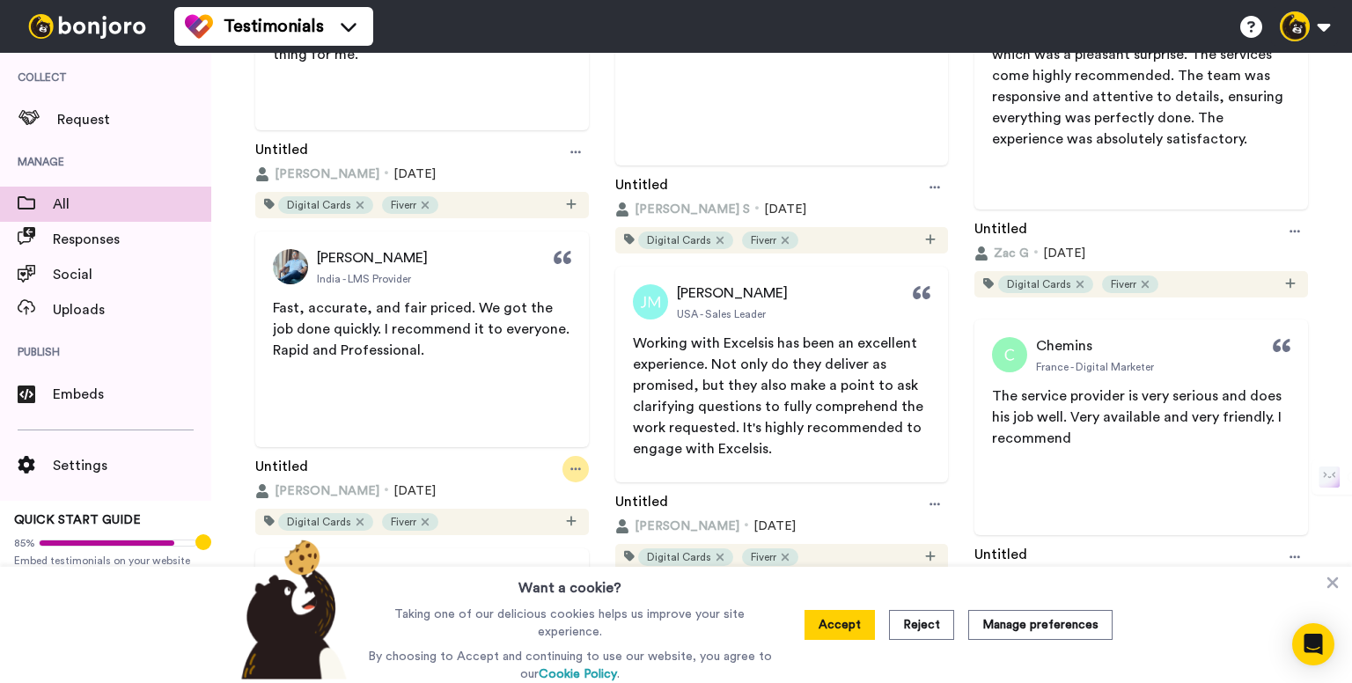
click at [581, 465] on div at bounding box center [575, 469] width 26 height 26
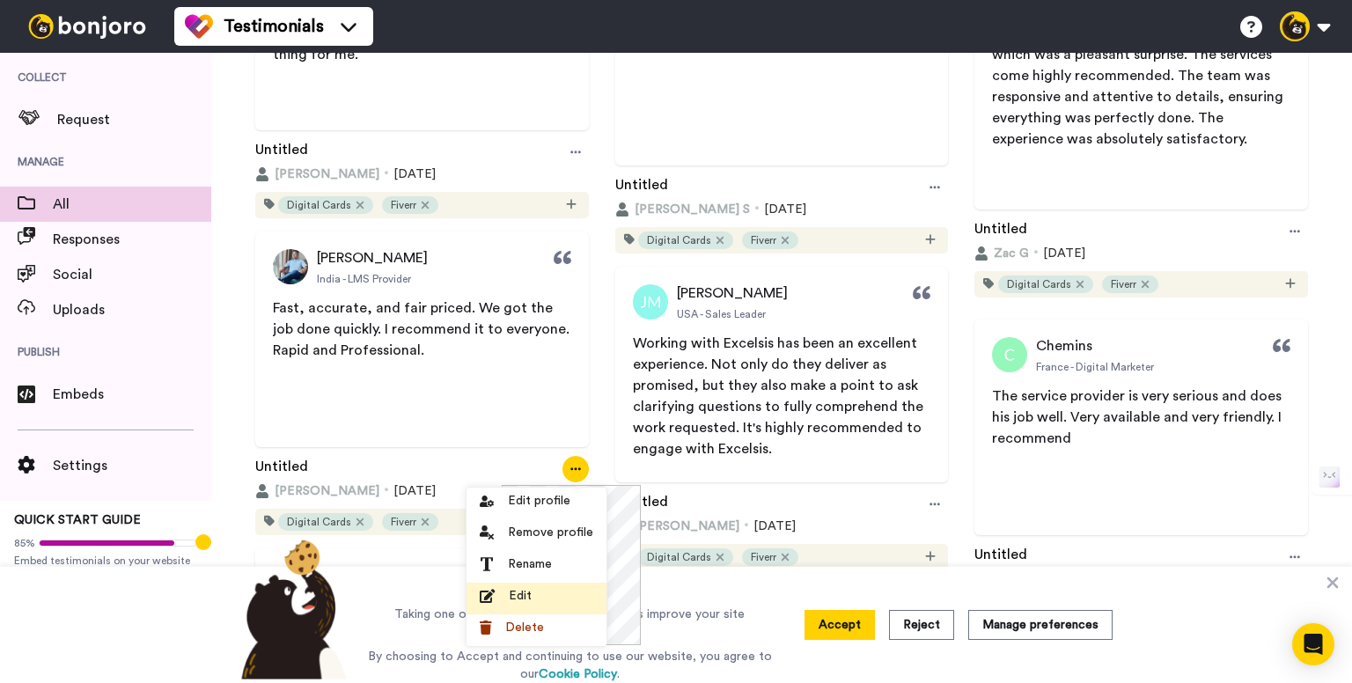
click at [542, 589] on div "Edit" at bounding box center [537, 596] width 114 height 18
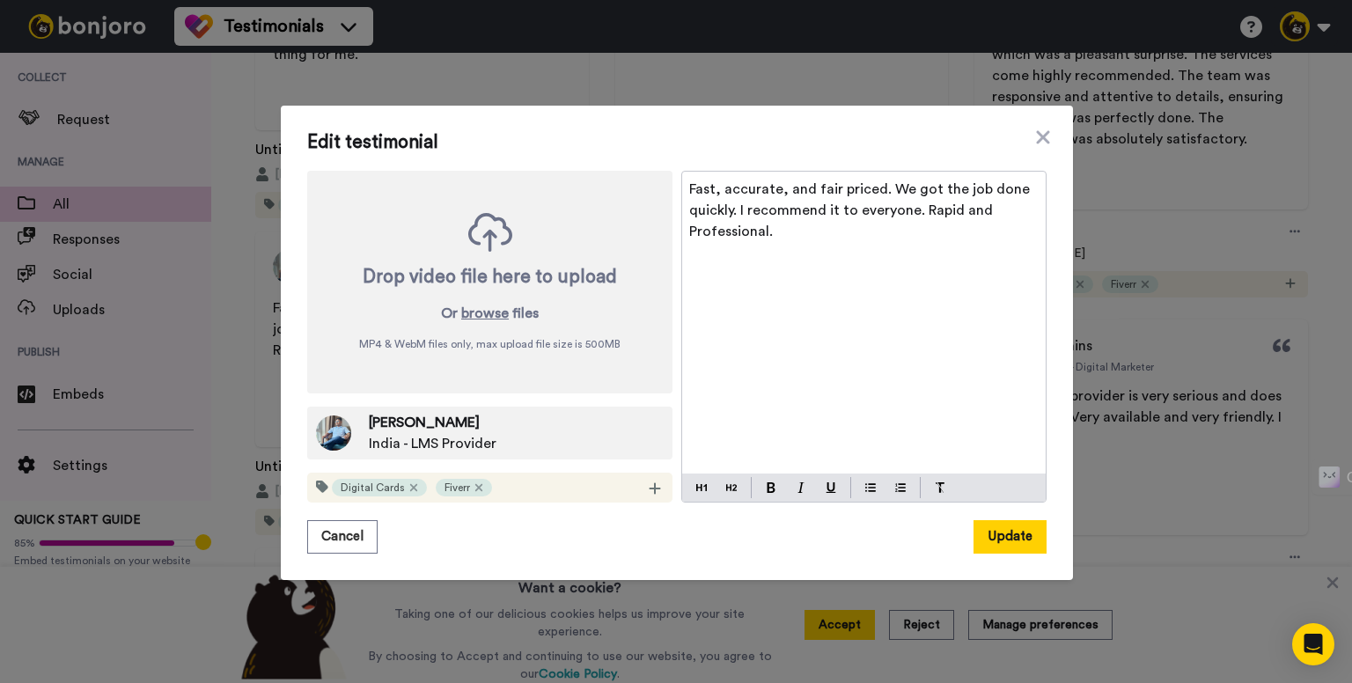
click at [745, 219] on p "Fast, accurate, and fair priced. We got the job done quickly. I recommend it to…" at bounding box center [863, 210] width 349 height 63
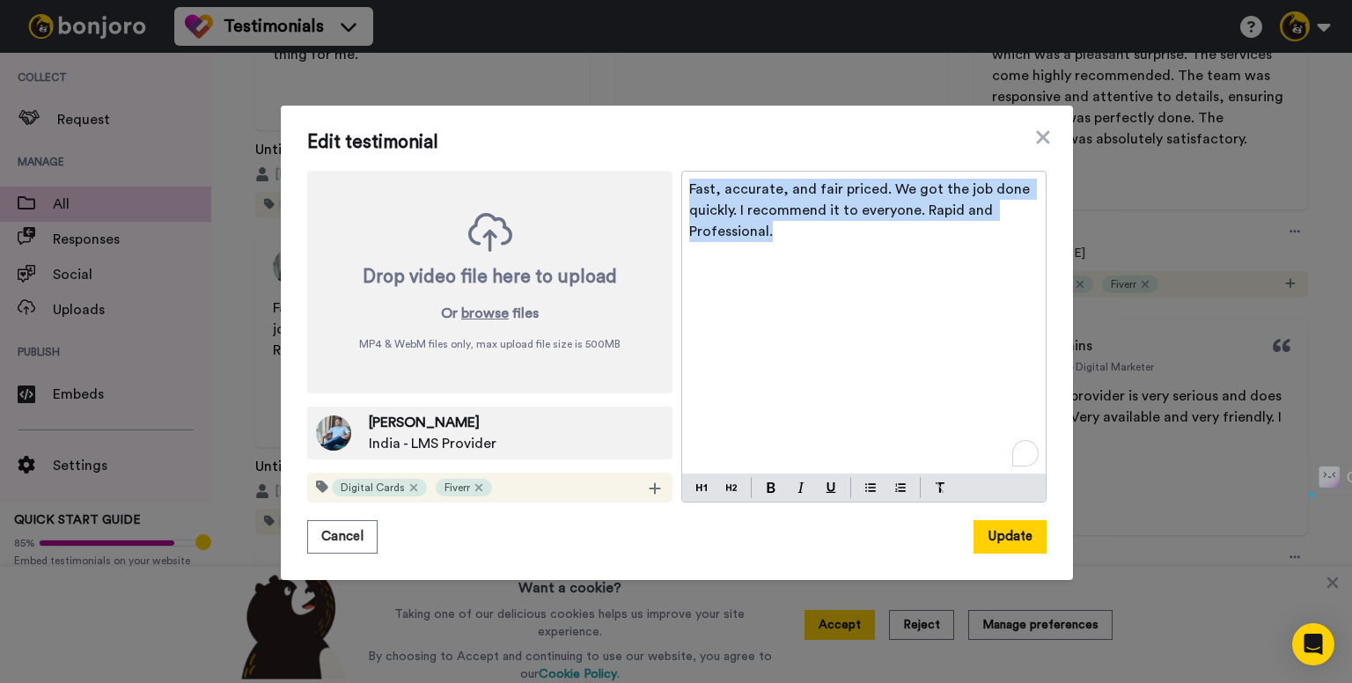
click at [745, 219] on p "Fast, accurate, and fair priced. We got the job done quickly. I recommend it to…" at bounding box center [863, 210] width 349 height 63
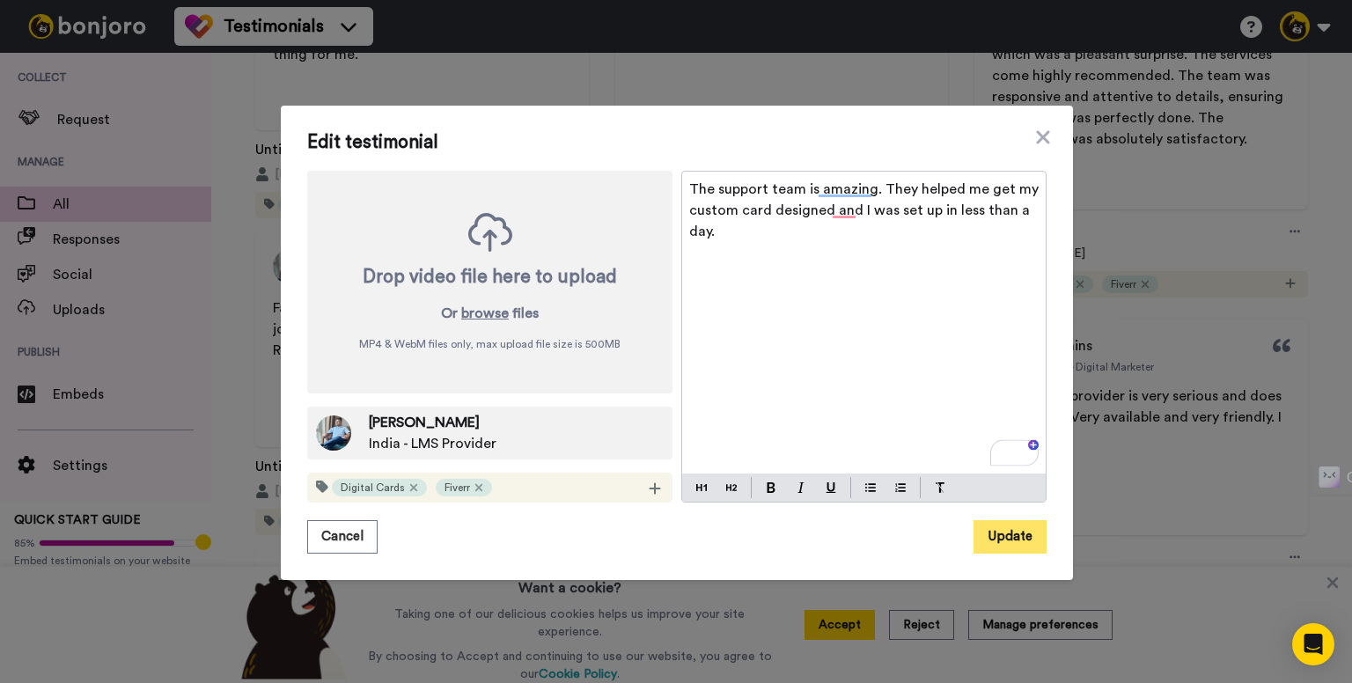
click at [1009, 536] on button "Update" at bounding box center [1009, 536] width 73 height 33
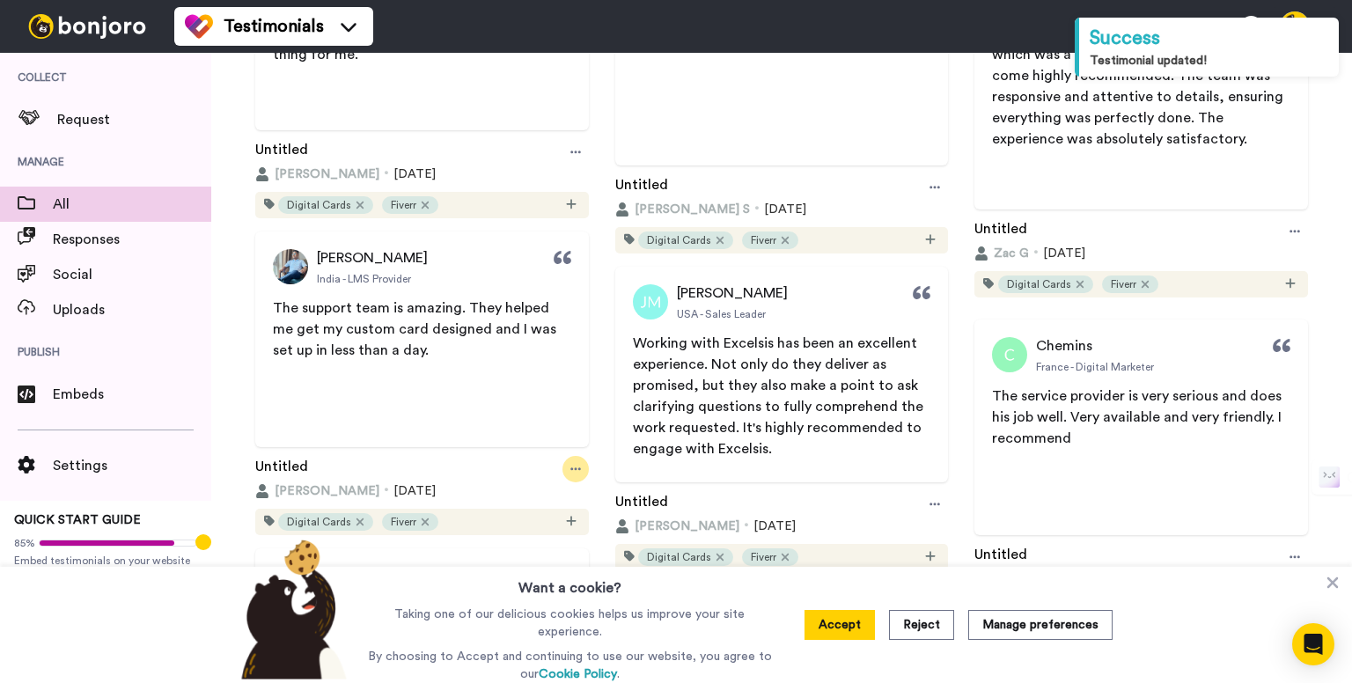
click at [569, 458] on div at bounding box center [575, 469] width 26 height 26
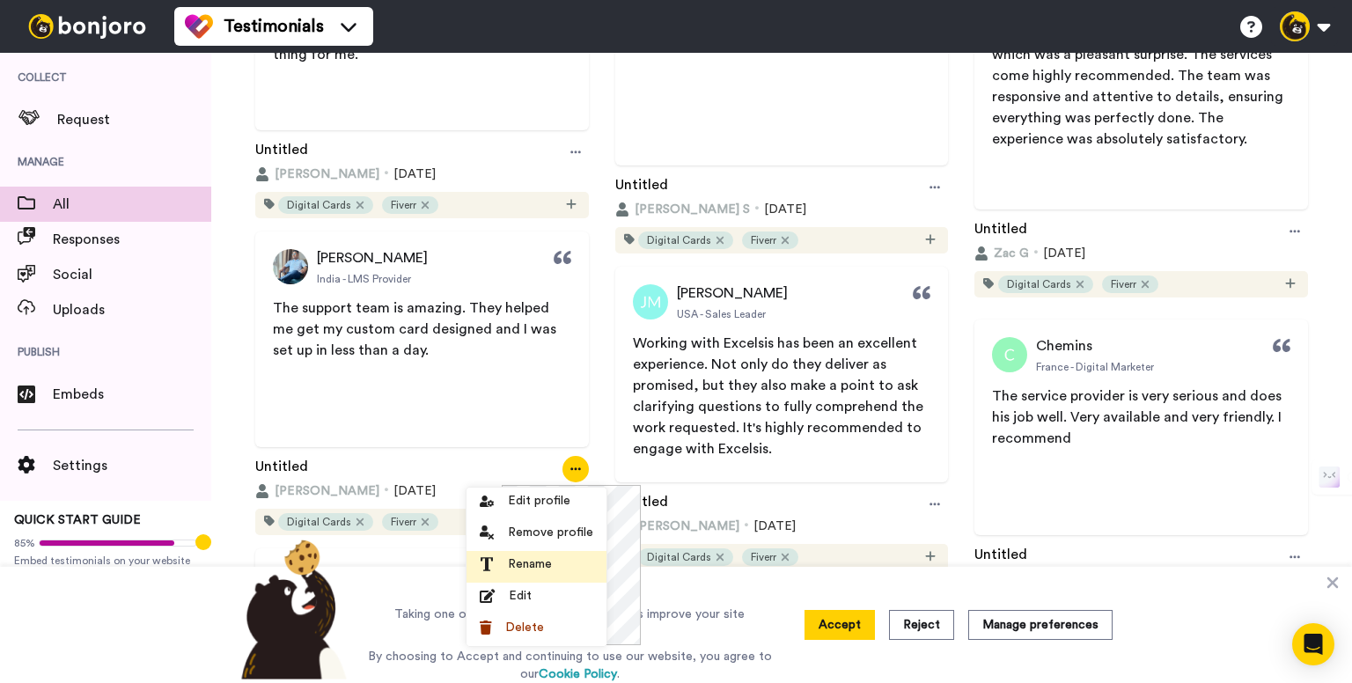
click at [510, 571] on span "Rename" at bounding box center [530, 564] width 44 height 18
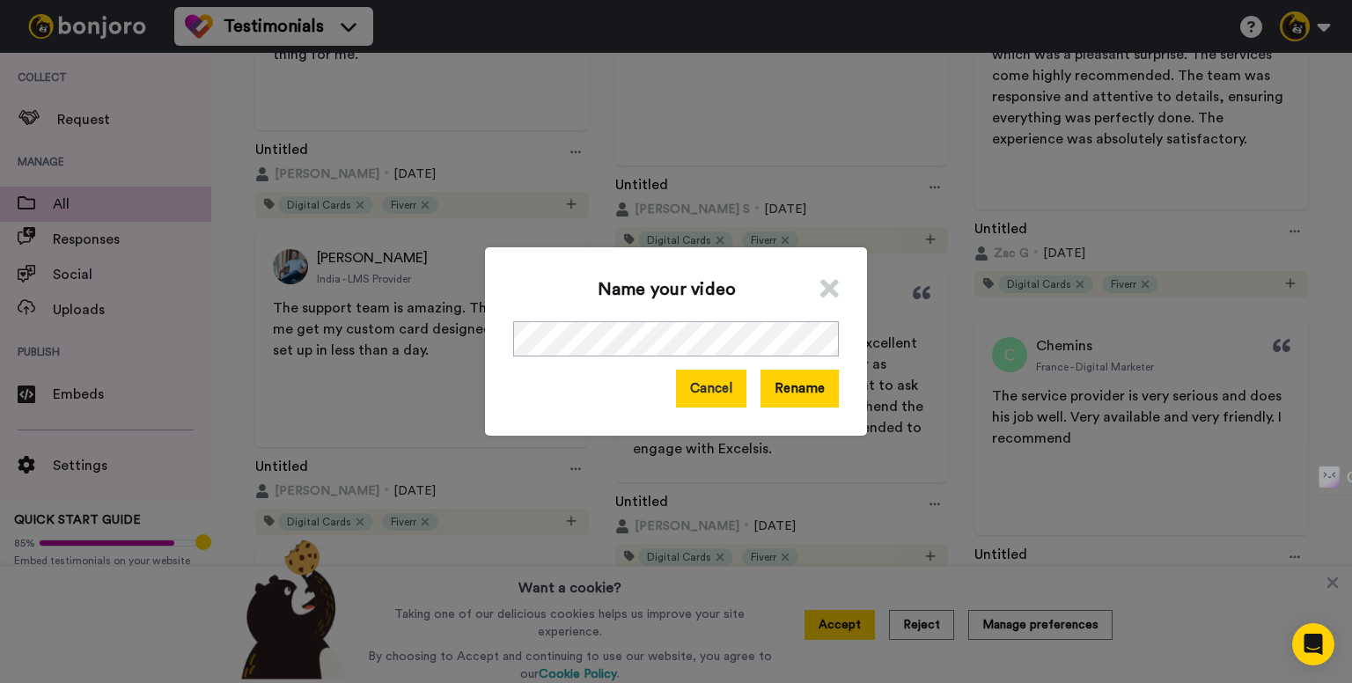
click at [706, 381] on button "Cancel" at bounding box center [711, 389] width 70 height 38
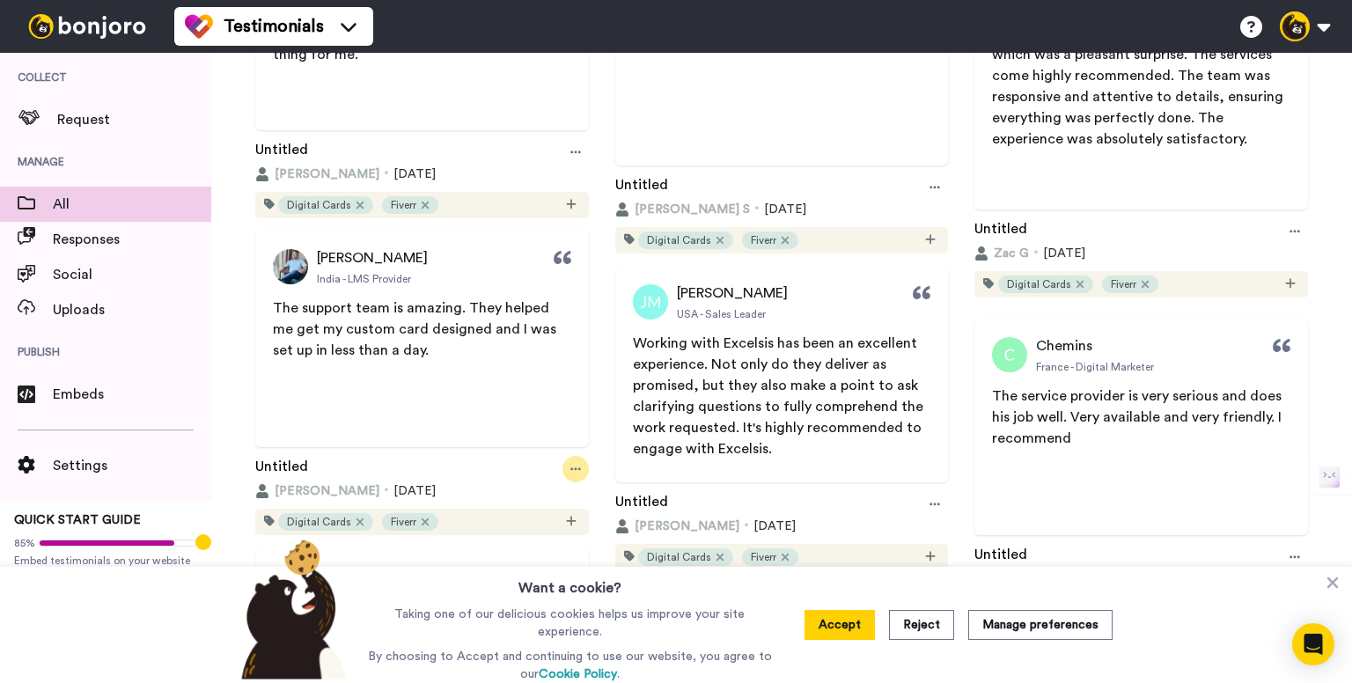
click at [577, 476] on div at bounding box center [575, 469] width 26 height 26
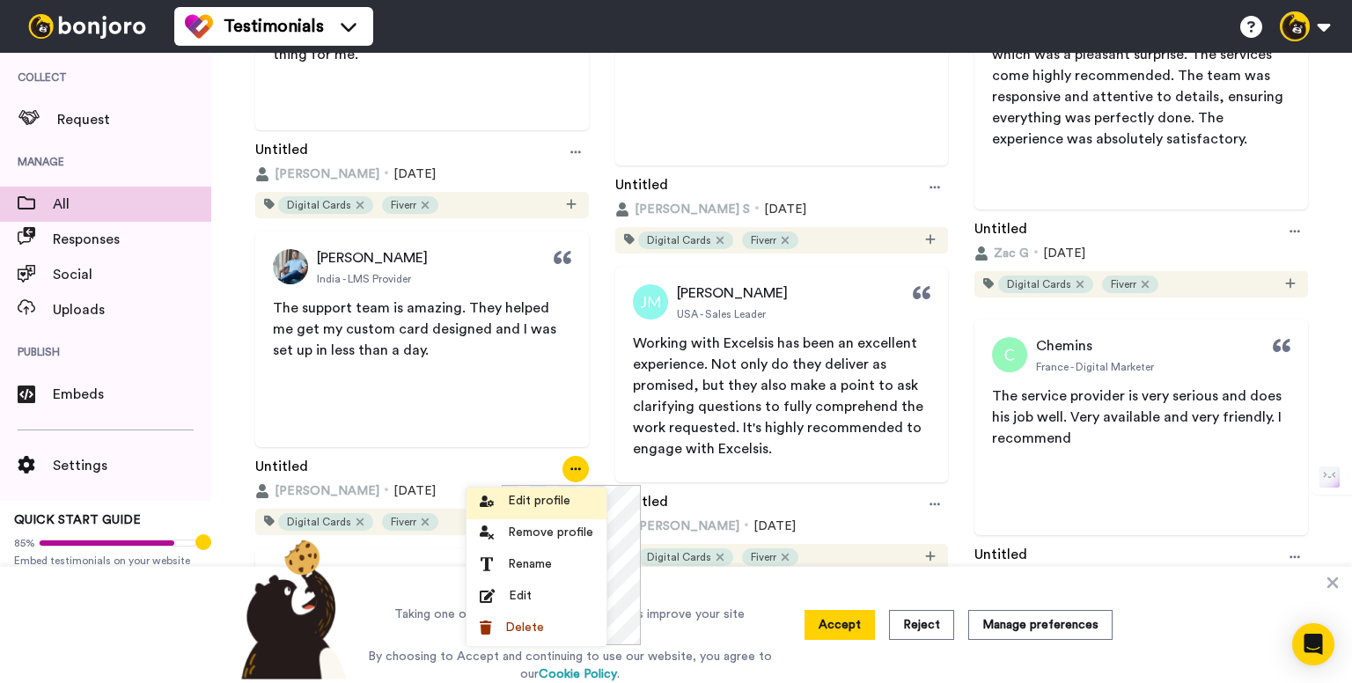
click at [535, 494] on span "Edit profile" at bounding box center [539, 501] width 62 height 18
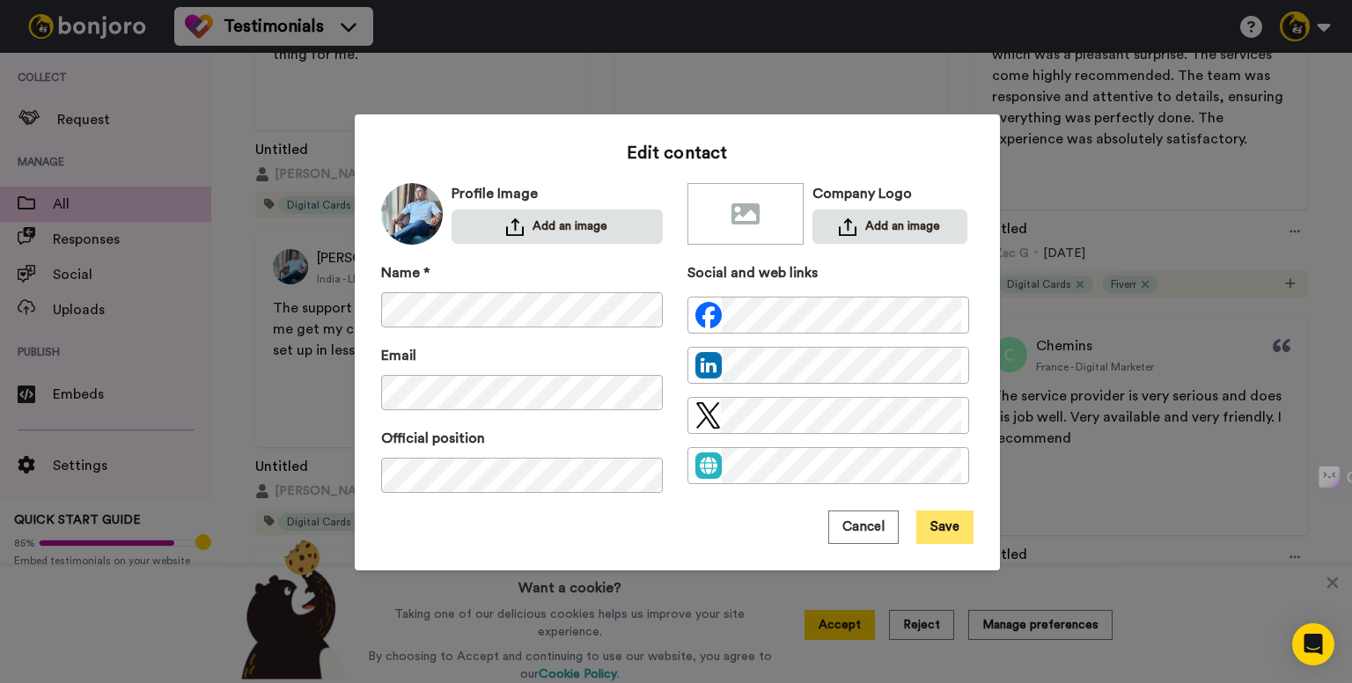
click at [951, 523] on button "Save" at bounding box center [944, 526] width 57 height 33
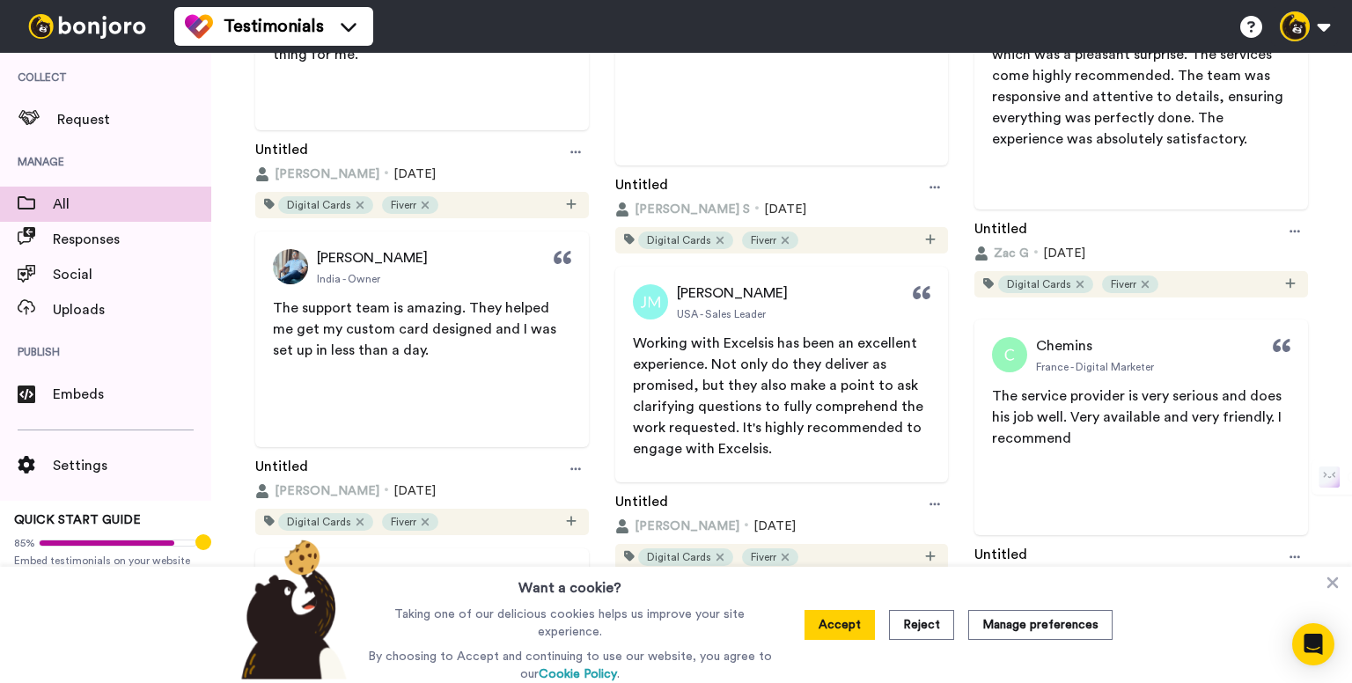
scroll to position [2376, 0]
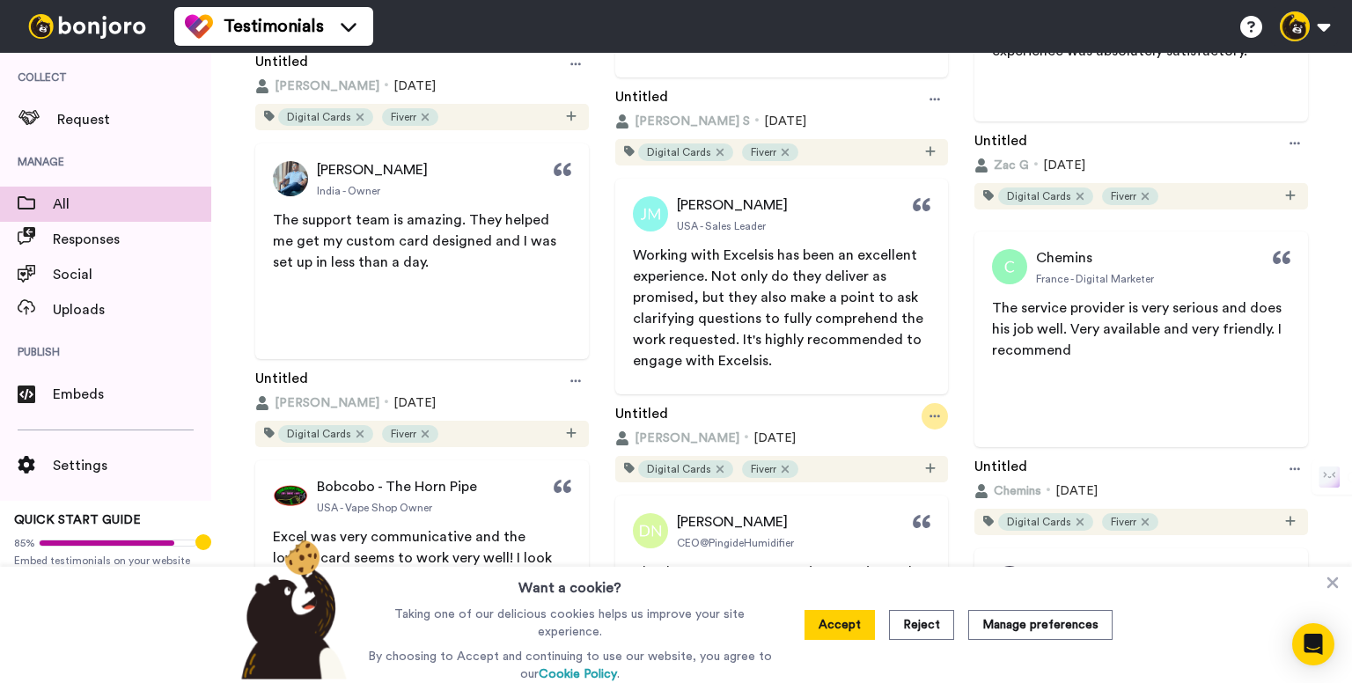
click at [929, 417] on icon at bounding box center [934, 416] width 11 height 12
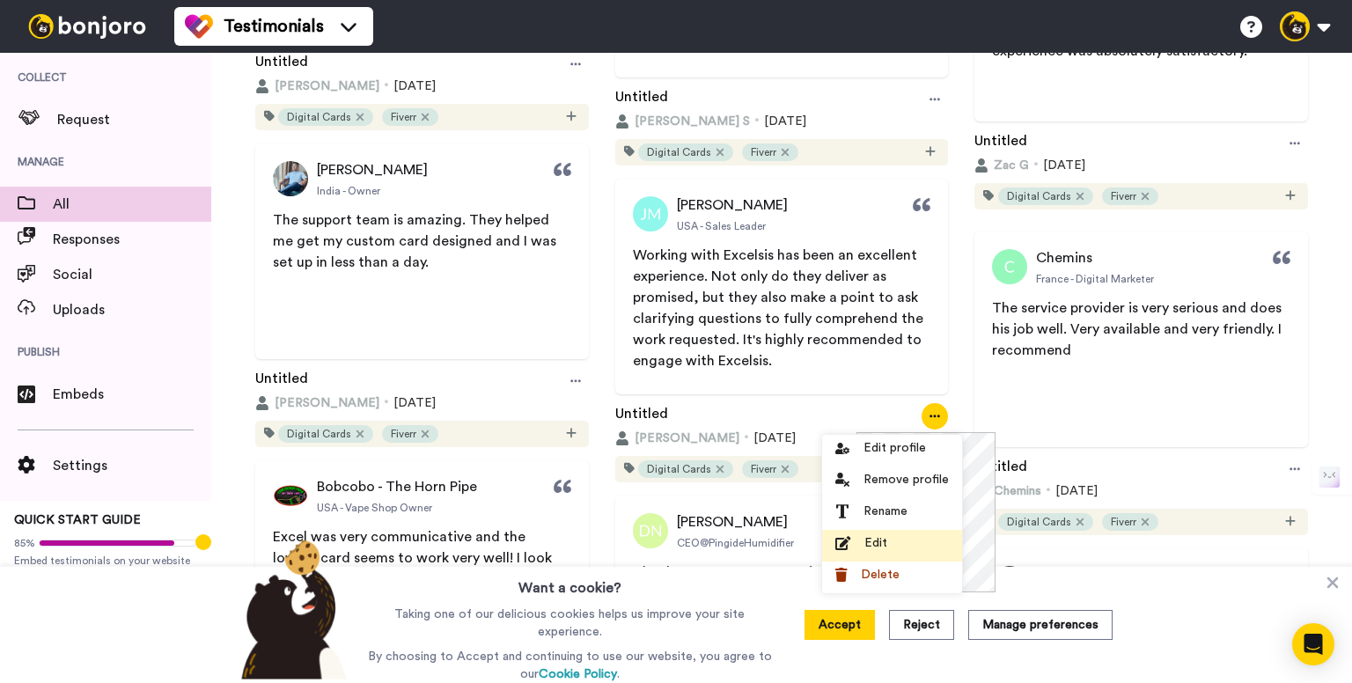
click at [895, 538] on div "Edit" at bounding box center [892, 543] width 114 height 18
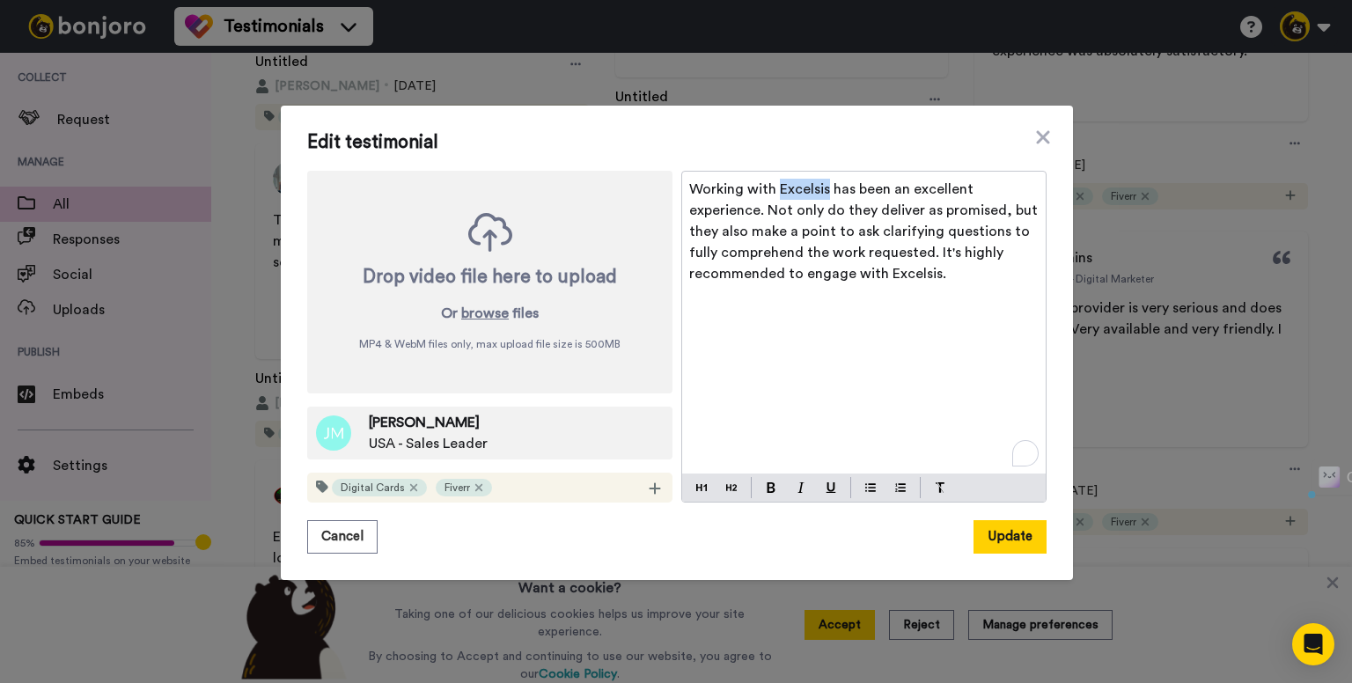
drag, startPoint x: 772, startPoint y: 187, endPoint x: 821, endPoint y: 187, distance: 49.3
click at [821, 187] on span "Working with Excelsis has been an excellent experience. Not only do they delive…" at bounding box center [865, 231] width 352 height 99
drag, startPoint x: 878, startPoint y: 273, endPoint x: 1003, endPoint y: 269, distance: 124.2
click at [1003, 269] on p "Working with [PERSON_NAME] has been an excellent experience. Not only do they d…" at bounding box center [863, 232] width 349 height 106
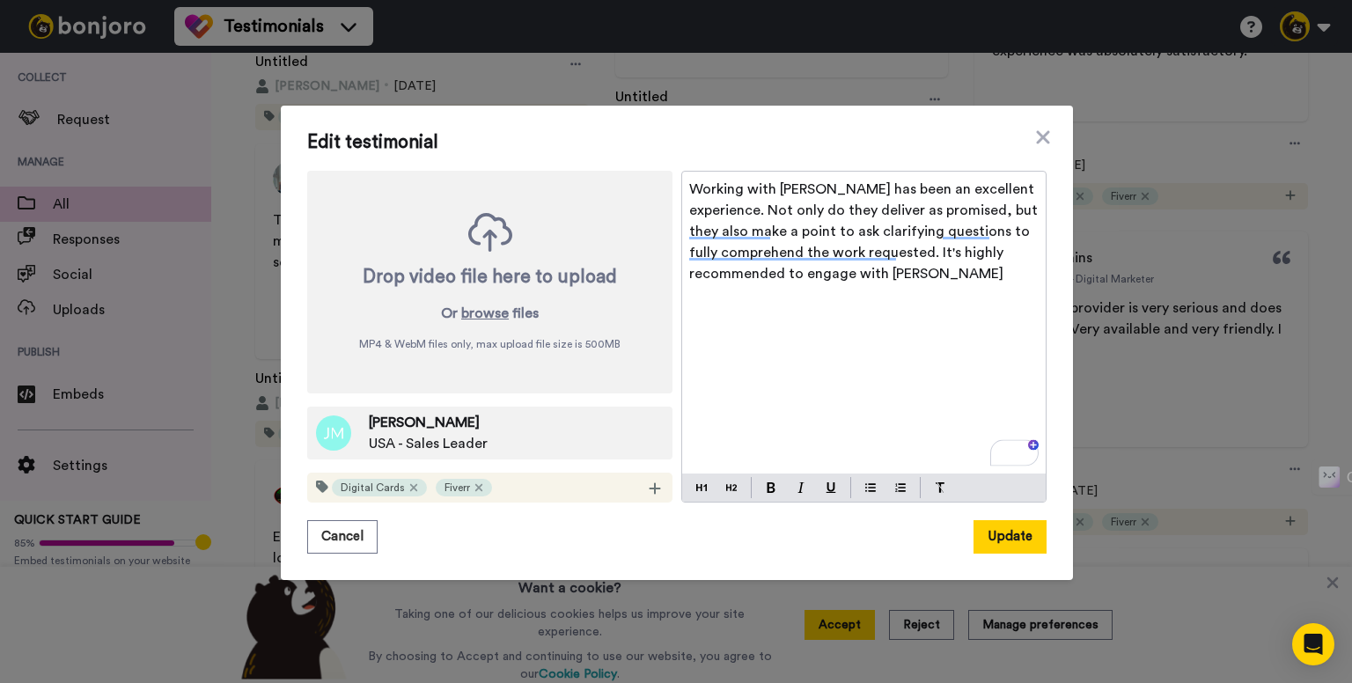
click at [1003, 269] on p "Working with [PERSON_NAME] has been an excellent experience. Not only do they d…" at bounding box center [863, 232] width 349 height 106
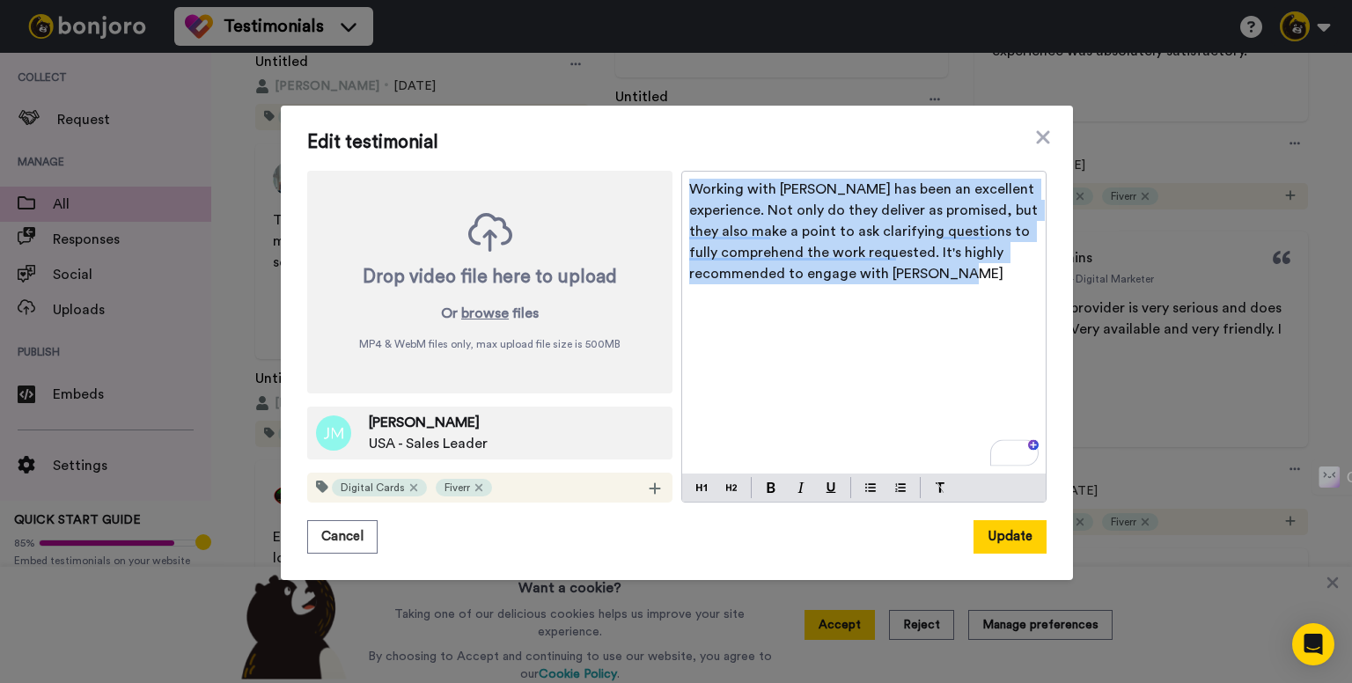
click at [1003, 269] on p "Working with [PERSON_NAME] has been an excellent experience. Not only do they d…" at bounding box center [863, 232] width 349 height 106
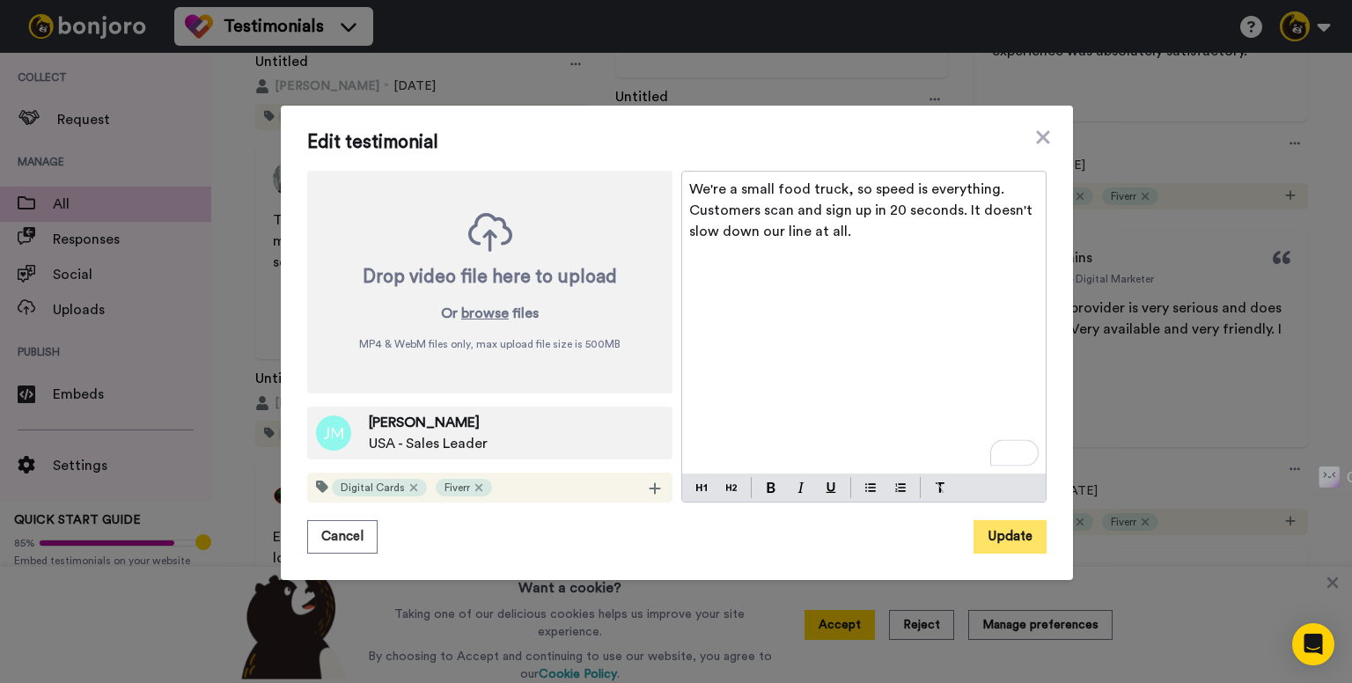
drag, startPoint x: 1040, startPoint y: 544, endPoint x: 1018, endPoint y: 536, distance: 23.4
click at [1021, 536] on div "Edit testimonial Drop video file here to upload Or browse files MP4 & WebM file…" at bounding box center [677, 343] width 792 height 474
click at [1017, 536] on button "Update" at bounding box center [1009, 536] width 73 height 33
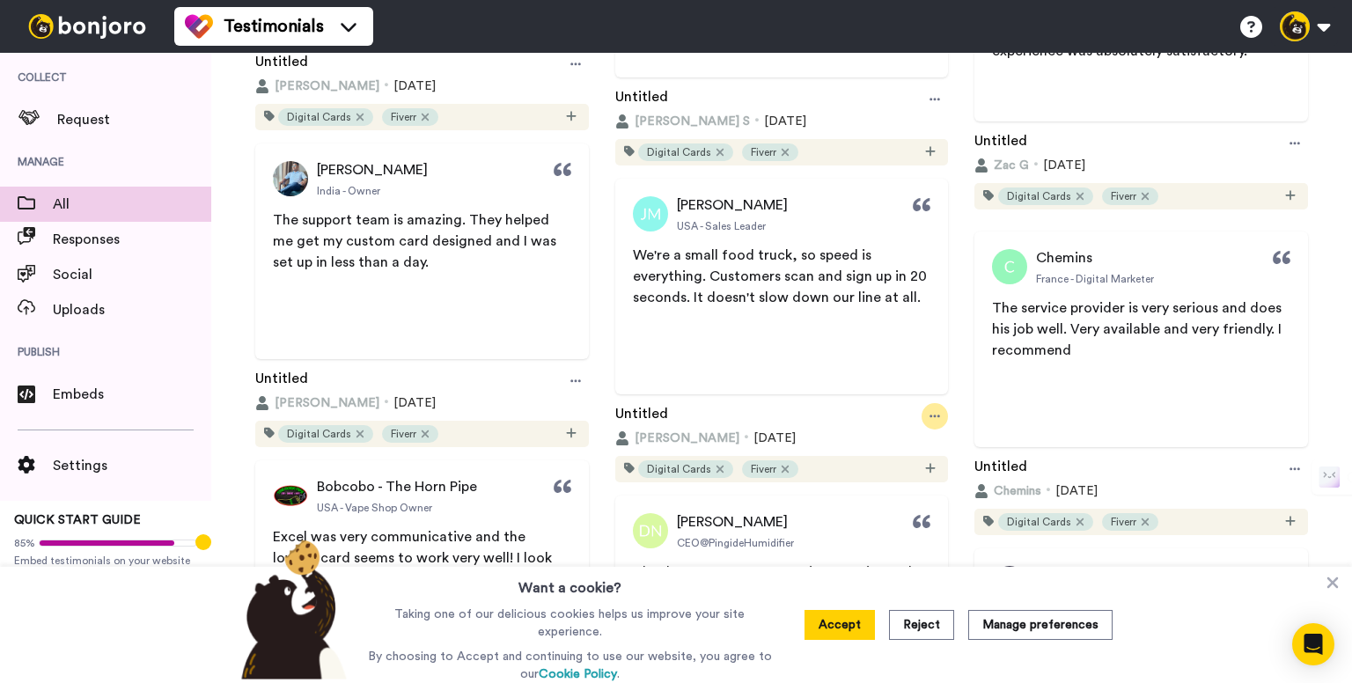
click at [922, 420] on div at bounding box center [935, 416] width 26 height 26
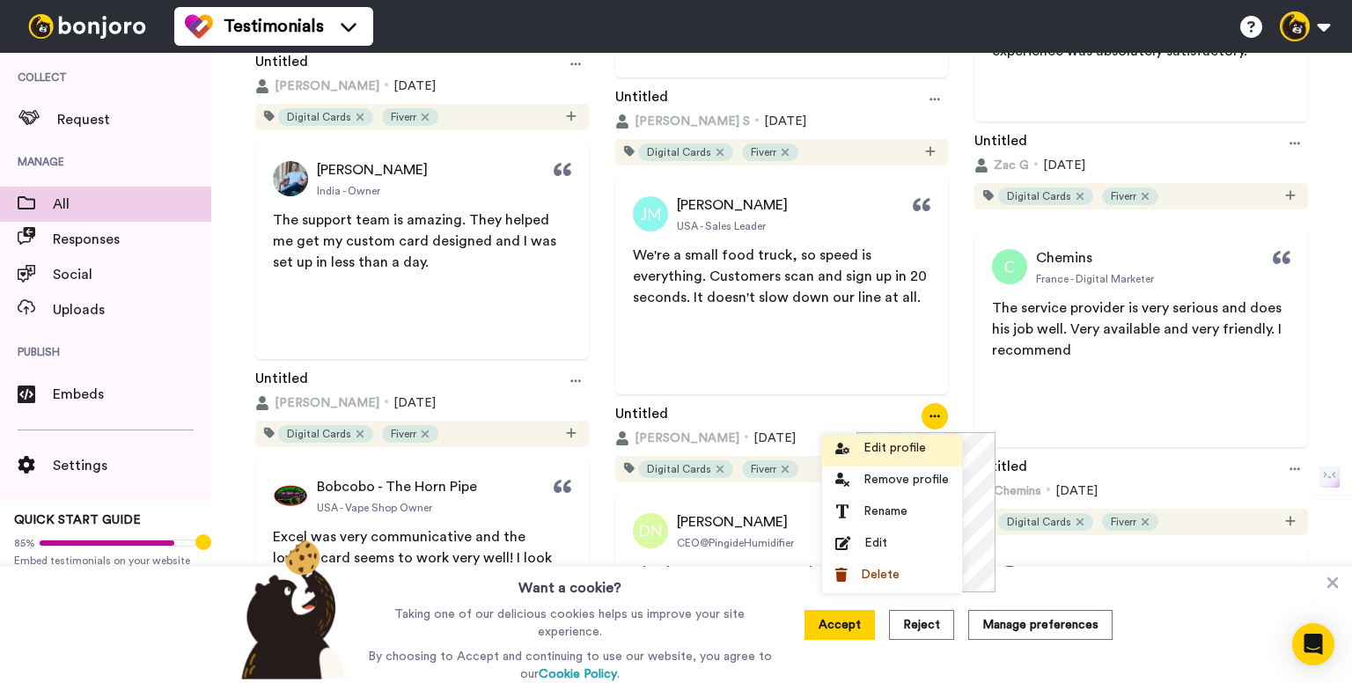
click at [870, 448] on span "Edit profile" at bounding box center [894, 448] width 62 height 18
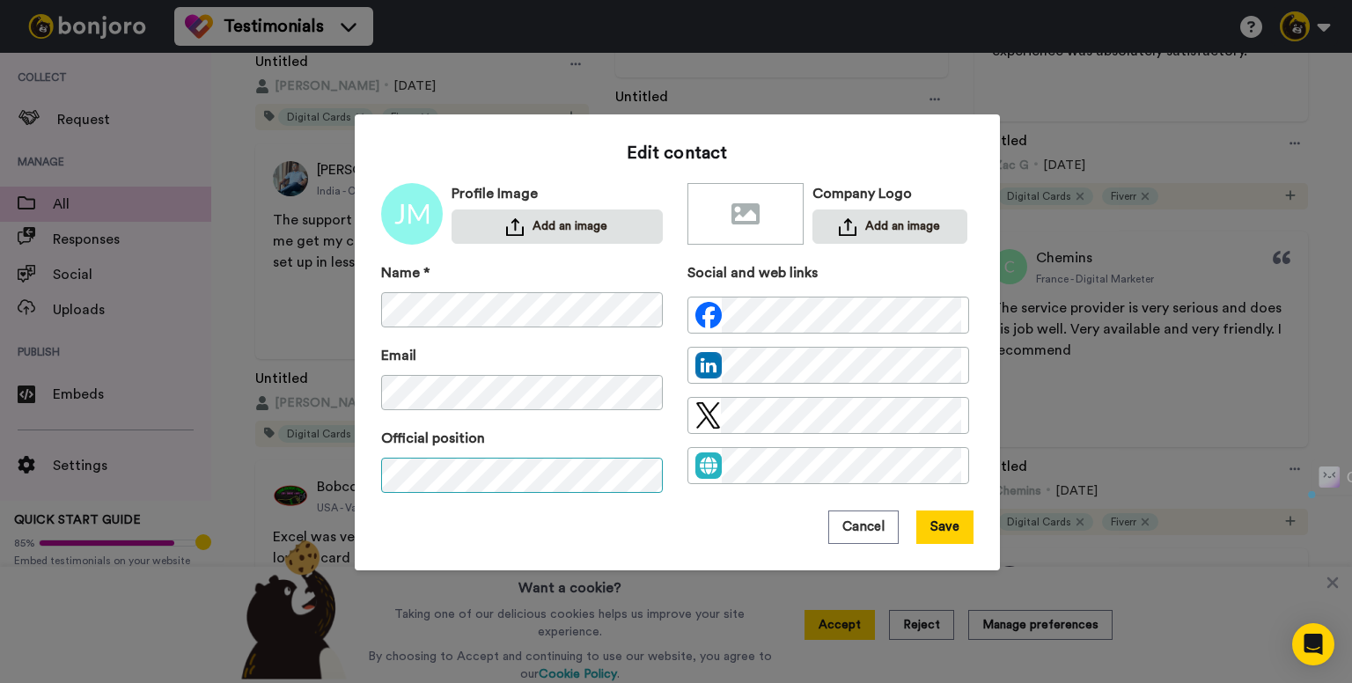
click at [714, 474] on div "Name * Email Official position Social and web links" at bounding box center [677, 386] width 592 height 248
click at [943, 522] on button "Save" at bounding box center [944, 526] width 57 height 33
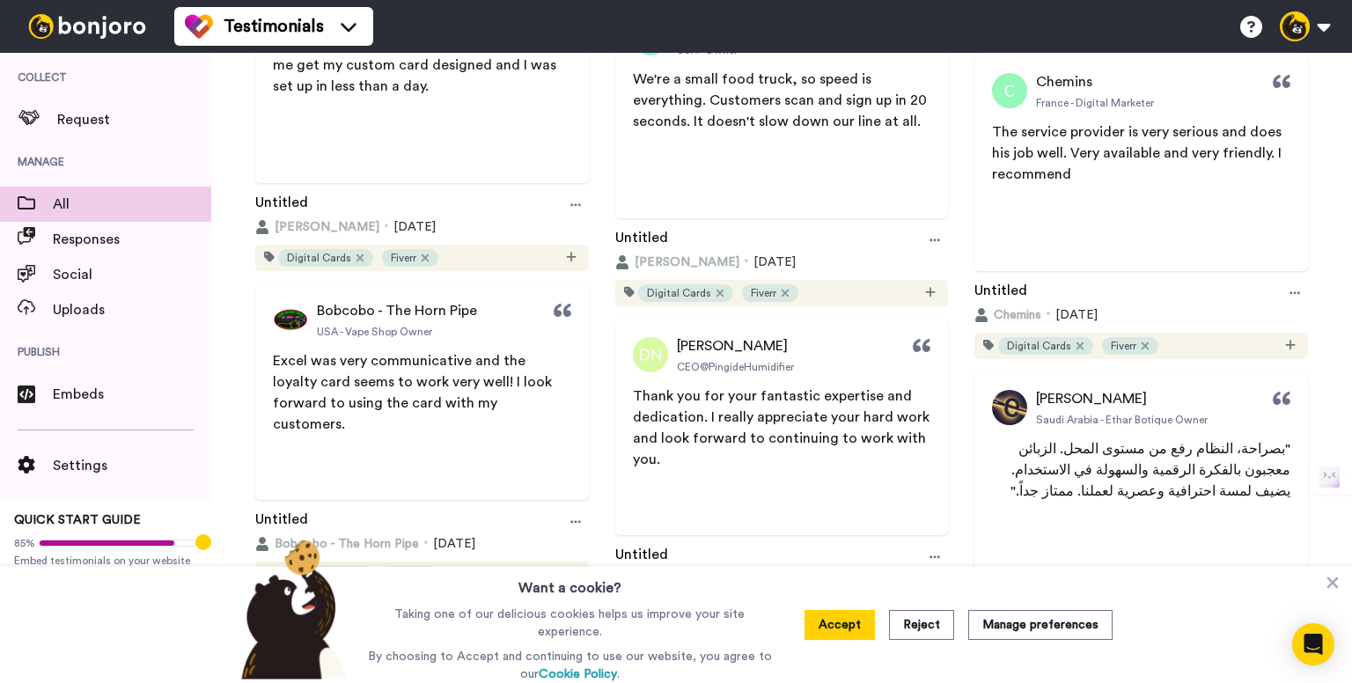
scroll to position [2641, 0]
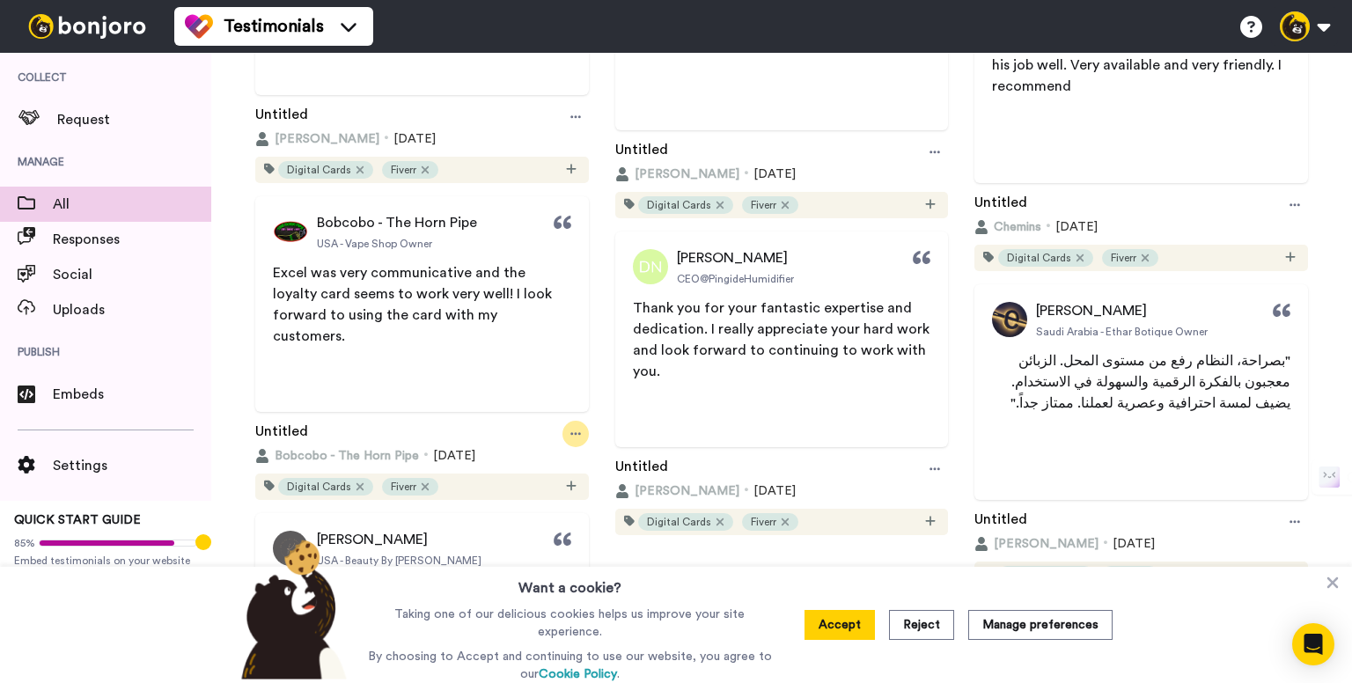
click at [572, 432] on icon at bounding box center [575, 434] width 11 height 12
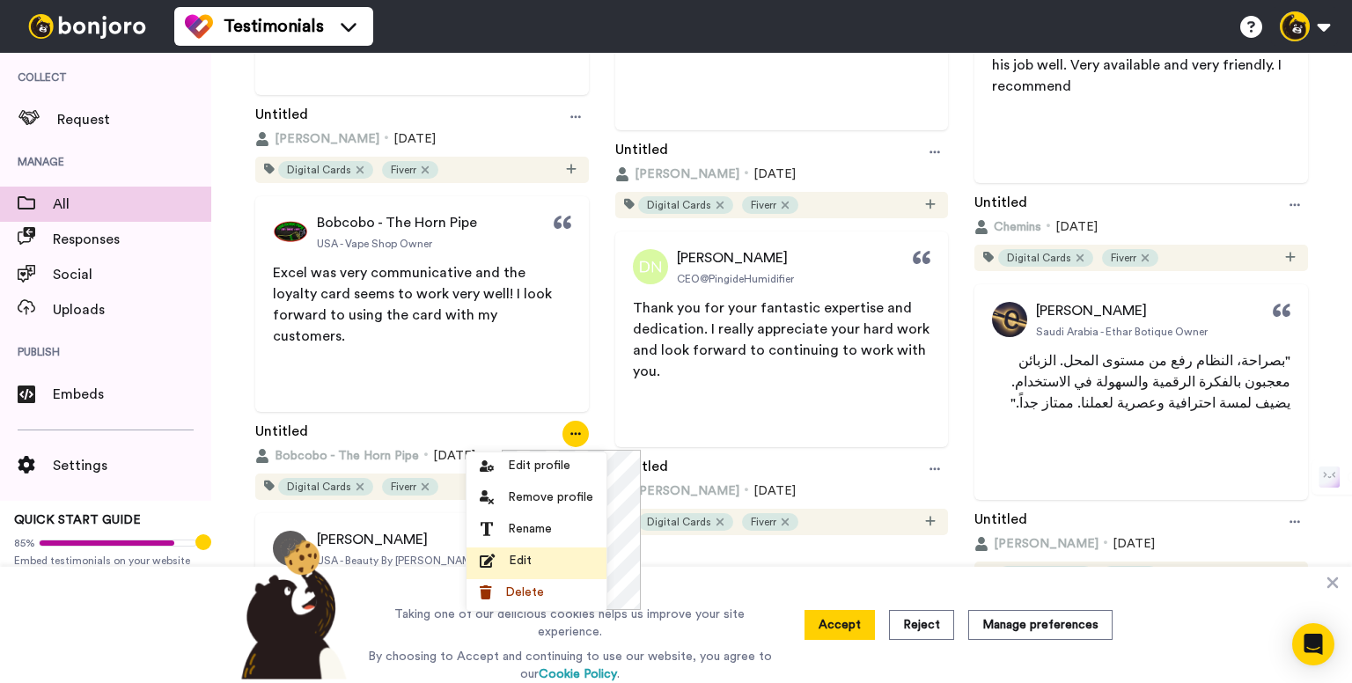
click at [533, 562] on div "Edit" at bounding box center [537, 561] width 114 height 18
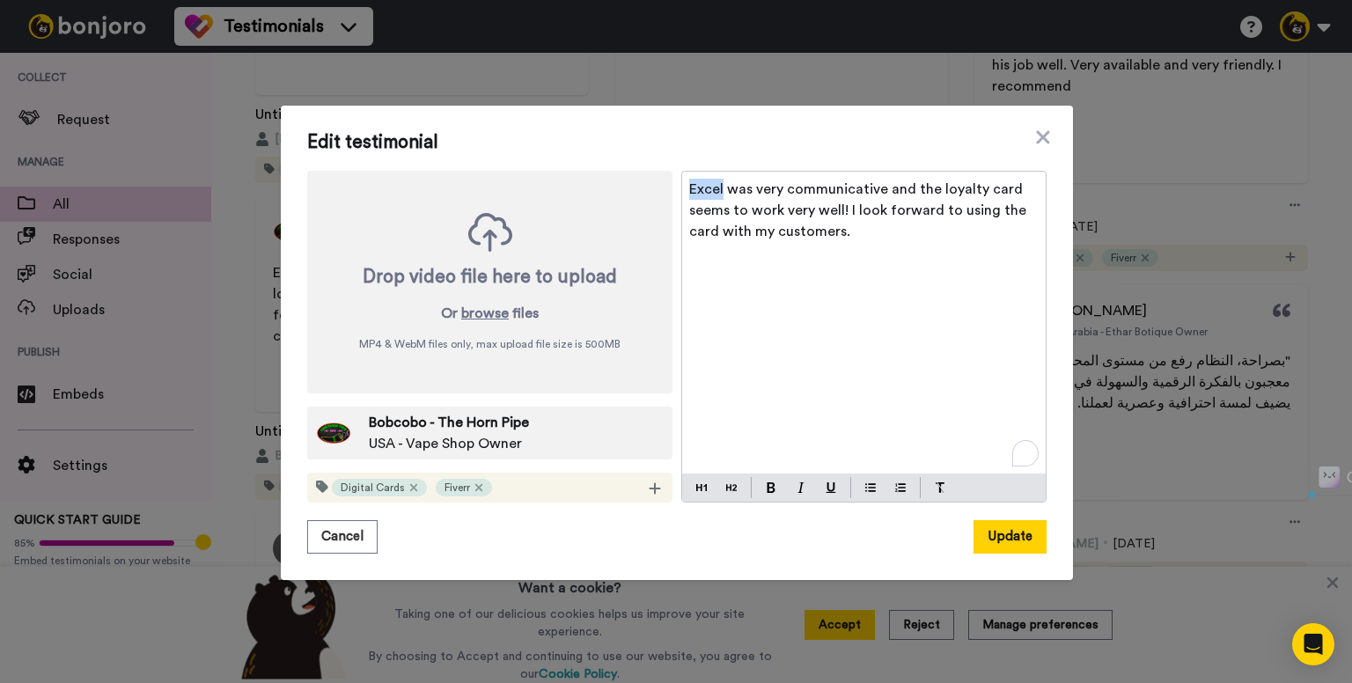
drag, startPoint x: 715, startPoint y: 186, endPoint x: 634, endPoint y: 180, distance: 81.1
click at [634, 180] on div "Drop video file here to upload Or browse files MP4 & WebM files only, max uploa…" at bounding box center [676, 337] width 739 height 332
click at [739, 185] on span "Onigiri support was very communicative and the loyalty card seems to work very …" at bounding box center [859, 210] width 340 height 56
drag, startPoint x: 731, startPoint y: 186, endPoint x: 694, endPoint y: 186, distance: 37.8
click at [694, 186] on span "Onigiri support was very communicative and the loyalty card seems to work very …" at bounding box center [859, 210] width 340 height 56
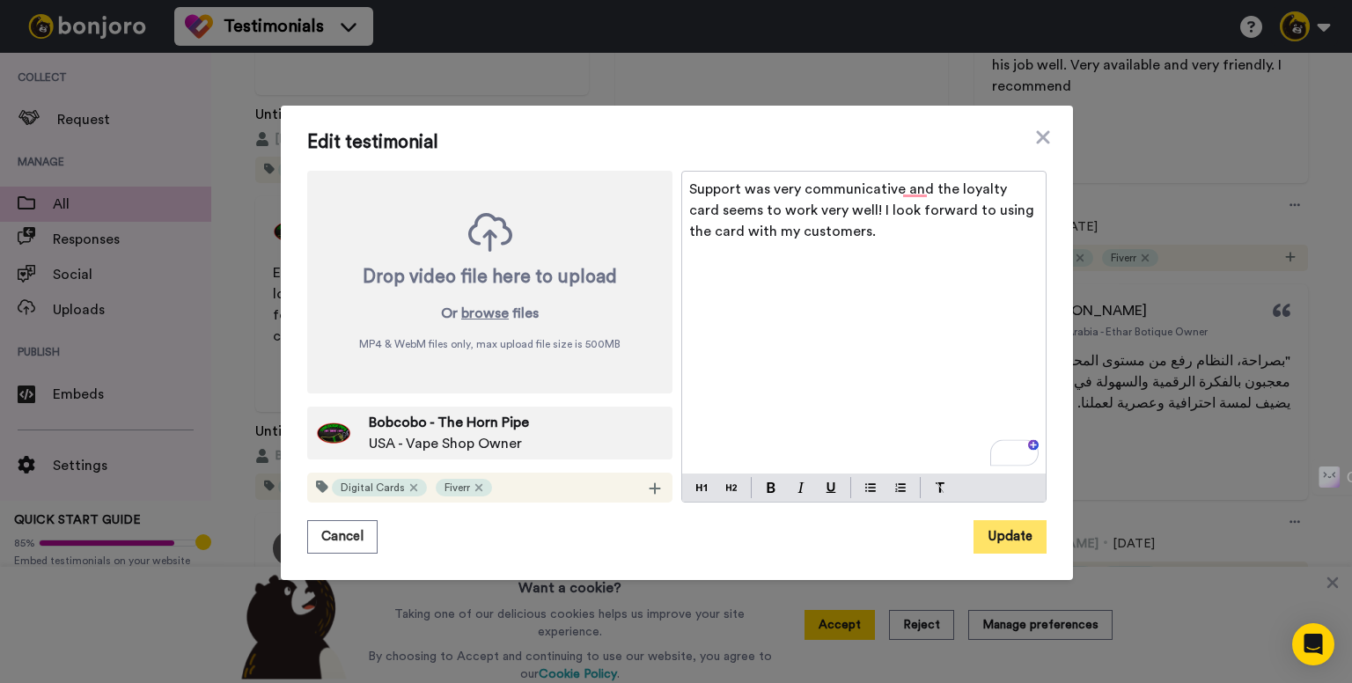
click at [995, 547] on button "Update" at bounding box center [1009, 536] width 73 height 33
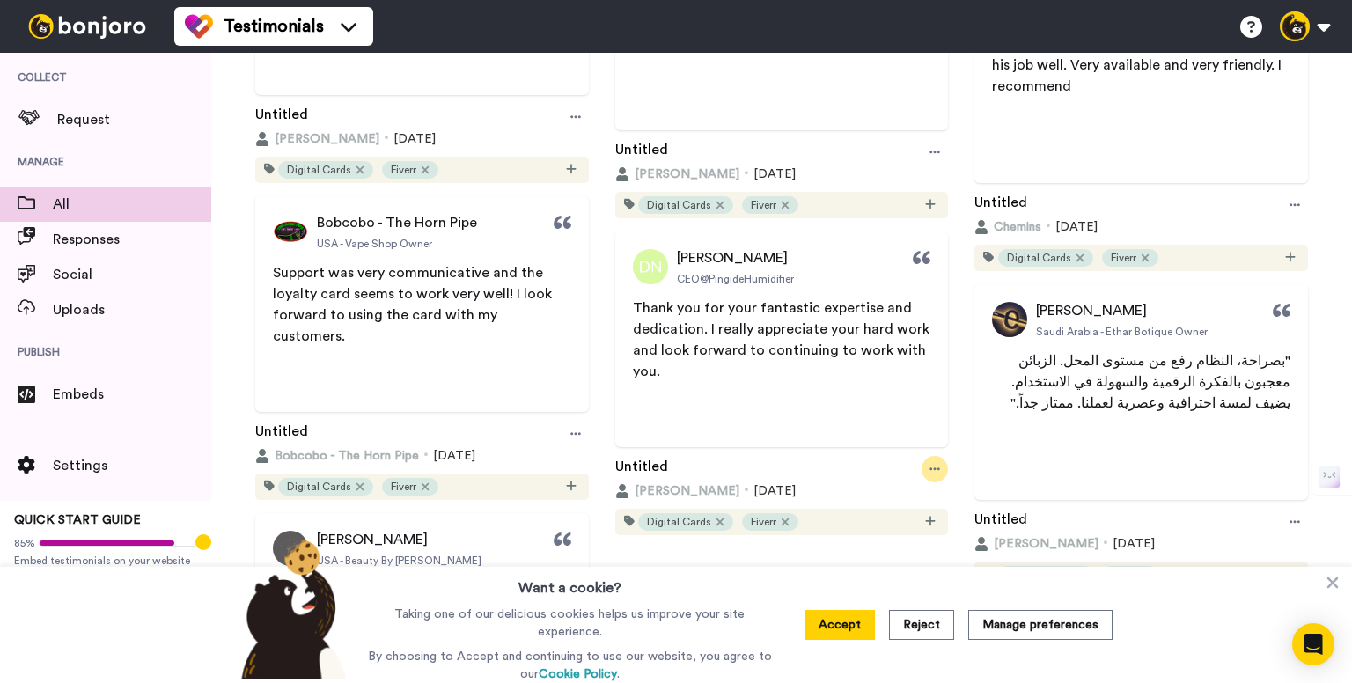
click at [929, 465] on icon at bounding box center [934, 469] width 11 height 12
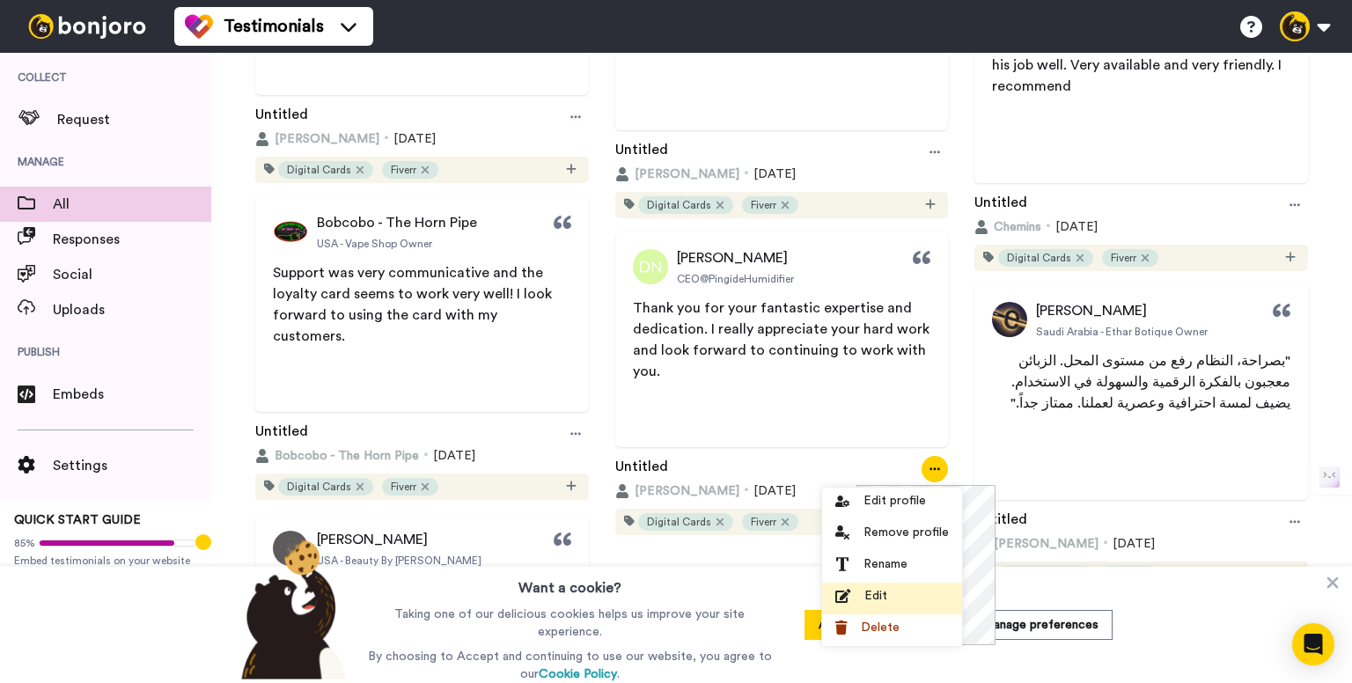
click at [904, 603] on div "Edit" at bounding box center [892, 596] width 114 height 18
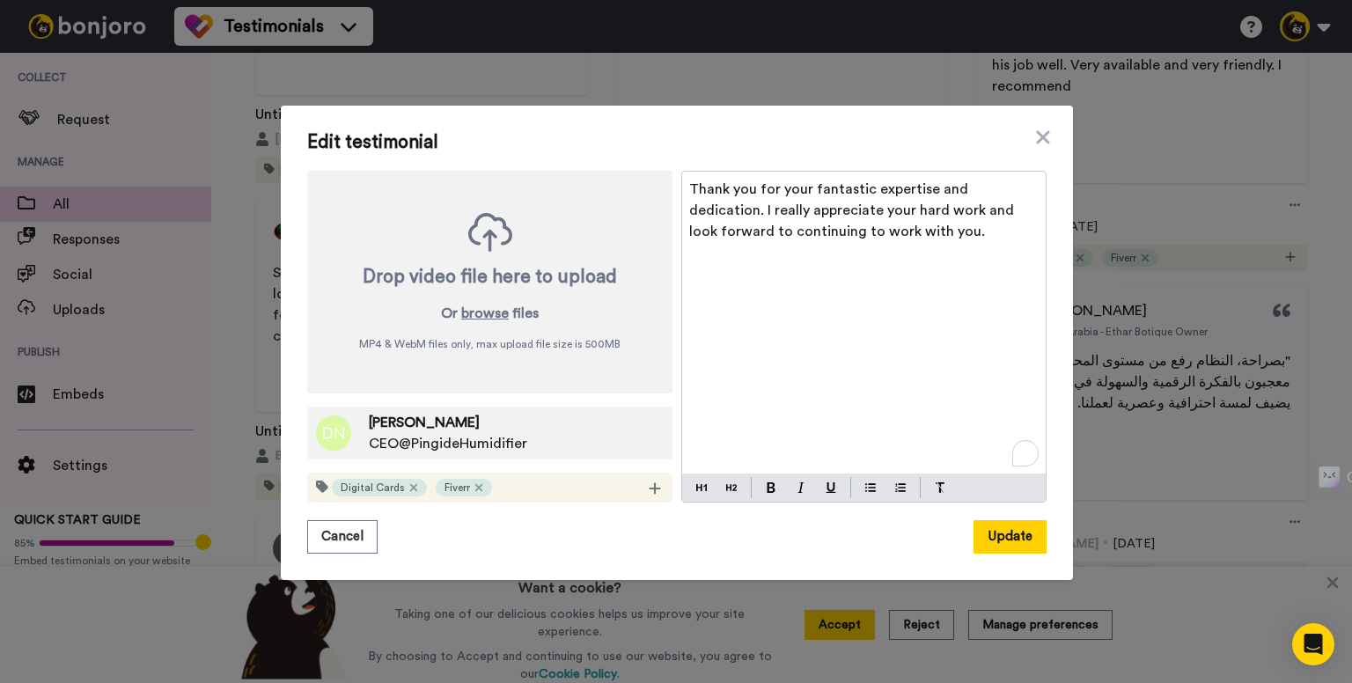
click at [718, 216] on span "Thank you for your fantastic expertise and dedication. I really appreciate your…" at bounding box center [853, 210] width 328 height 56
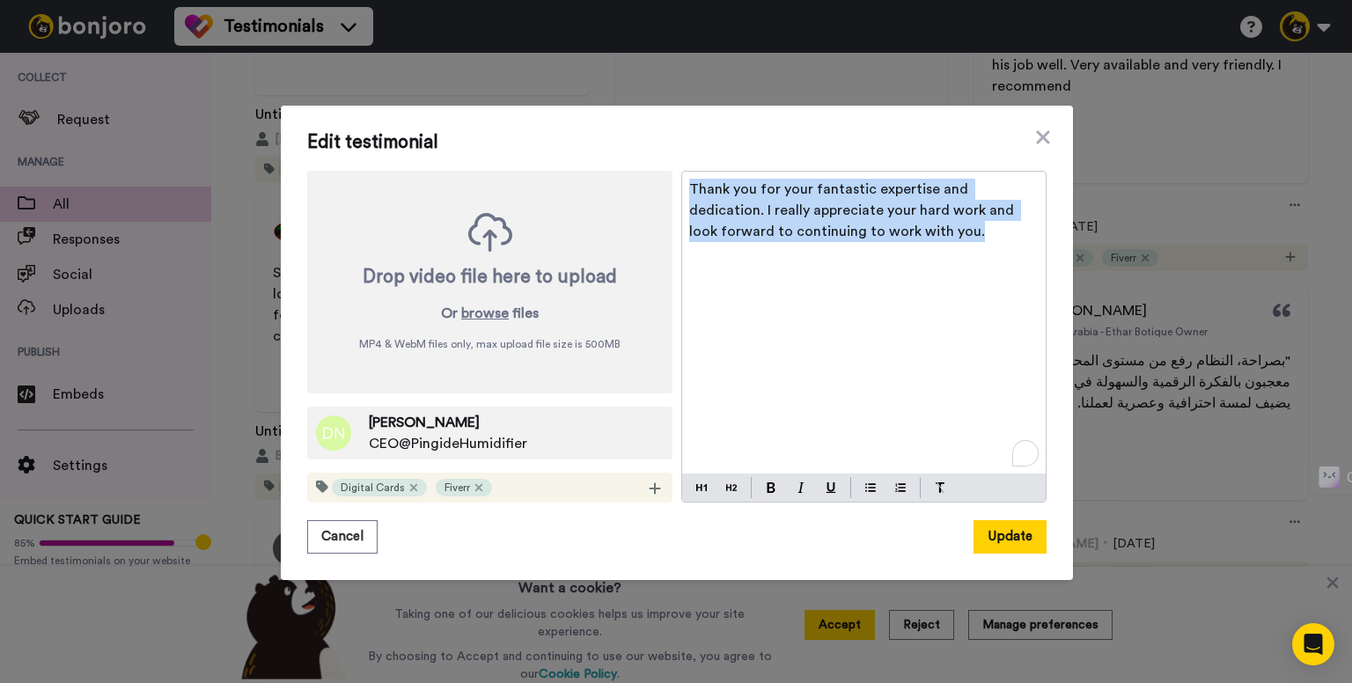
click at [718, 216] on span "Thank you for your fantastic expertise and dedication. I really appreciate your…" at bounding box center [853, 210] width 328 height 56
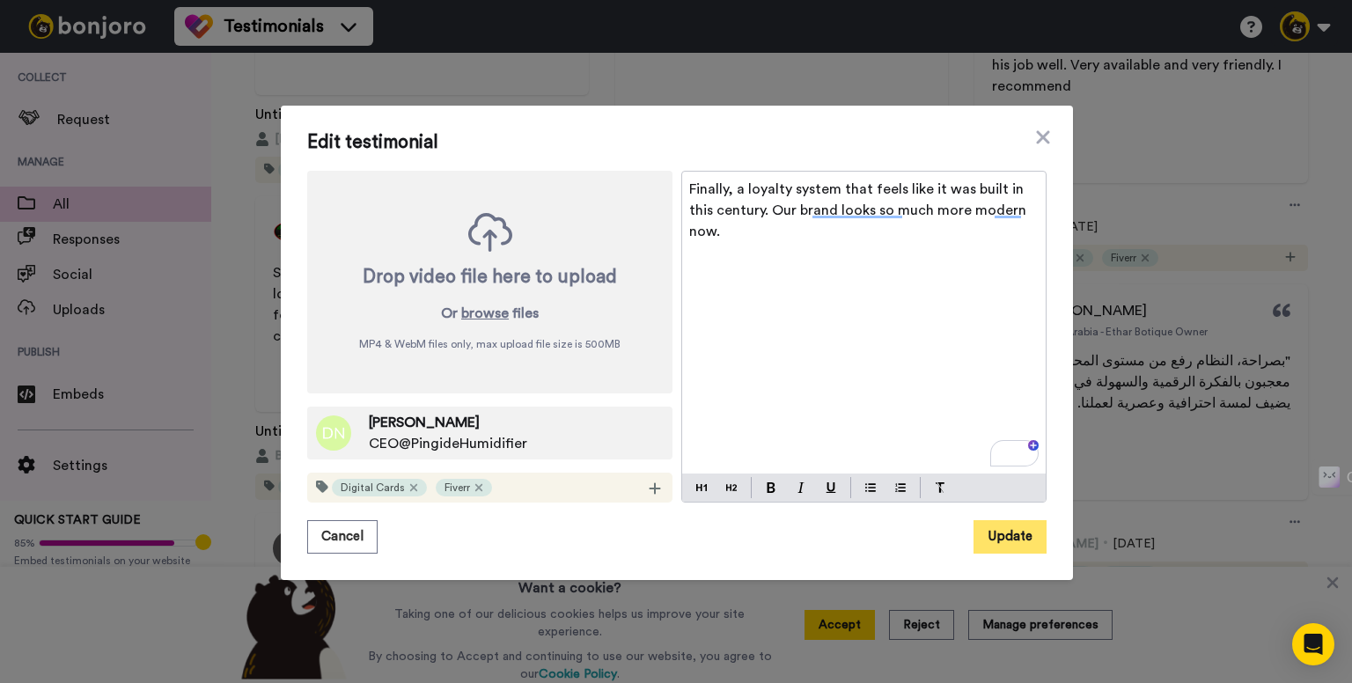
click at [1000, 541] on button "Update" at bounding box center [1009, 536] width 73 height 33
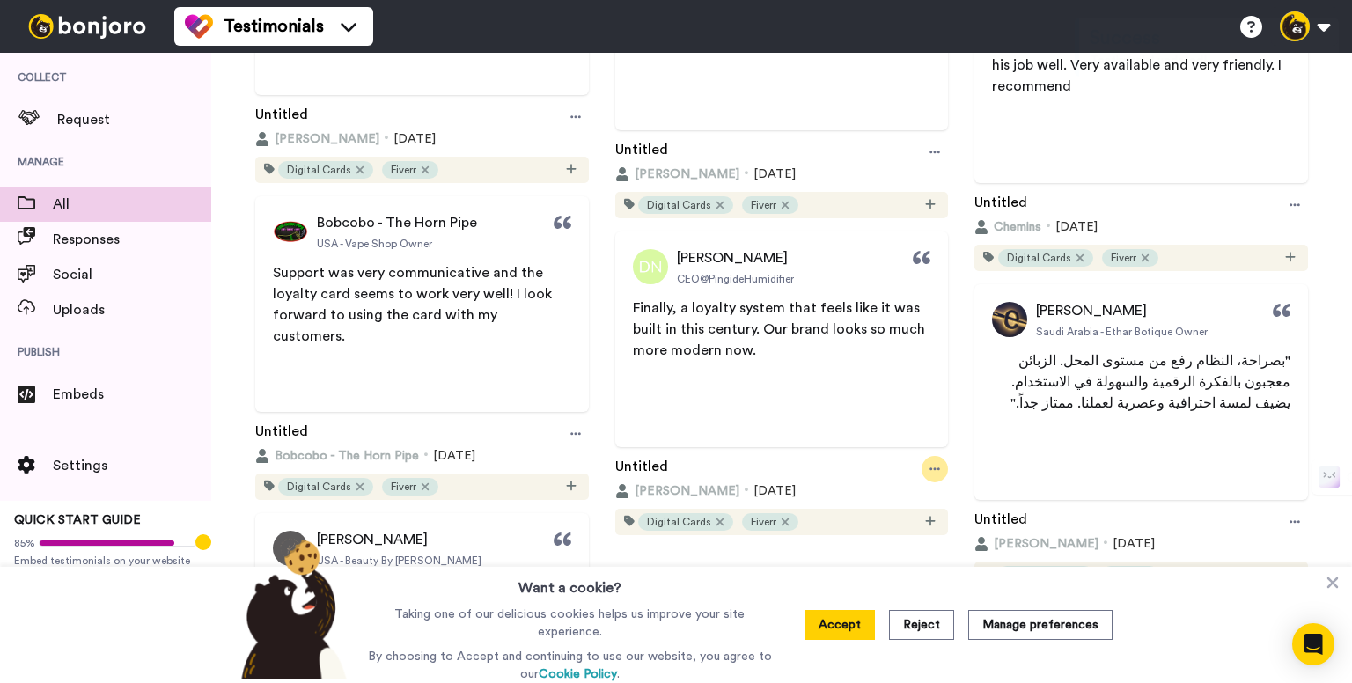
click at [929, 474] on icon at bounding box center [934, 469] width 11 height 12
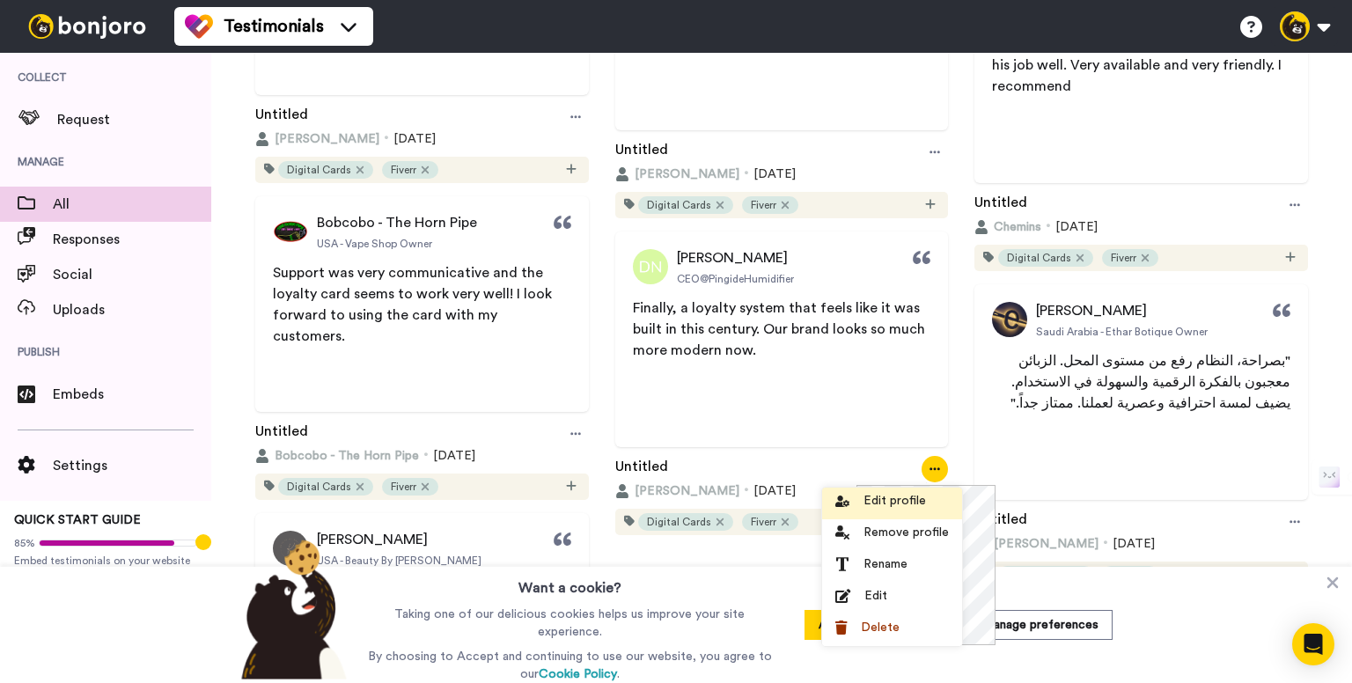
click at [873, 492] on span "Edit profile" at bounding box center [894, 501] width 62 height 18
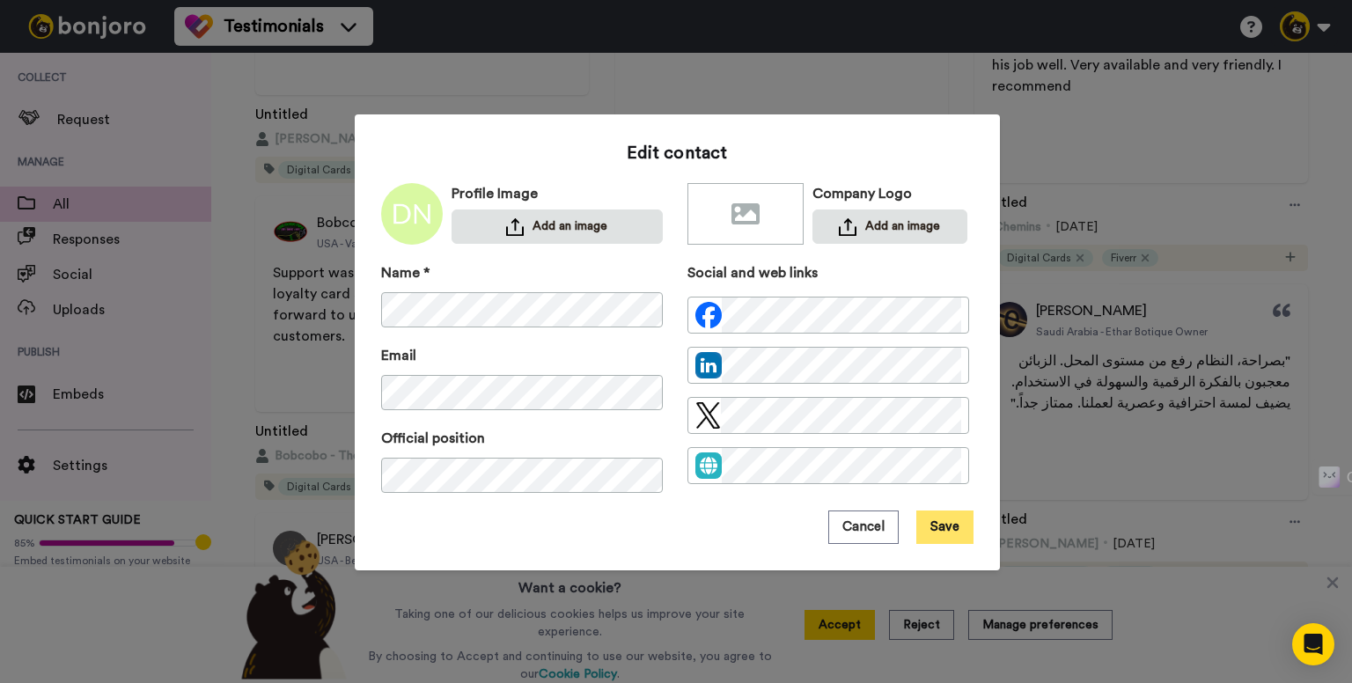
click at [956, 521] on button "Save" at bounding box center [944, 526] width 57 height 33
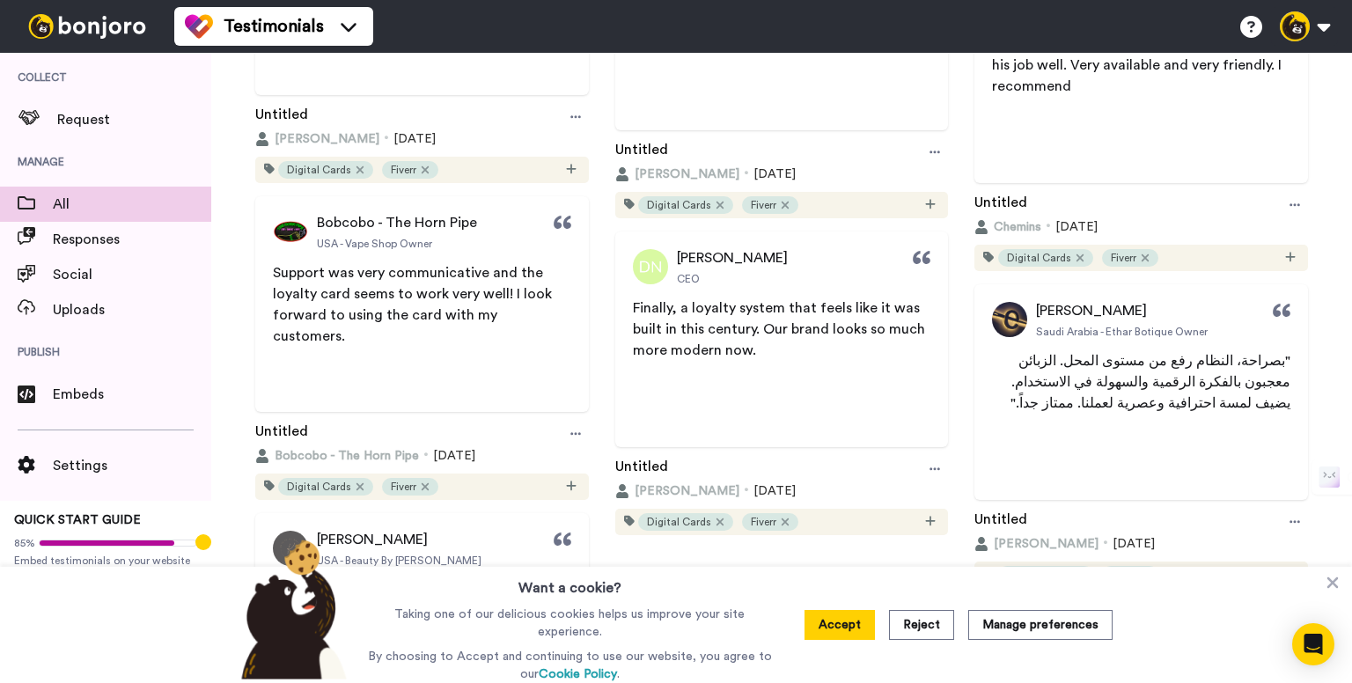
scroll to position [2848, 0]
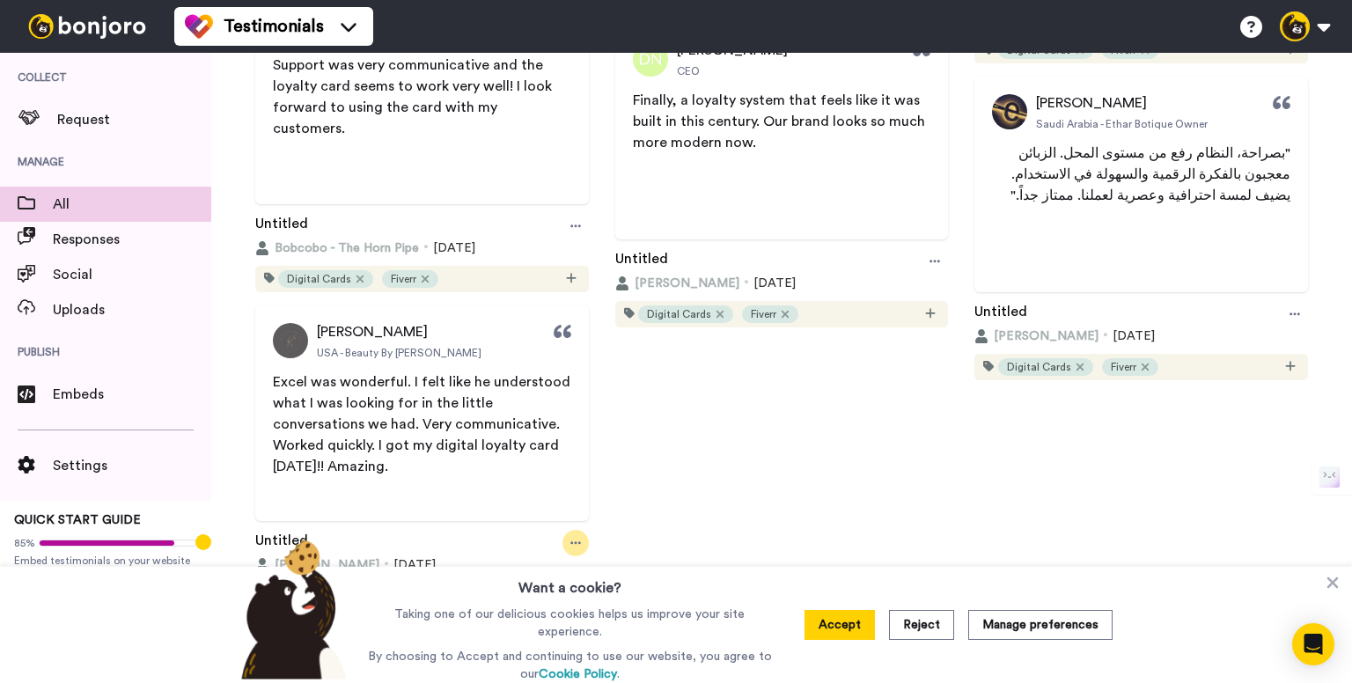
click at [562, 540] on div at bounding box center [575, 543] width 26 height 26
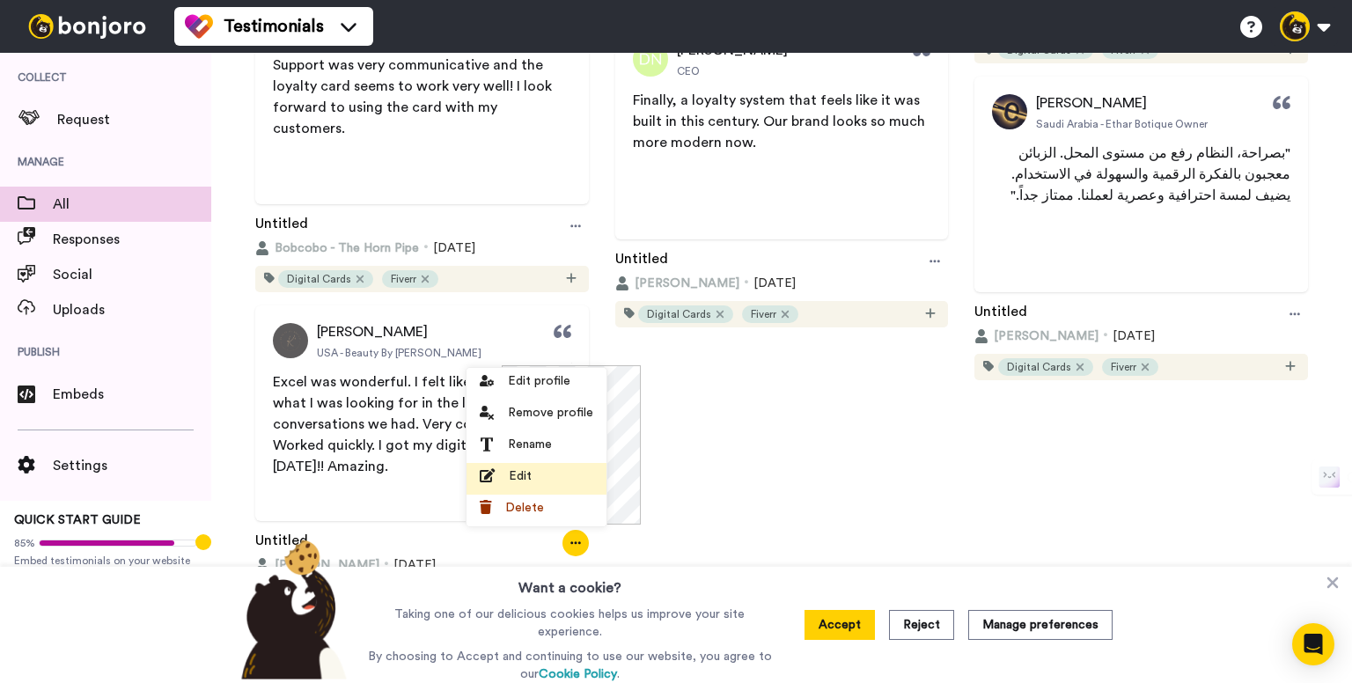
click at [537, 470] on div "Edit" at bounding box center [537, 476] width 114 height 18
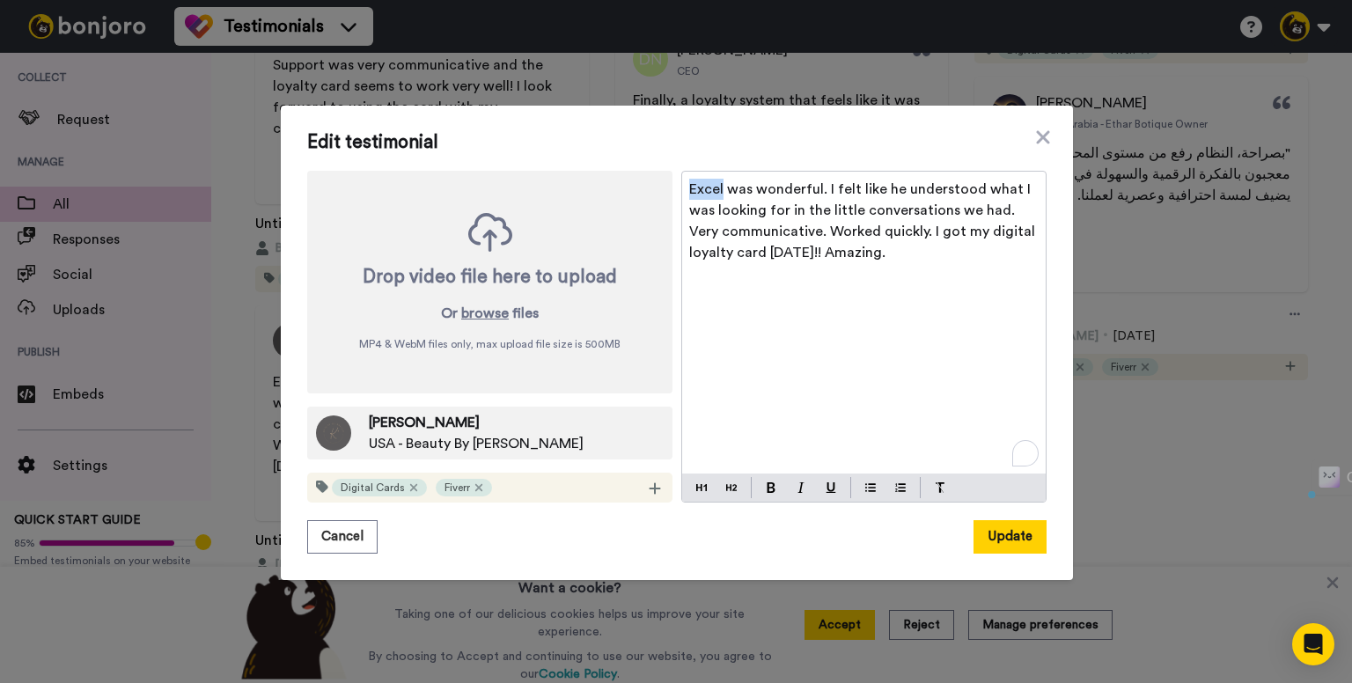
drag, startPoint x: 716, startPoint y: 187, endPoint x: 517, endPoint y: 184, distance: 199.8
click at [517, 184] on div "Drop video file here to upload Or browse files MP4 & WebM files only, max uploa…" at bounding box center [676, 337] width 739 height 332
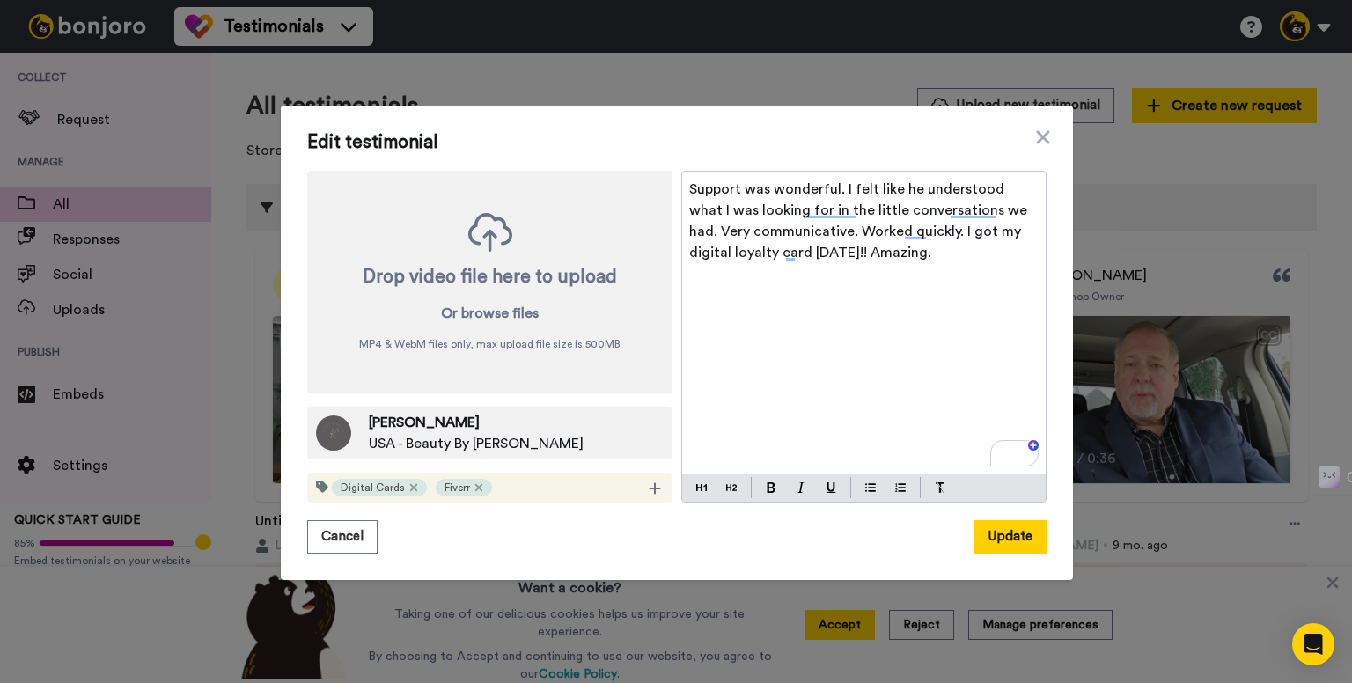
scroll to position [2848, 0]
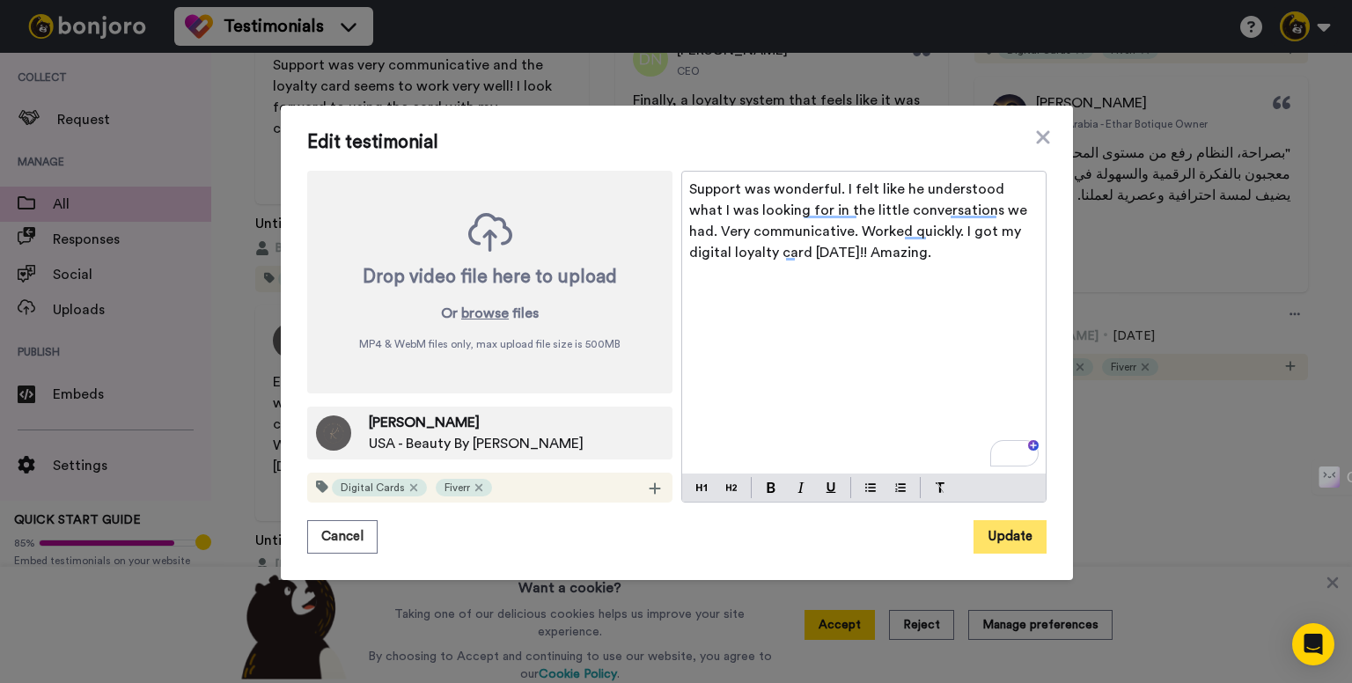
click at [995, 525] on button "Update" at bounding box center [1009, 536] width 73 height 33
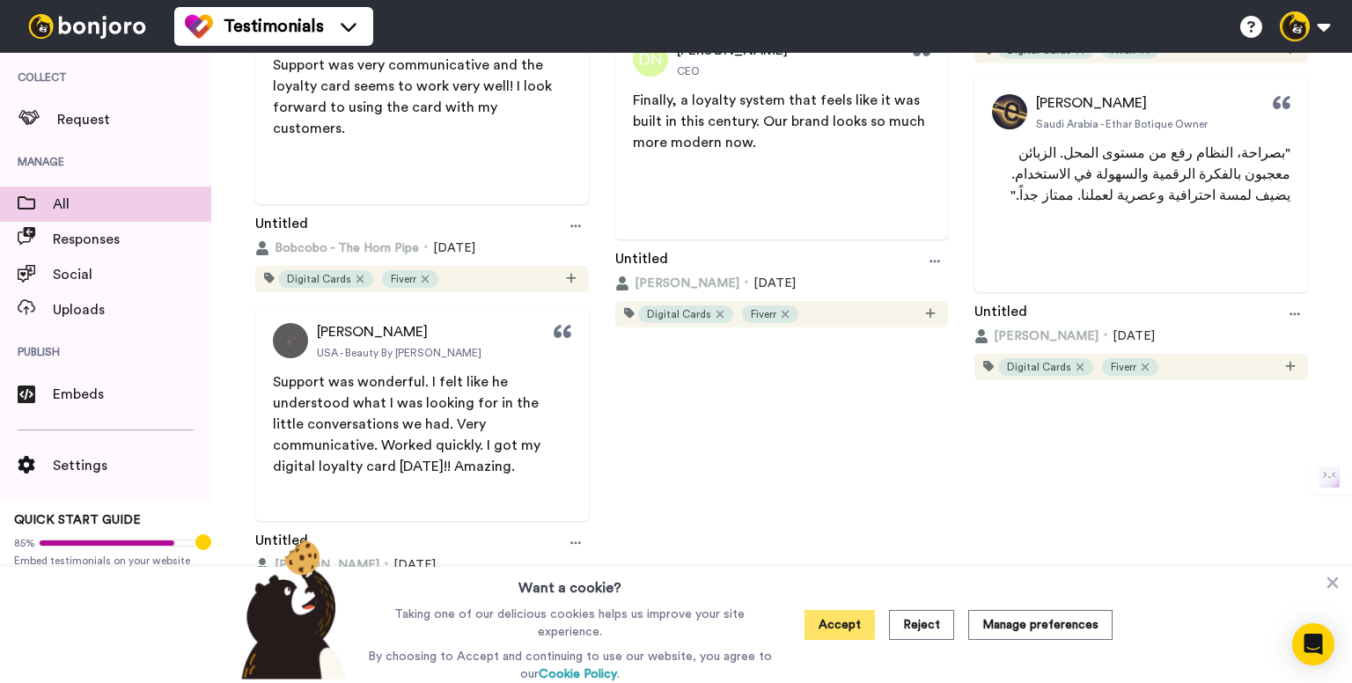
click at [872, 633] on button "Accept" at bounding box center [839, 625] width 70 height 30
